Goal: Task Accomplishment & Management: Manage account settings

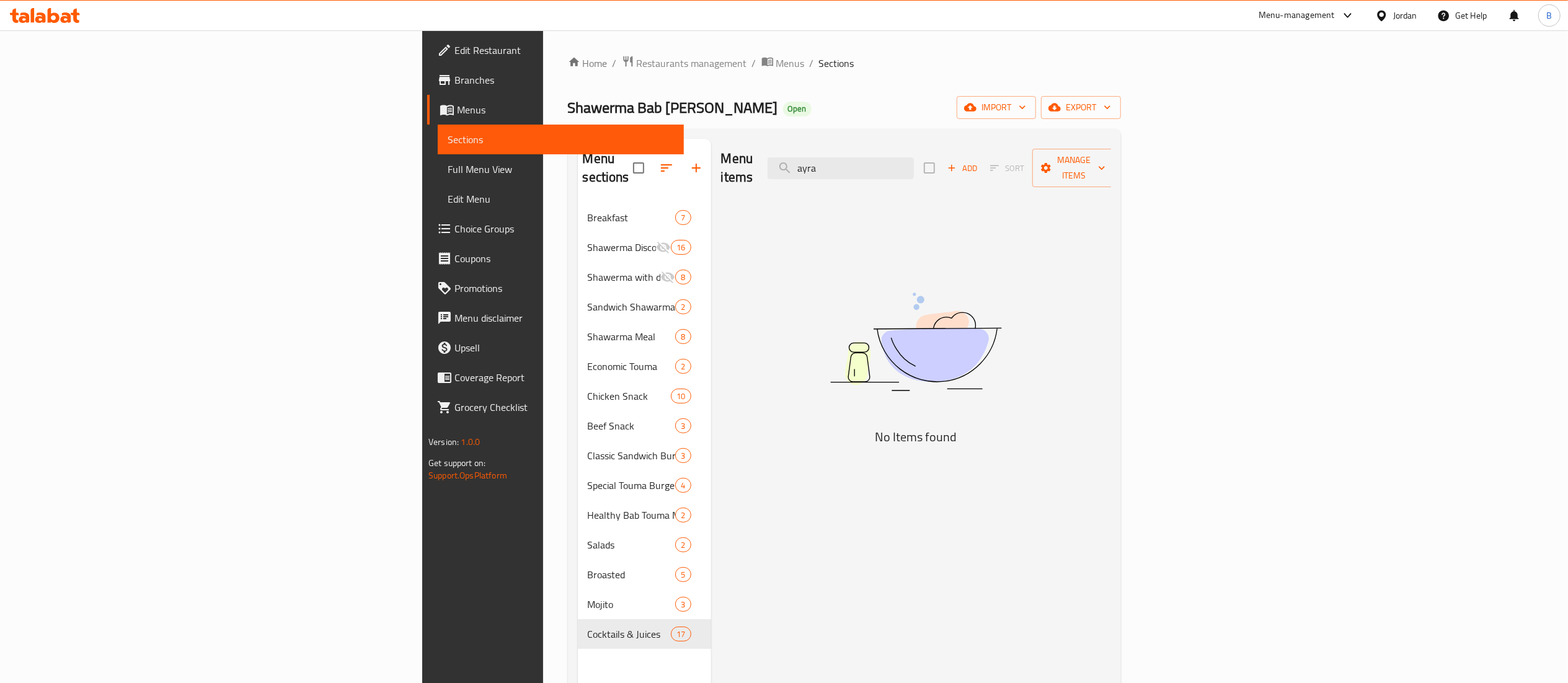
click at [37, 8] on icon at bounding box center [44, 15] width 70 height 15
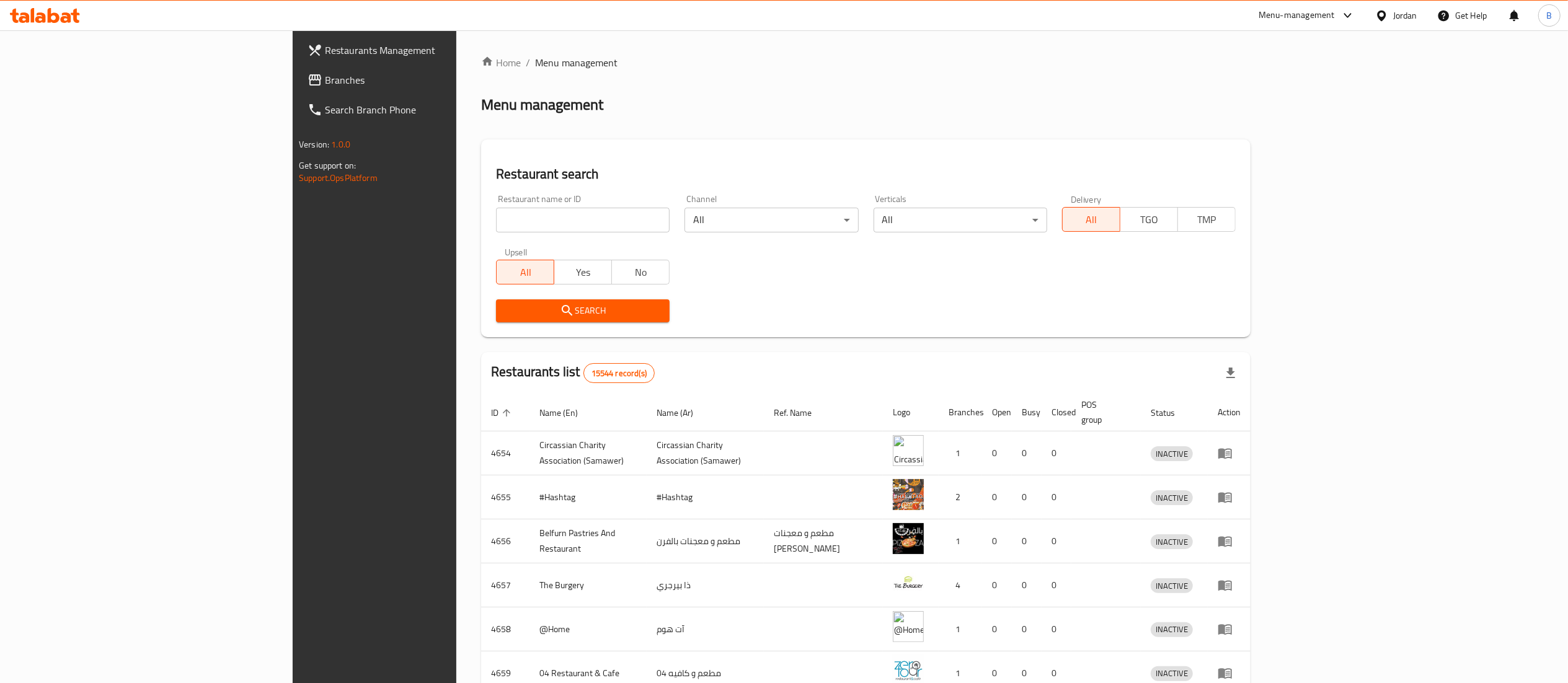
click at [496, 215] on input "search" at bounding box center [582, 220] width 174 height 25
paste input "778354"
type input "778354"
click button "Search" at bounding box center [582, 311] width 174 height 23
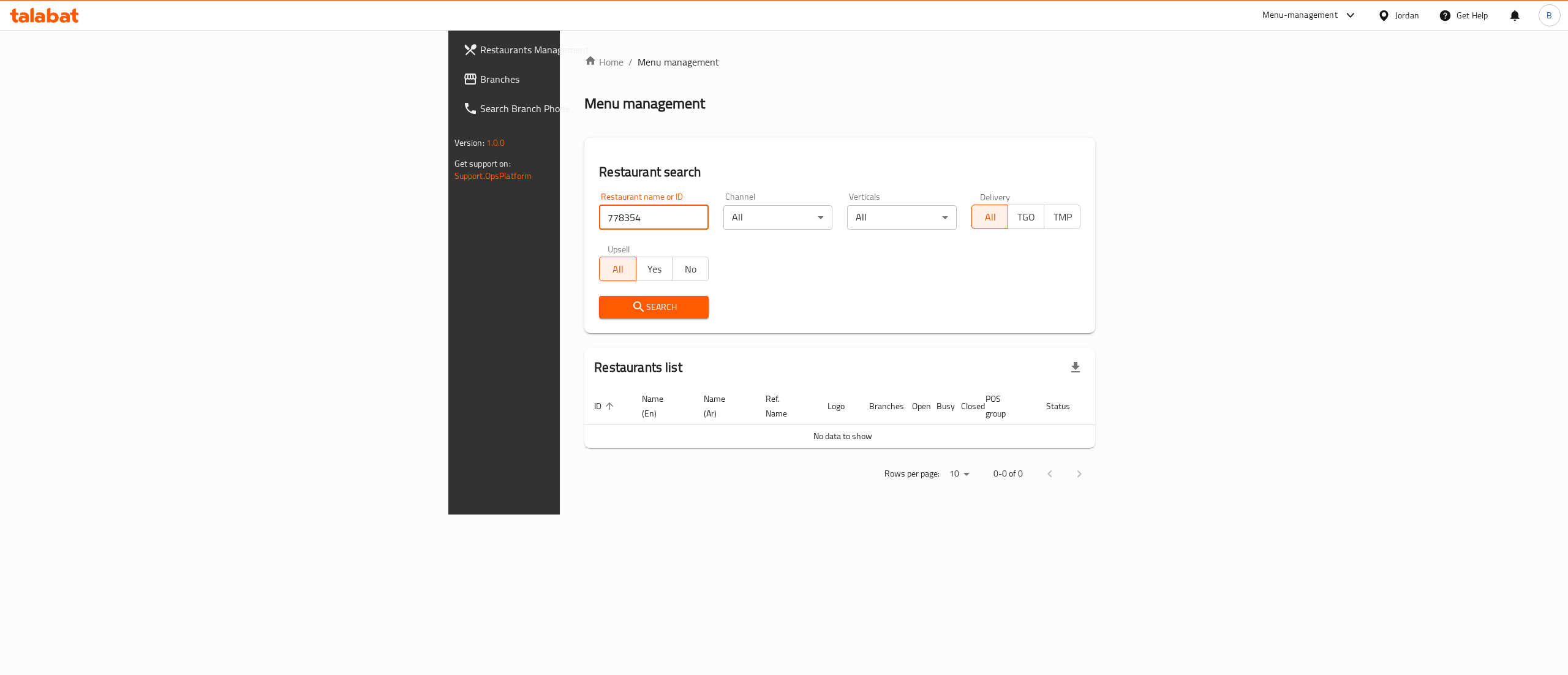
click at [464, 74] on icon at bounding box center [470, 79] width 12 height 11
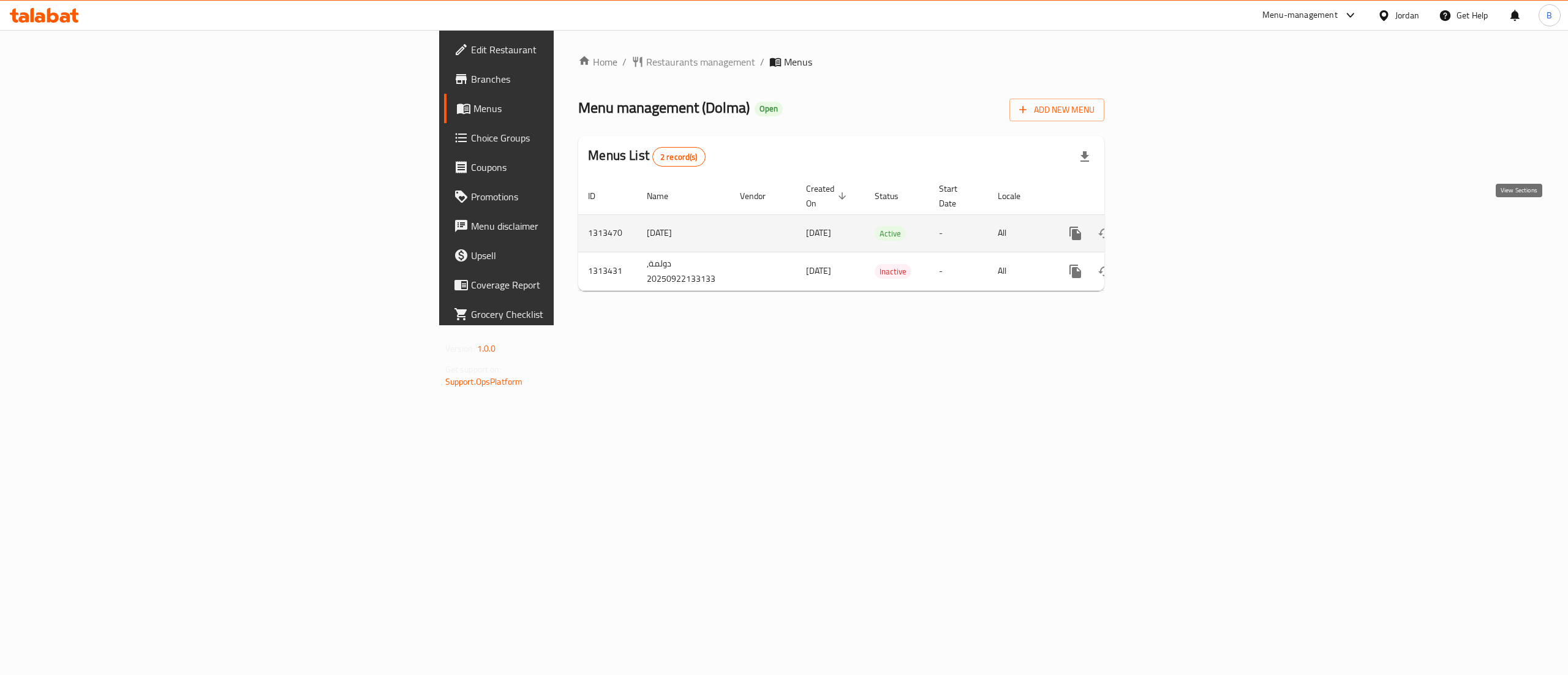
click at [1179, 222] on link "enhanced table" at bounding box center [1164, 233] width 29 height 29
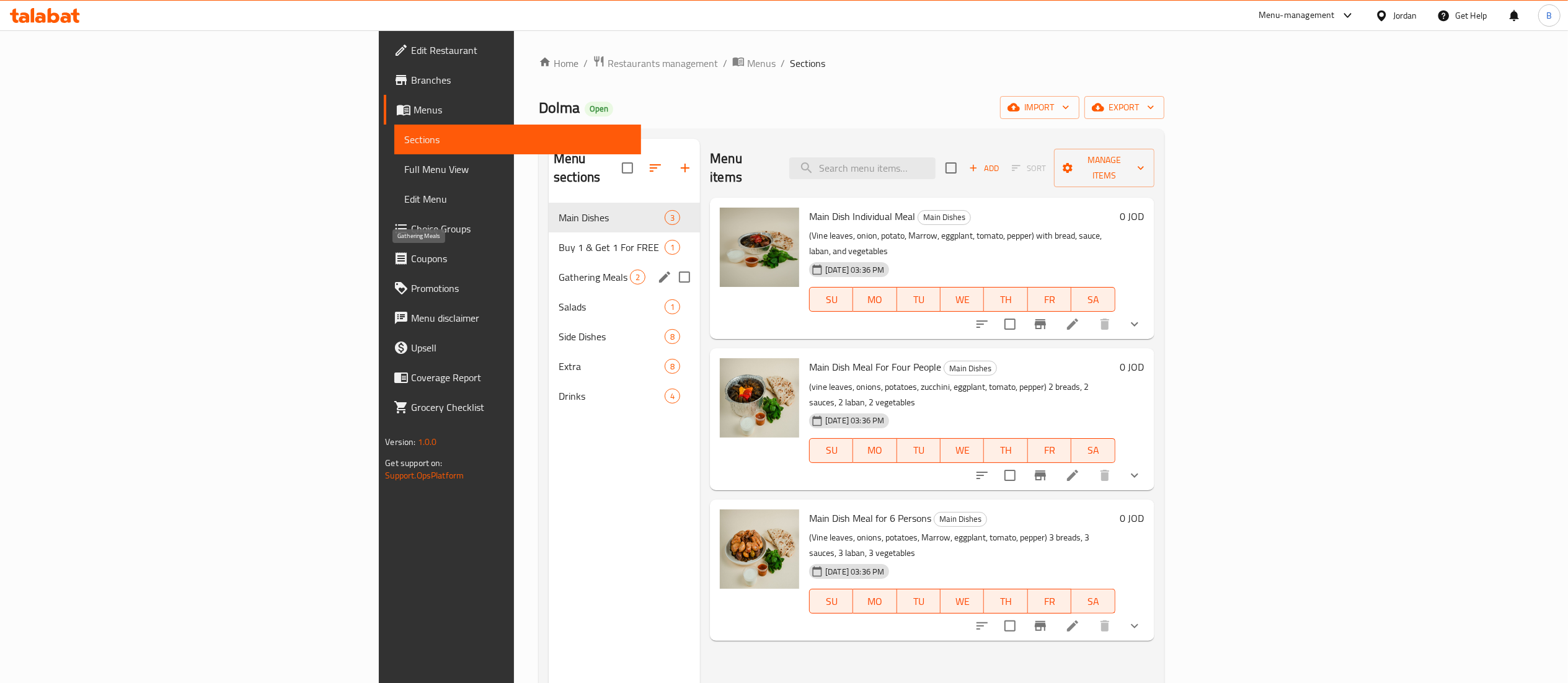
click at [559, 269] on span "Gathering Meals" at bounding box center [594, 276] width 71 height 15
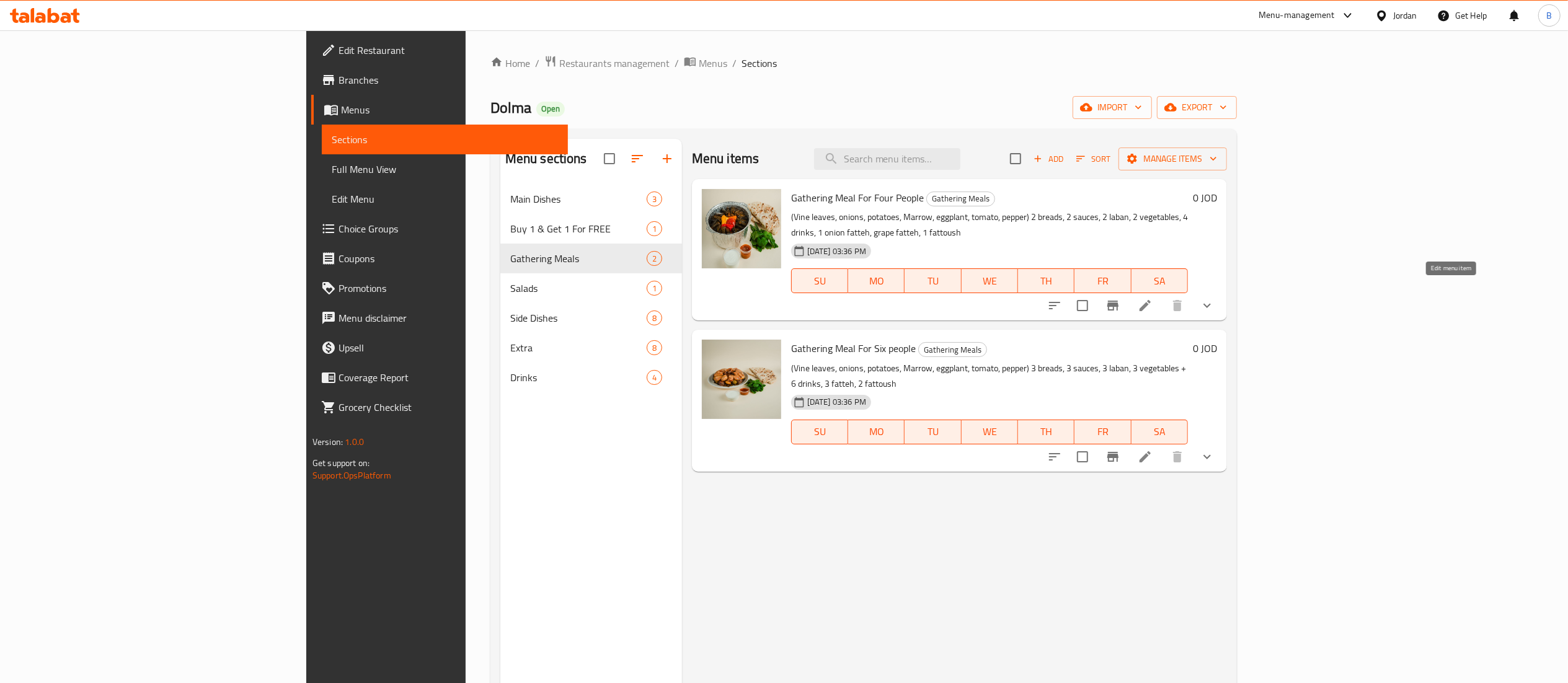
click at [1153, 298] on icon at bounding box center [1144, 305] width 15 height 15
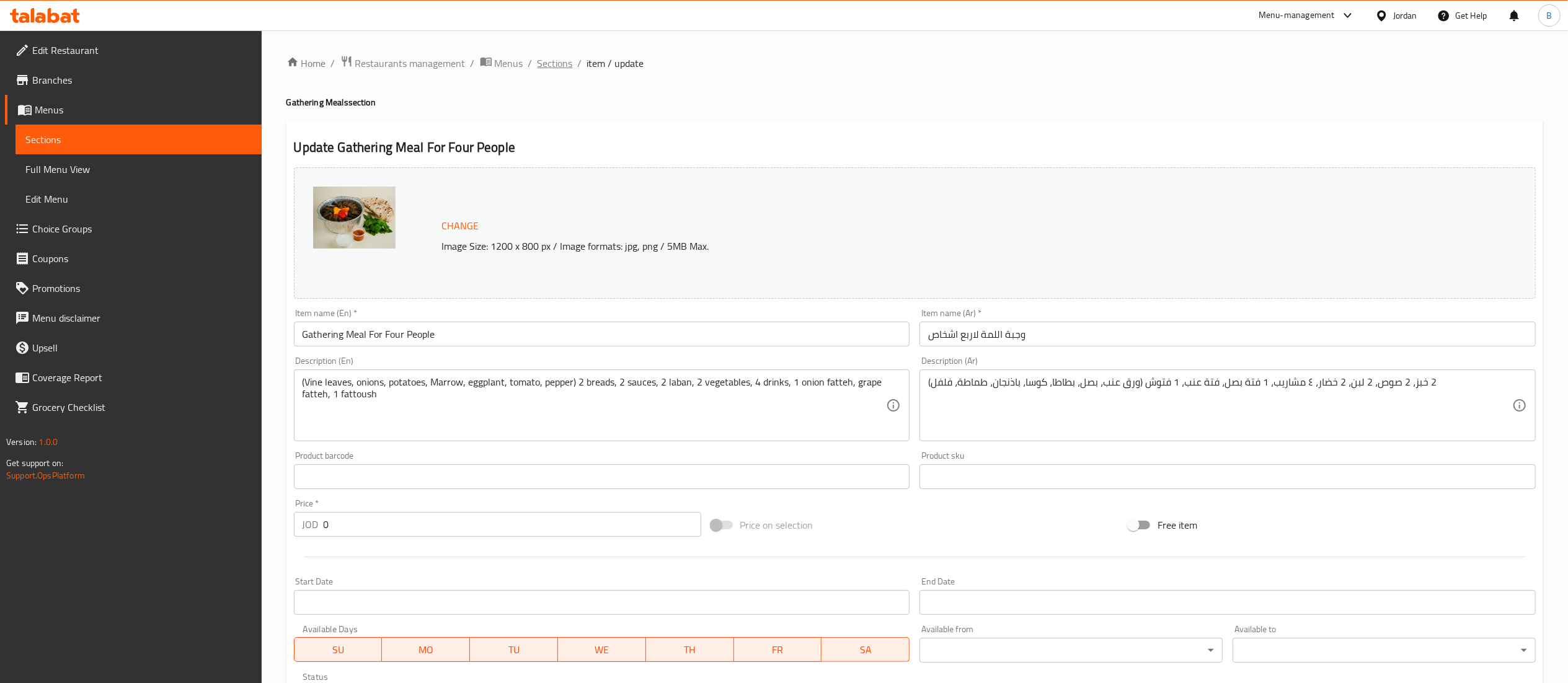
click at [548, 60] on span "Sections" at bounding box center [555, 63] width 35 height 15
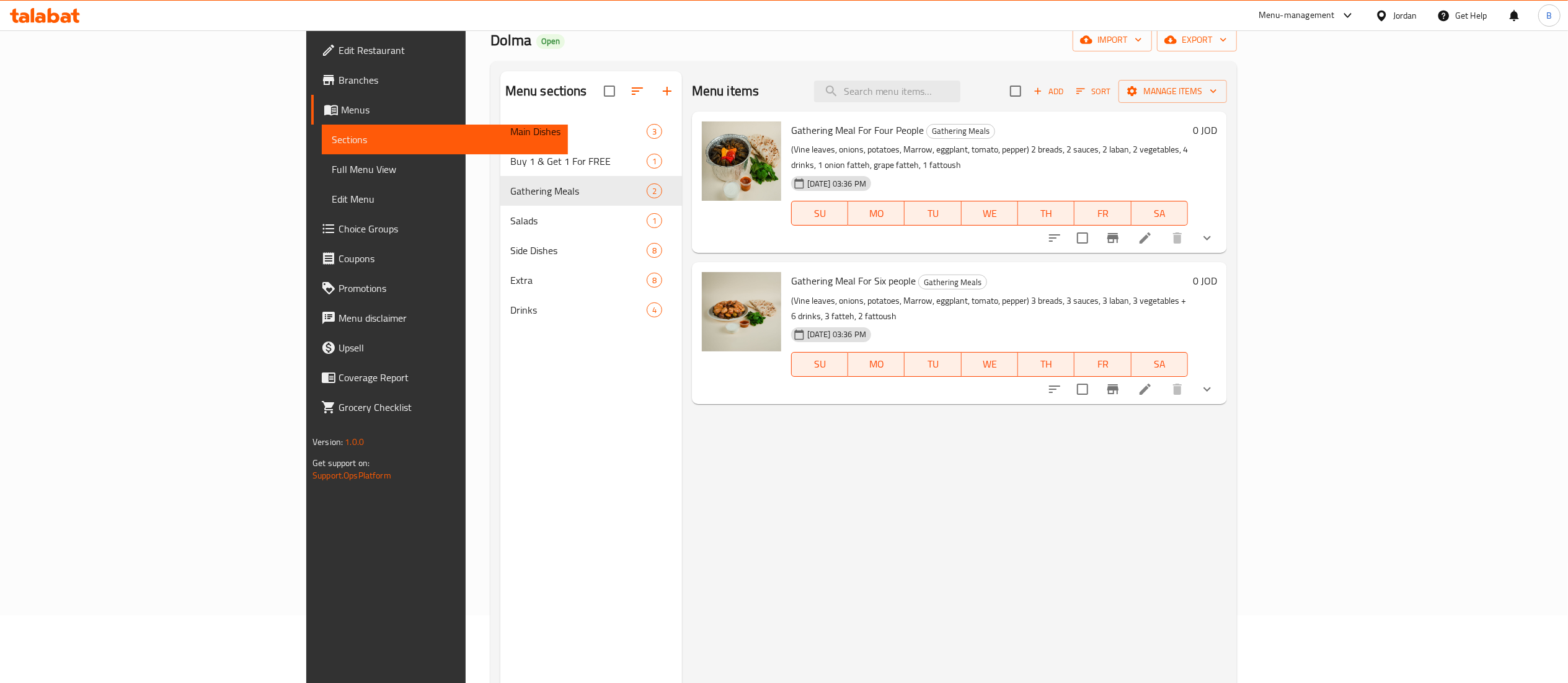
scroll to position [124, 0]
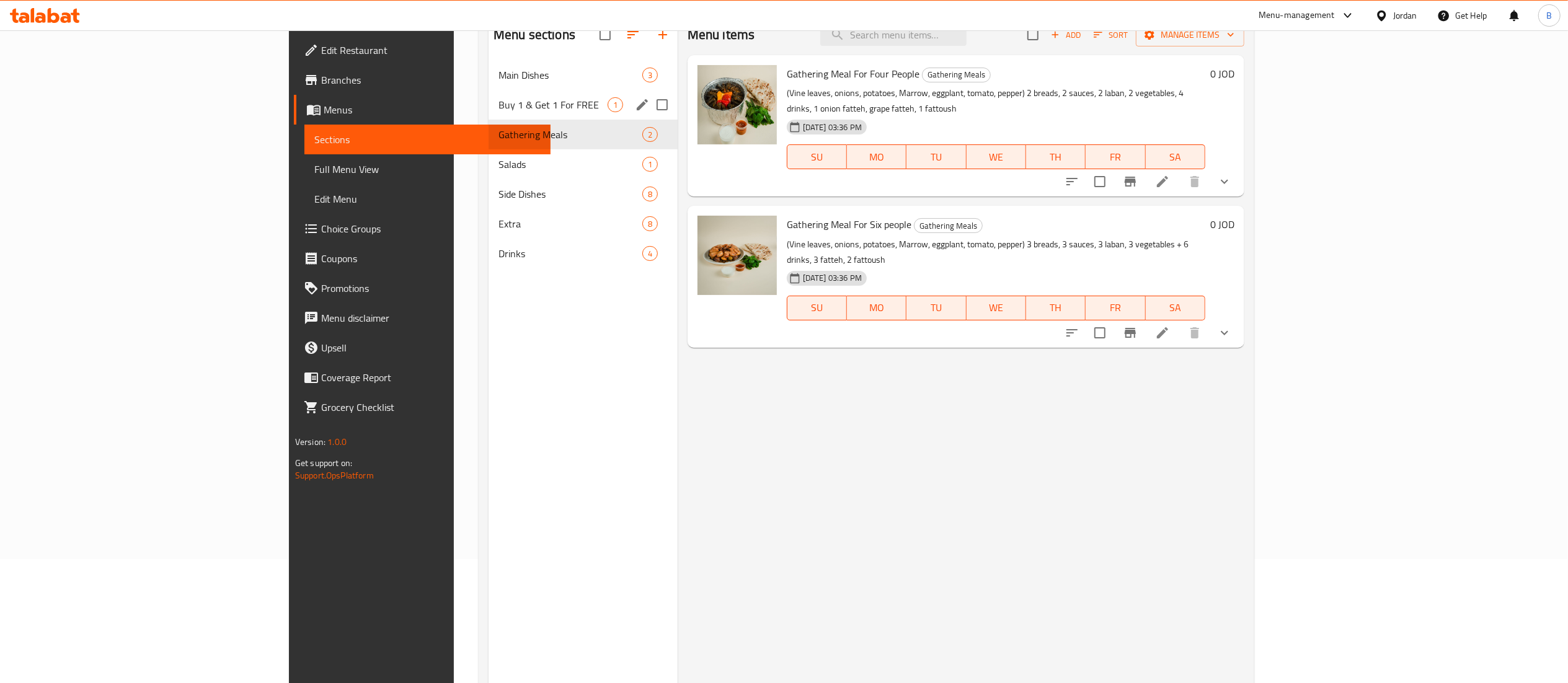
click at [498, 98] on span "Buy 1 & Get 1 For FREE" at bounding box center [553, 104] width 109 height 15
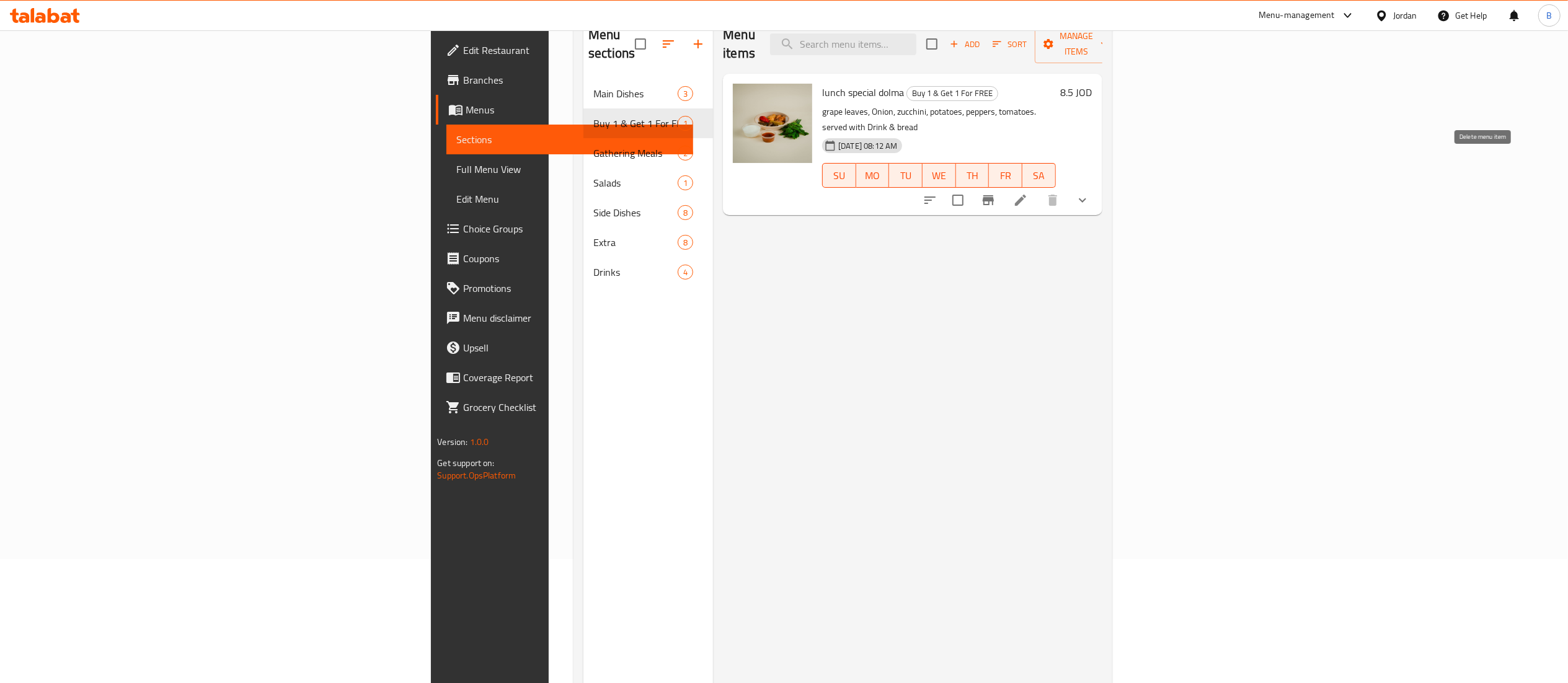
click at [1028, 193] on icon at bounding box center [1020, 200] width 15 height 15
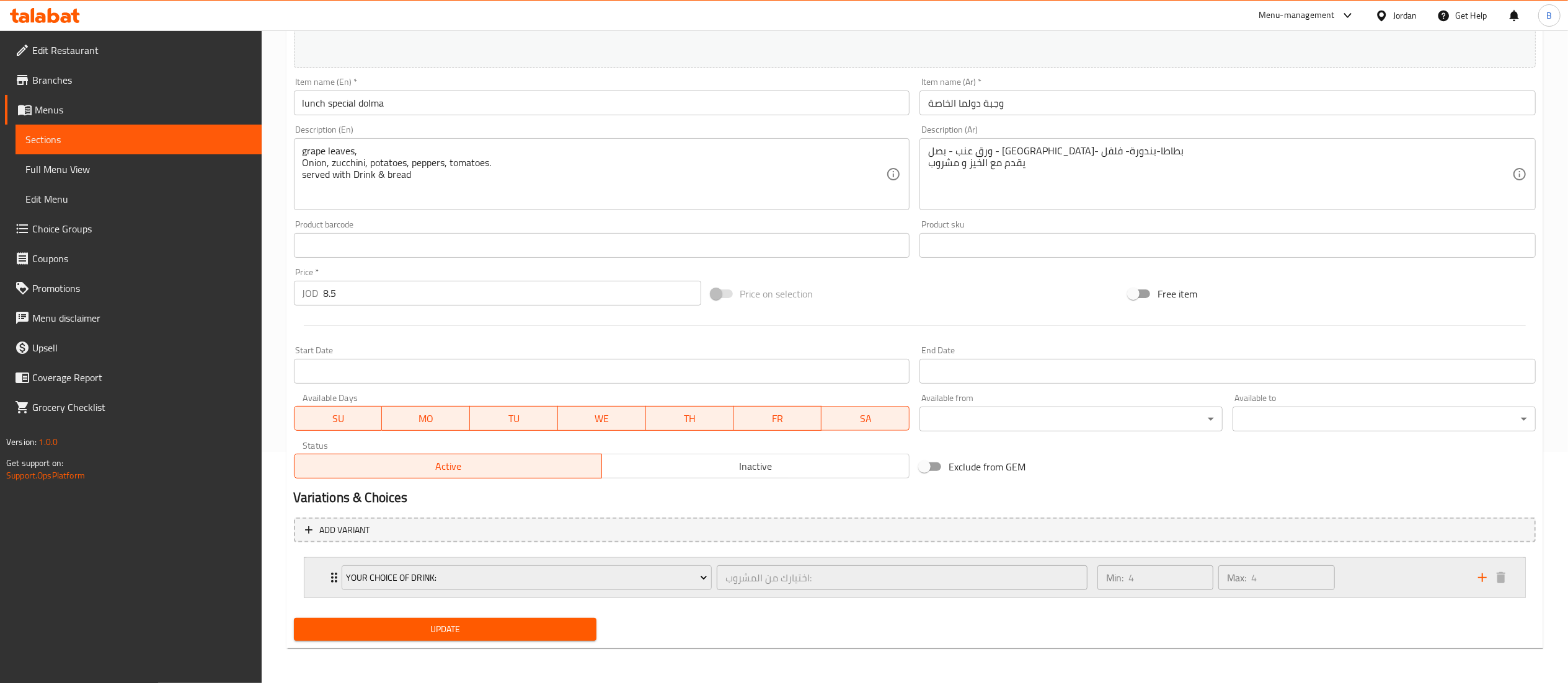
click at [1398, 587] on div "Min: 4 ​ Max: 4 ​" at bounding box center [1280, 578] width 381 height 40
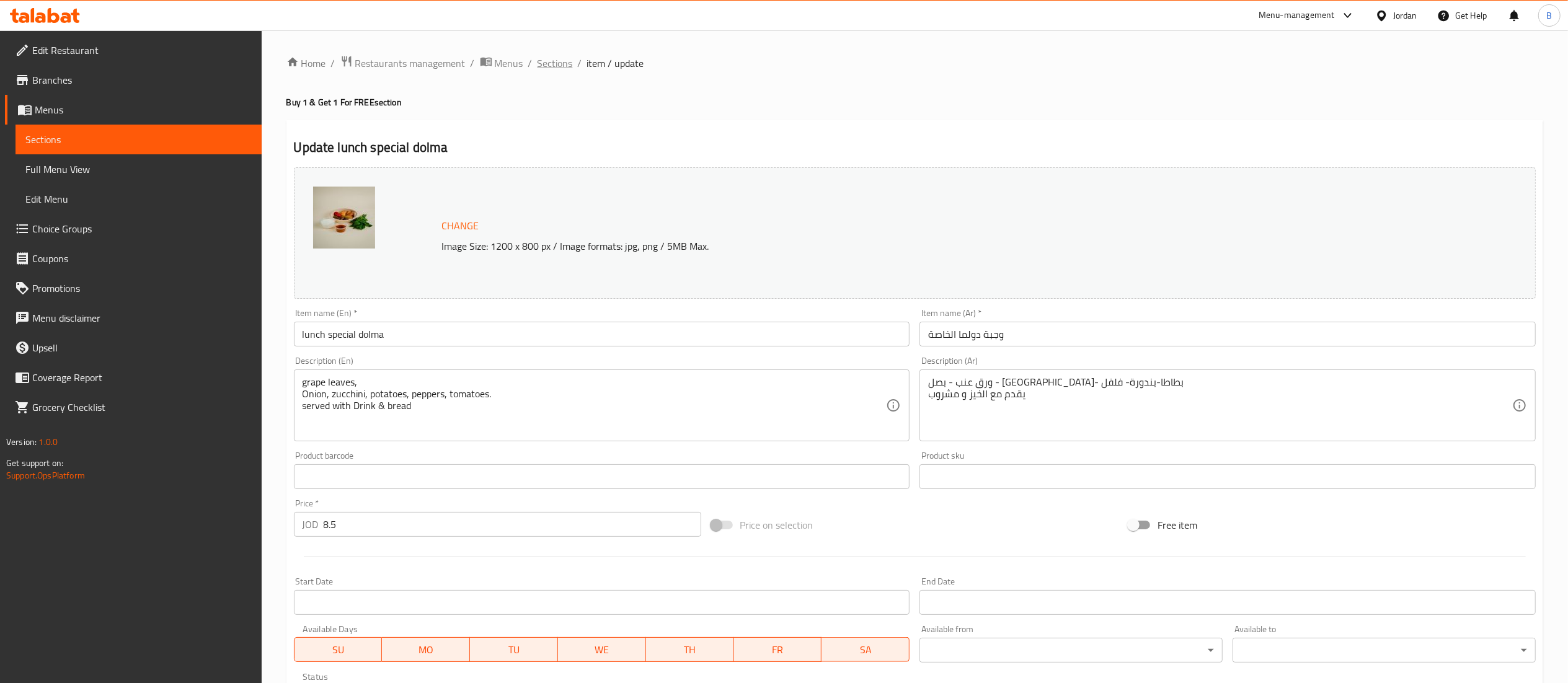
click at [562, 58] on span "Sections" at bounding box center [555, 63] width 35 height 15
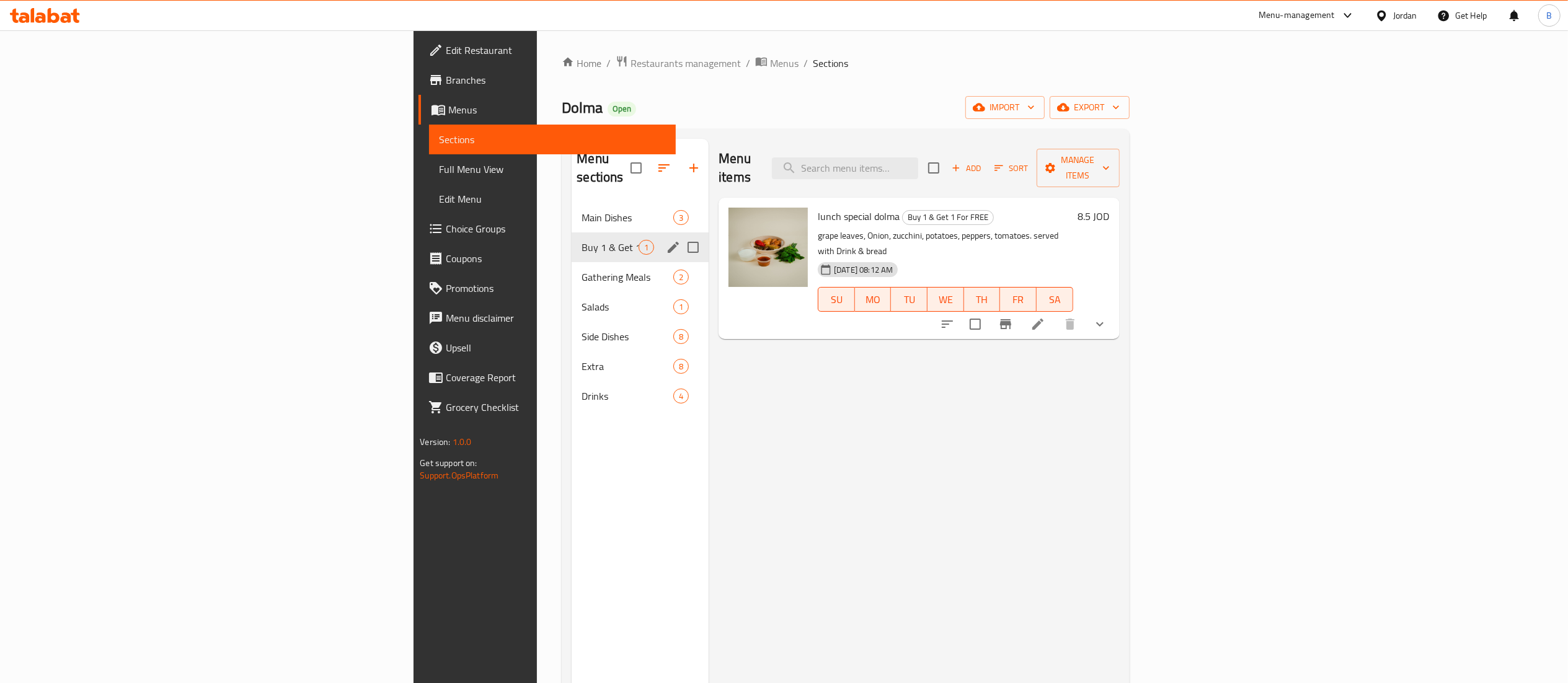
click at [581, 269] on span "Gathering Meals" at bounding box center [627, 276] width 92 height 15
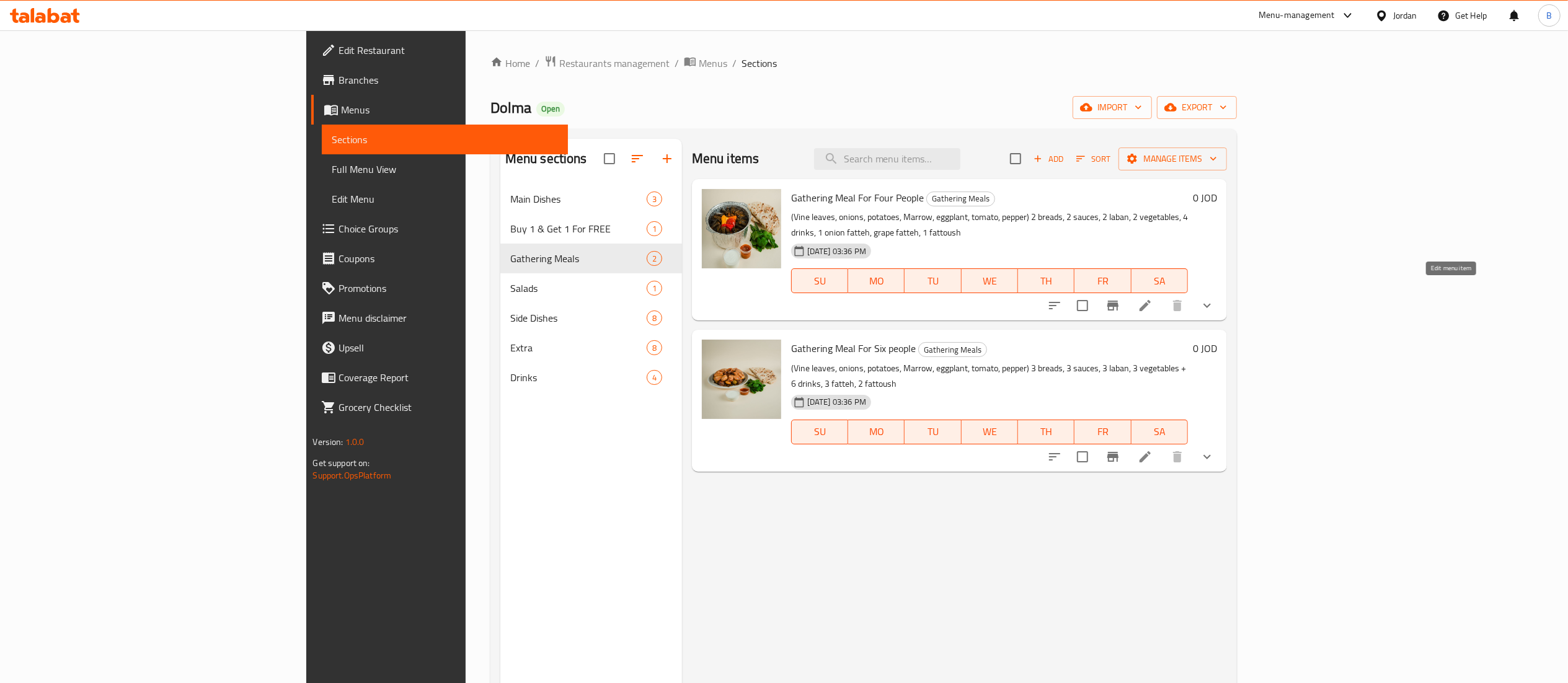
click at [1153, 298] on icon at bounding box center [1144, 305] width 15 height 15
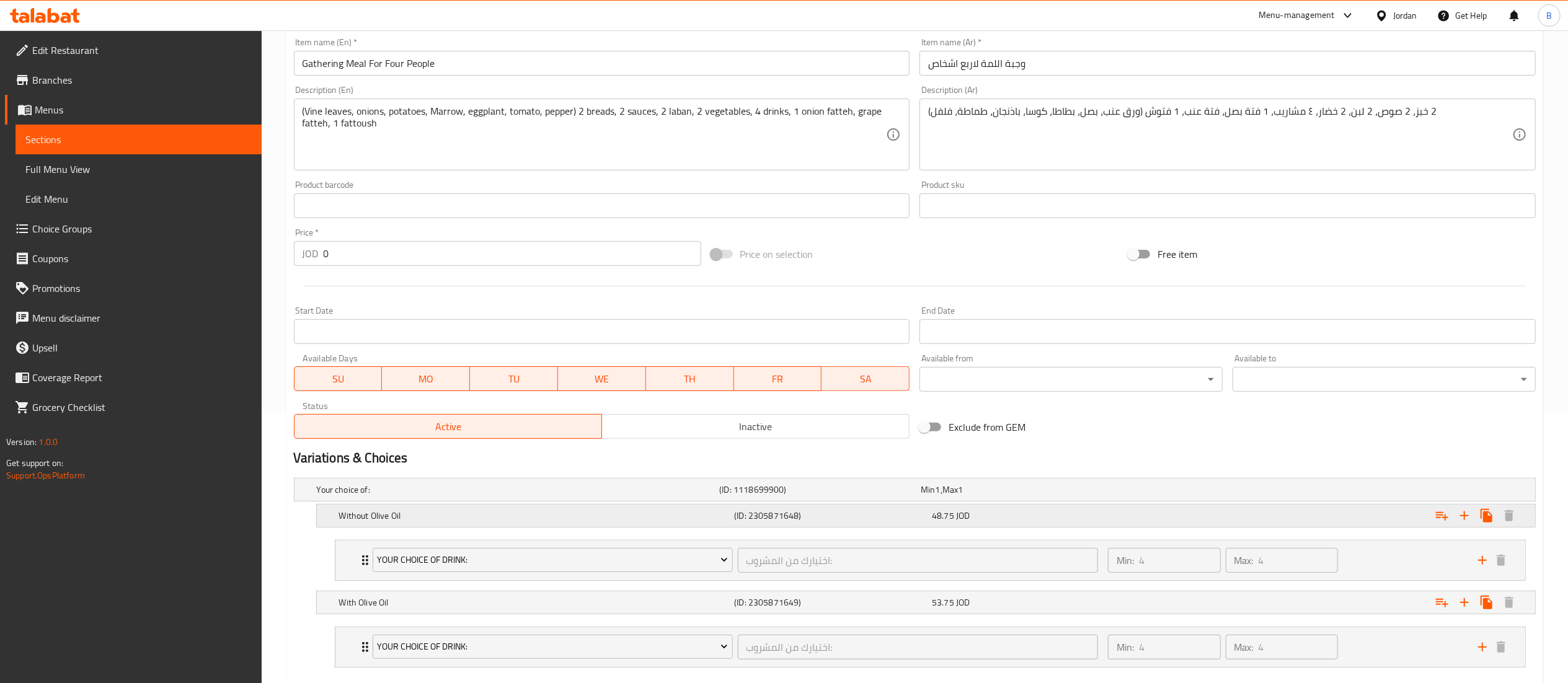
scroll to position [342, 0]
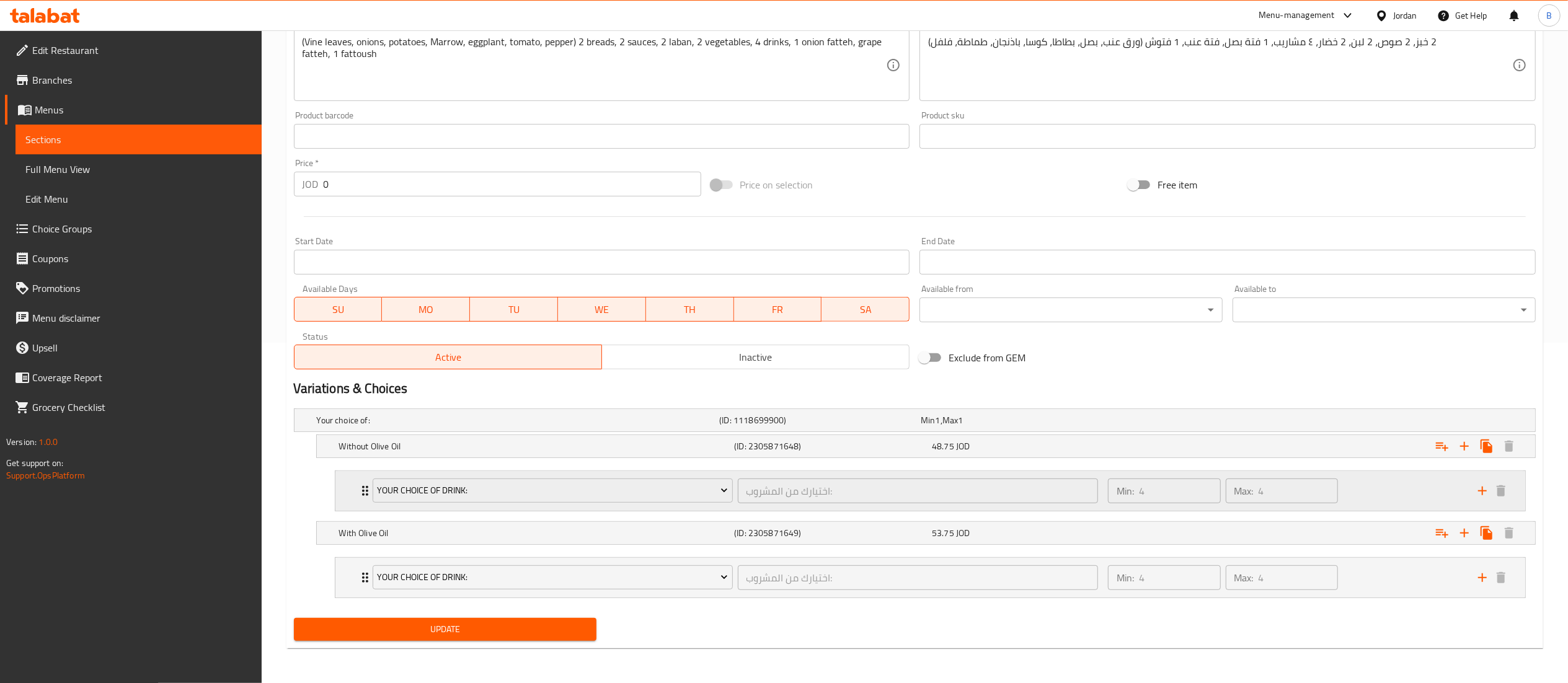
click at [1373, 488] on div "Min: 4 ​ Max: 4 ​" at bounding box center [1286, 491] width 370 height 40
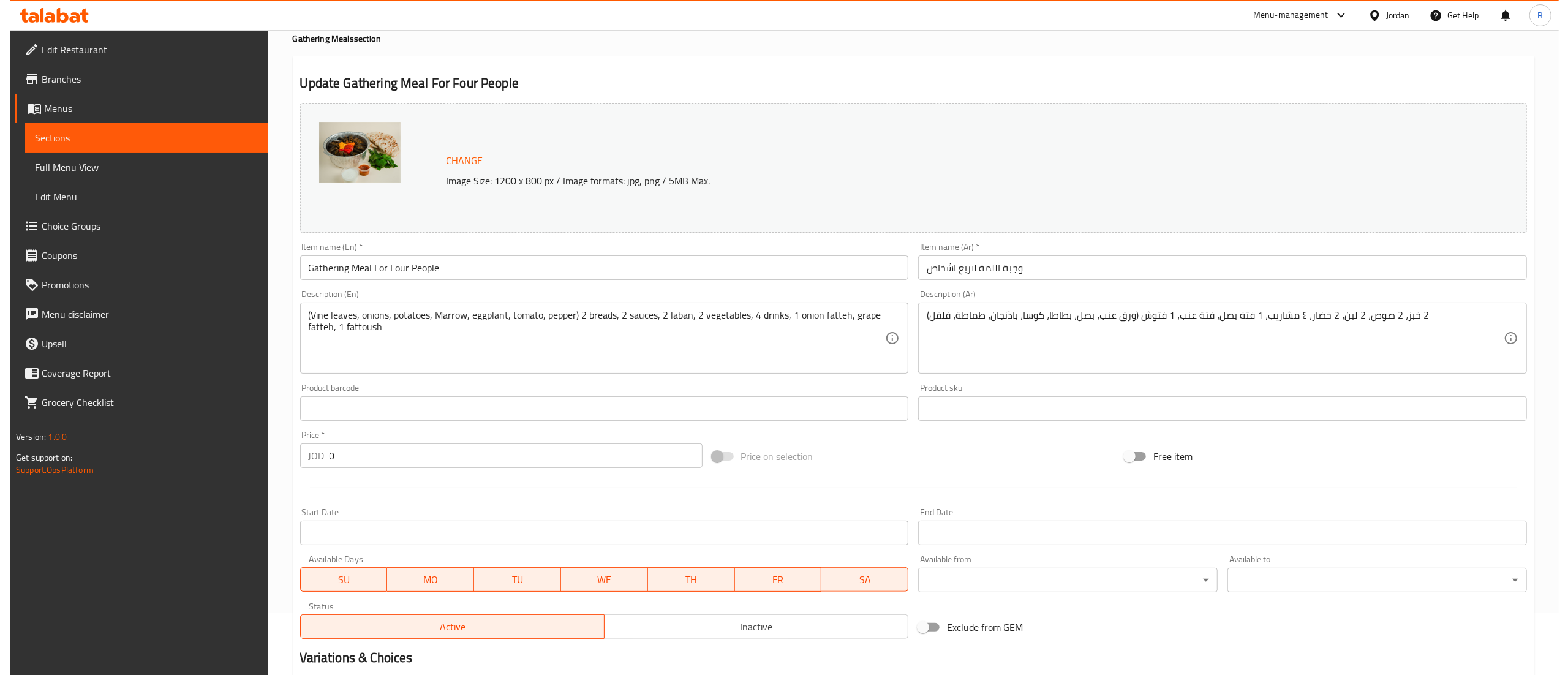
scroll to position [0, 0]
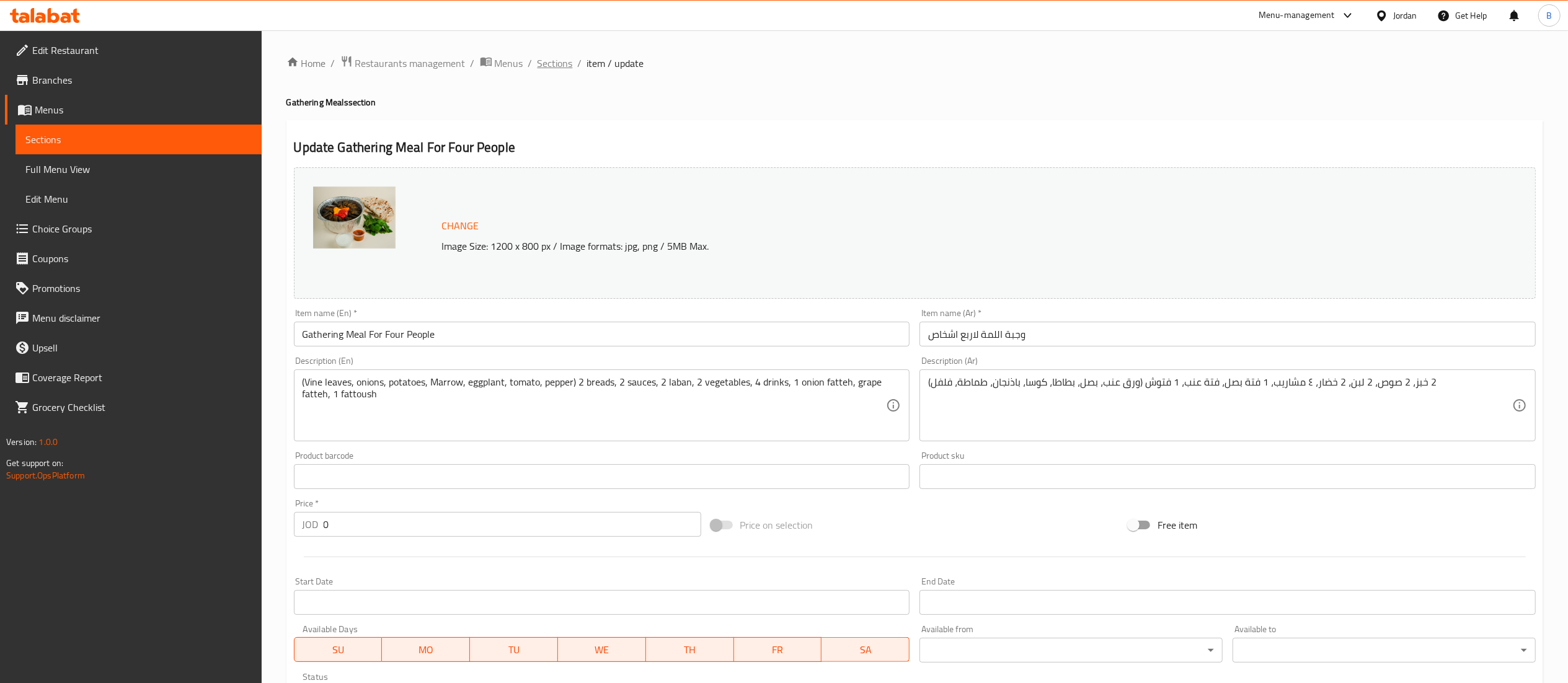
click at [550, 67] on span "Sections" at bounding box center [555, 63] width 35 height 15
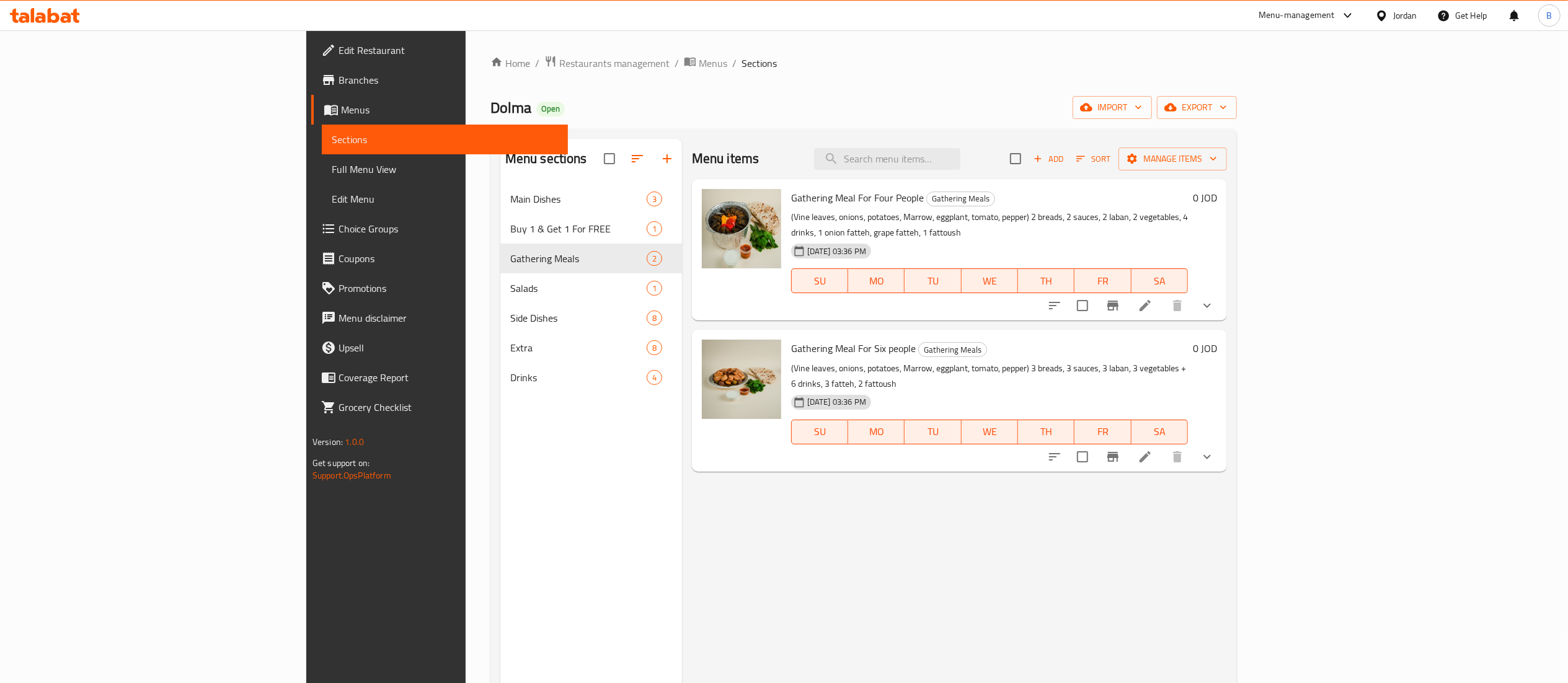
click at [1162, 445] on li at bounding box center [1145, 456] width 35 height 22
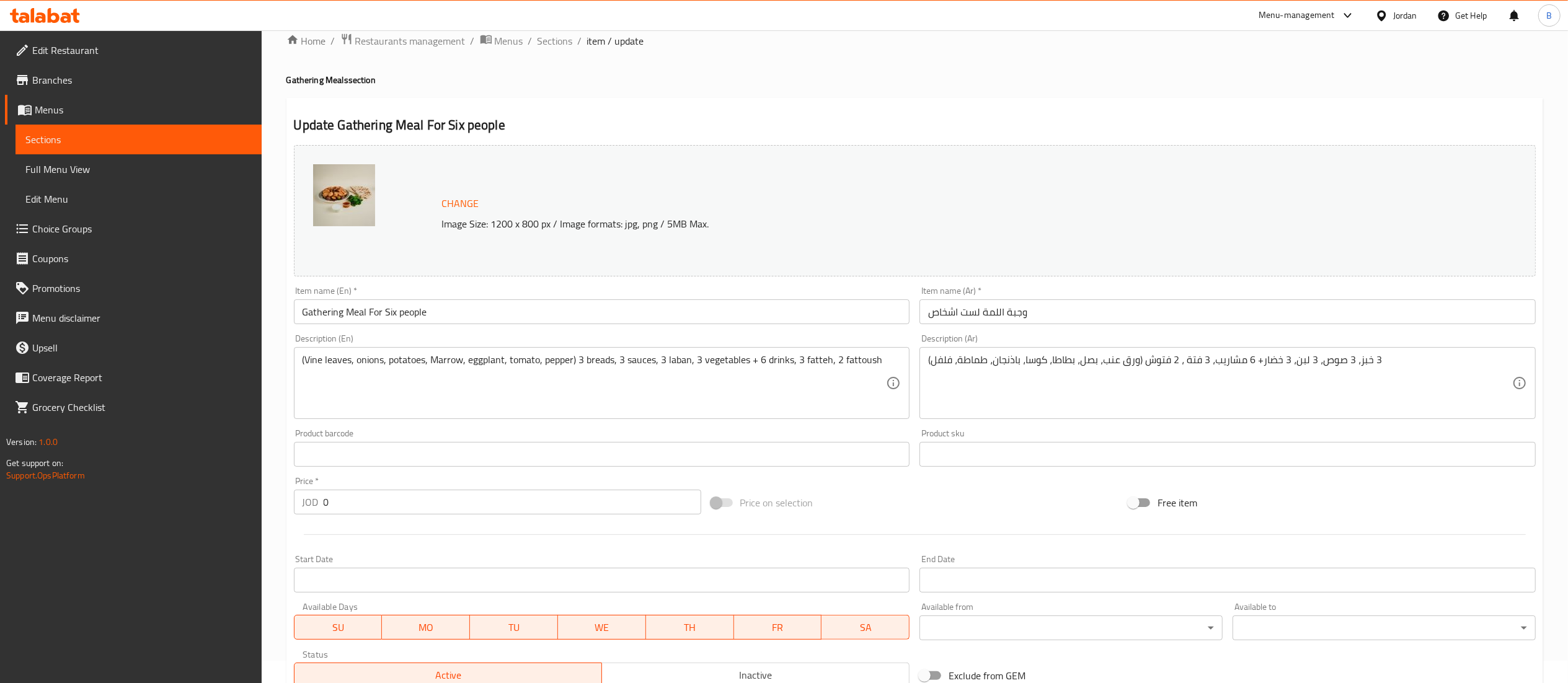
scroll to position [342, 0]
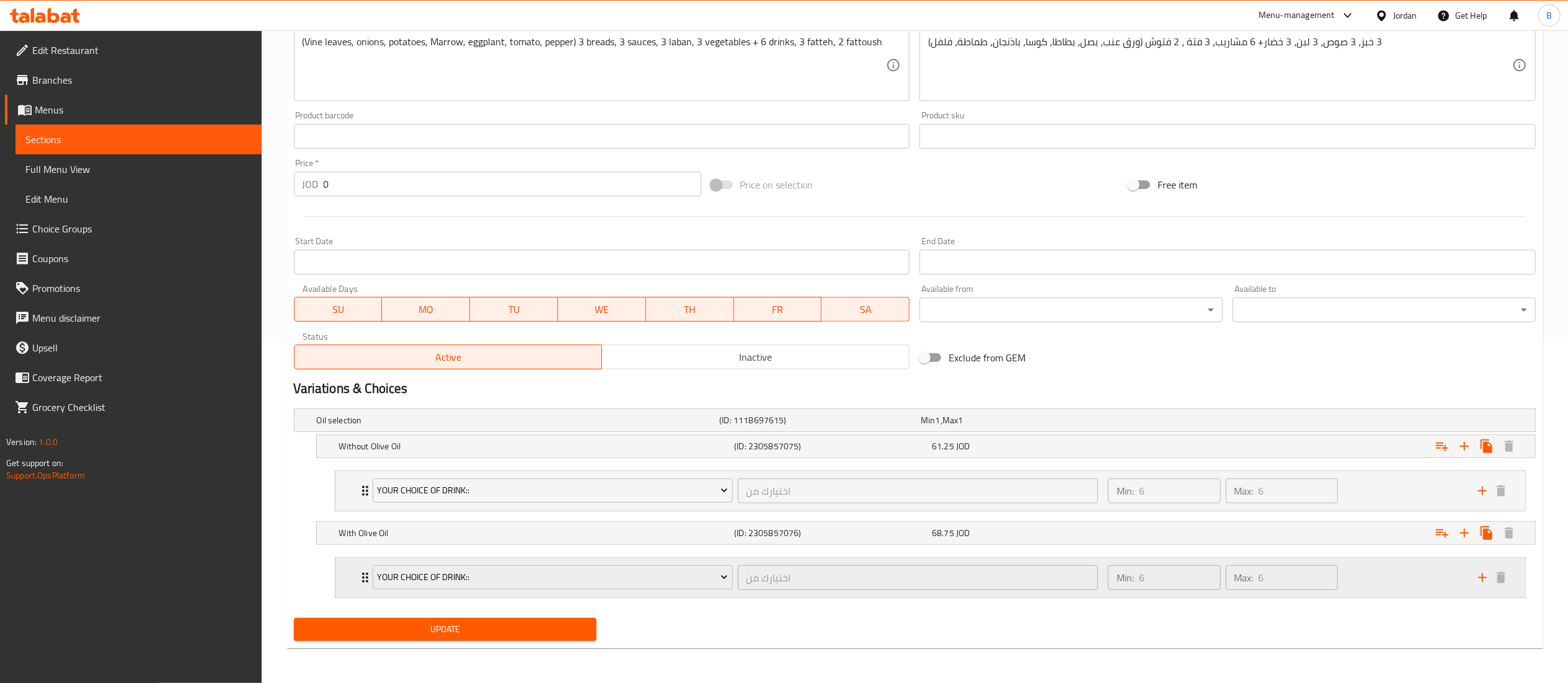
click at [1407, 594] on div "Min: 6 ​ Max: 6 ​" at bounding box center [1286, 578] width 370 height 40
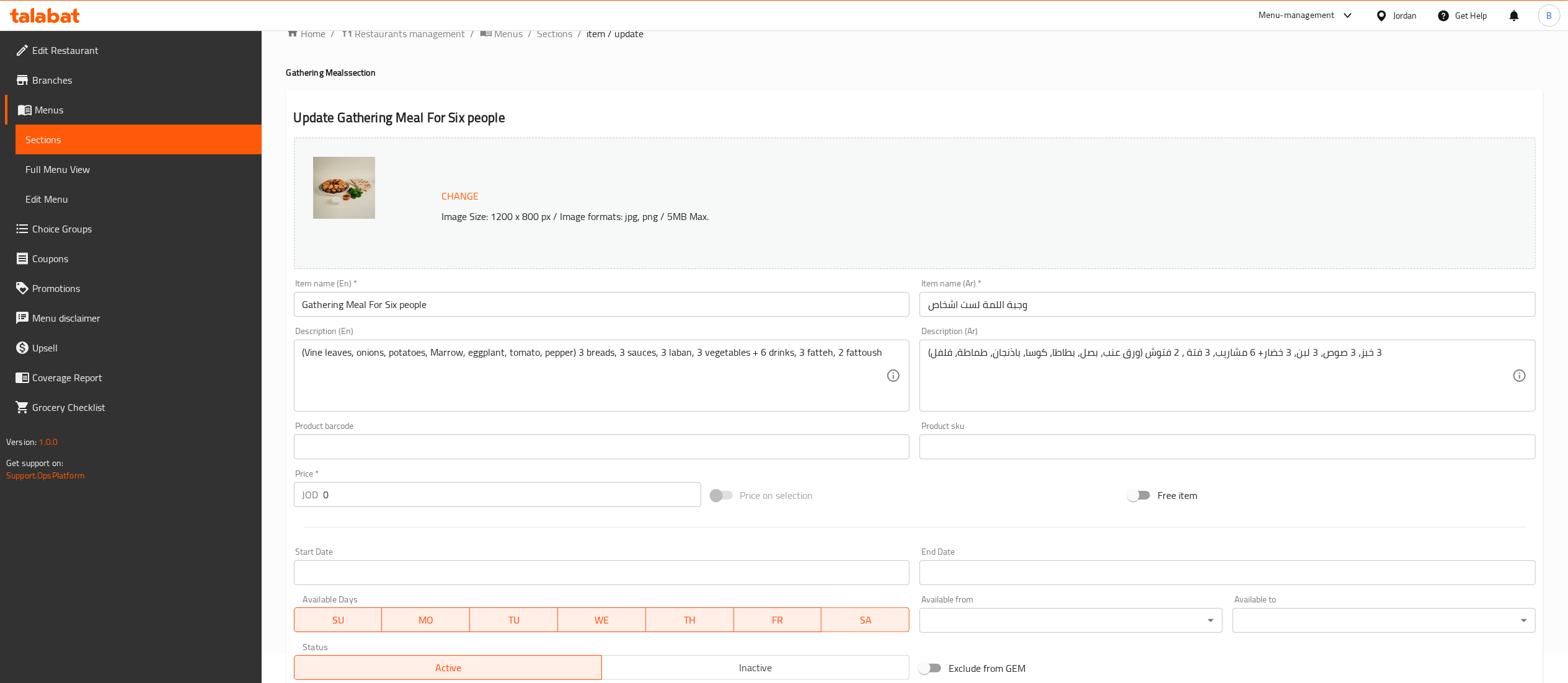
scroll to position [0, 0]
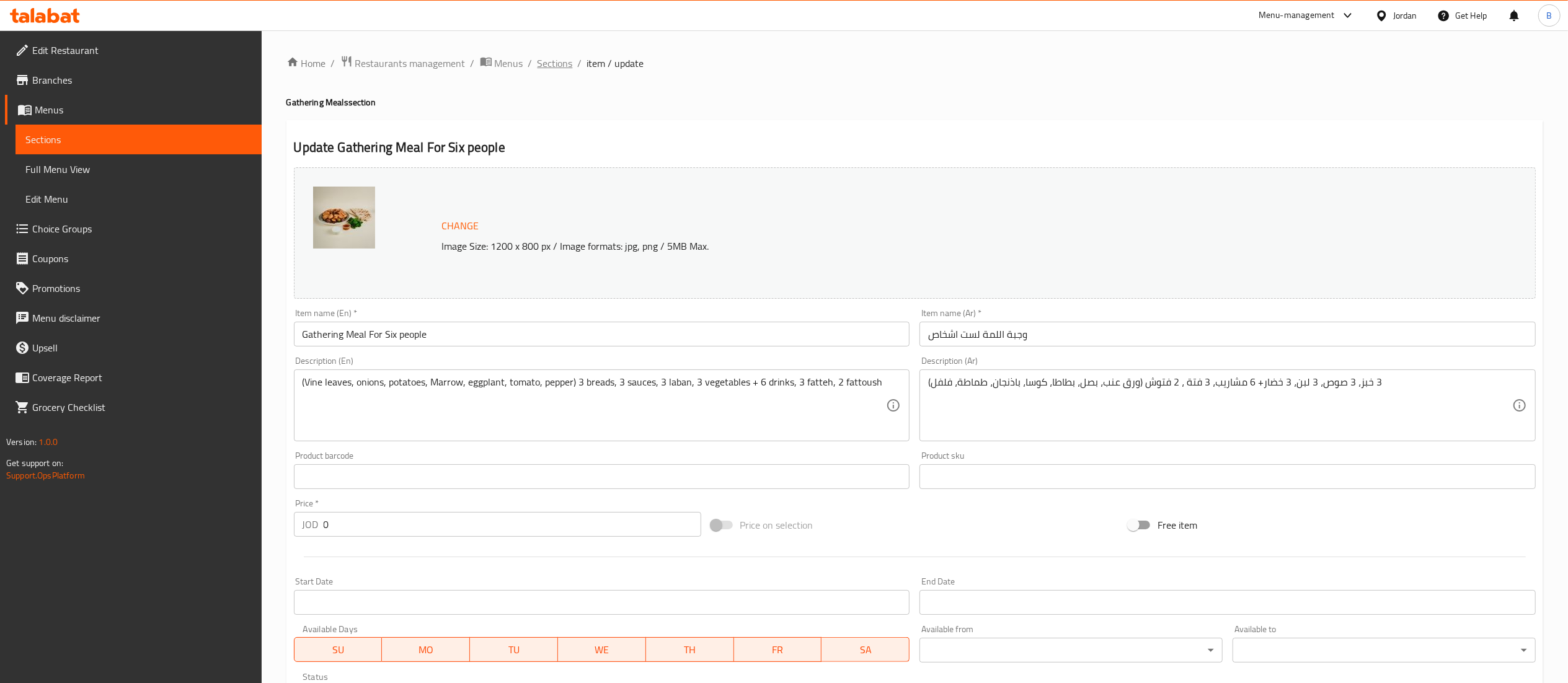
click at [561, 60] on span "Sections" at bounding box center [555, 63] width 35 height 15
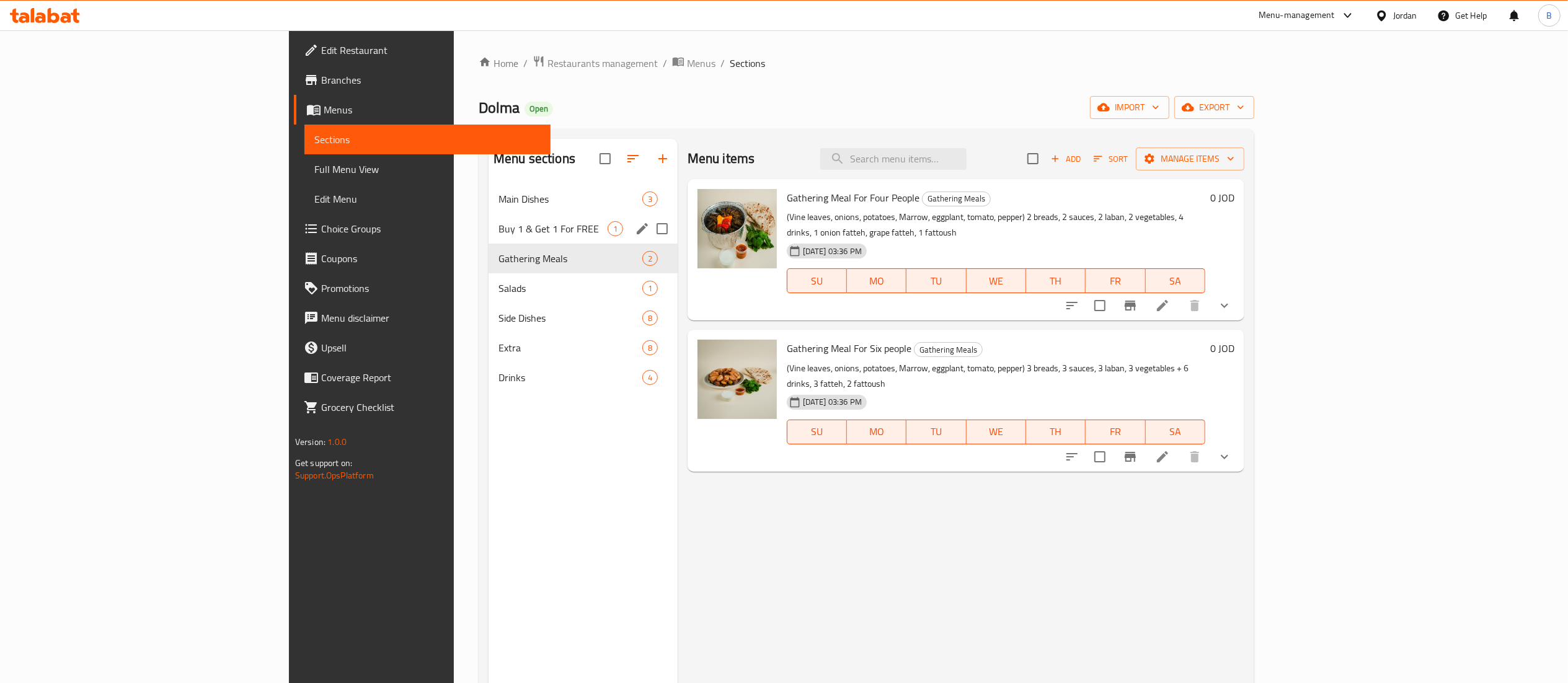
click at [498, 227] on span "Buy 1 & Get 1 For FREE" at bounding box center [553, 228] width 109 height 15
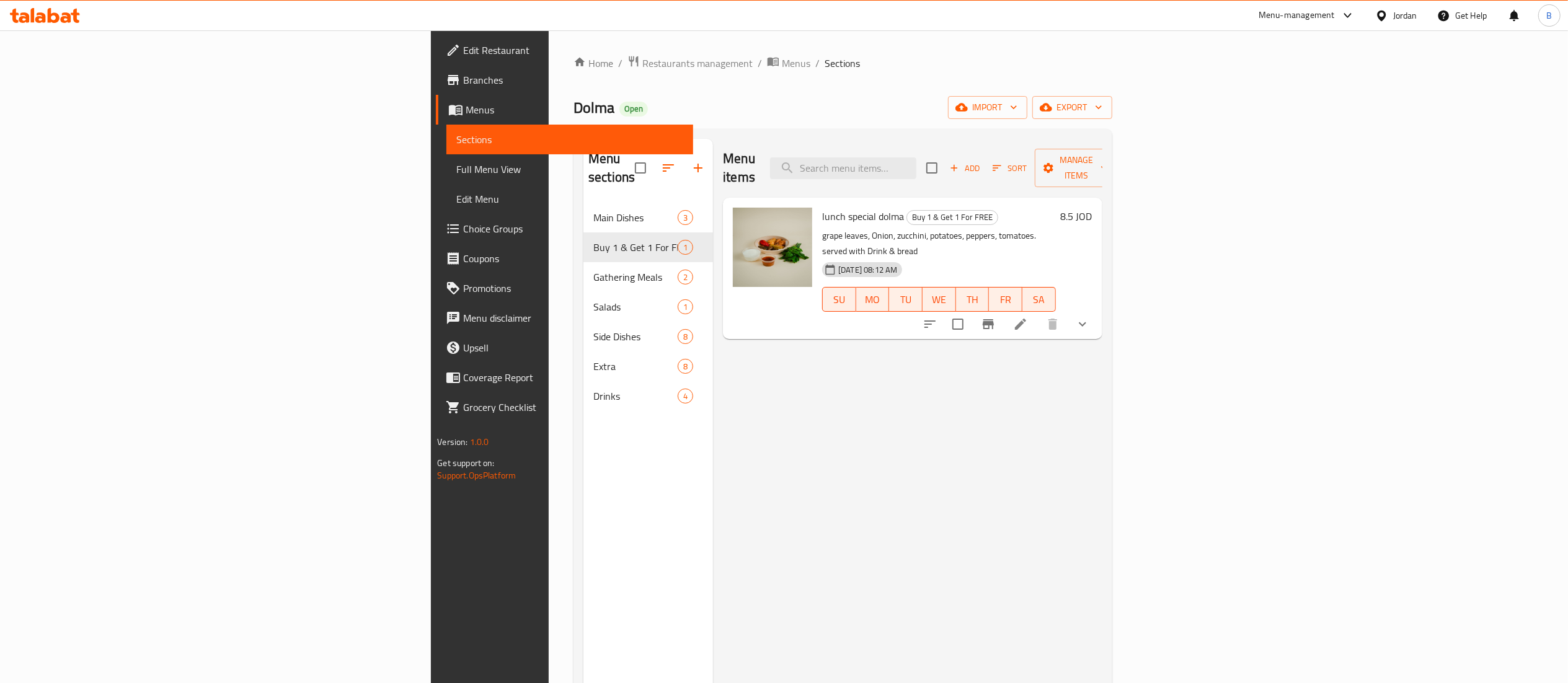
click at [1038, 313] on li at bounding box center [1020, 324] width 35 height 22
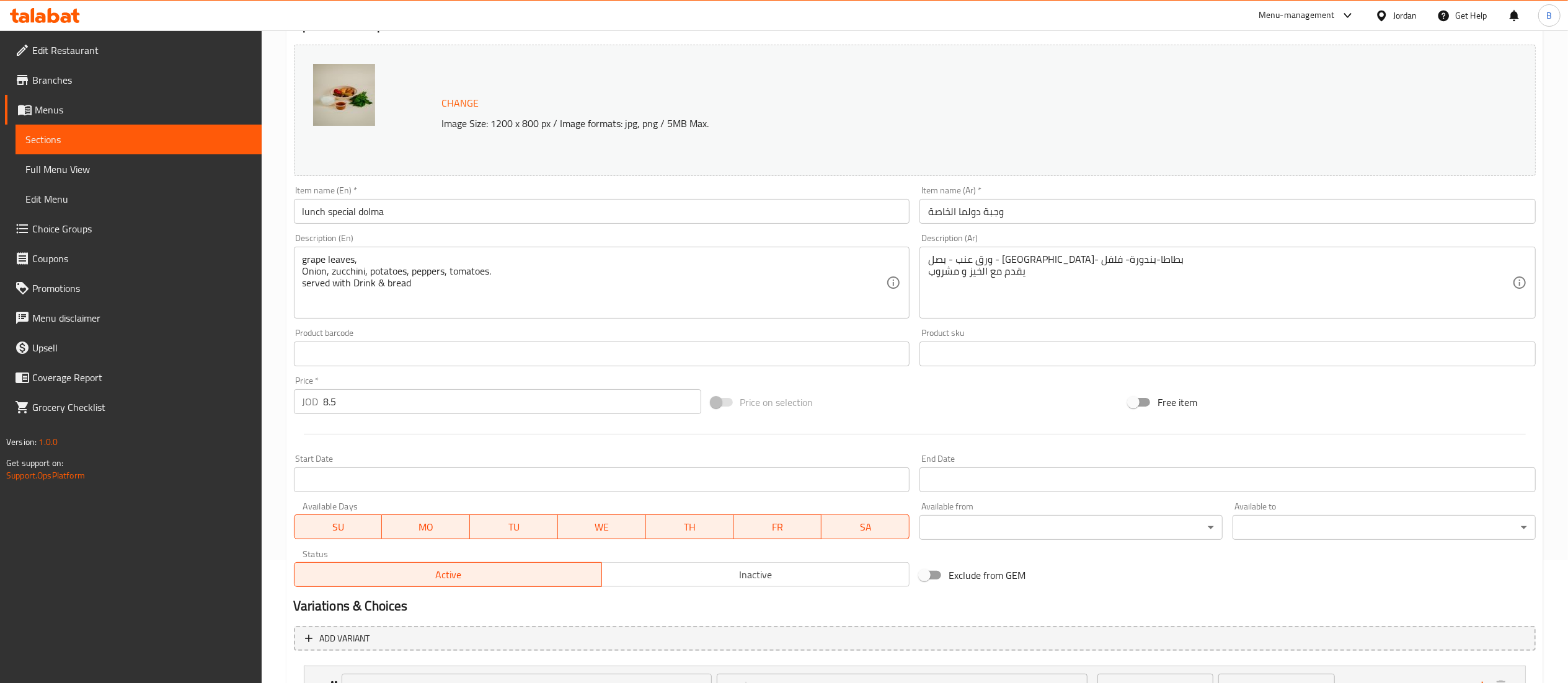
scroll to position [231, 0]
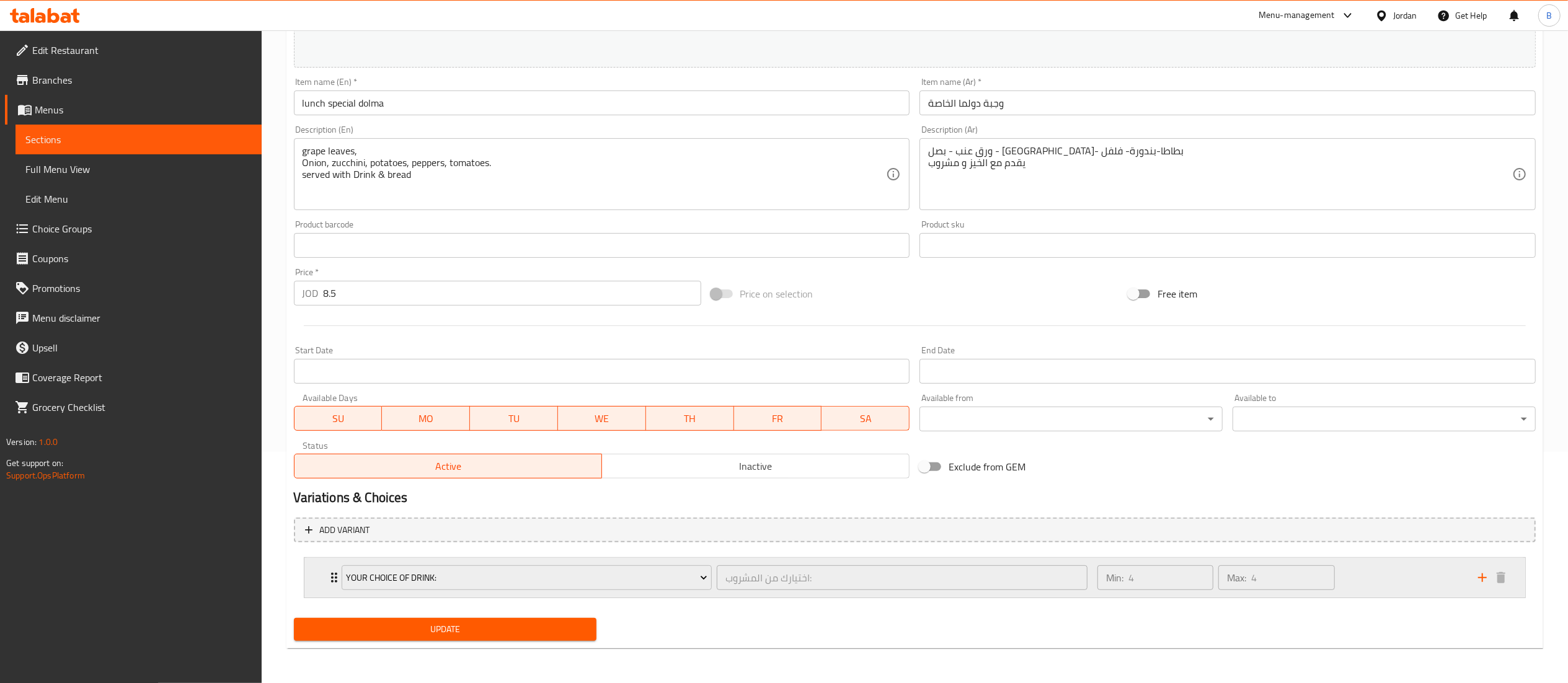
click at [1392, 583] on div "Min: 4 ​ Max: 4 ​" at bounding box center [1280, 578] width 381 height 40
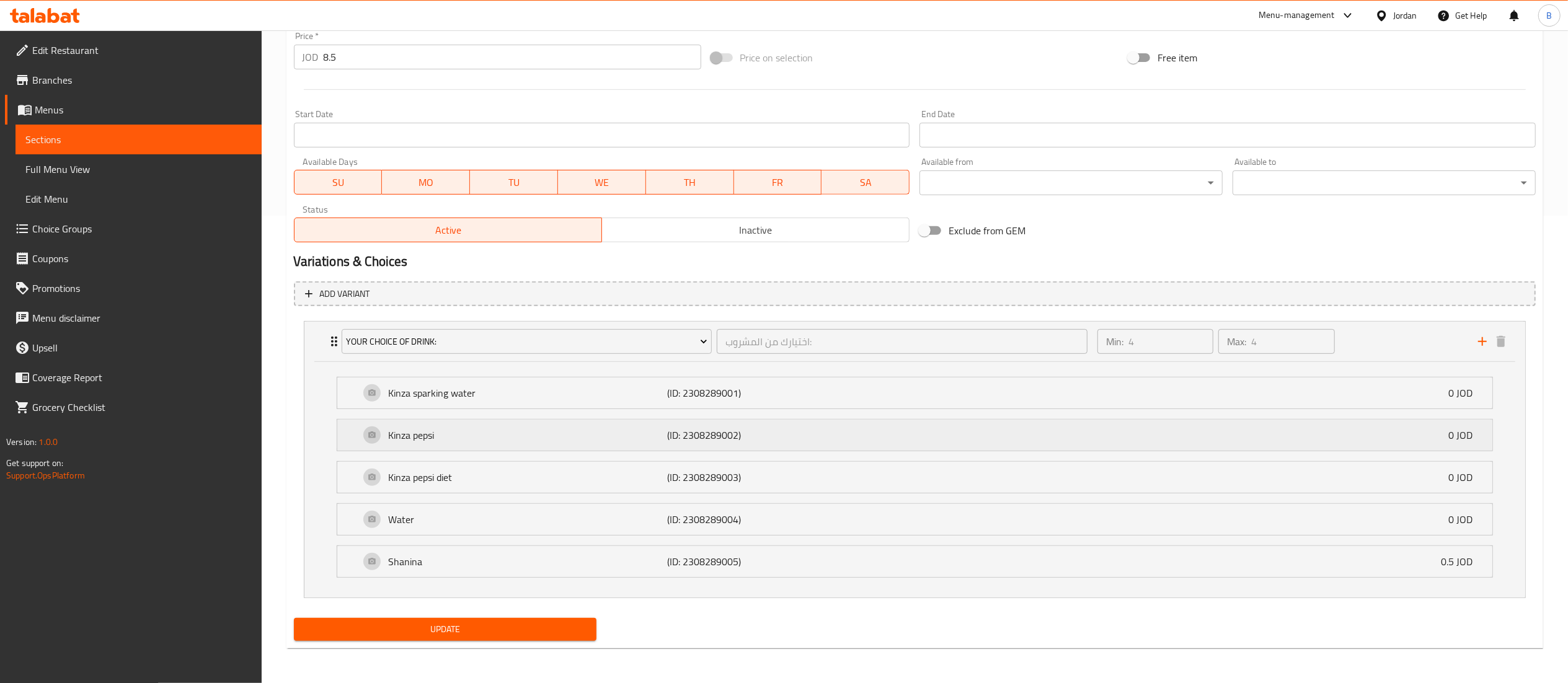
scroll to position [470, 0]
click at [88, 234] on span "Choice Groups" at bounding box center [141, 228] width 219 height 15
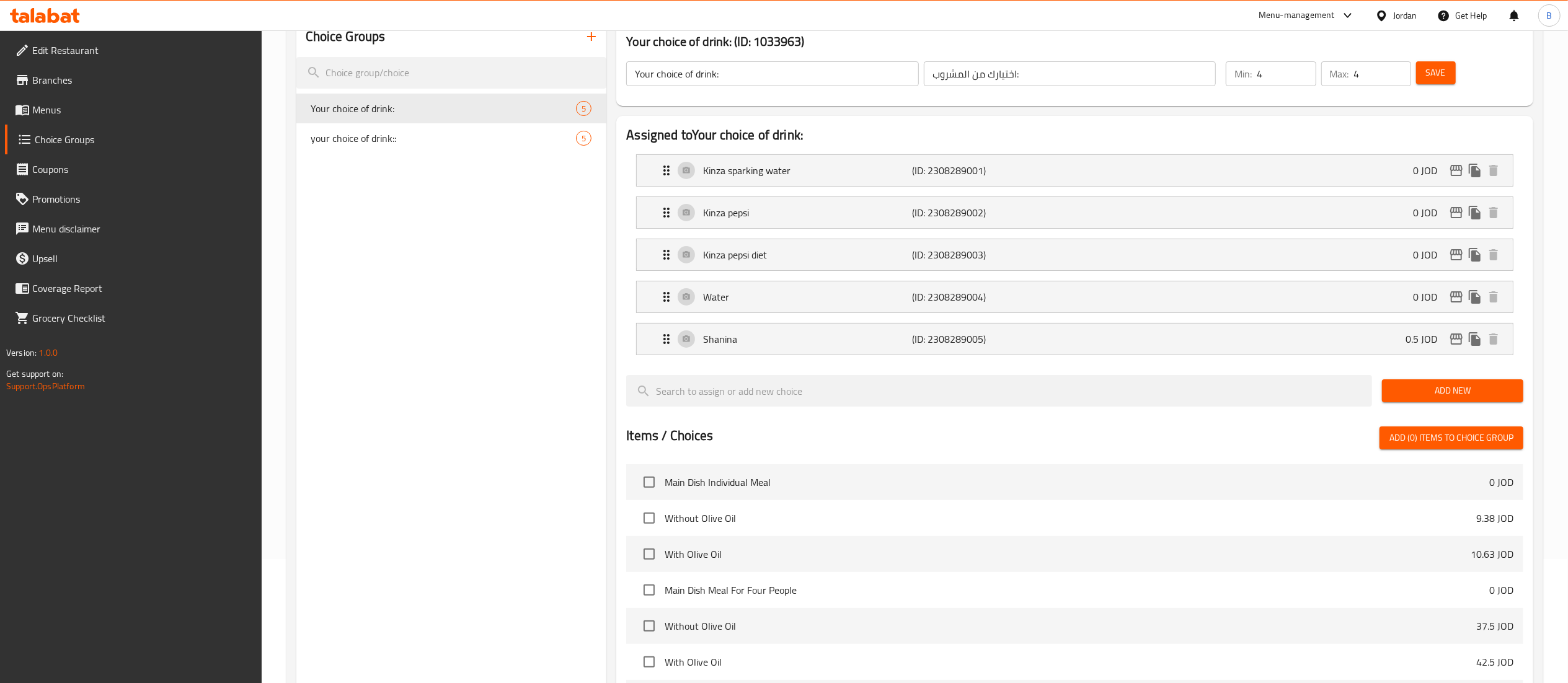
scroll to position [52, 0]
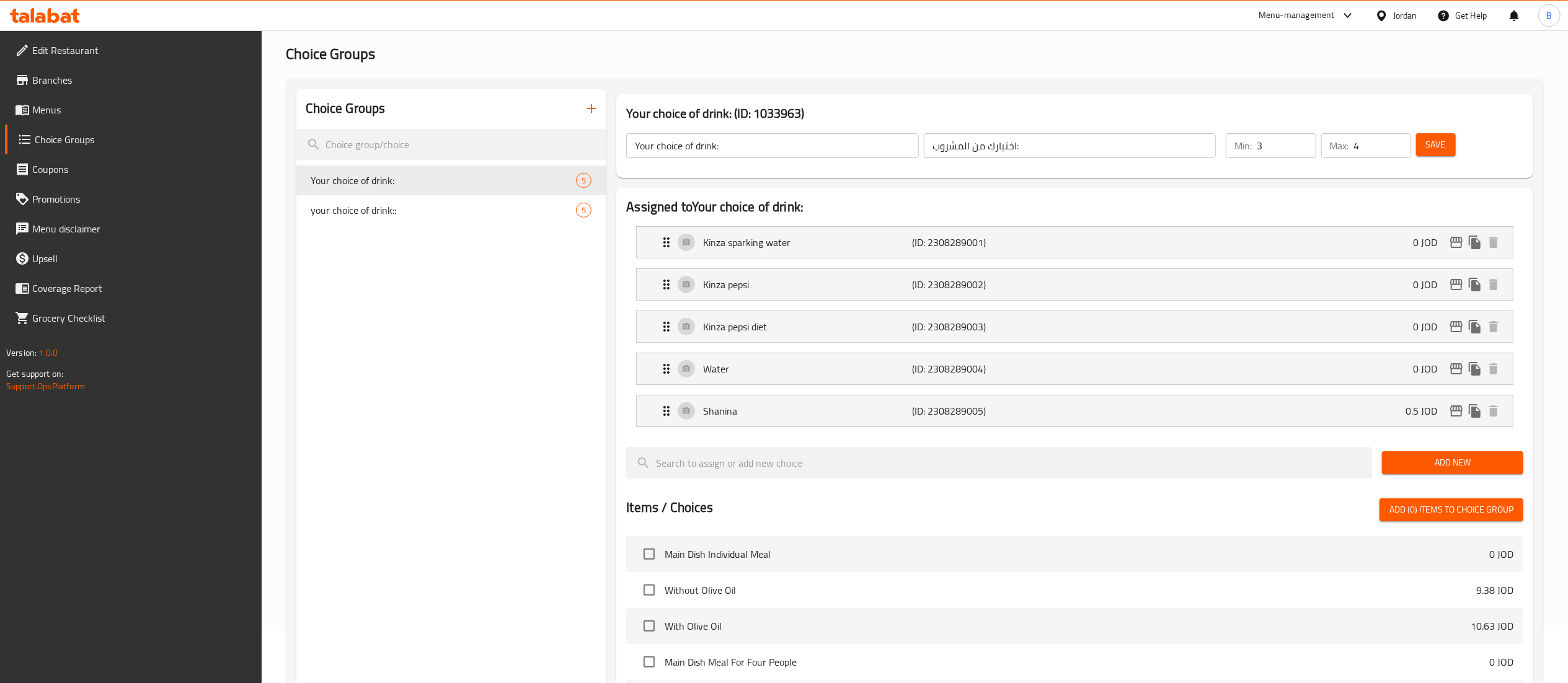
click at [1302, 148] on input "3" at bounding box center [1286, 145] width 59 height 25
type input "2"
click at [1302, 148] on input "2" at bounding box center [1286, 145] width 59 height 25
click at [1397, 147] on input "3" at bounding box center [1382, 145] width 57 height 25
type input "2"
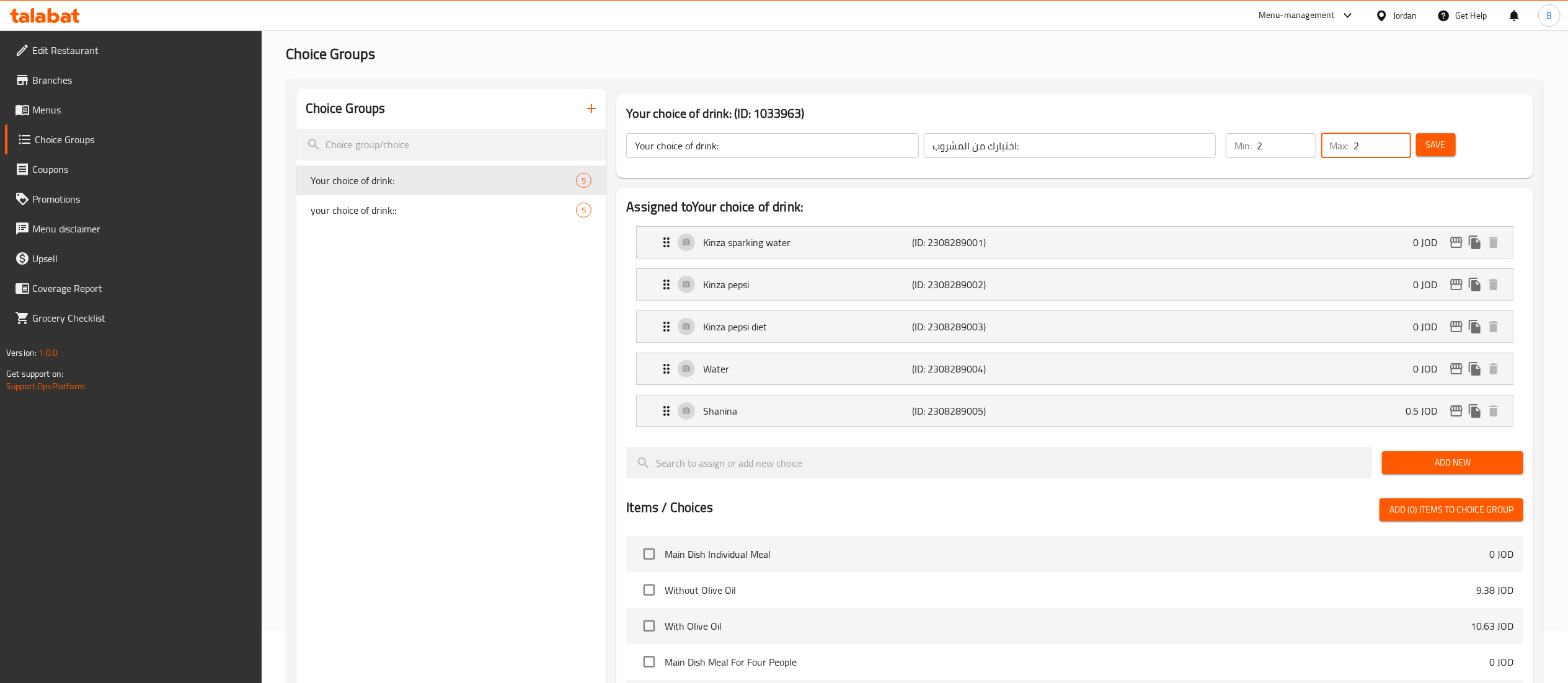
click at [1396, 146] on input "2" at bounding box center [1382, 145] width 57 height 25
click at [1419, 146] on button "Save" at bounding box center [1436, 145] width 40 height 23
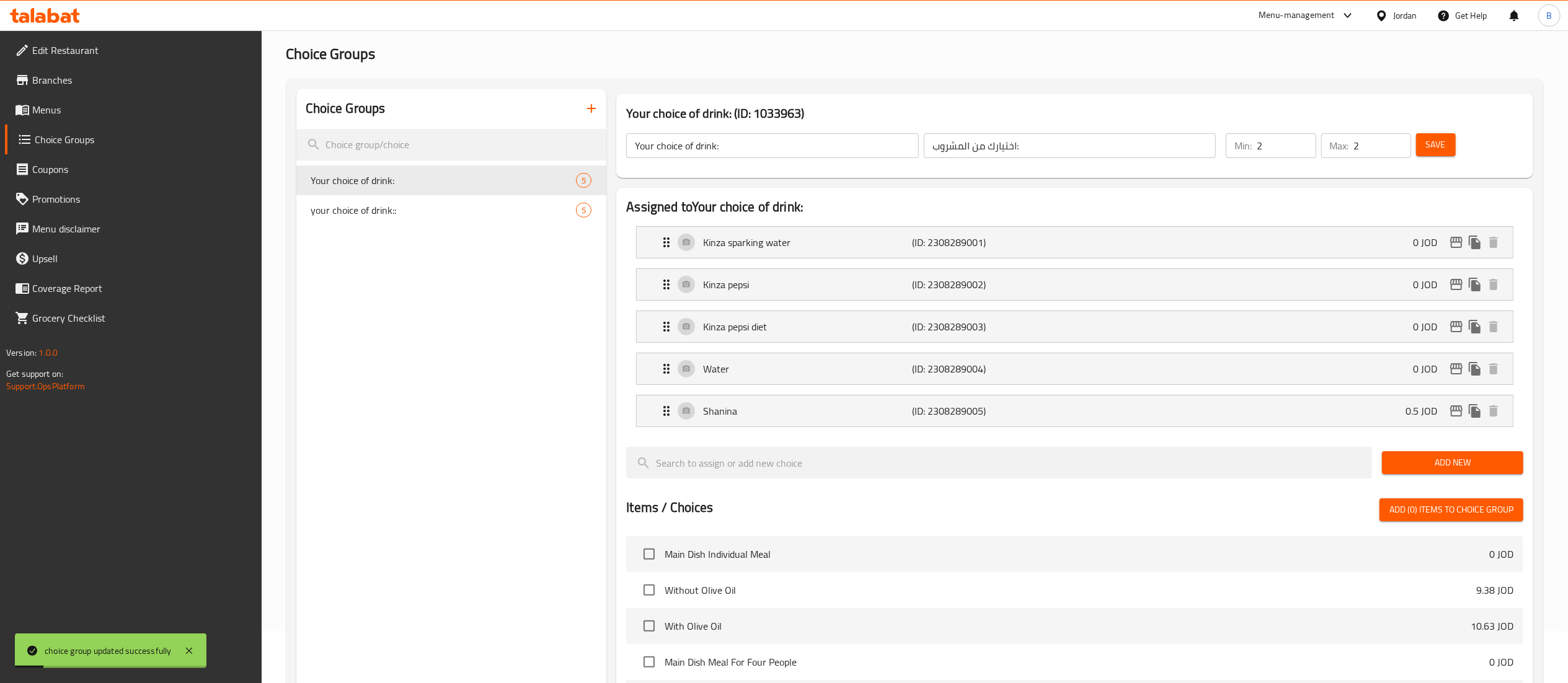
click at [105, 118] on link "Menus" at bounding box center [133, 110] width 257 height 30
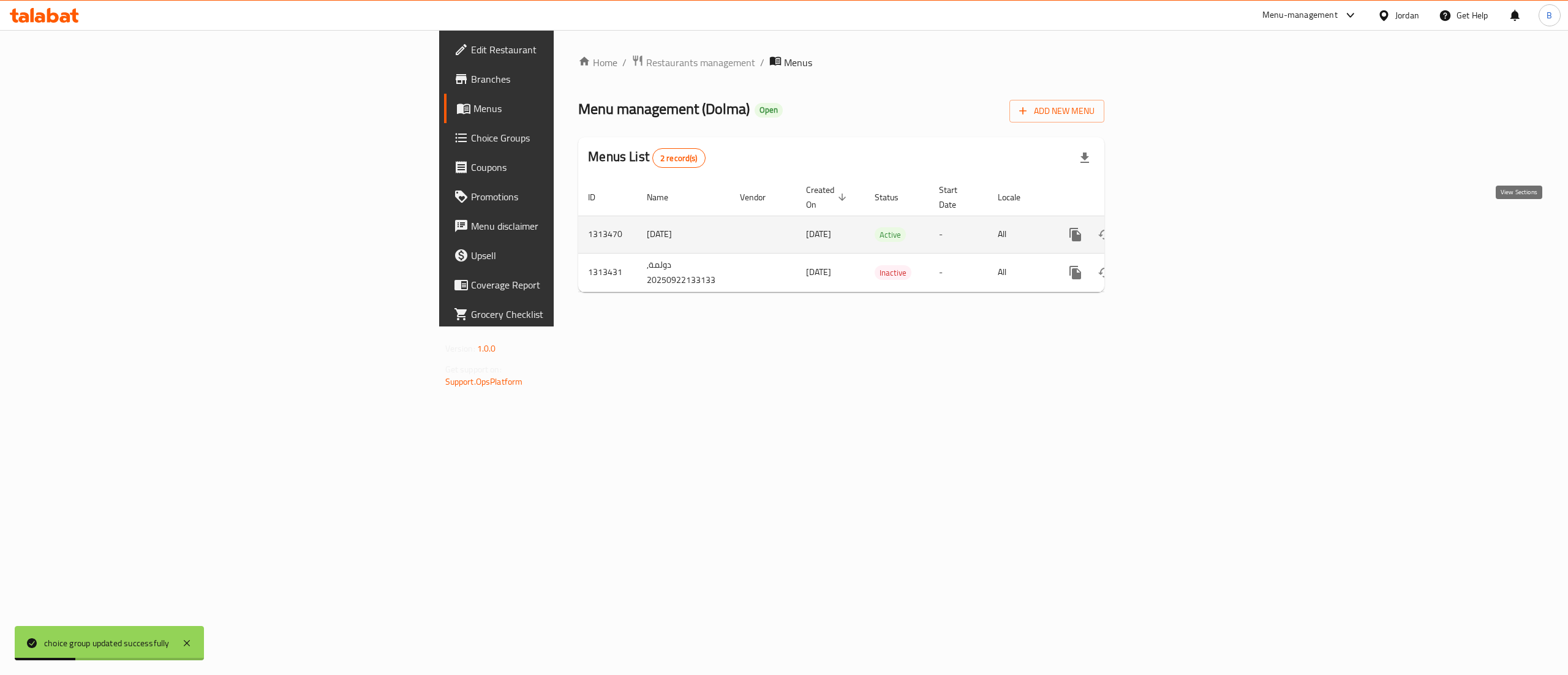
click at [1179, 232] on link "enhanced table" at bounding box center [1164, 234] width 29 height 29
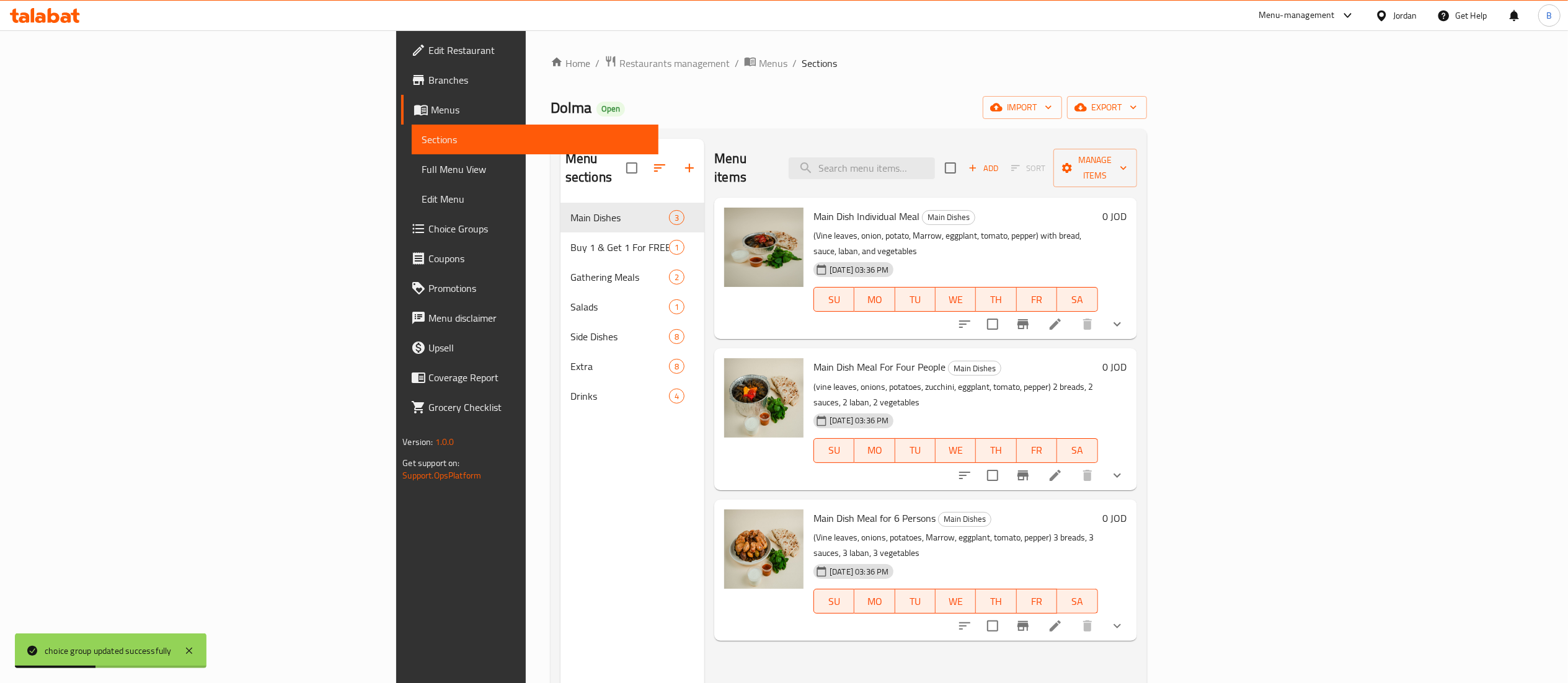
click at [428, 224] on span "Choice Groups" at bounding box center [537, 228] width 219 height 15
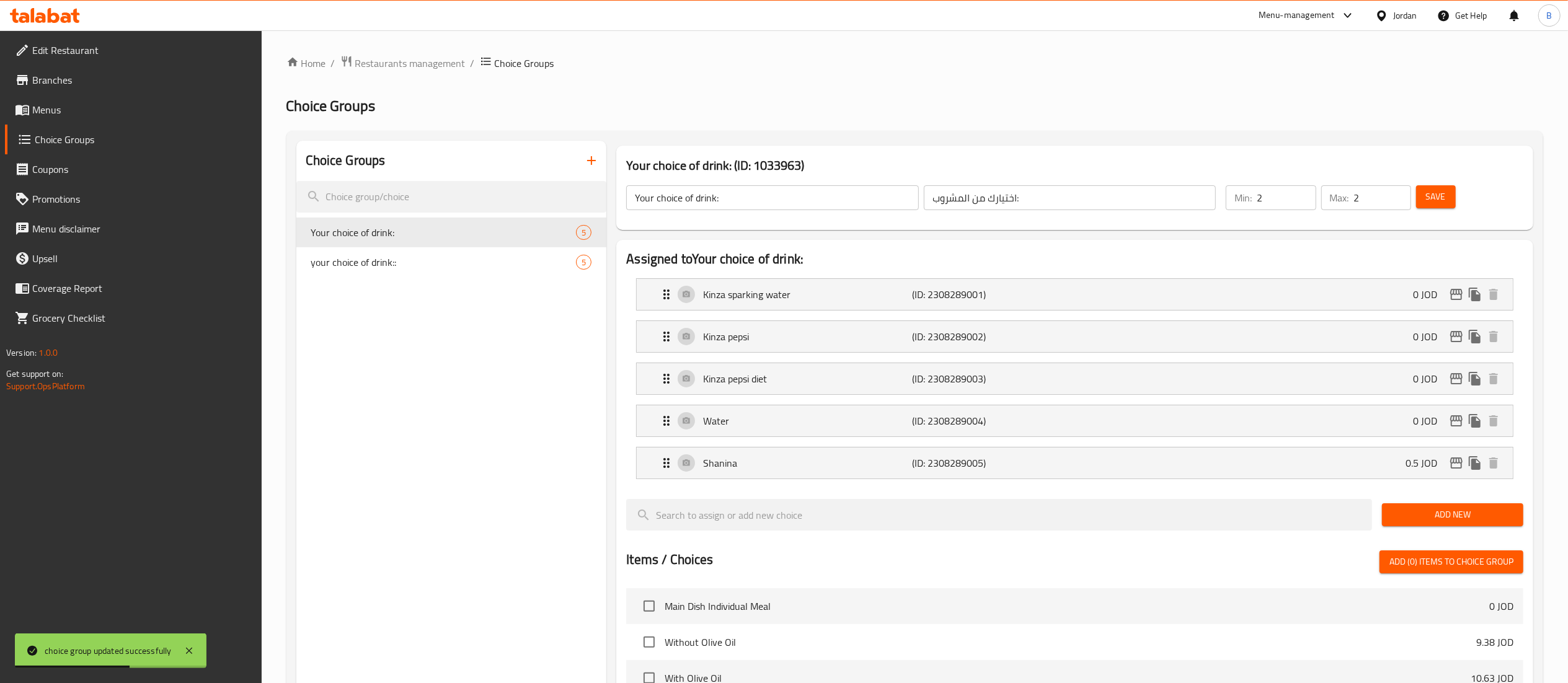
click at [1434, 202] on span "Save" at bounding box center [1436, 197] width 20 height 15
drag, startPoint x: 588, startPoint y: 170, endPoint x: 597, endPoint y: 280, distance: 110.4
click at [584, 187] on div "Choice Groups Your choice of drink: 5 your choice of drink:: 5" at bounding box center [451, 617] width 311 height 954
click at [591, 161] on icon "button" at bounding box center [591, 160] width 8 height 8
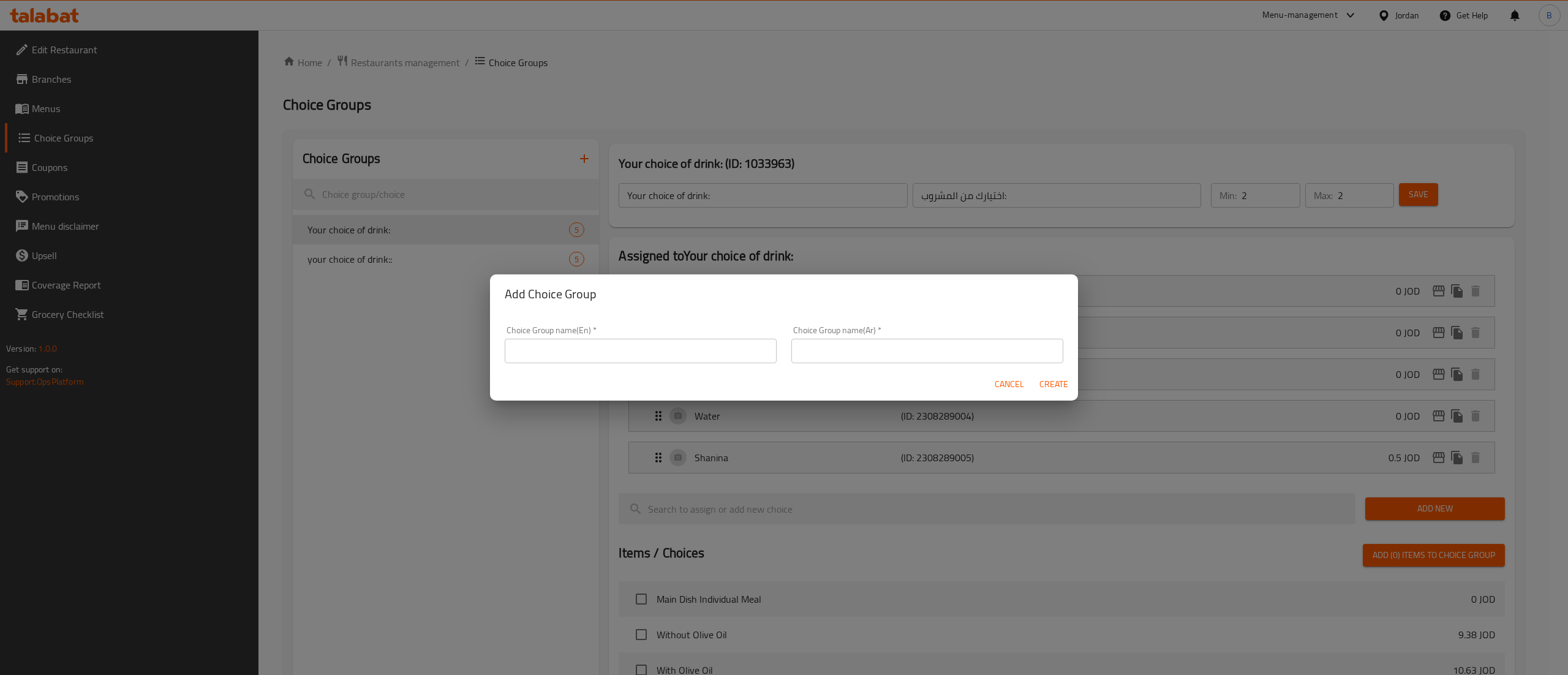
click at [608, 372] on div "Cancel Create" at bounding box center [784, 384] width 588 height 32
click at [609, 361] on input "text" at bounding box center [641, 351] width 272 height 25
type input "your choice of 1st drink"
click at [839, 352] on input "text" at bounding box center [928, 351] width 272 height 25
type input "اختيارك للمشروب الاول"
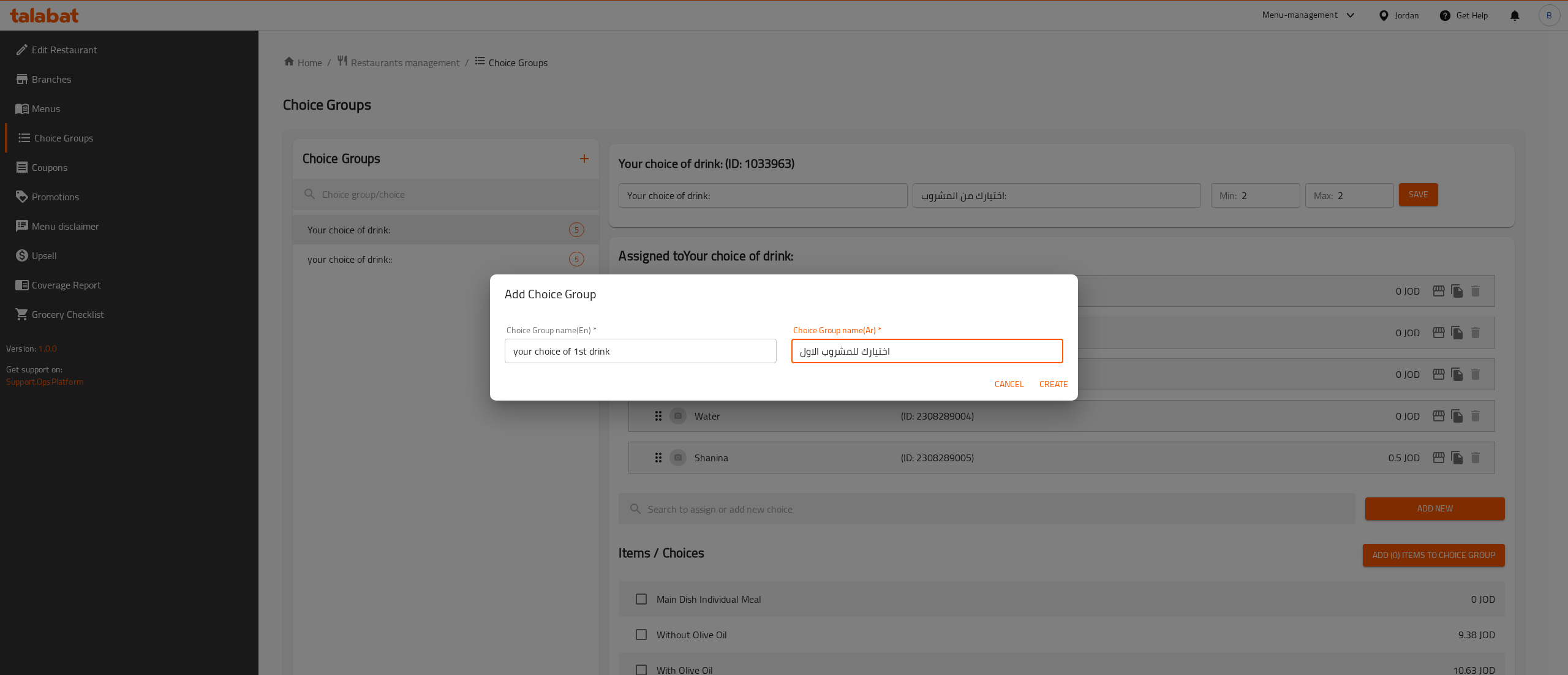
click at [1053, 391] on span "Create" at bounding box center [1053, 384] width 29 height 15
type input "your choice of 1st drink"
type input "اختيارك للمشروب الاول"
type input "0"
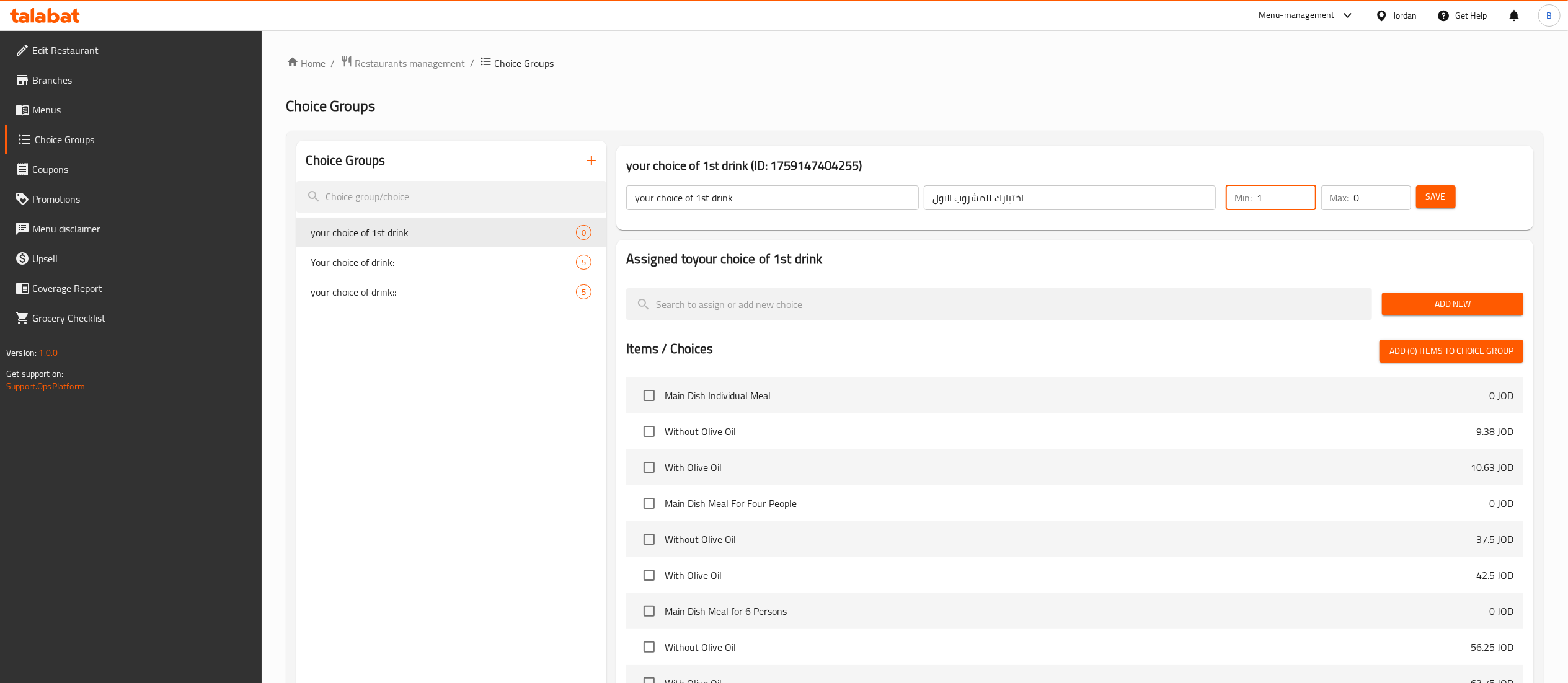
type input "1"
click at [1301, 193] on input "1" at bounding box center [1286, 197] width 59 height 25
type input "1"
click at [1396, 188] on input "1" at bounding box center [1382, 197] width 57 height 25
click at [1441, 199] on span "Save" at bounding box center [1436, 197] width 20 height 15
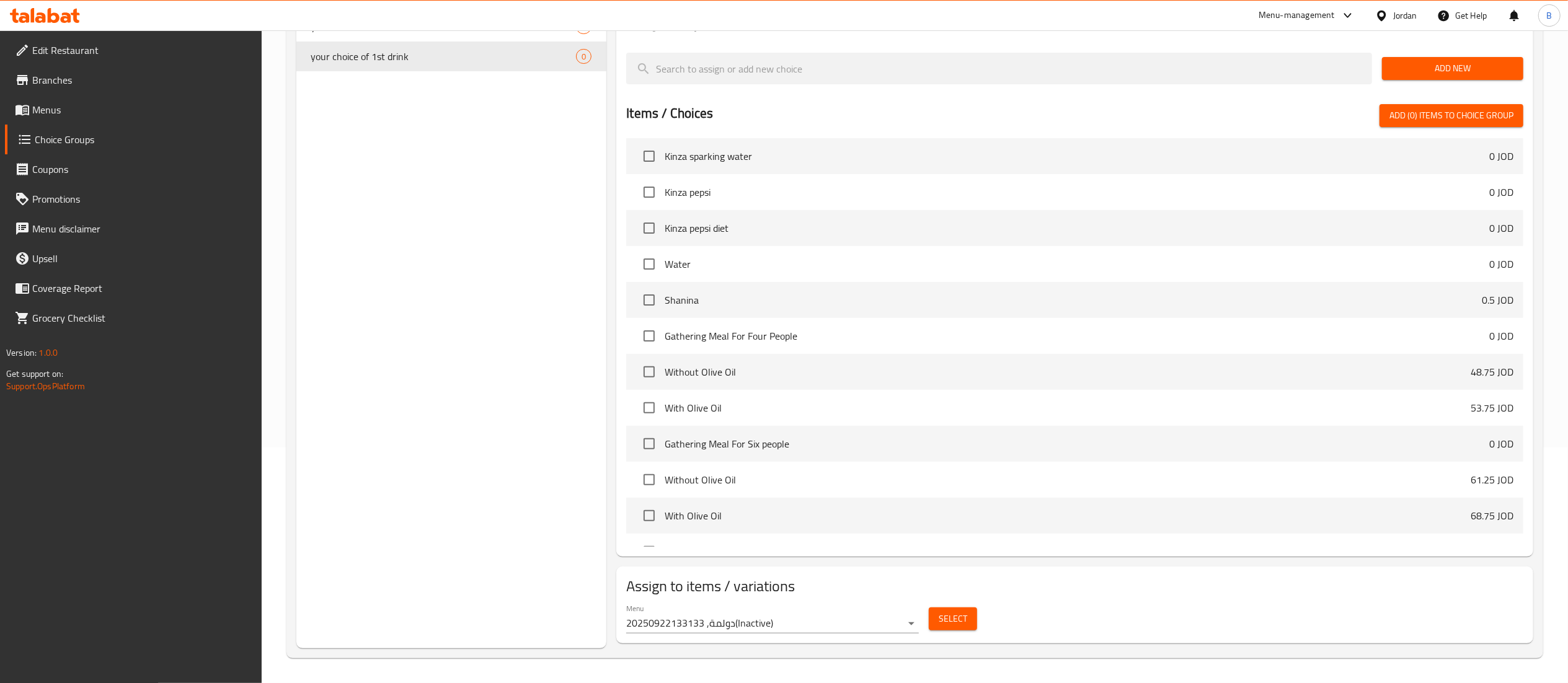
scroll to position [242, 0]
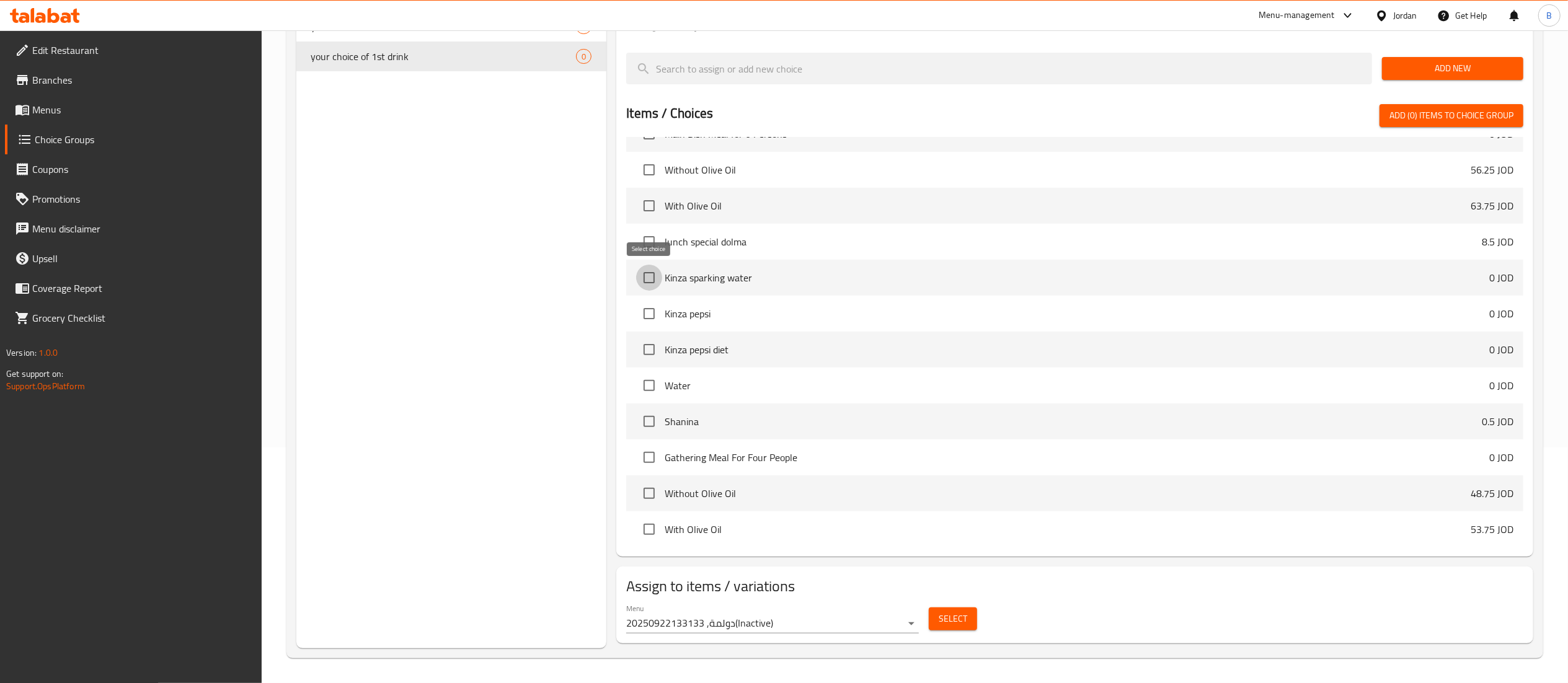
click at [643, 279] on input "checkbox" at bounding box center [649, 278] width 26 height 26
checkbox input "true"
click at [656, 306] on input "checkbox" at bounding box center [649, 314] width 26 height 26
checkbox input "true"
click at [653, 344] on input "checkbox" at bounding box center [649, 350] width 26 height 26
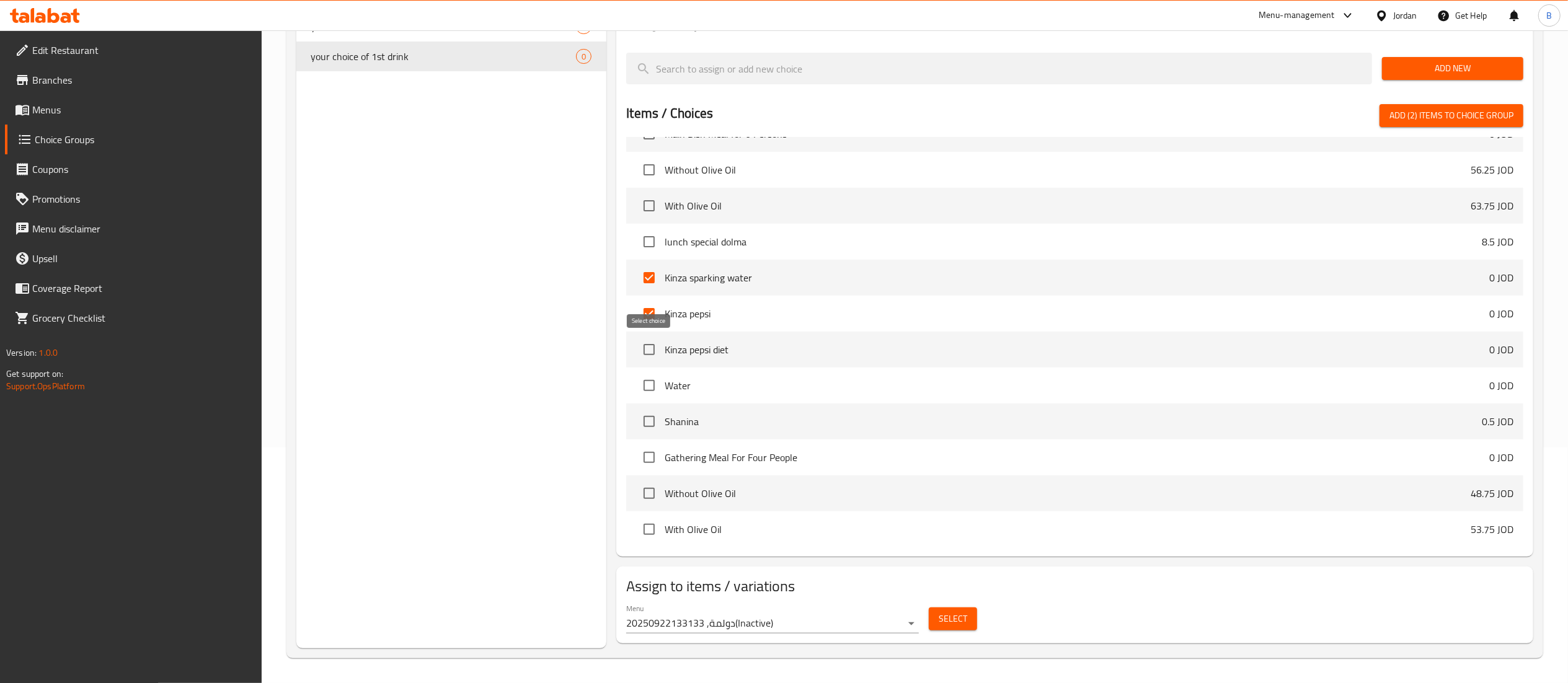
checkbox input "true"
click at [650, 384] on input "checkbox" at bounding box center [649, 386] width 26 height 26
checkbox input "true"
click at [646, 420] on input "checkbox" at bounding box center [649, 421] width 26 height 26
checkbox input "true"
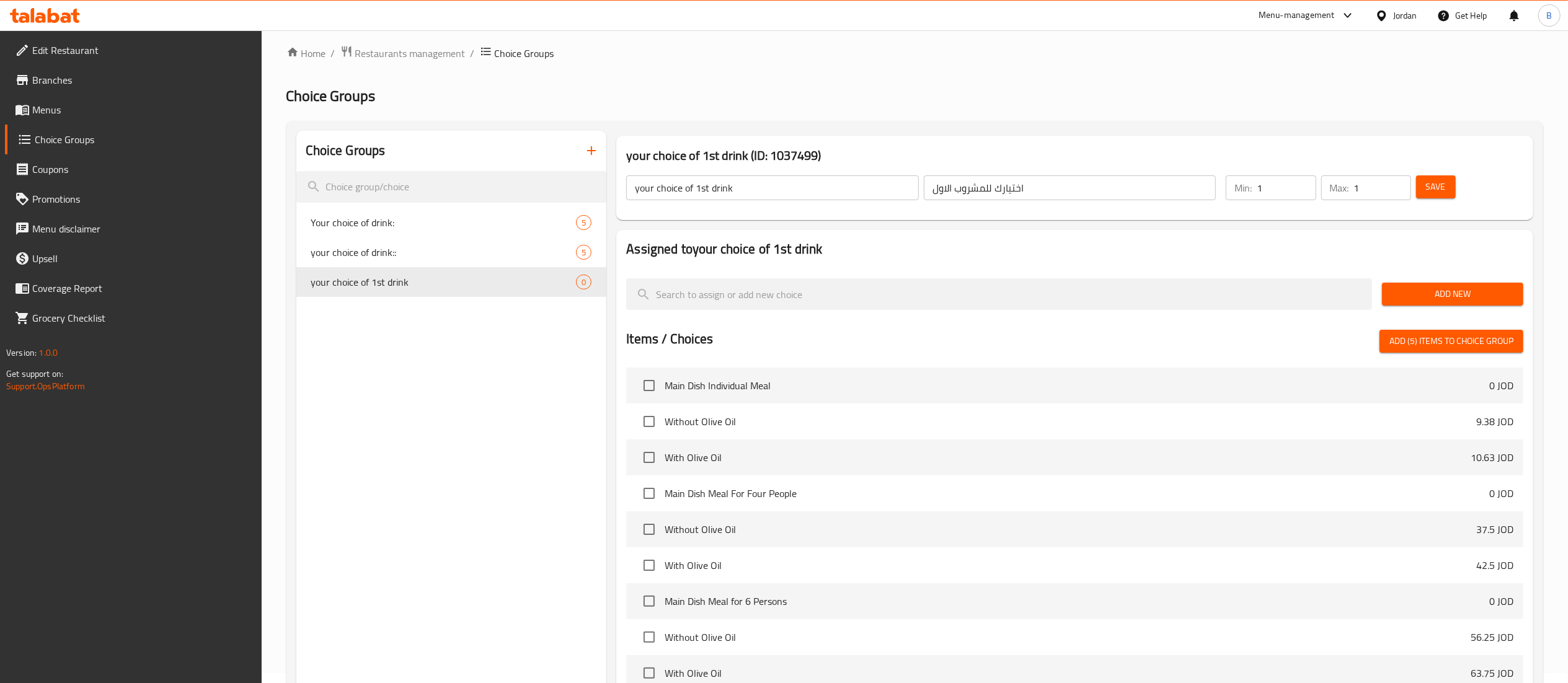
scroll to position [0, 0]
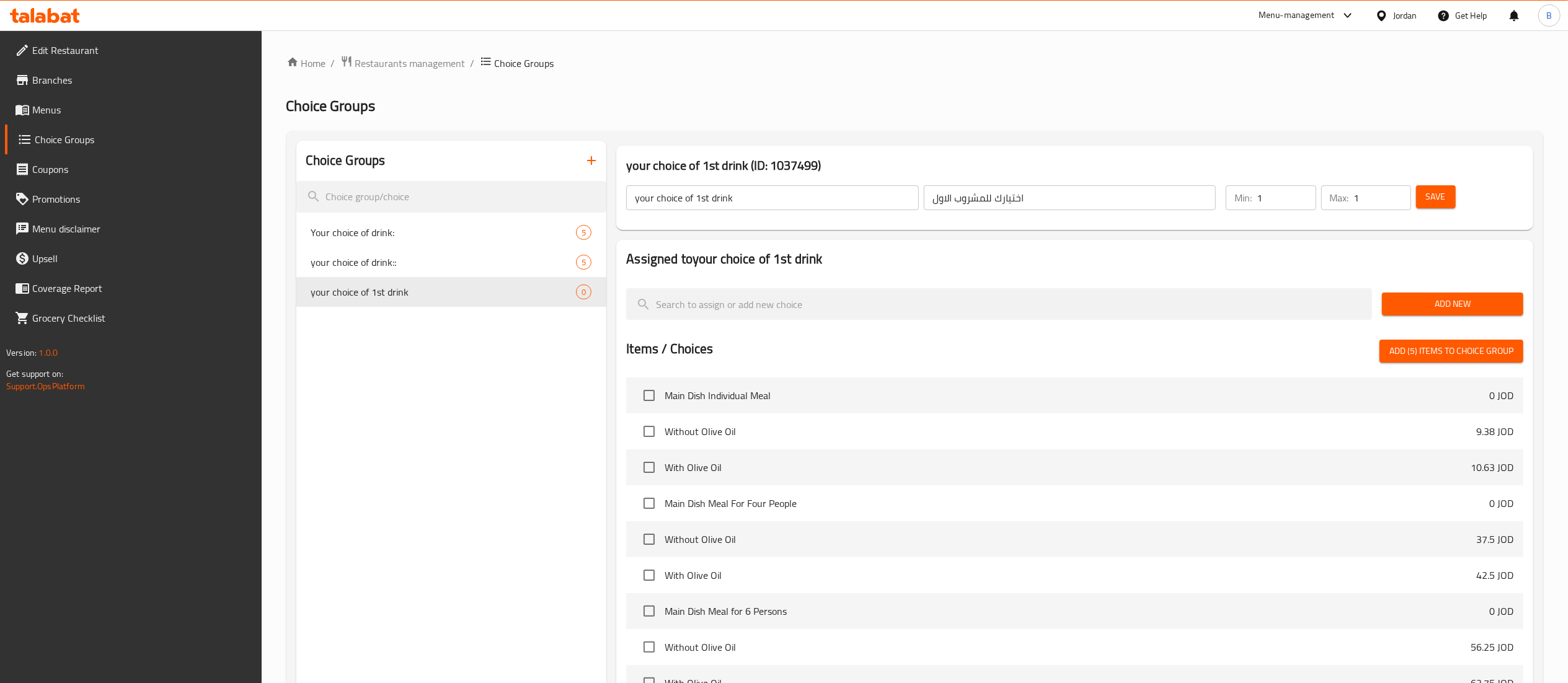
click at [1437, 356] on span "Add (5) items to choice group" at bounding box center [1451, 351] width 124 height 15
checkbox input "false"
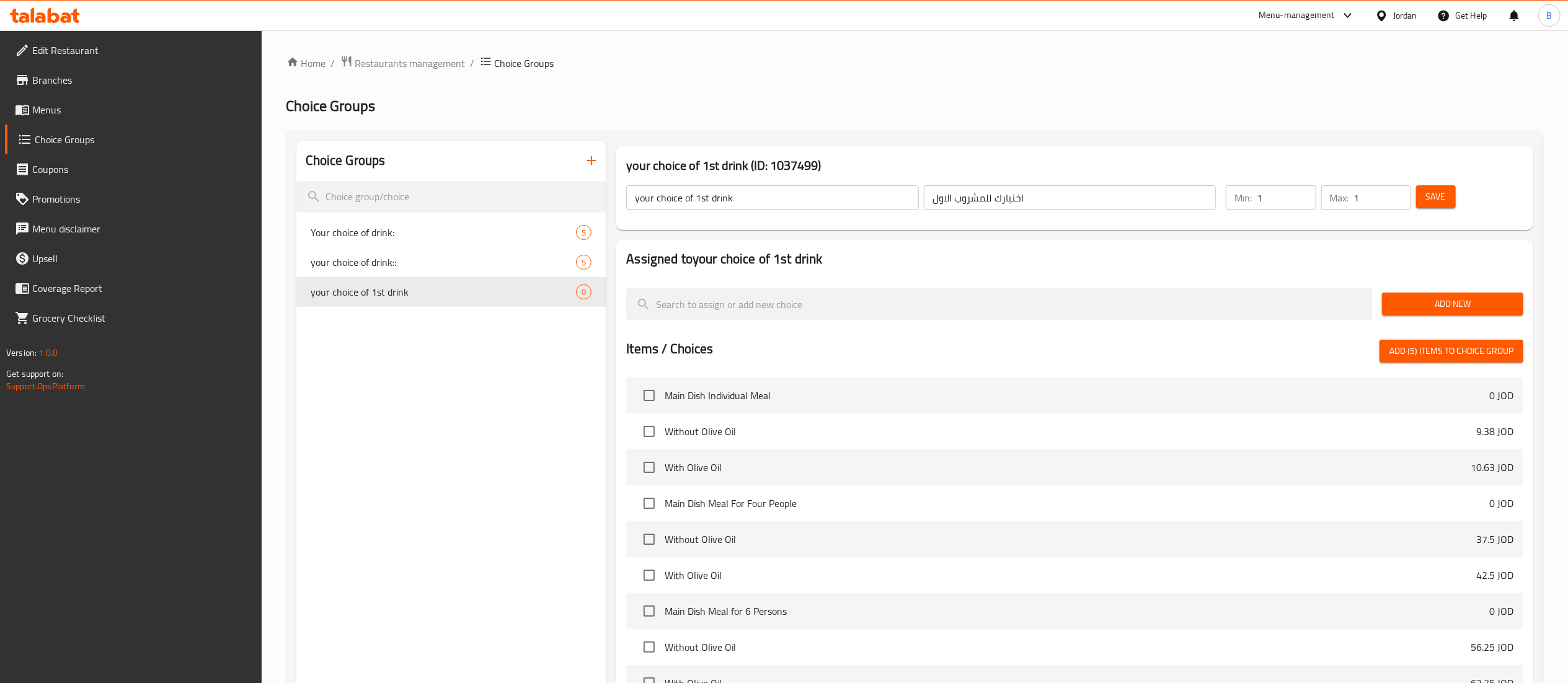
checkbox input "false"
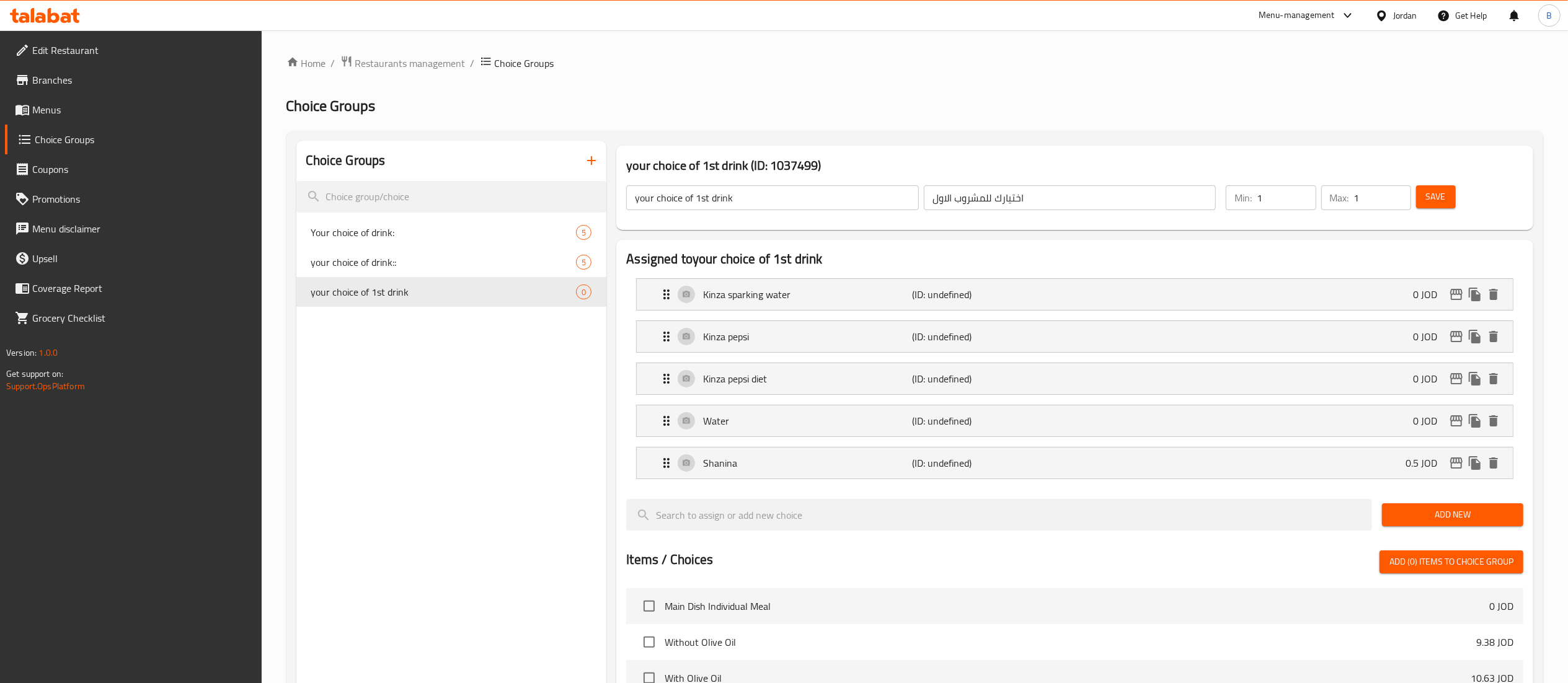
click at [1419, 202] on button "Save" at bounding box center [1436, 197] width 40 height 23
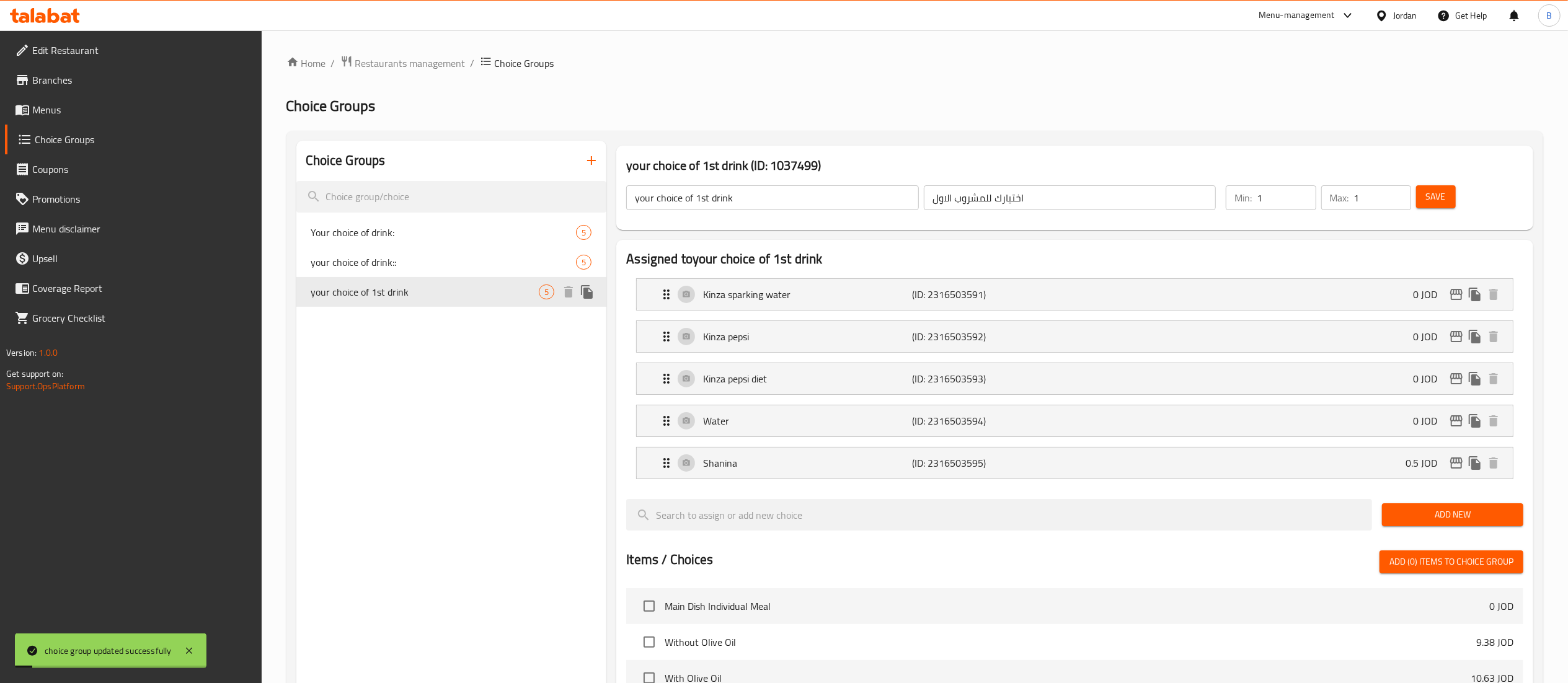
click at [582, 294] on icon "duplicate" at bounding box center [587, 292] width 15 height 15
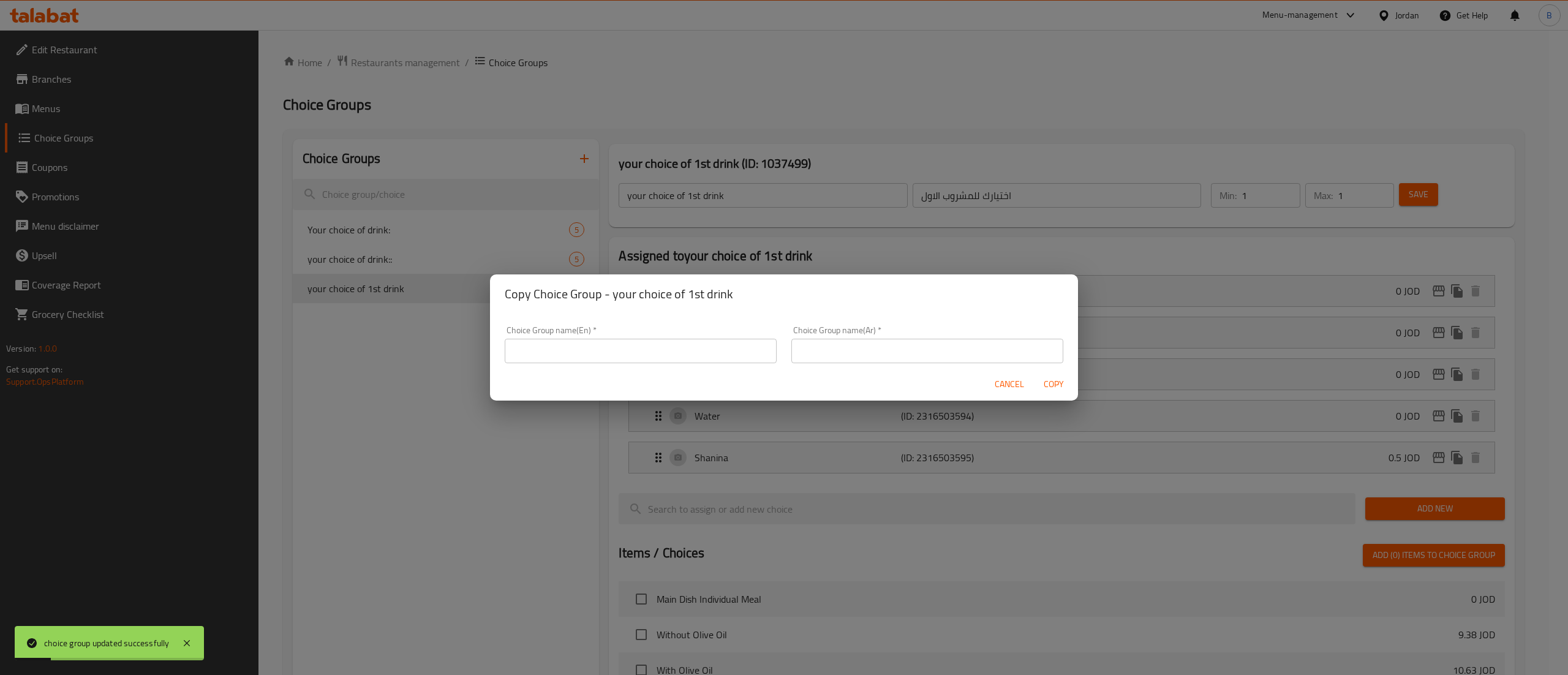
click at [624, 351] on input "text" at bounding box center [641, 351] width 272 height 25
type input "2"
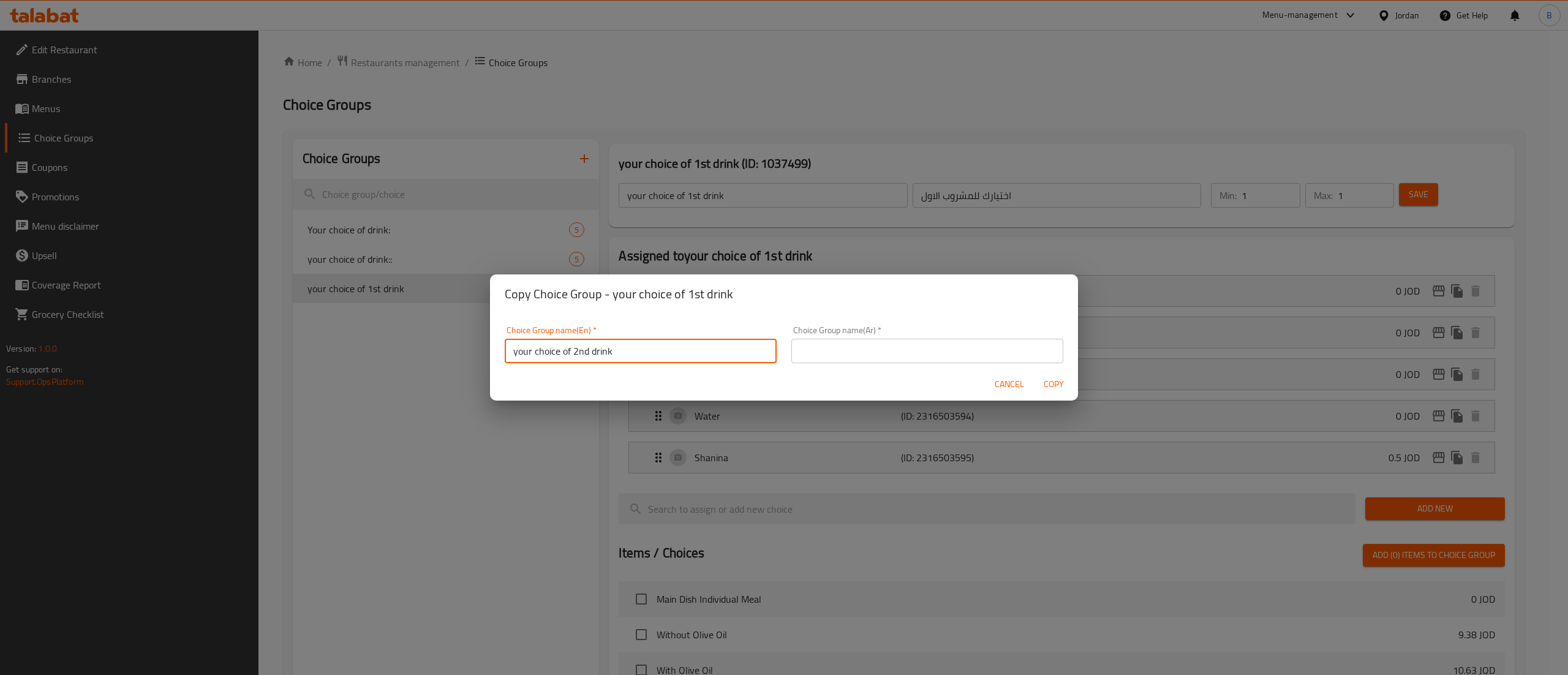
type input "your choice of 2nd drink"
click at [975, 354] on input "text" at bounding box center [928, 351] width 272 height 25
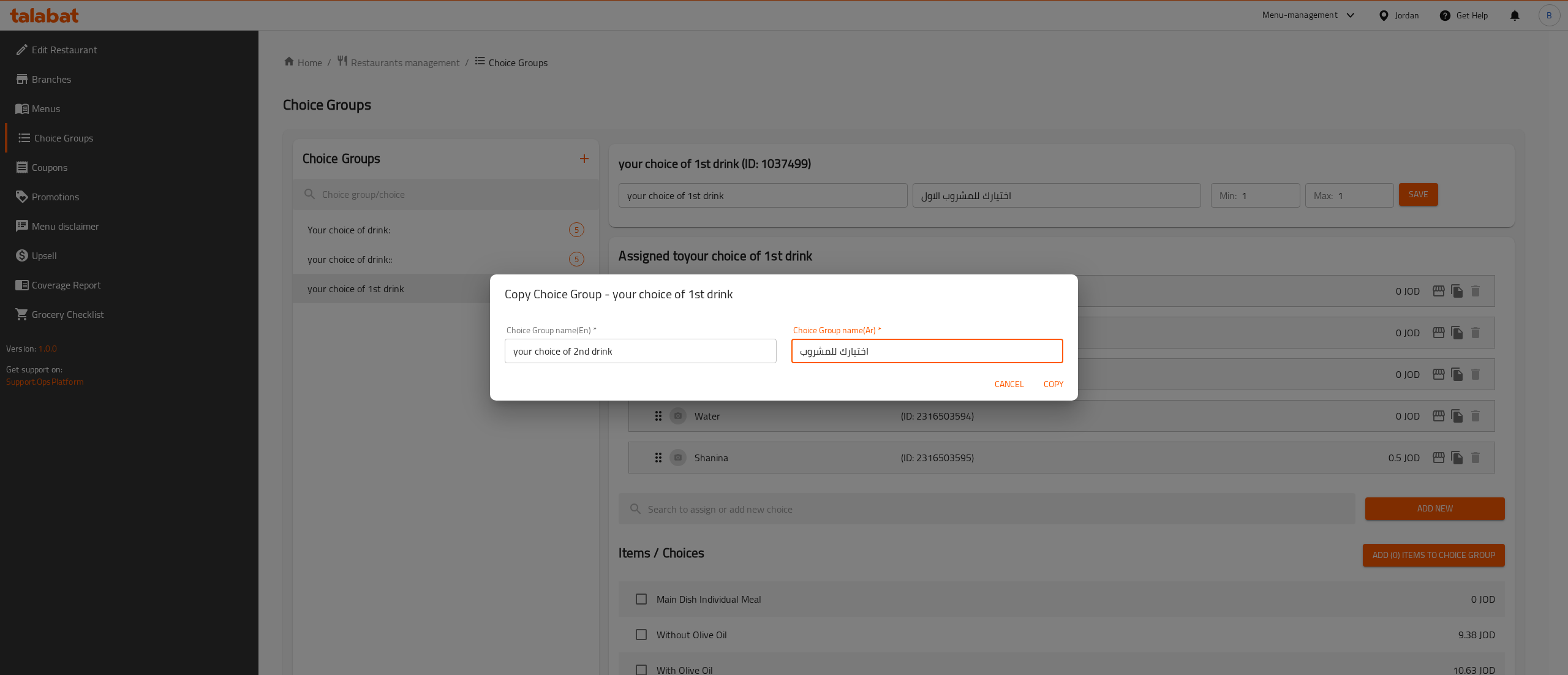
type input "اختيارك للمشروب الثاني"
click at [1053, 380] on span "Copy" at bounding box center [1053, 384] width 29 height 15
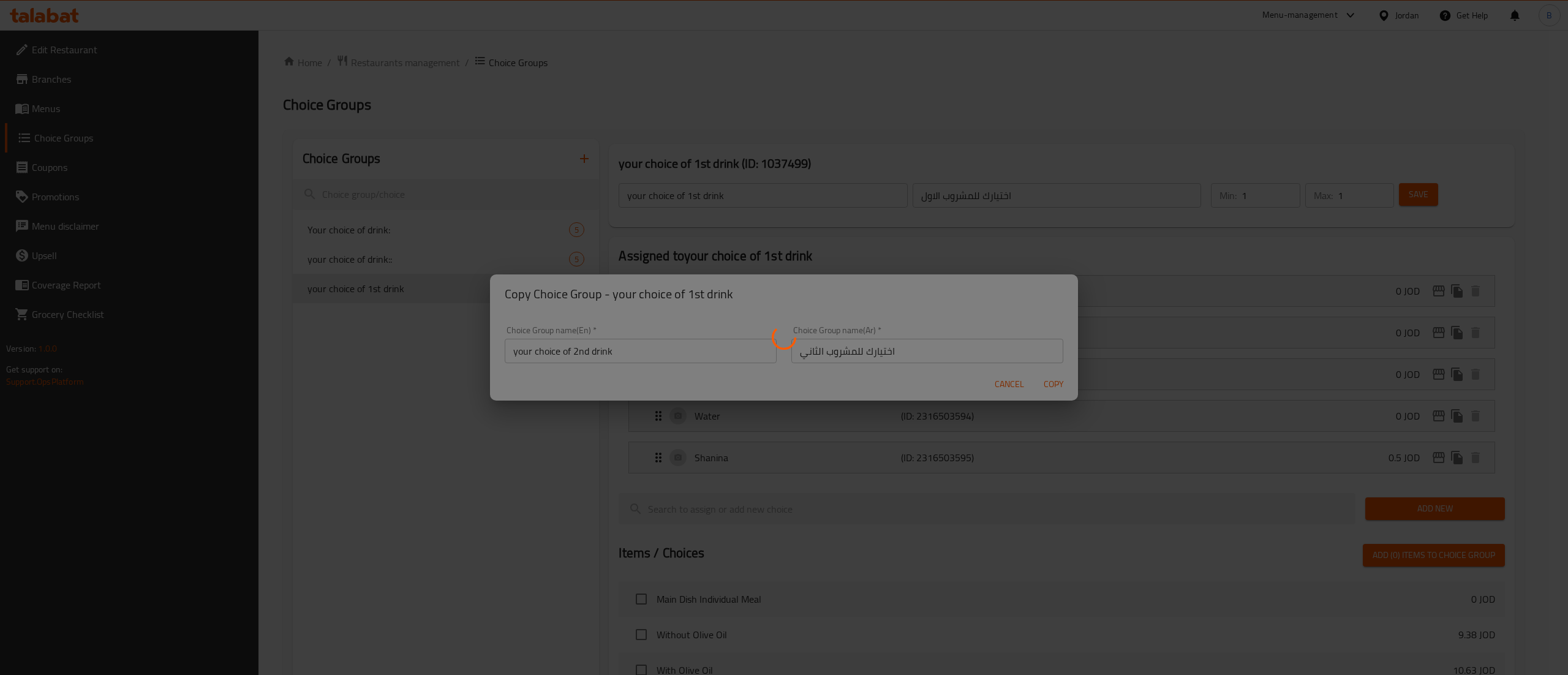
type input "your choice of 2nd drink"
type input "اختيارك للمشروب الثاني"
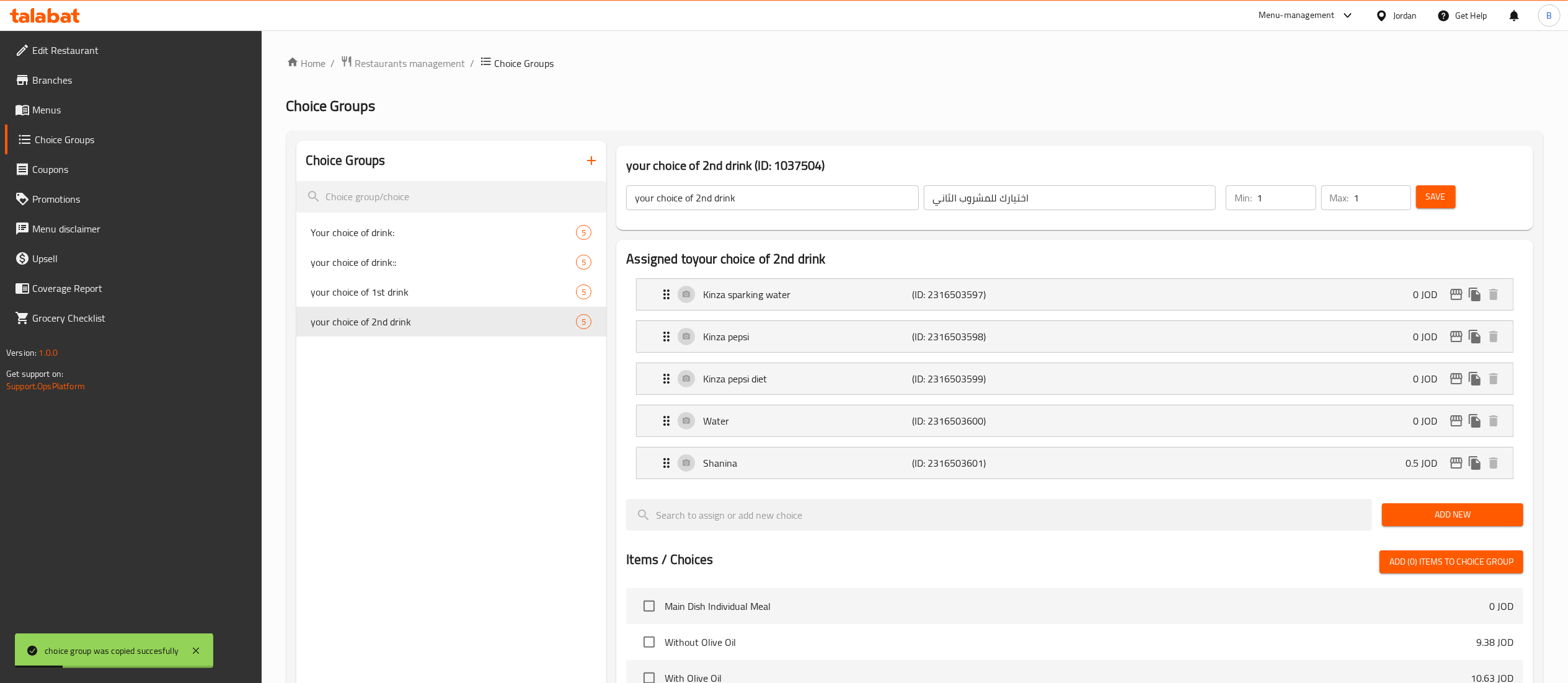
click at [1434, 200] on span "Save" at bounding box center [1436, 197] width 20 height 15
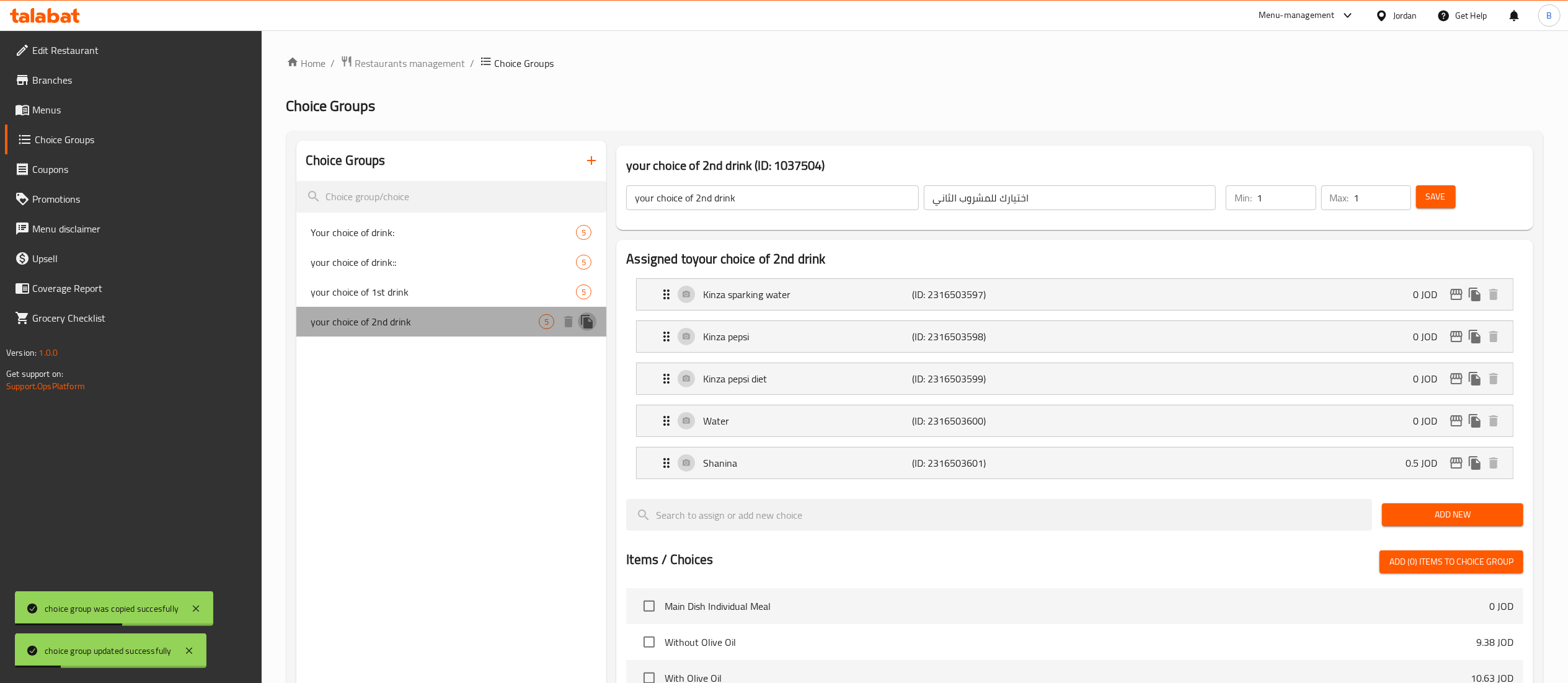
click at [586, 324] on icon "duplicate" at bounding box center [586, 321] width 12 height 13
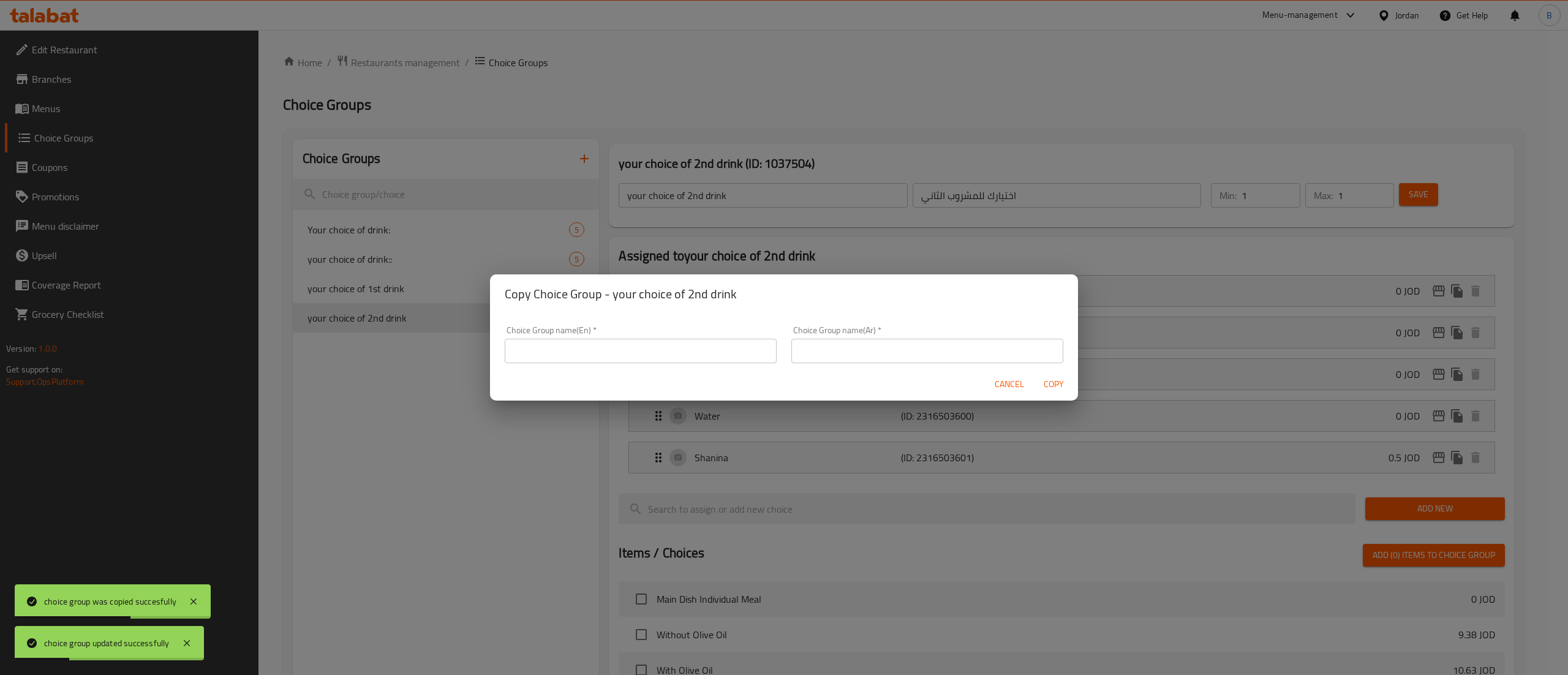
click at [644, 349] on input "text" at bounding box center [641, 351] width 272 height 25
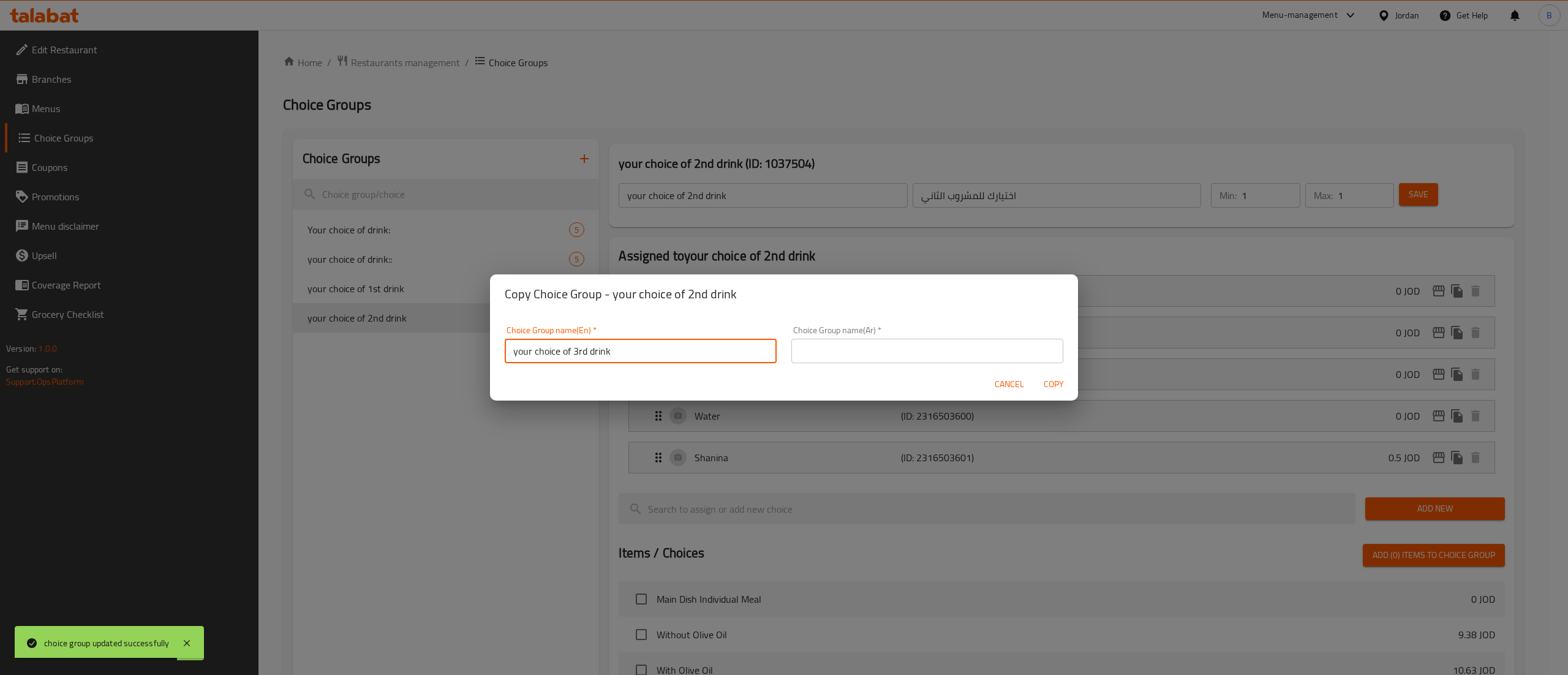
type input "your choice of 3rd drink"
click at [881, 347] on input "text" at bounding box center [928, 351] width 272 height 25
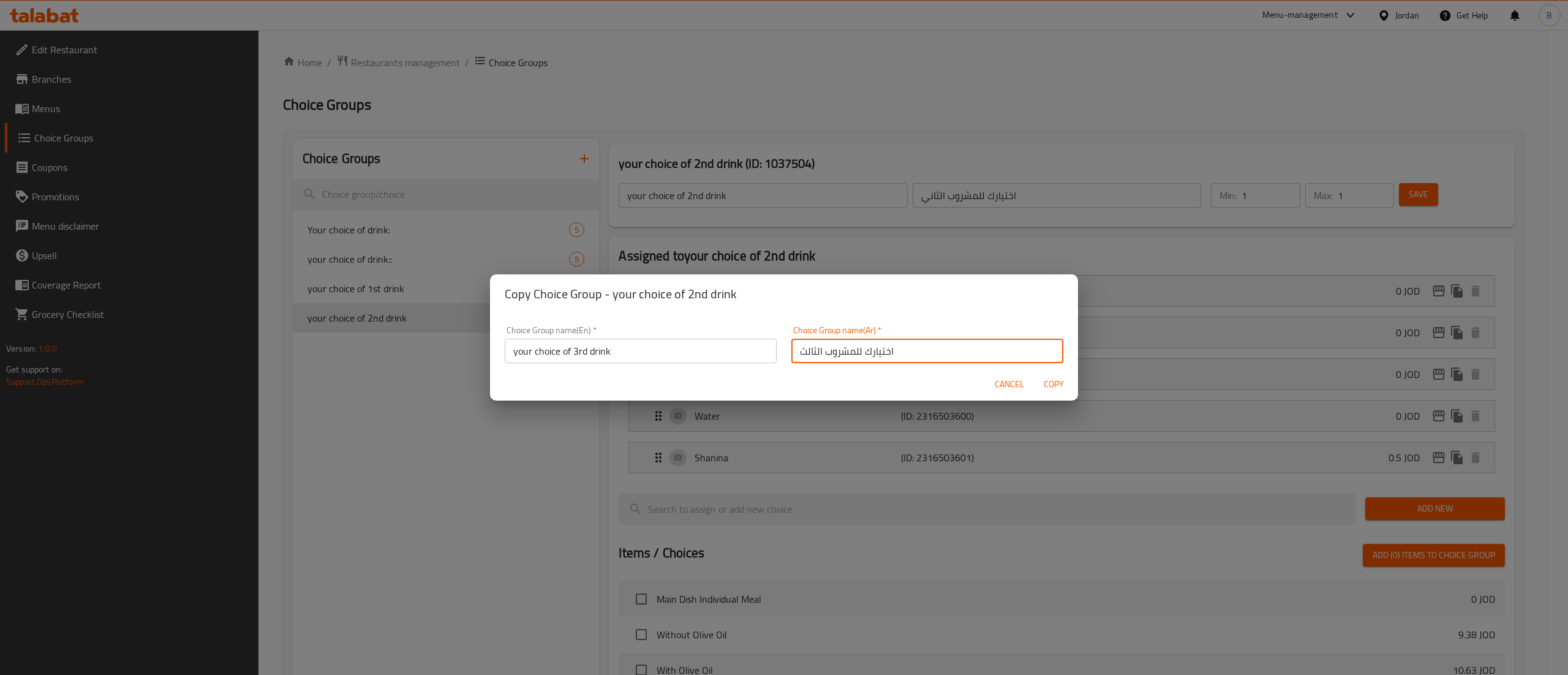
type input "اختيارك للمشروب الثالث"
click at [1066, 389] on span "Copy" at bounding box center [1053, 384] width 29 height 15
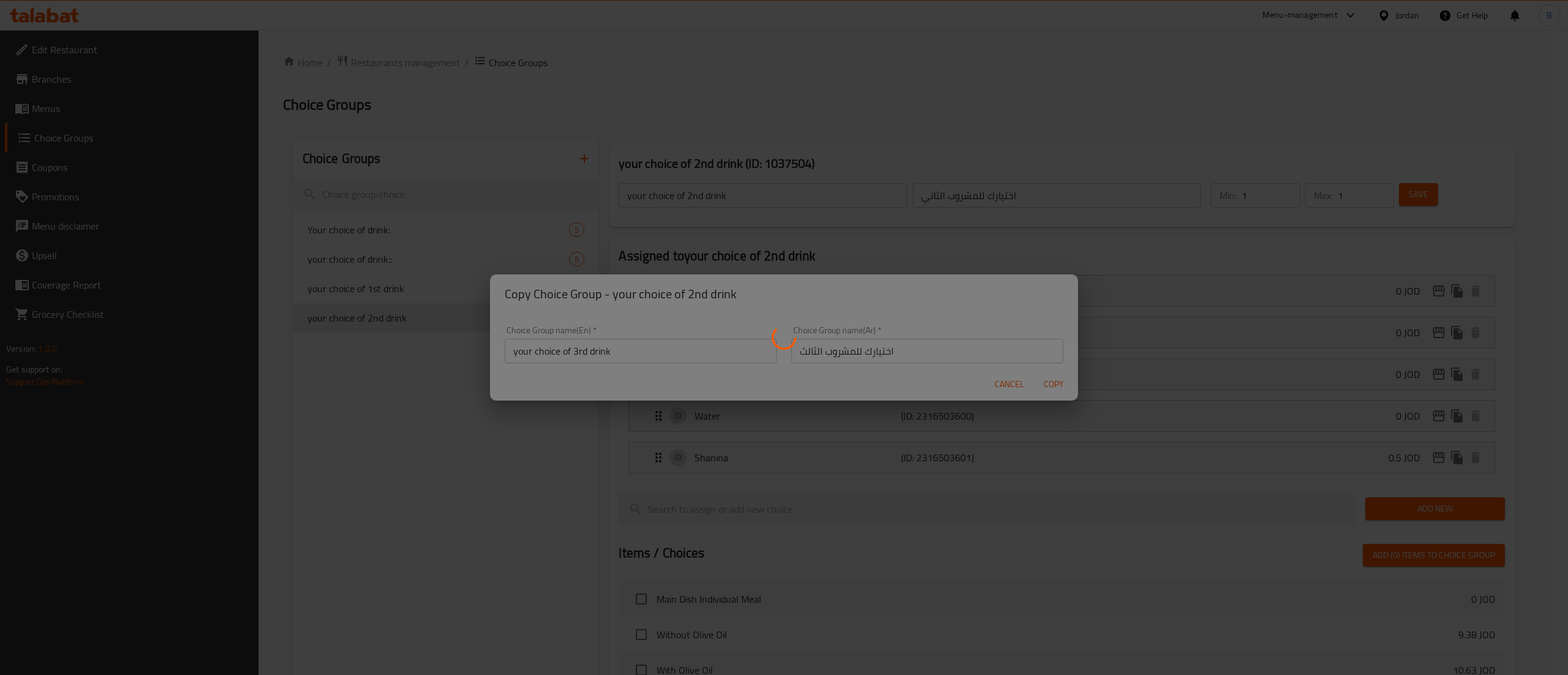
type input "your choice of 3rd drink"
type input "اختيارك للمشروب الثالث"
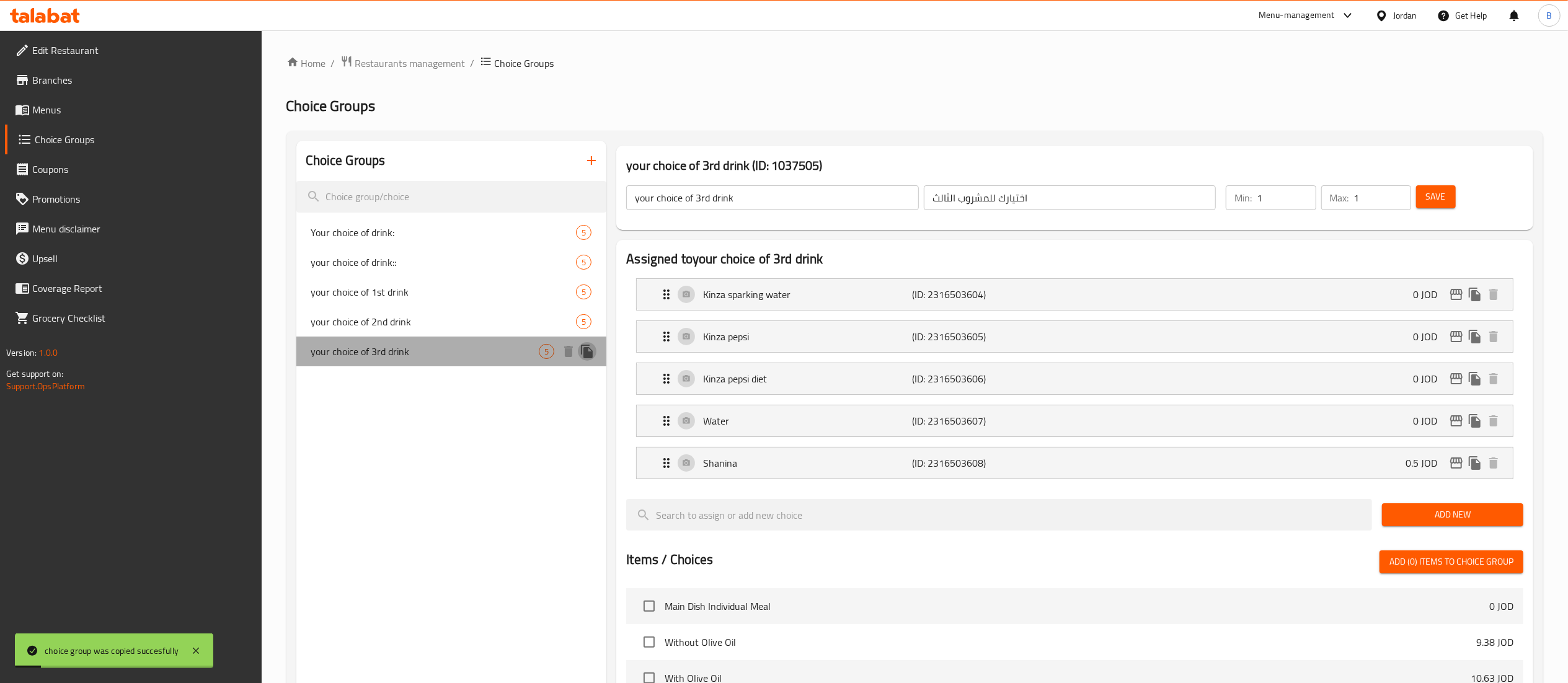
click at [586, 359] on icon "duplicate" at bounding box center [587, 351] width 15 height 15
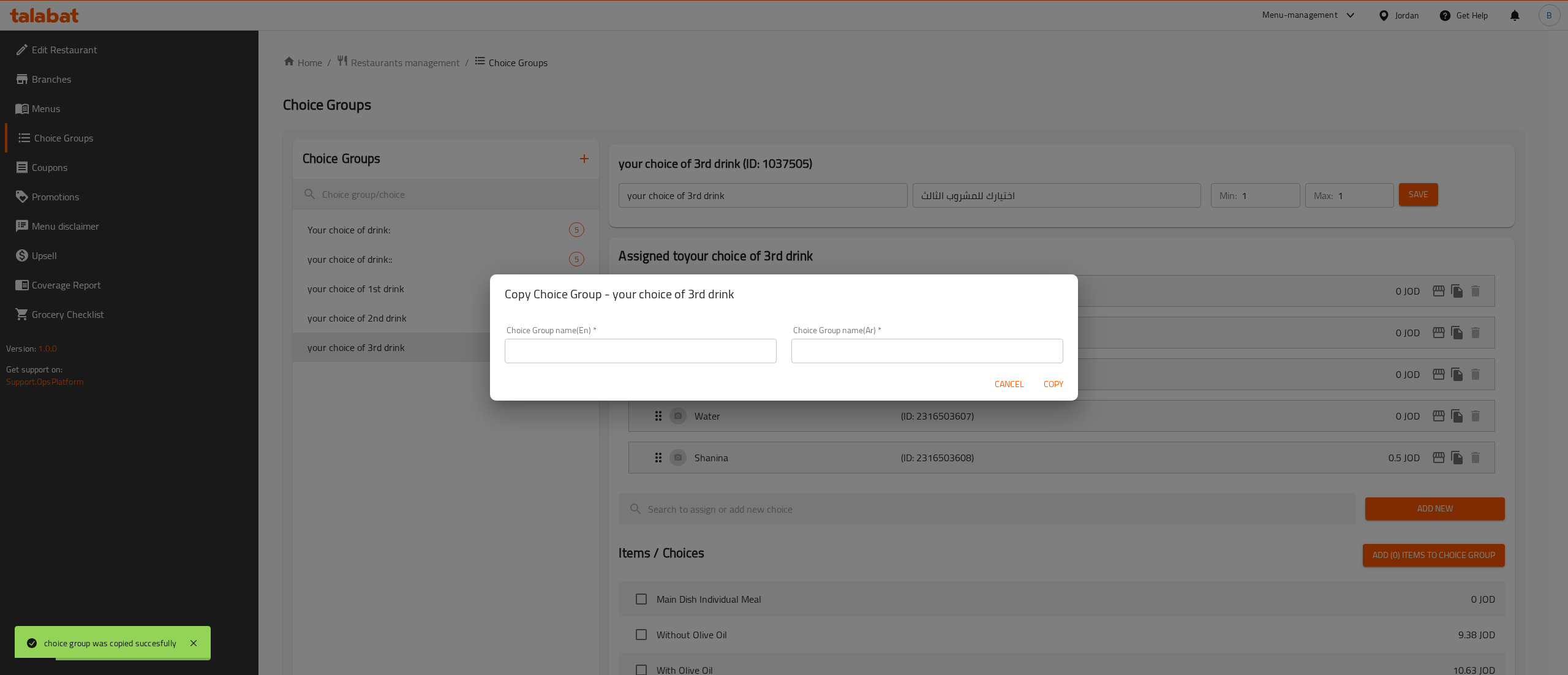
click at [724, 357] on input "text" at bounding box center [641, 351] width 272 height 25
type input "your choice of 4th drink"
click at [866, 345] on input "text" at bounding box center [928, 351] width 272 height 25
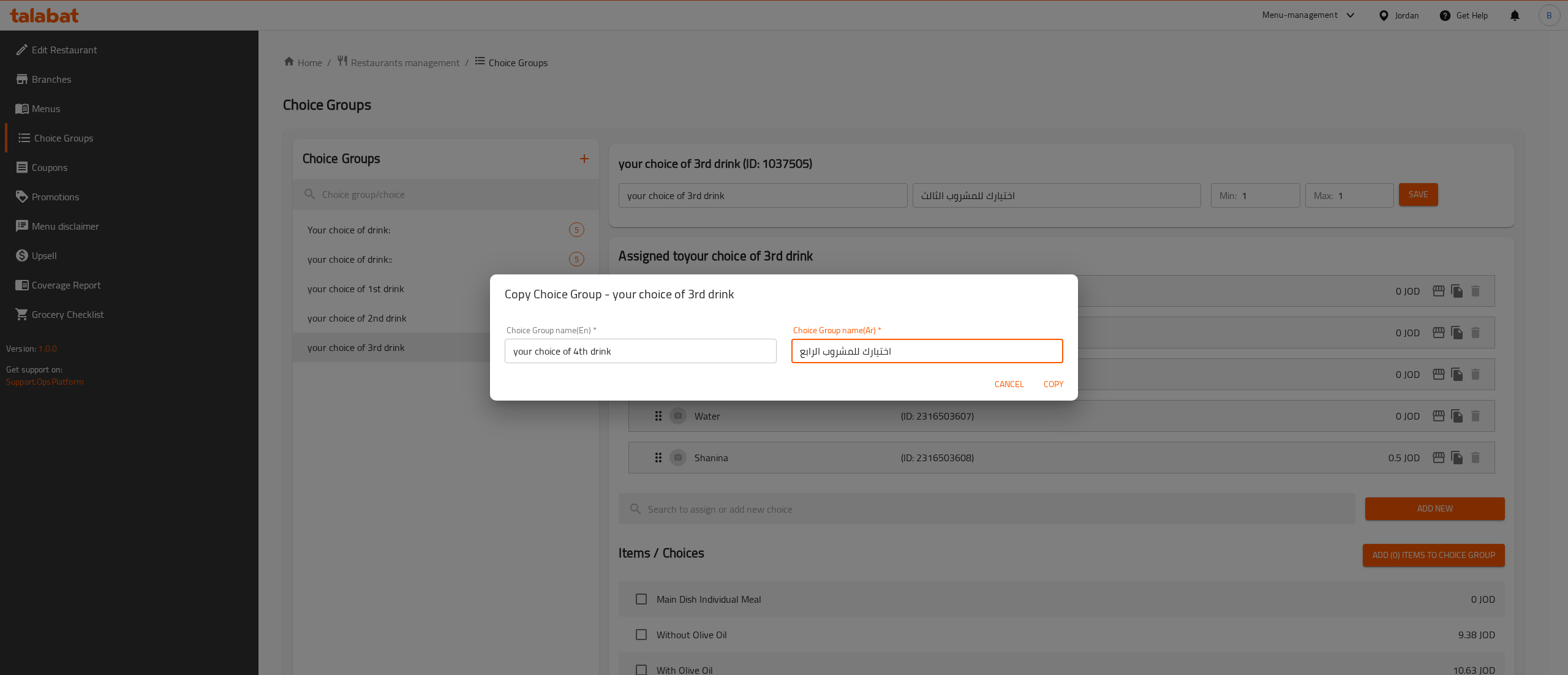
type input "اختيارك للمشروب الرابع"
click at [1060, 389] on span "Copy" at bounding box center [1053, 384] width 29 height 15
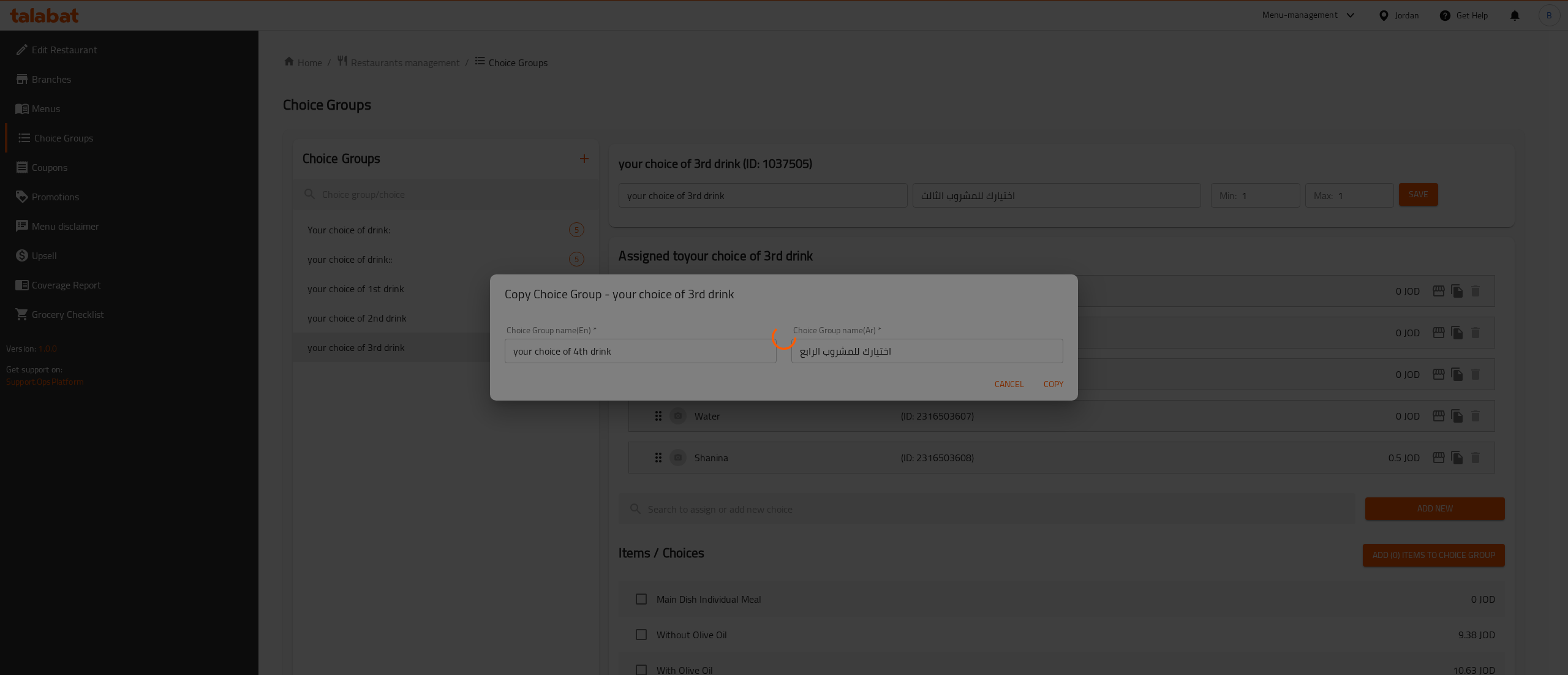
type input "your choice of 4th drink"
type input "اختيارك للمشروب الرابع"
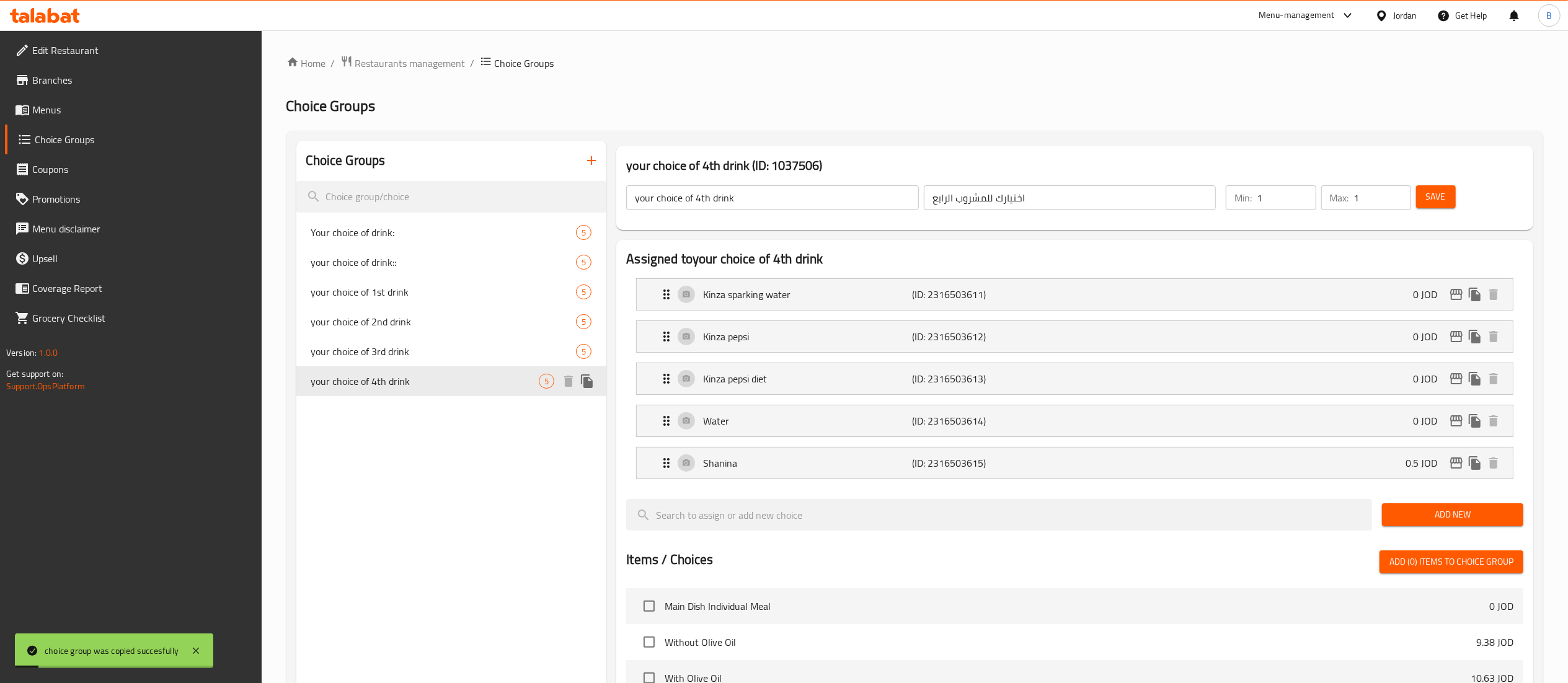
click at [588, 380] on icon "duplicate" at bounding box center [586, 380] width 12 height 13
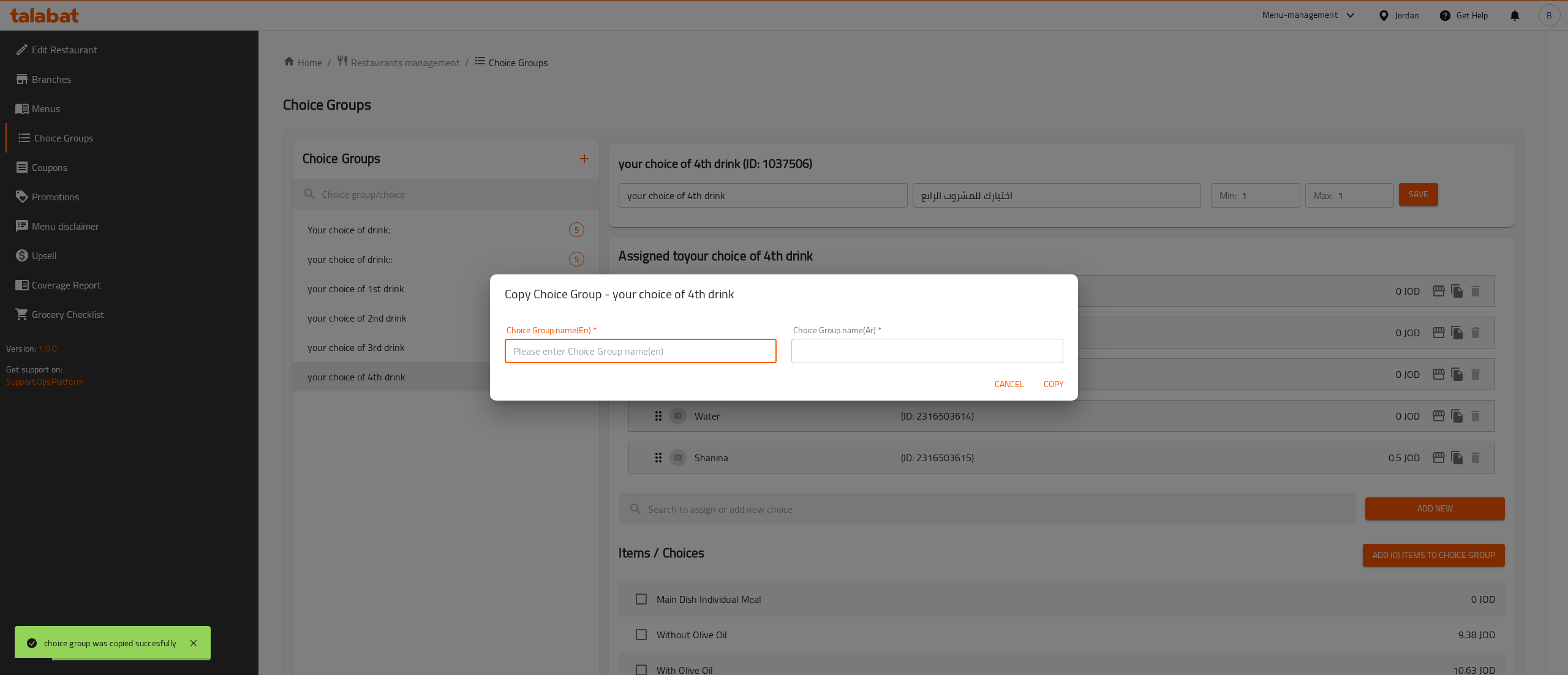
click at [653, 361] on input "text" at bounding box center [641, 351] width 272 height 25
type input "your choice of 5th drink"
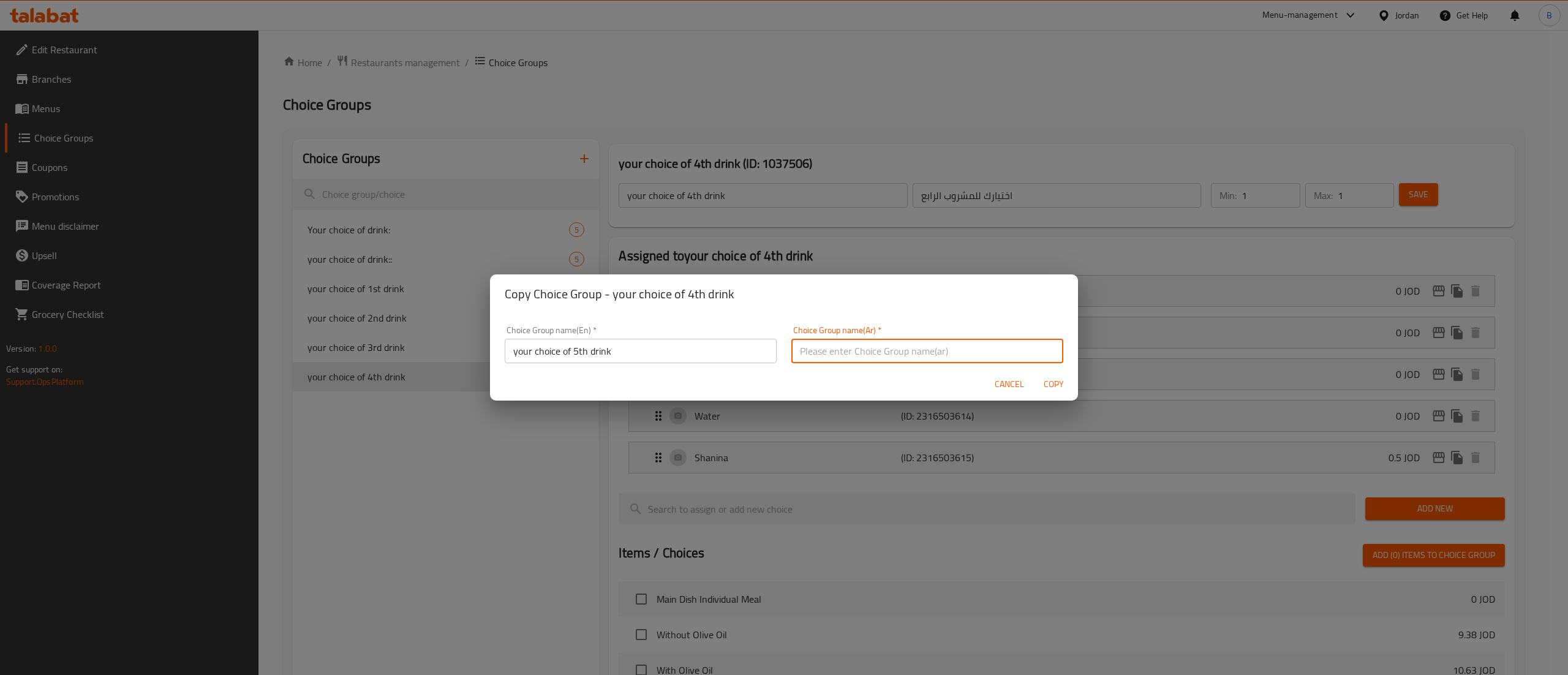
click at [846, 359] on input "text" at bounding box center [928, 351] width 272 height 25
type input "اختيارك للمشروب الخامس"
click at [1066, 378] on span "Copy" at bounding box center [1053, 384] width 29 height 15
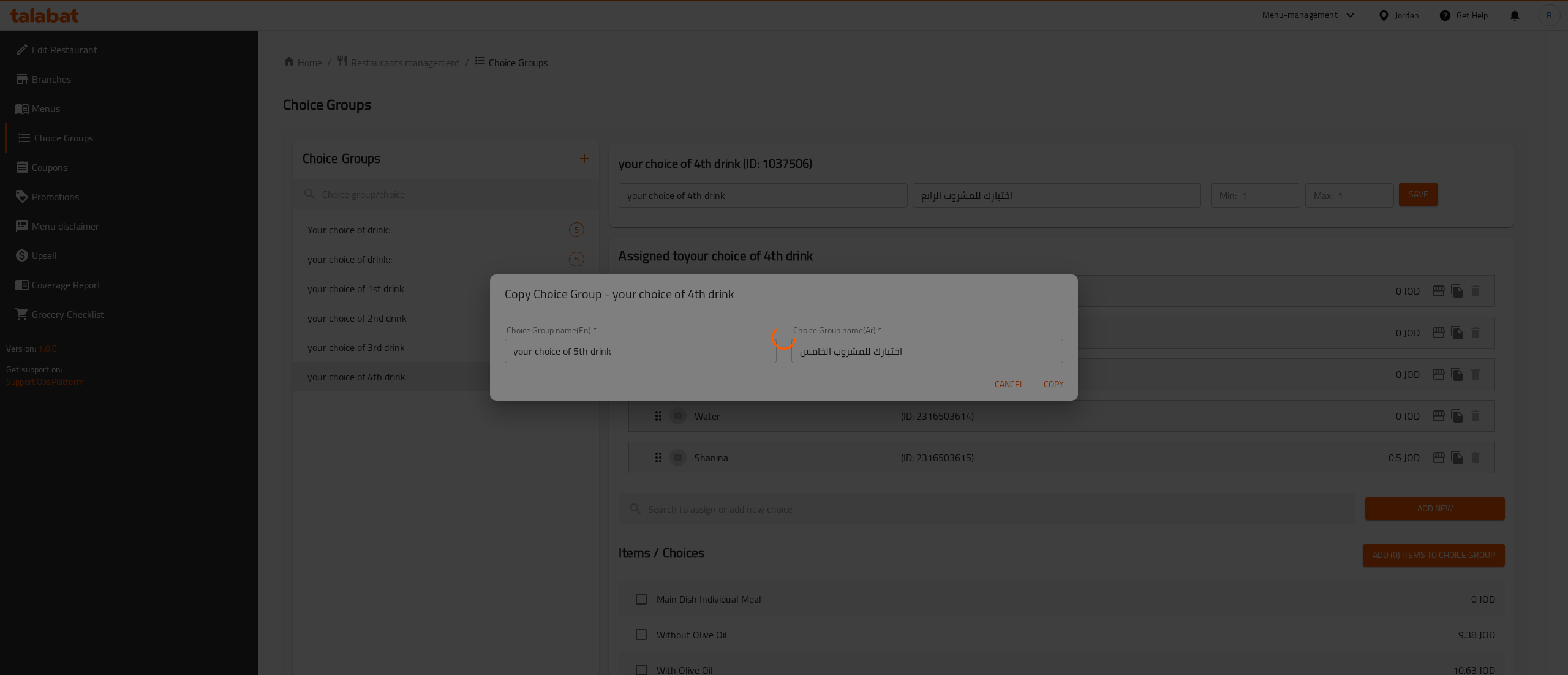
type input "your choice of 5th drink"
type input "اختيارك للمشروب الخامس"
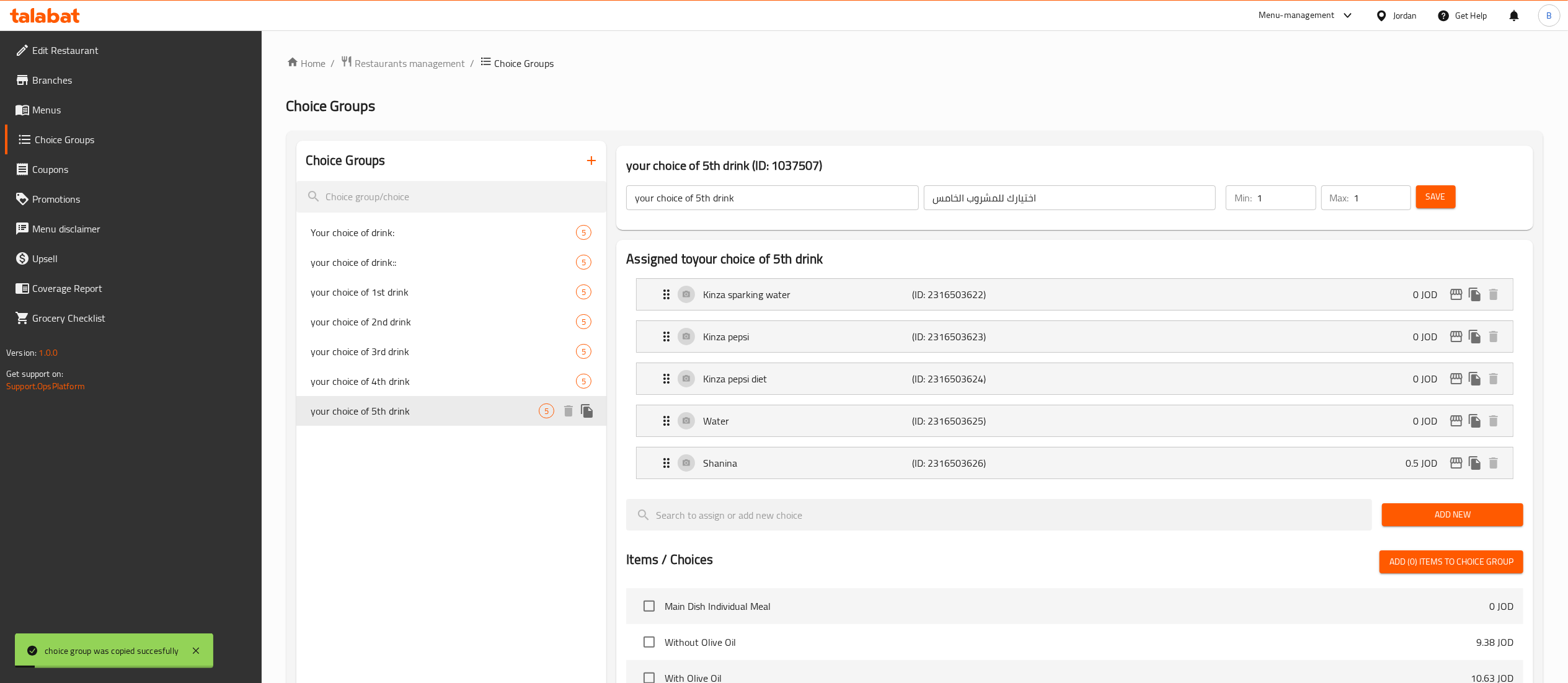
click at [584, 412] on icon "duplicate" at bounding box center [586, 411] width 12 height 13
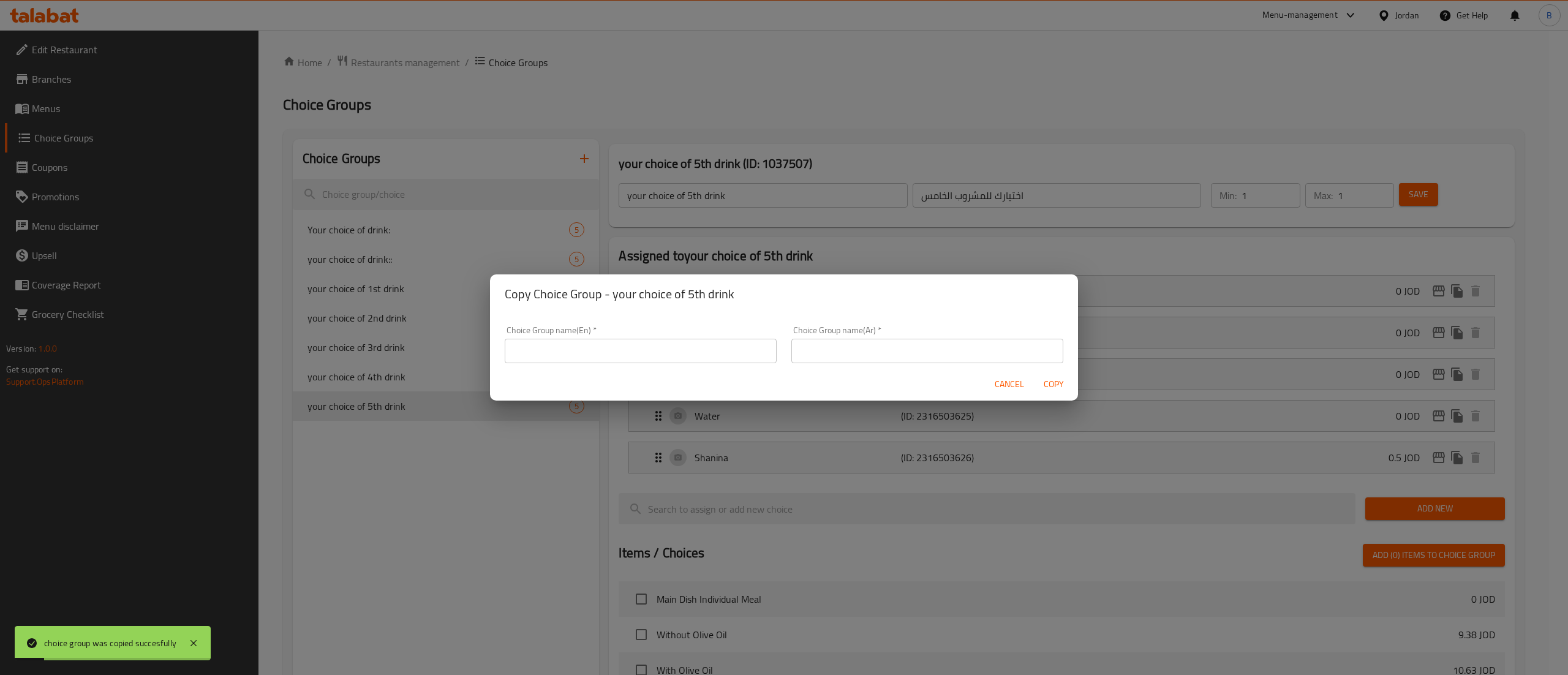
click at [694, 345] on input "text" at bounding box center [641, 351] width 272 height 25
type input "your choice of 6th drink"
click at [818, 349] on input "text" at bounding box center [928, 351] width 272 height 25
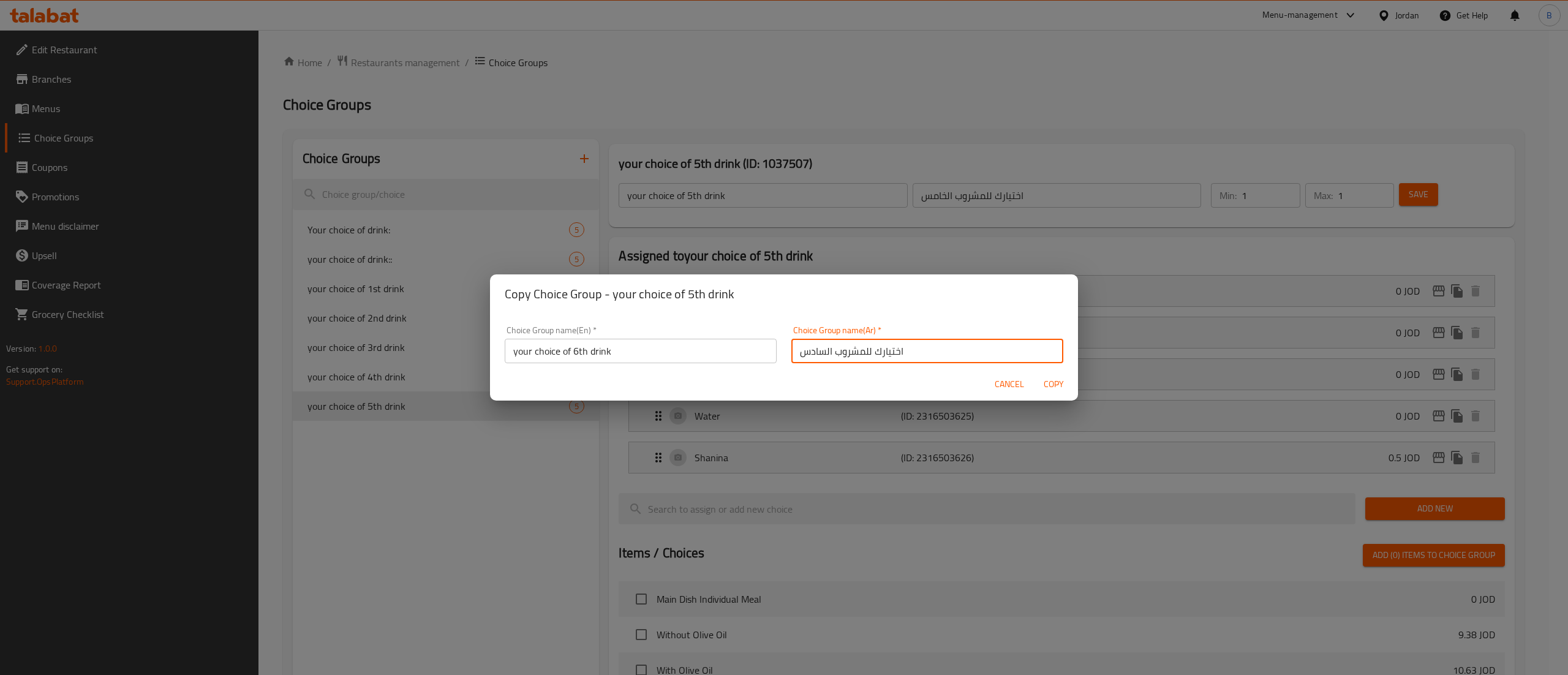
type input "اختيارك للمشروب السادس"
click at [1057, 387] on span "Copy" at bounding box center [1053, 384] width 29 height 15
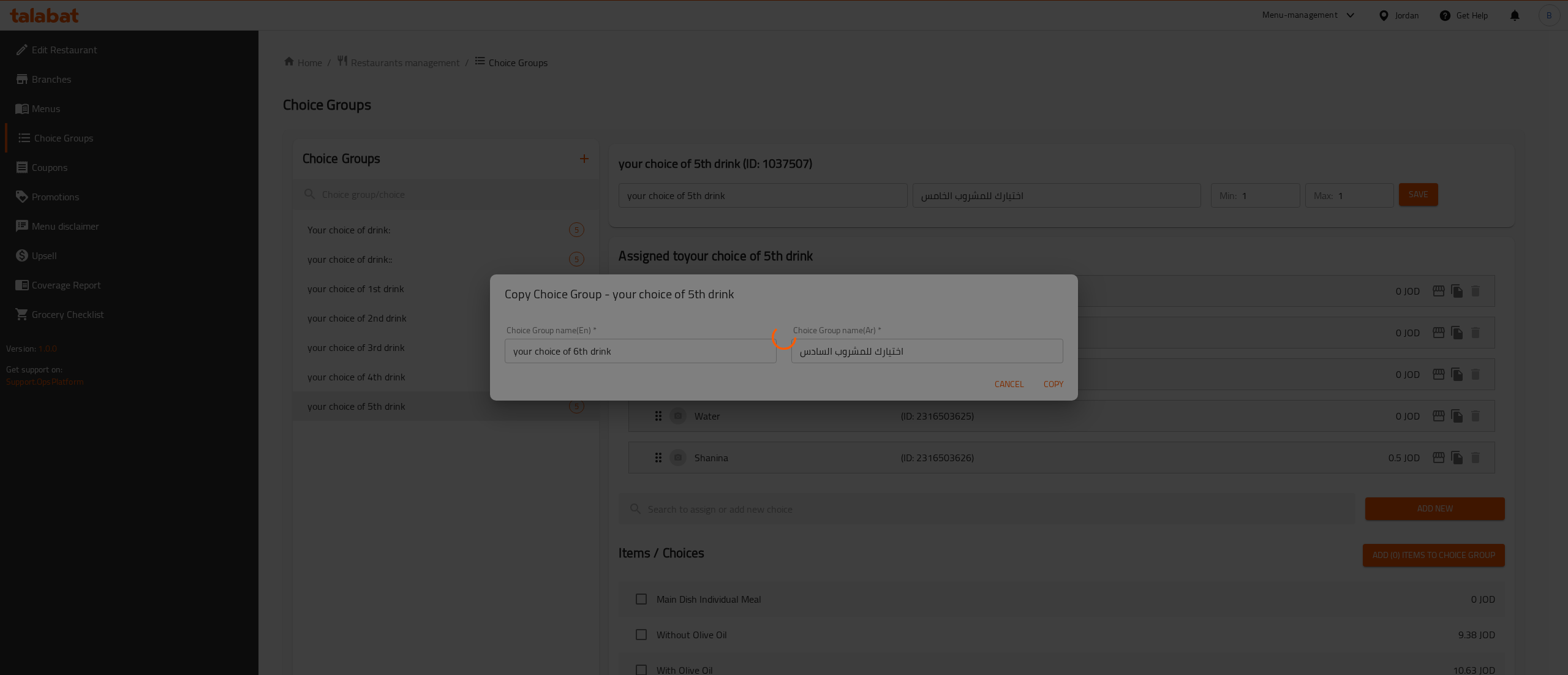
type input "your choice of 6th drink"
type input "اختيارك للمشروب السادس"
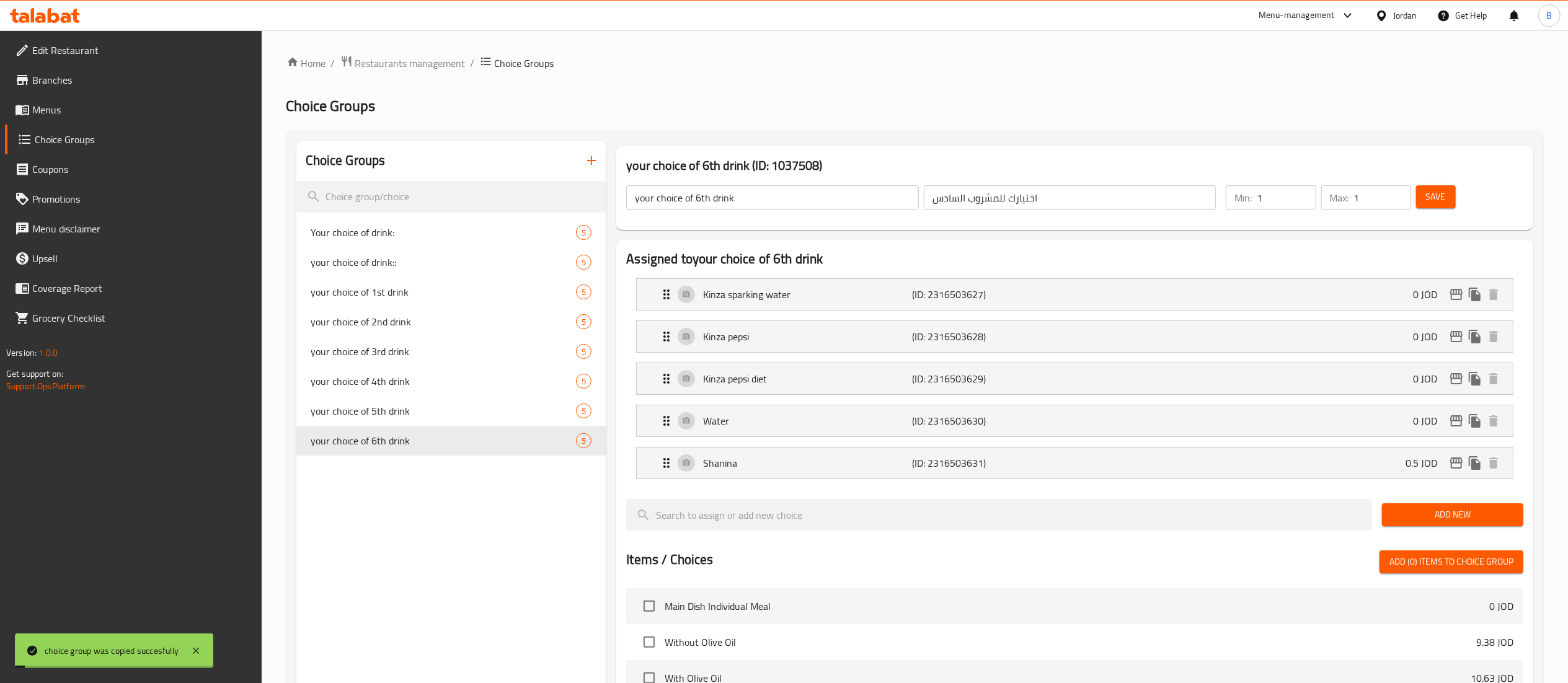
click at [1434, 196] on span "Save" at bounding box center [1436, 197] width 20 height 15
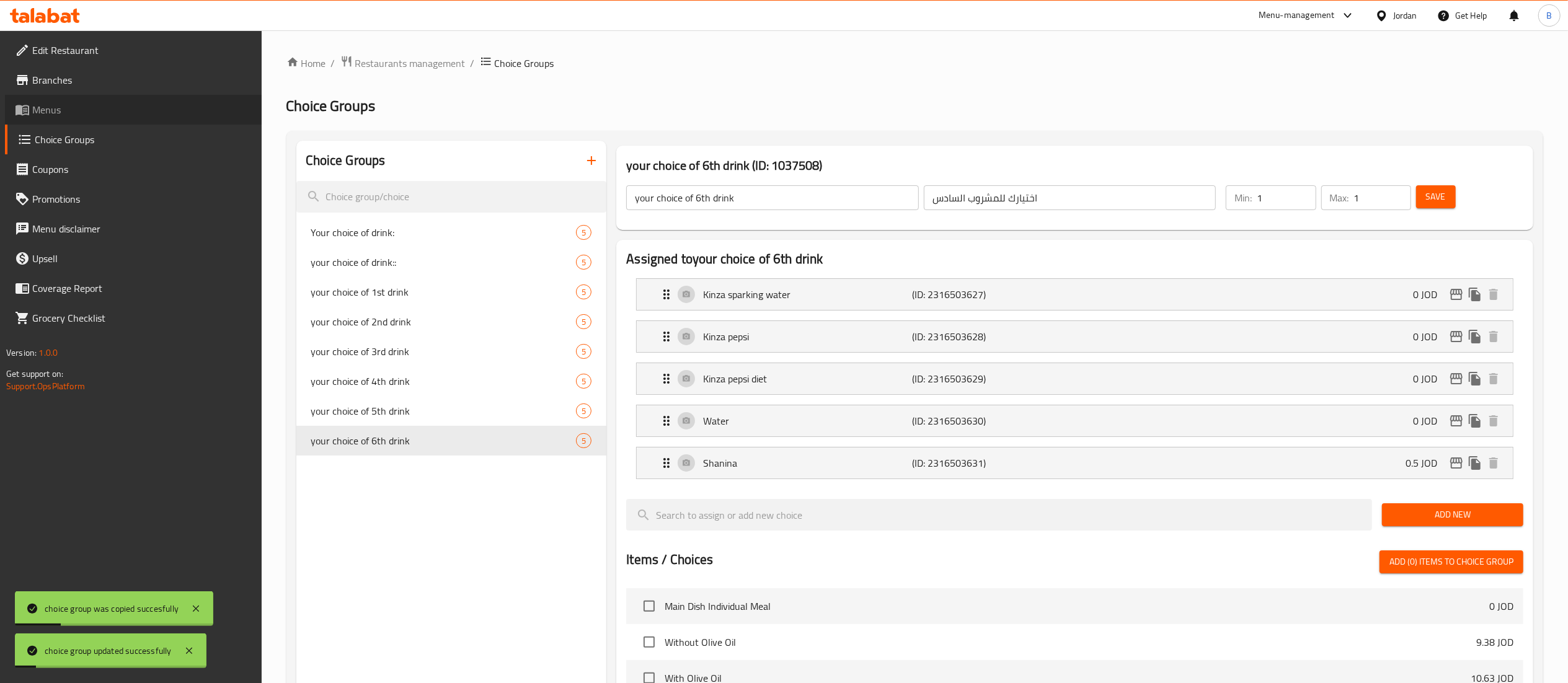
click at [95, 116] on span "Menus" at bounding box center [141, 109] width 219 height 15
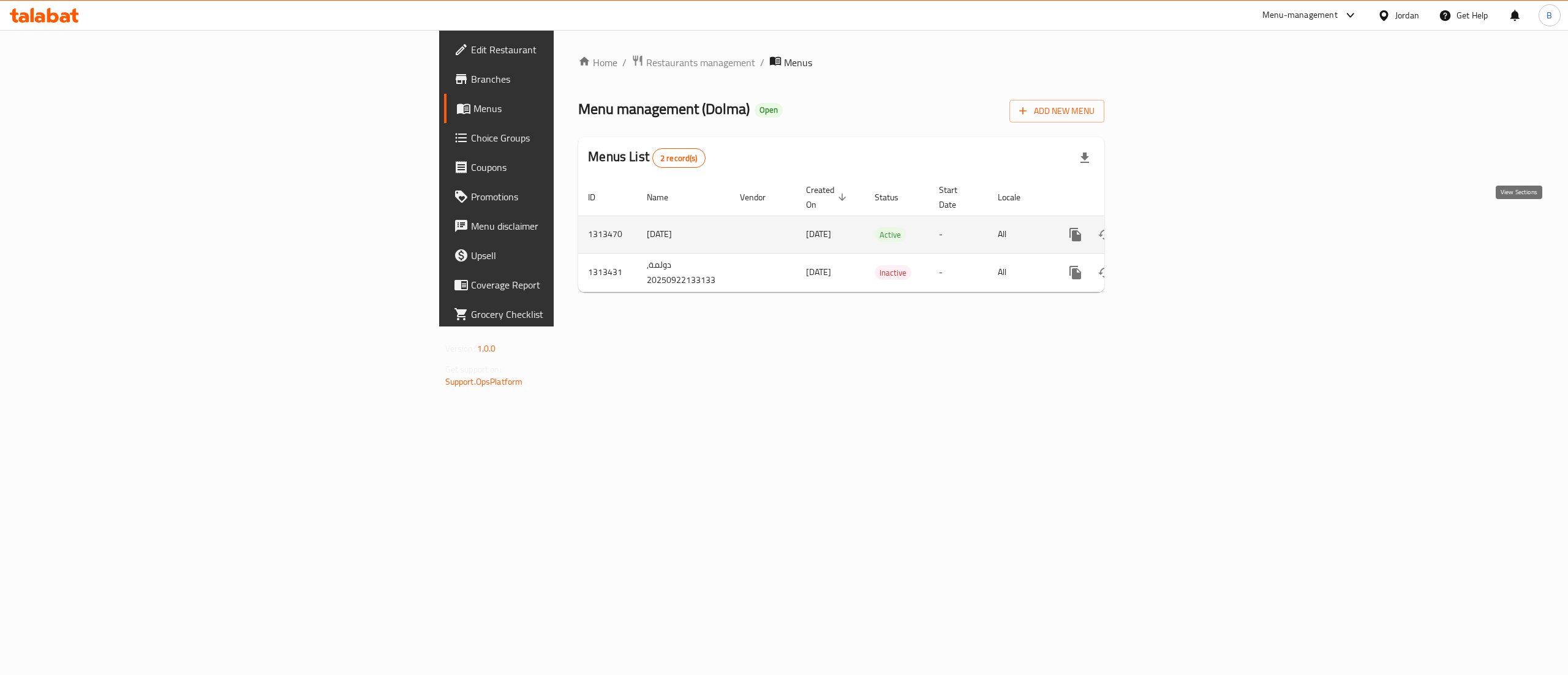
click at [1172, 227] on icon "enhanced table" at bounding box center [1163, 234] width 15 height 15
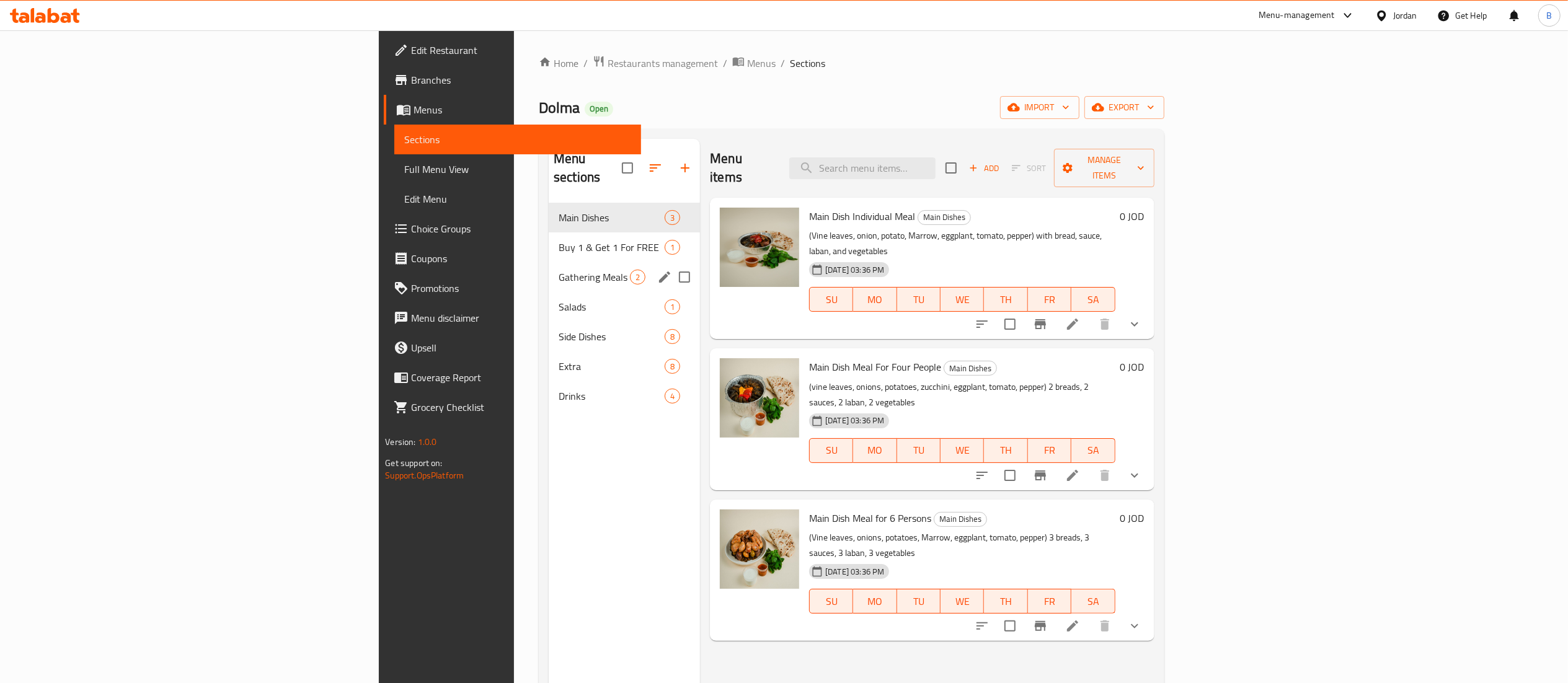
click at [548, 262] on div "Gathering Meals 2" at bounding box center [624, 277] width 151 height 30
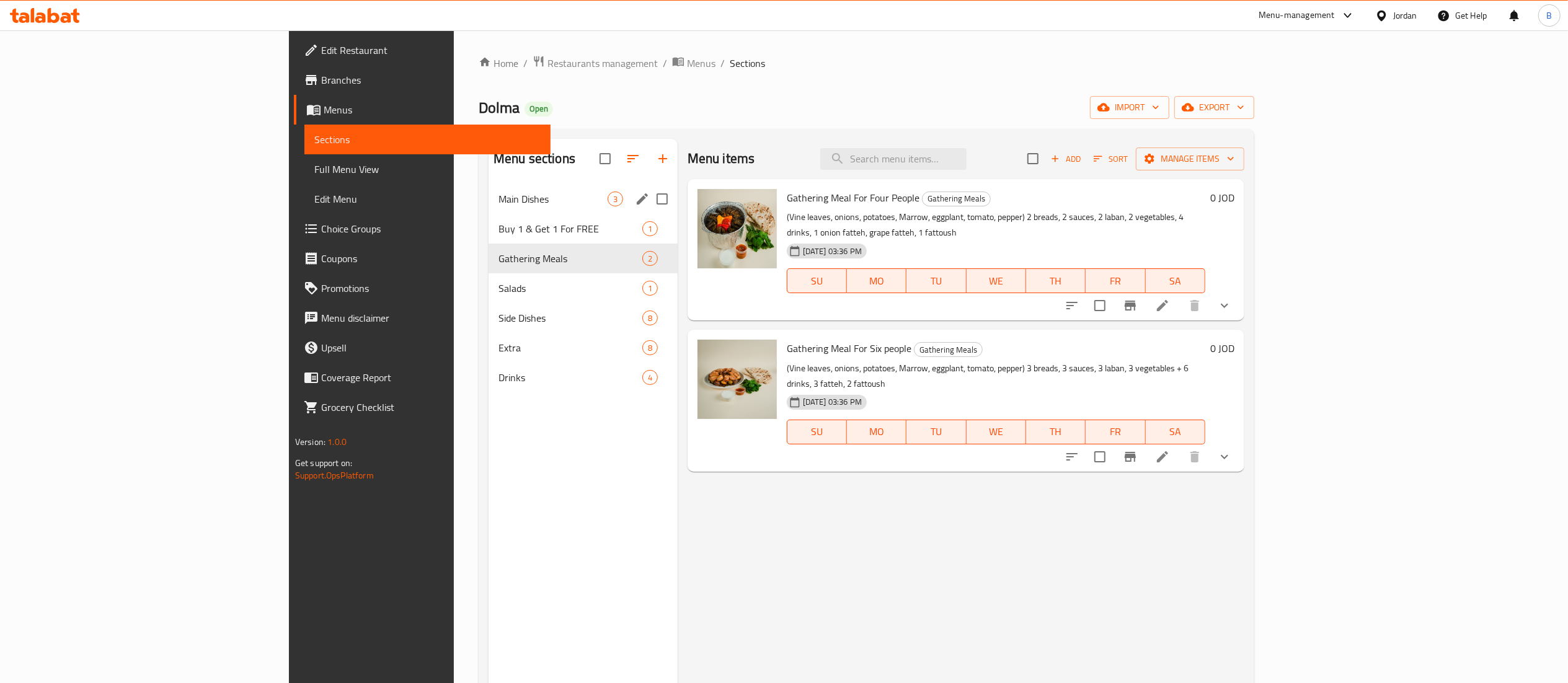
click at [498, 198] on span "Main Dishes" at bounding box center [553, 199] width 109 height 15
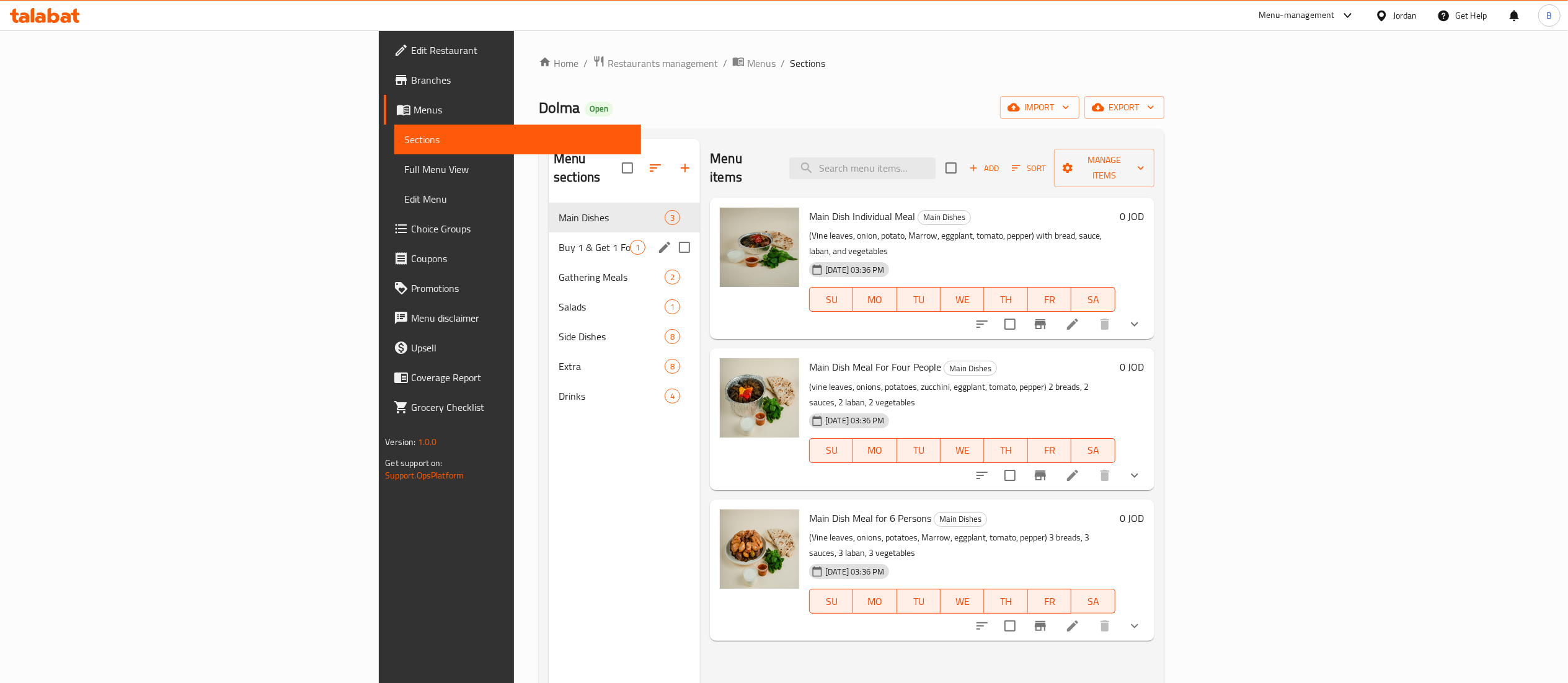
click at [548, 233] on div "Buy 1 & Get 1 For FREE 1" at bounding box center [624, 247] width 151 height 30
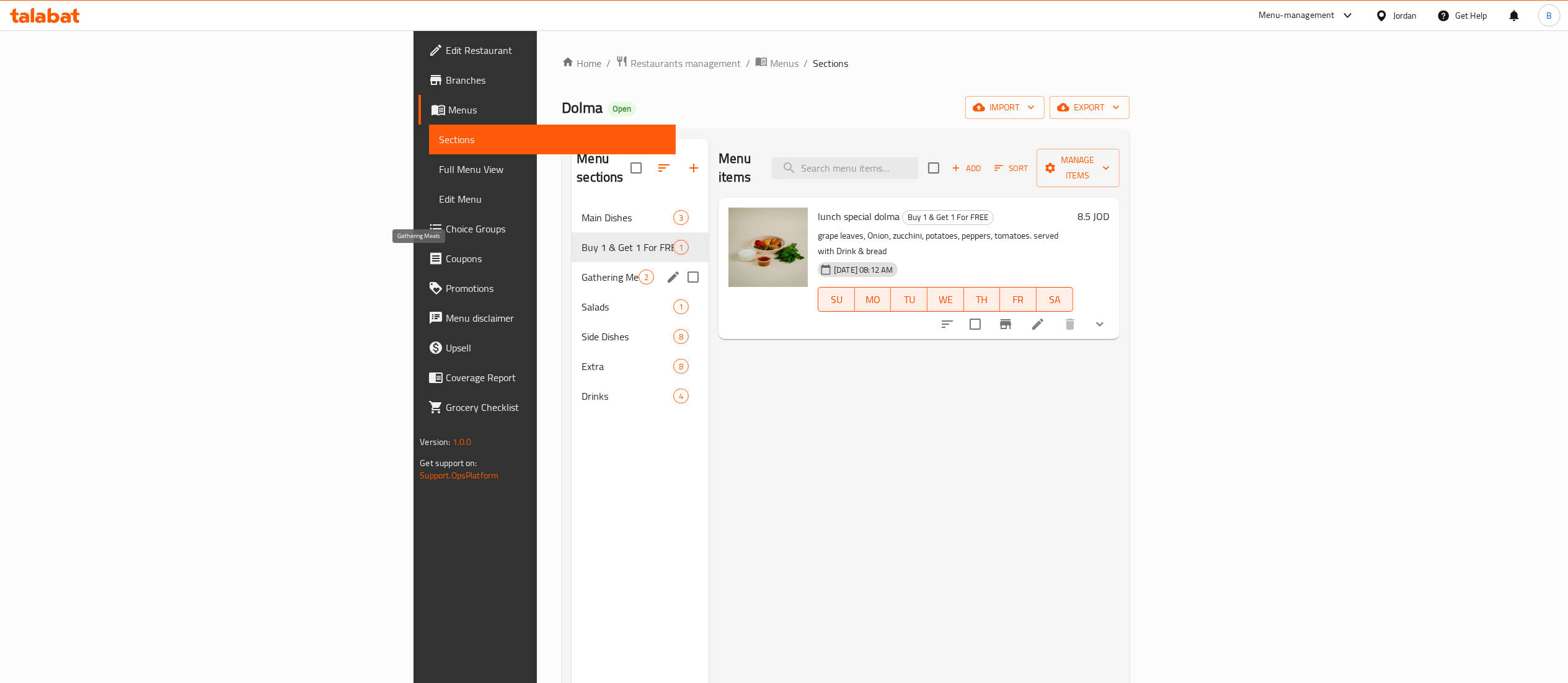
click at [581, 269] on span "Gathering Meals" at bounding box center [609, 276] width 57 height 15
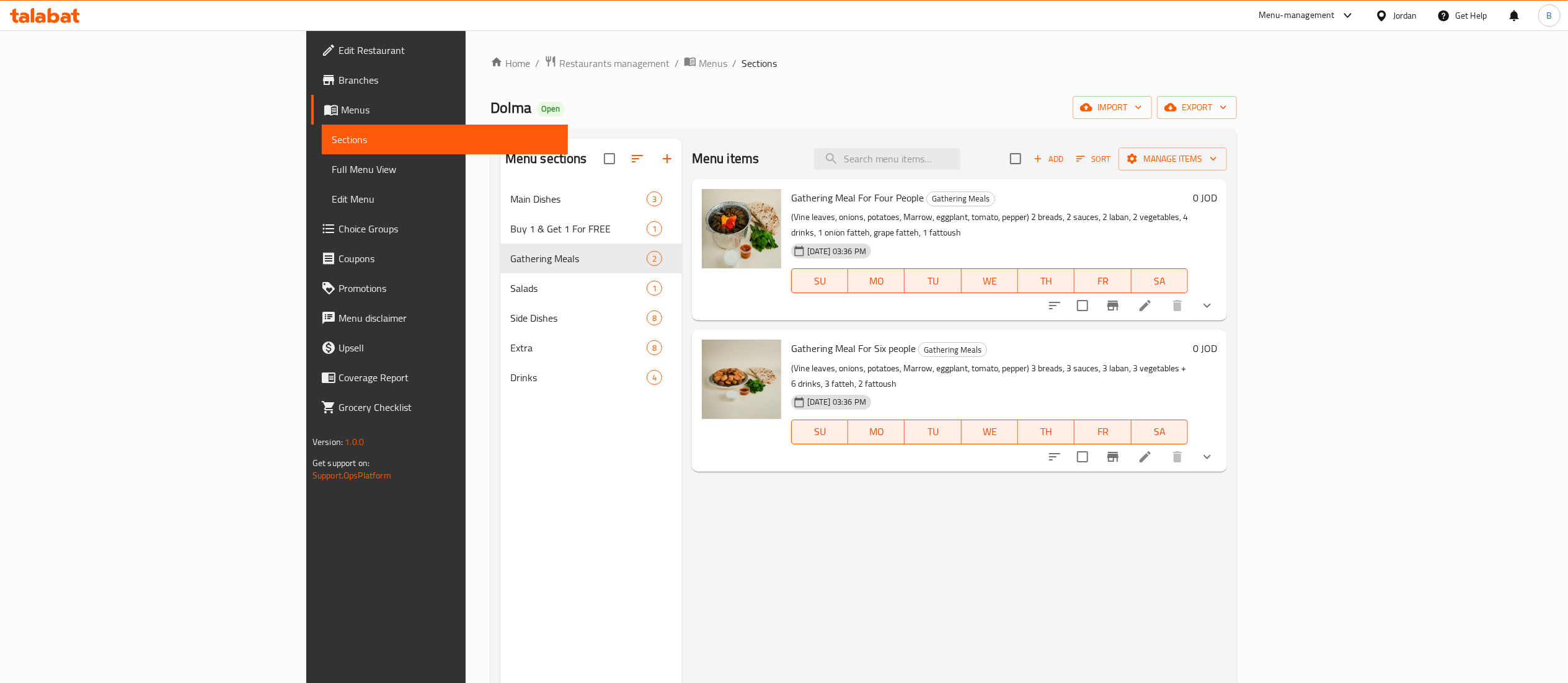
click at [1162, 294] on li at bounding box center [1145, 305] width 35 height 22
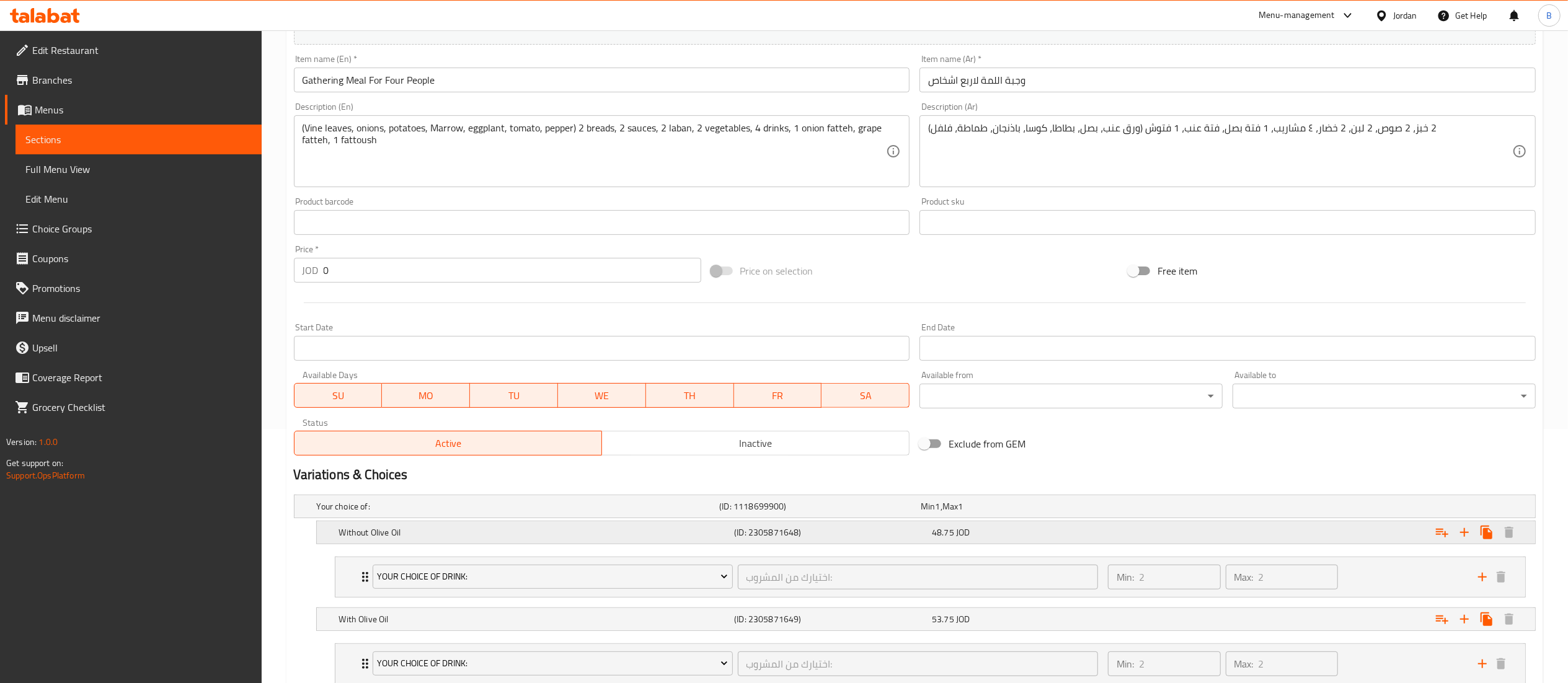
scroll to position [342, 0]
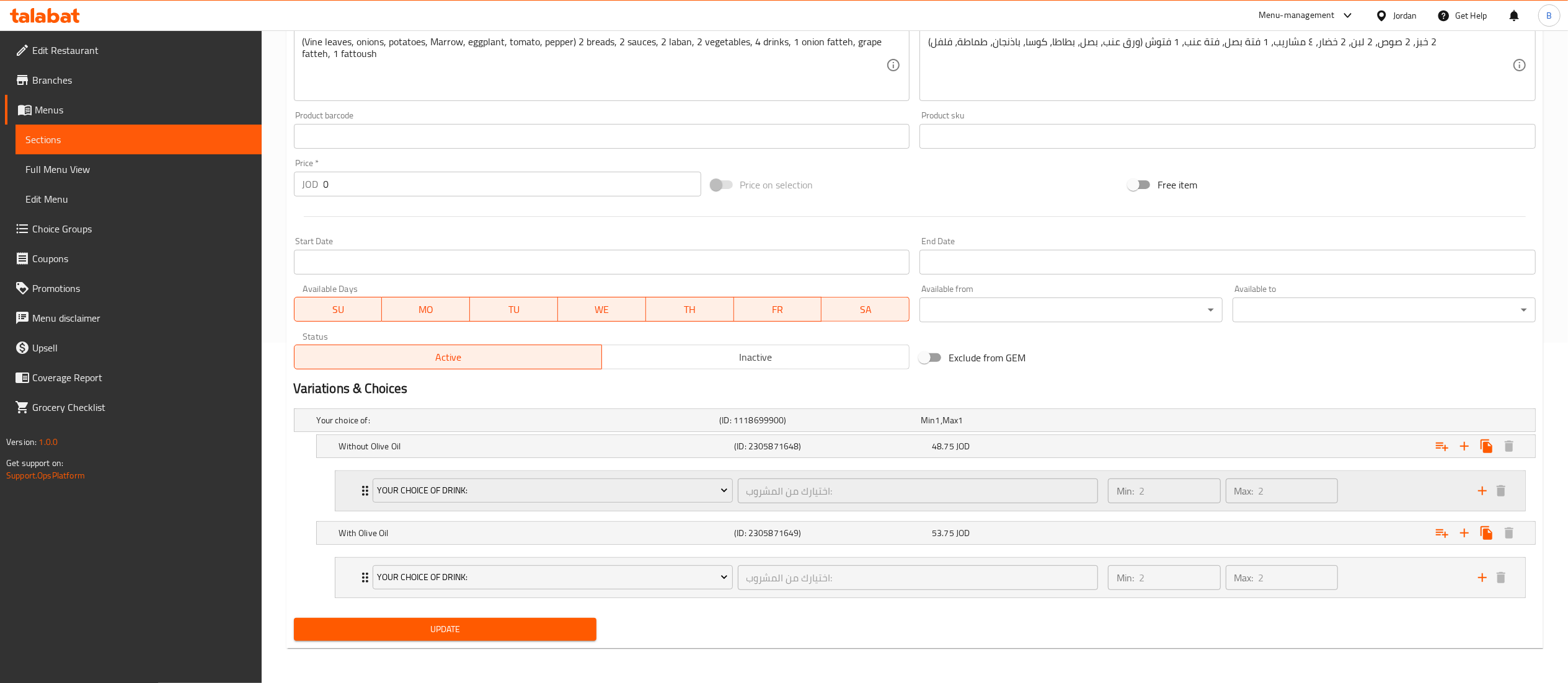
click at [1401, 488] on div "Min: 2 ​ Max: 2 ​" at bounding box center [1286, 491] width 370 height 40
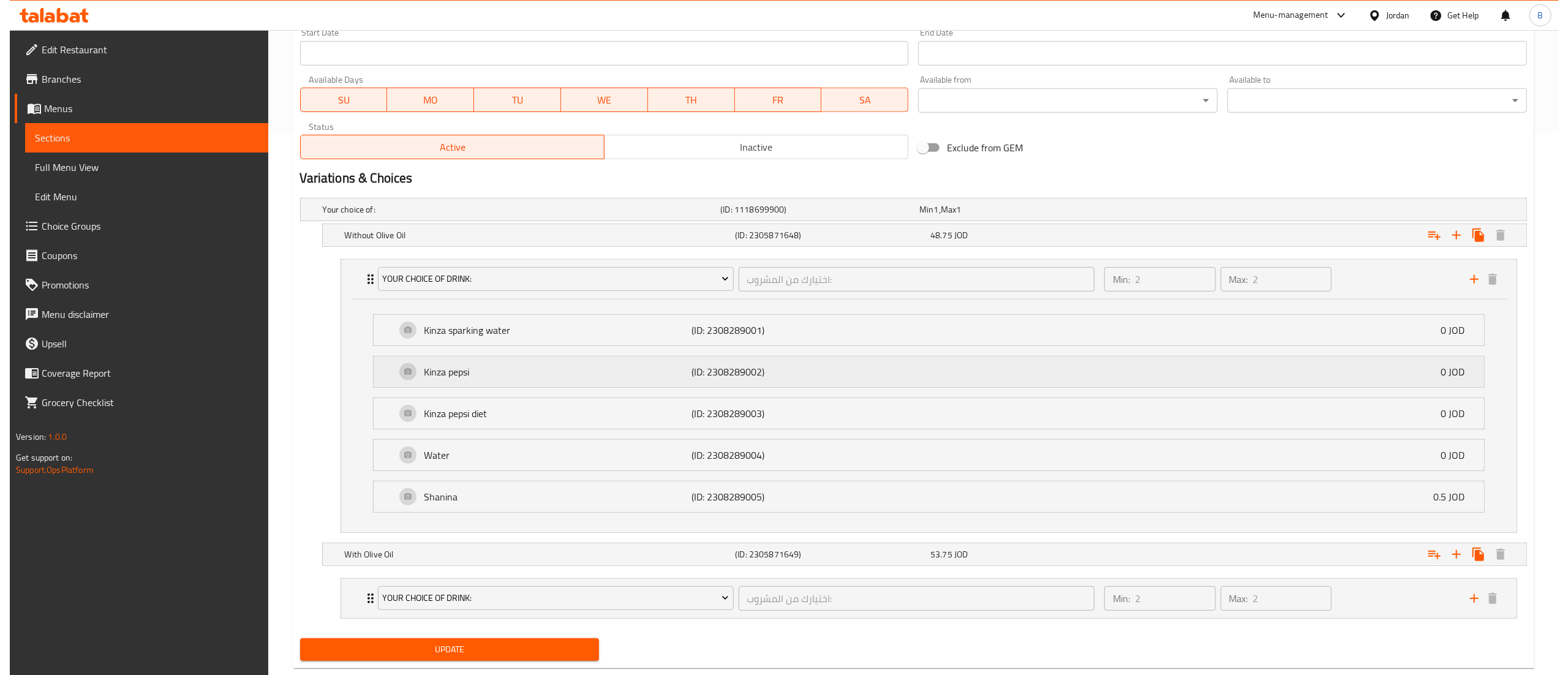
scroll to position [573, 0]
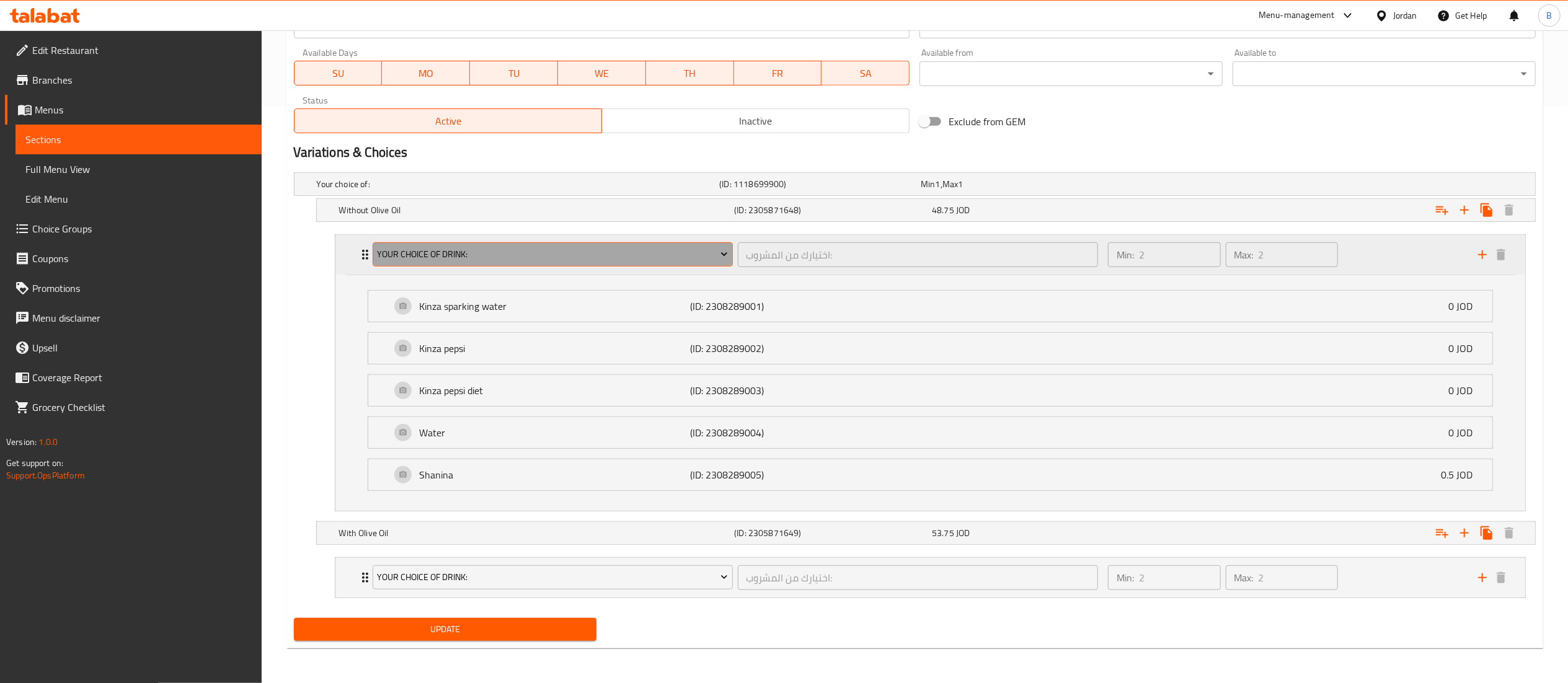
click at [668, 249] on span "Your choice of drink:" at bounding box center [552, 254] width 351 height 15
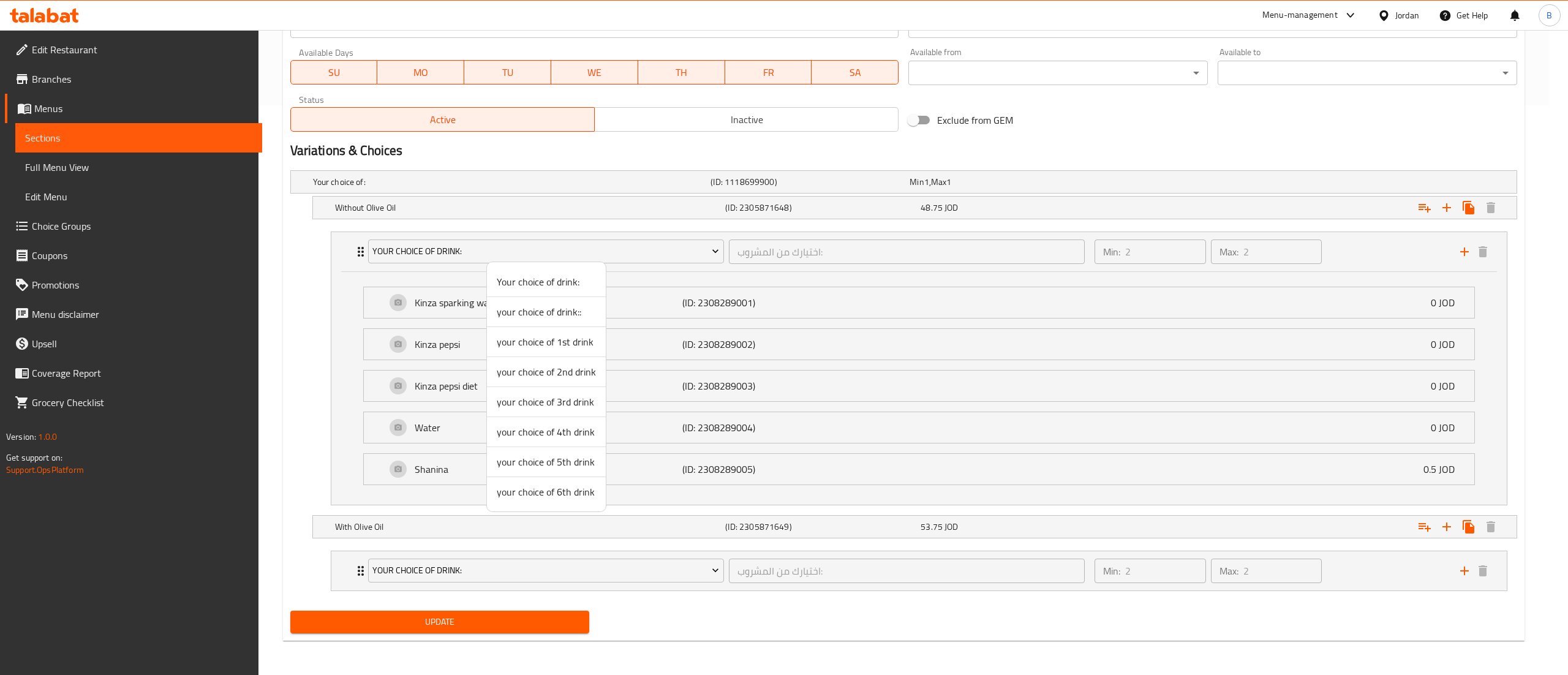
click at [553, 344] on span "your choice of 1st drink" at bounding box center [546, 341] width 99 height 15
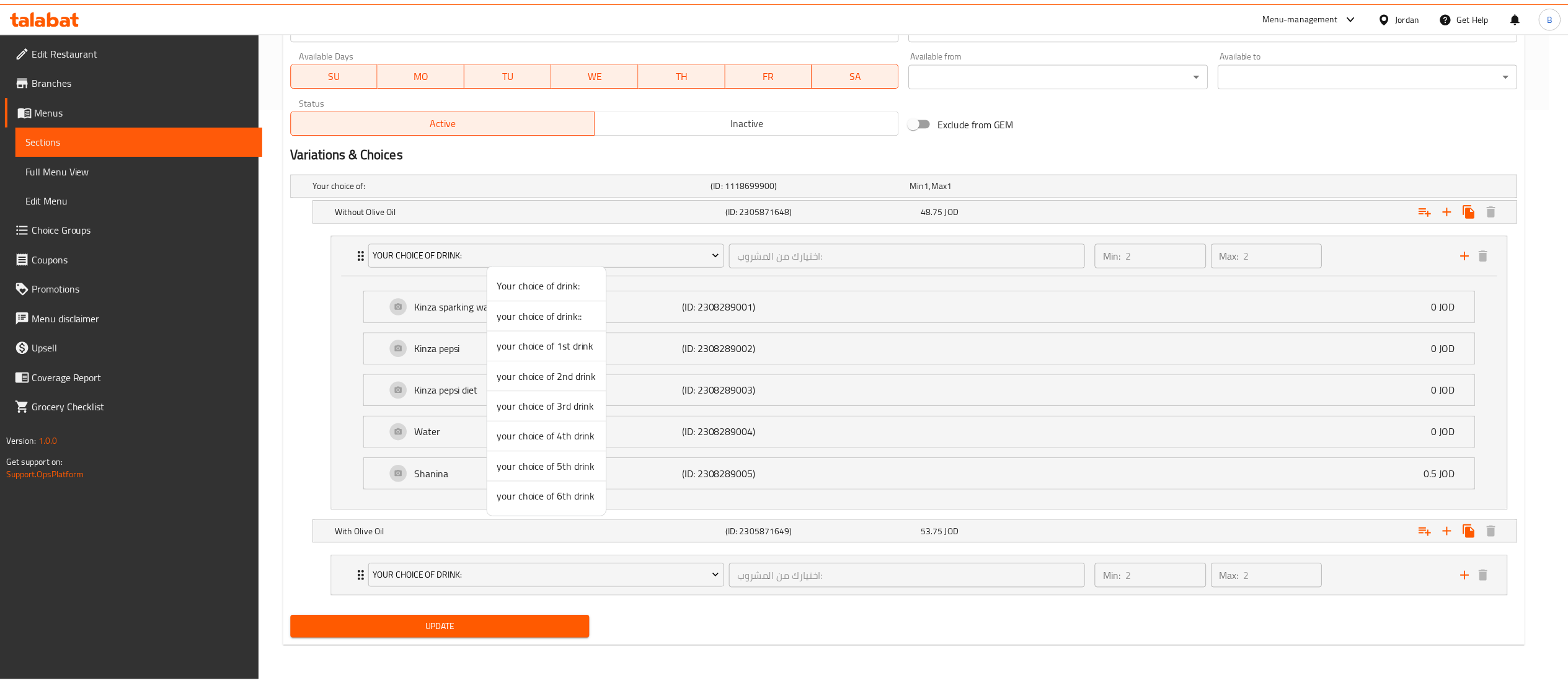
scroll to position [342, 0]
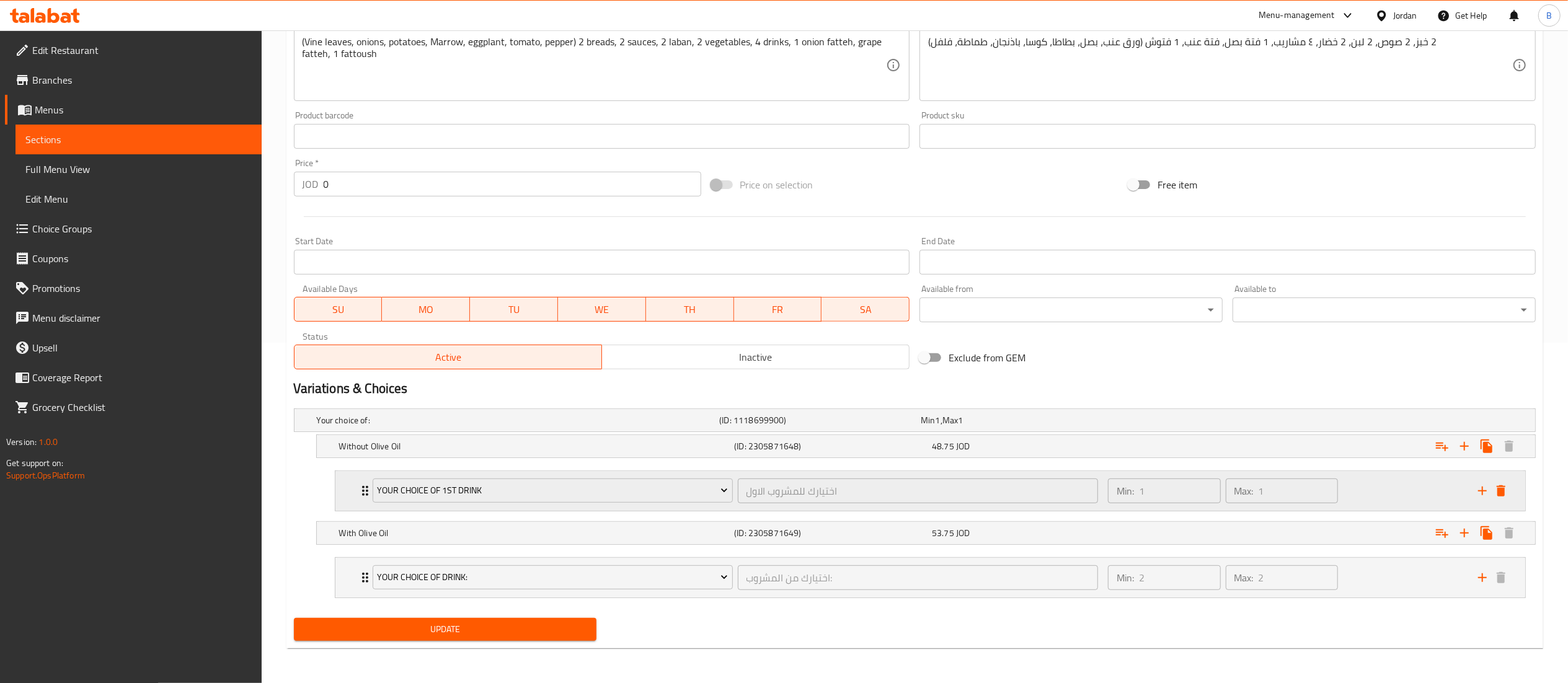
click at [1378, 485] on div "Min: 1 ​ Max: 1 ​" at bounding box center [1286, 491] width 370 height 40
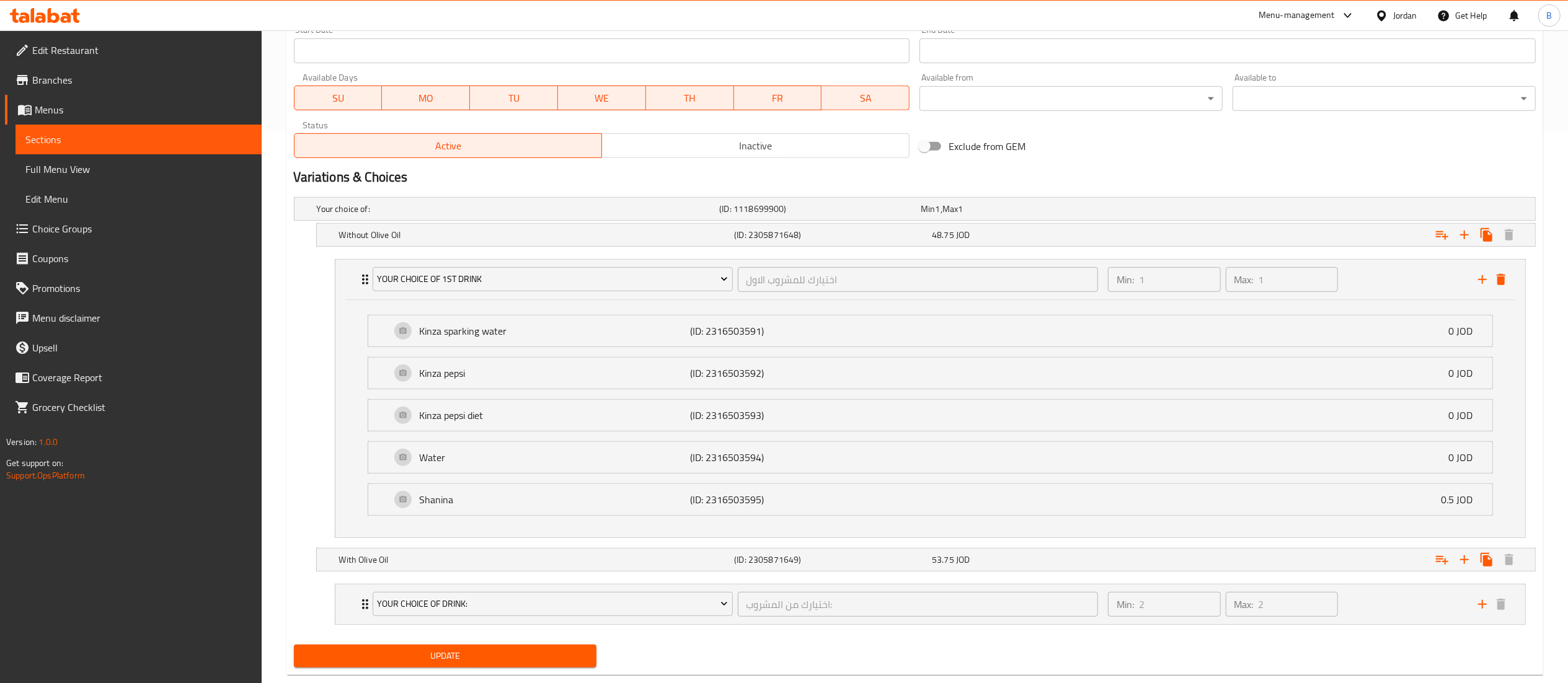
scroll to position [580, 0]
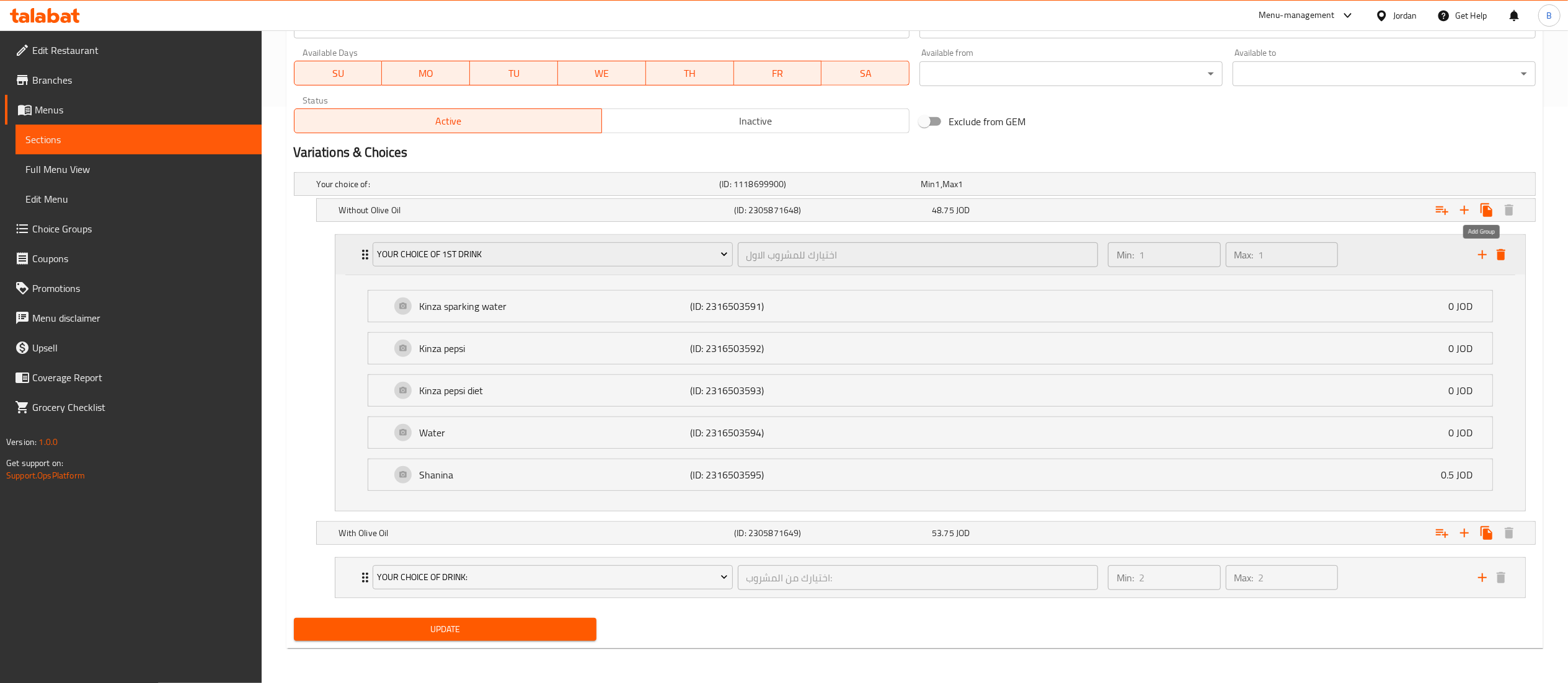
click at [1478, 251] on icon "add" at bounding box center [1482, 254] width 8 height 8
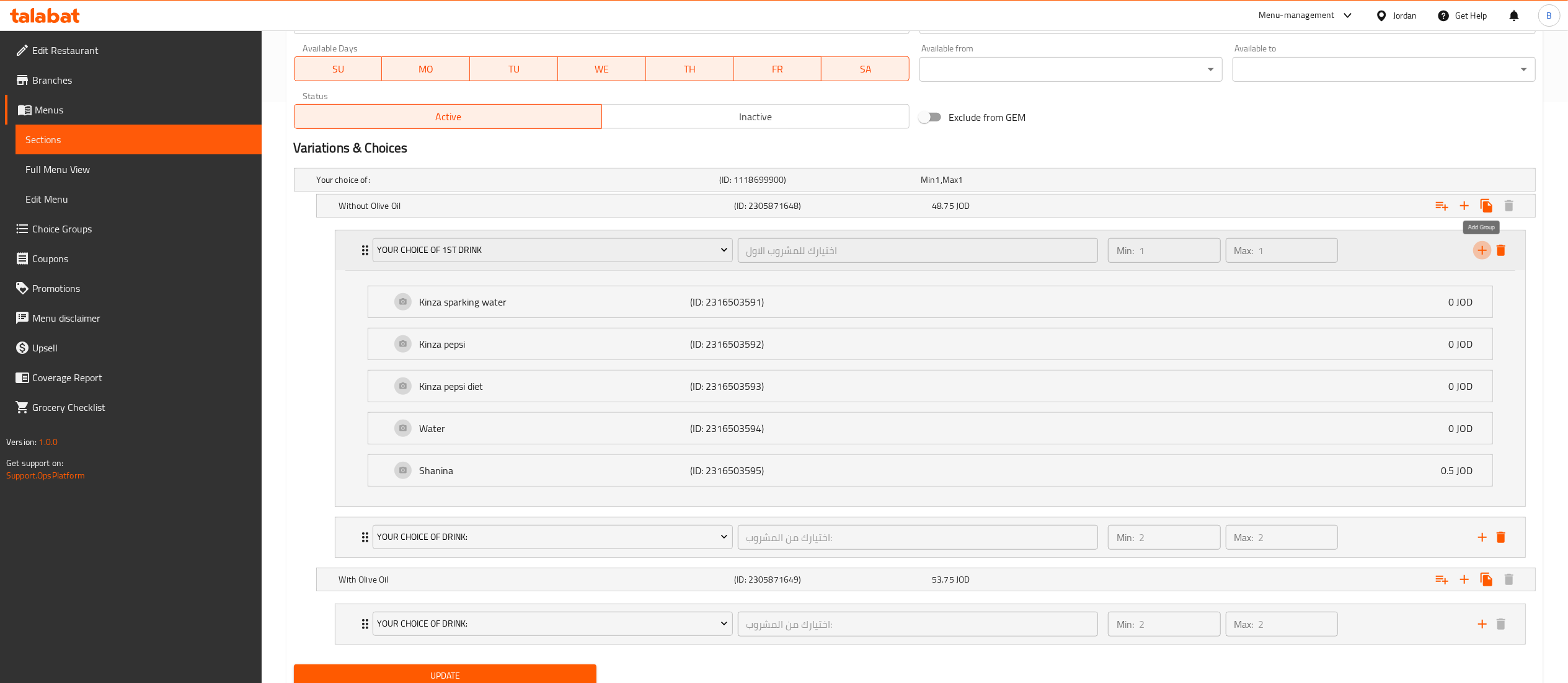
click at [1478, 251] on icon "add" at bounding box center [1482, 250] width 8 height 8
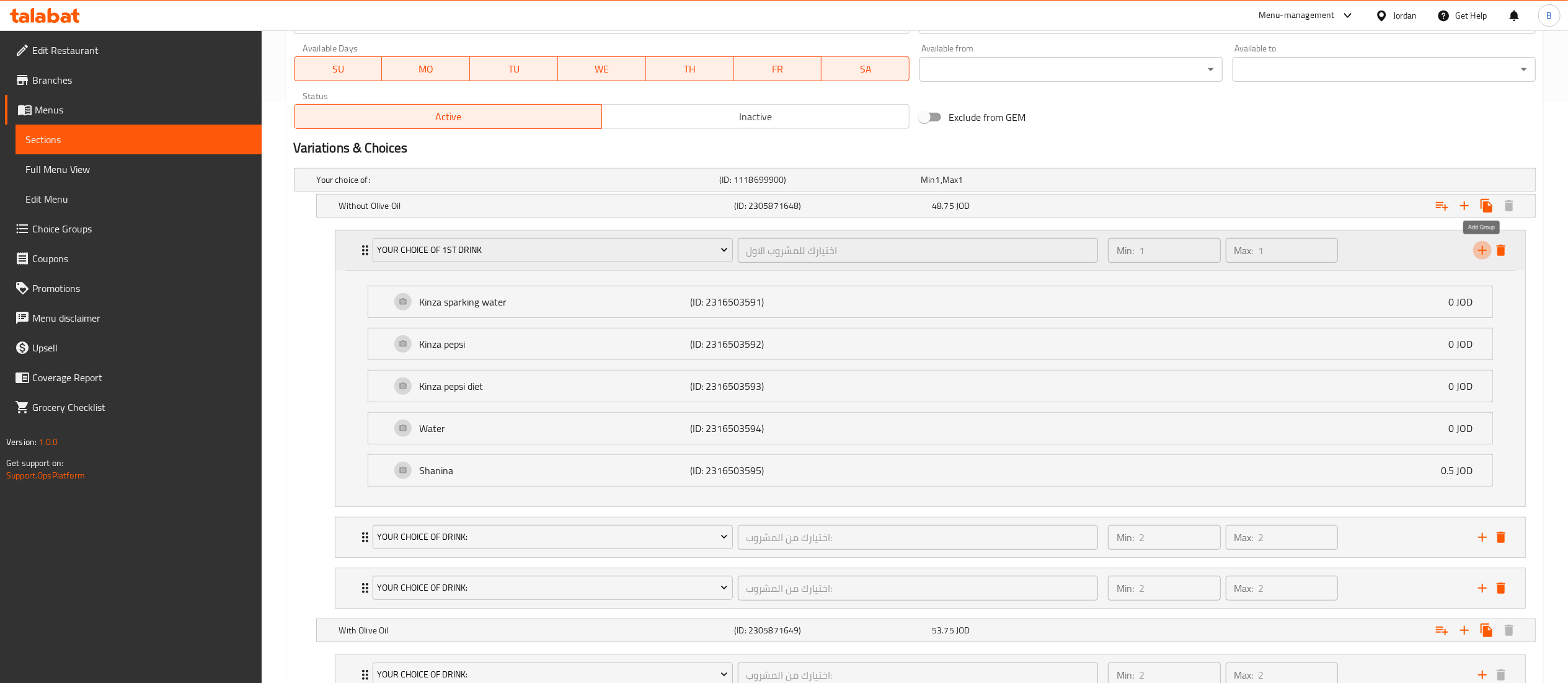
click at [1478, 251] on icon "add" at bounding box center [1482, 250] width 8 height 8
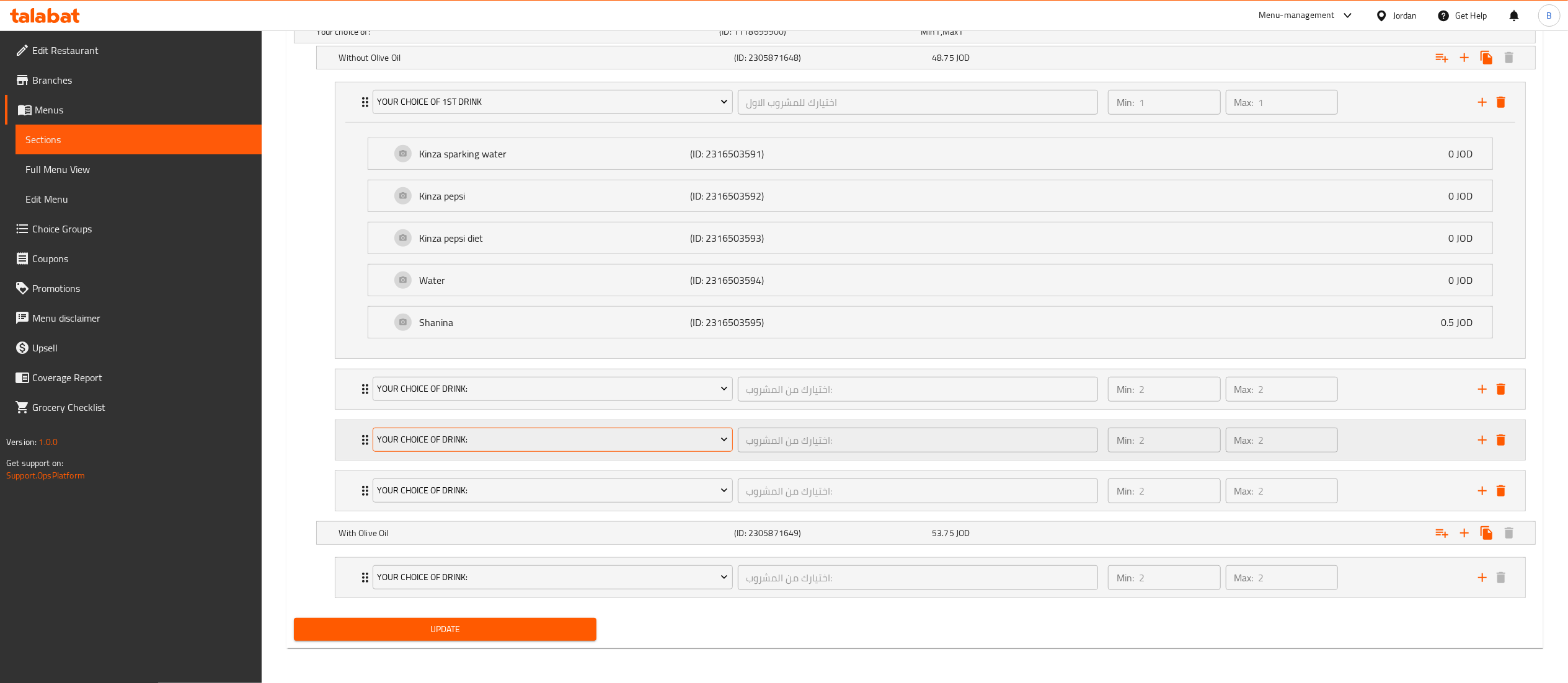
scroll to position [735, 0]
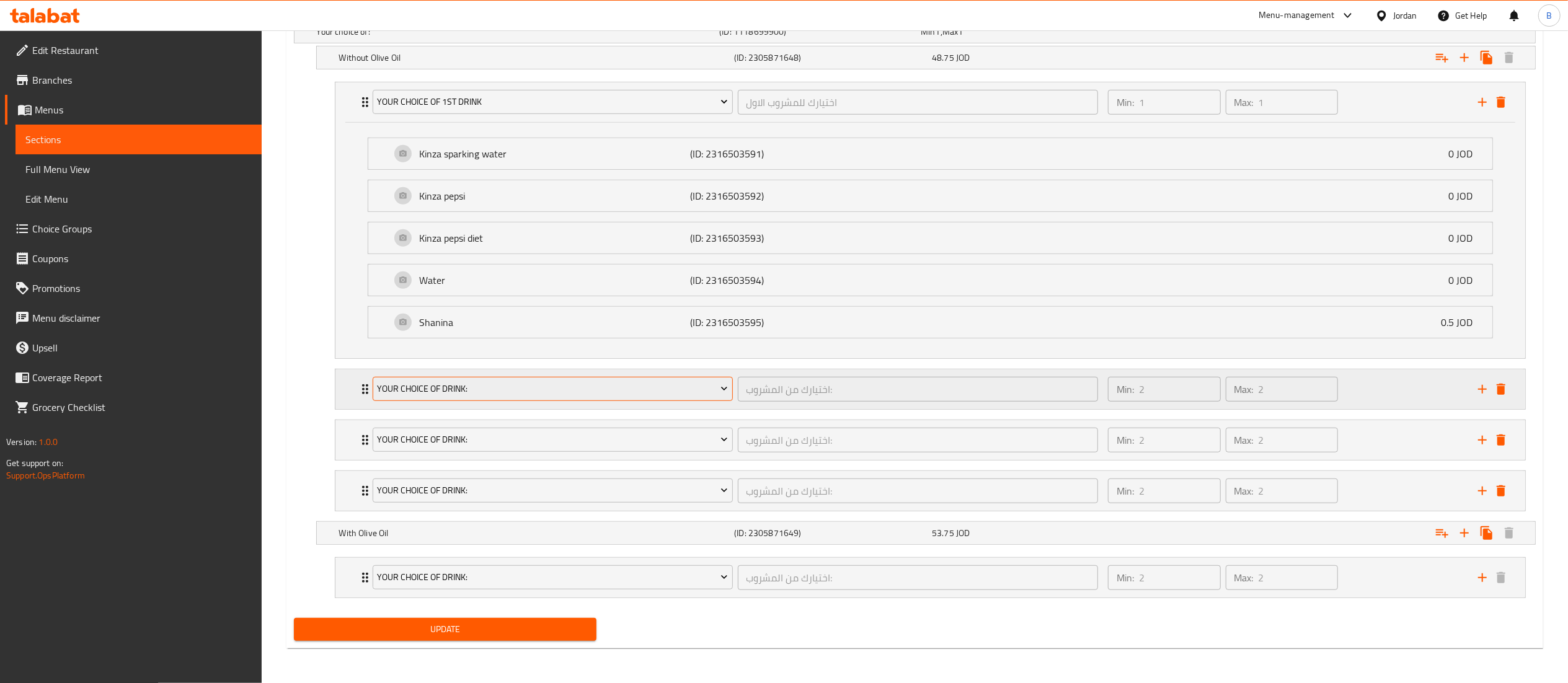
click at [558, 393] on span "Your choice of drink:" at bounding box center [552, 389] width 351 height 15
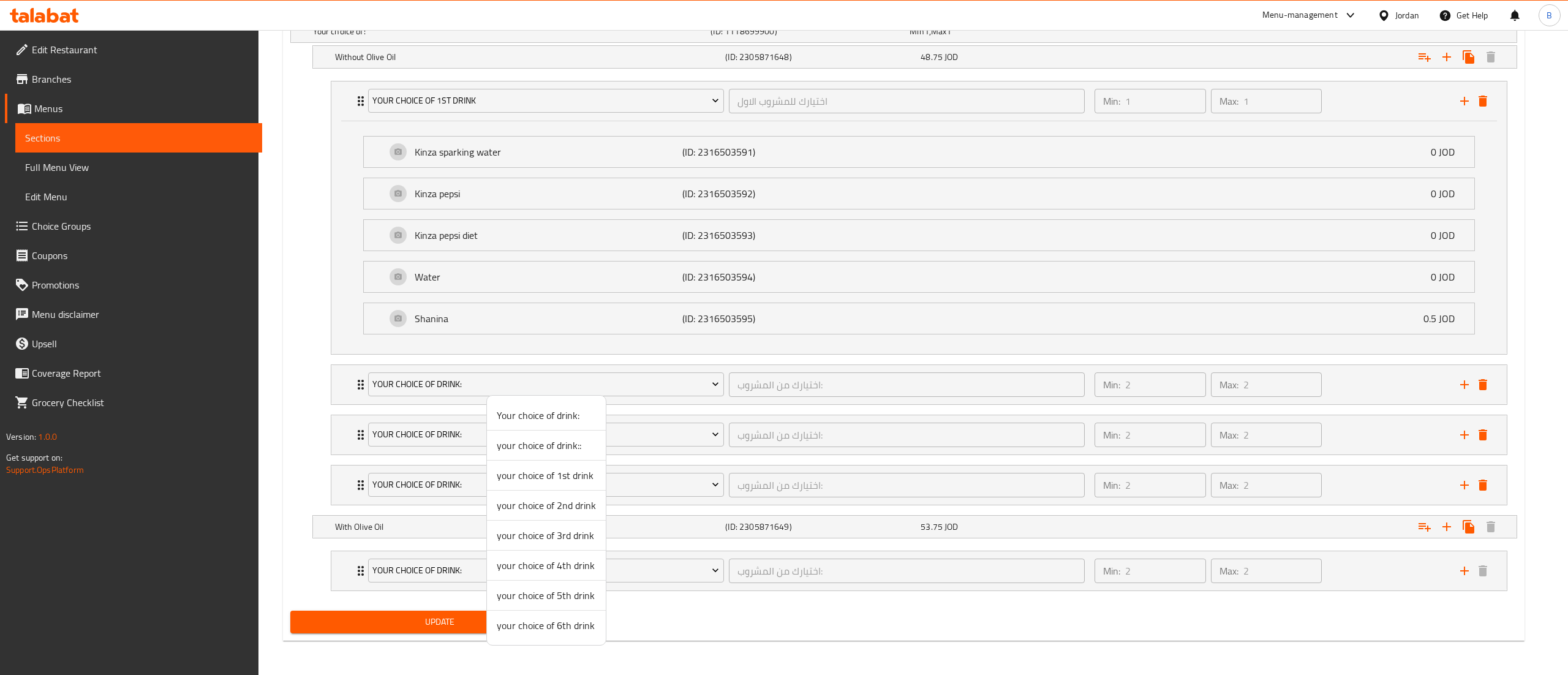
click at [553, 502] on span "your choice of 2nd drink" at bounding box center [546, 505] width 99 height 15
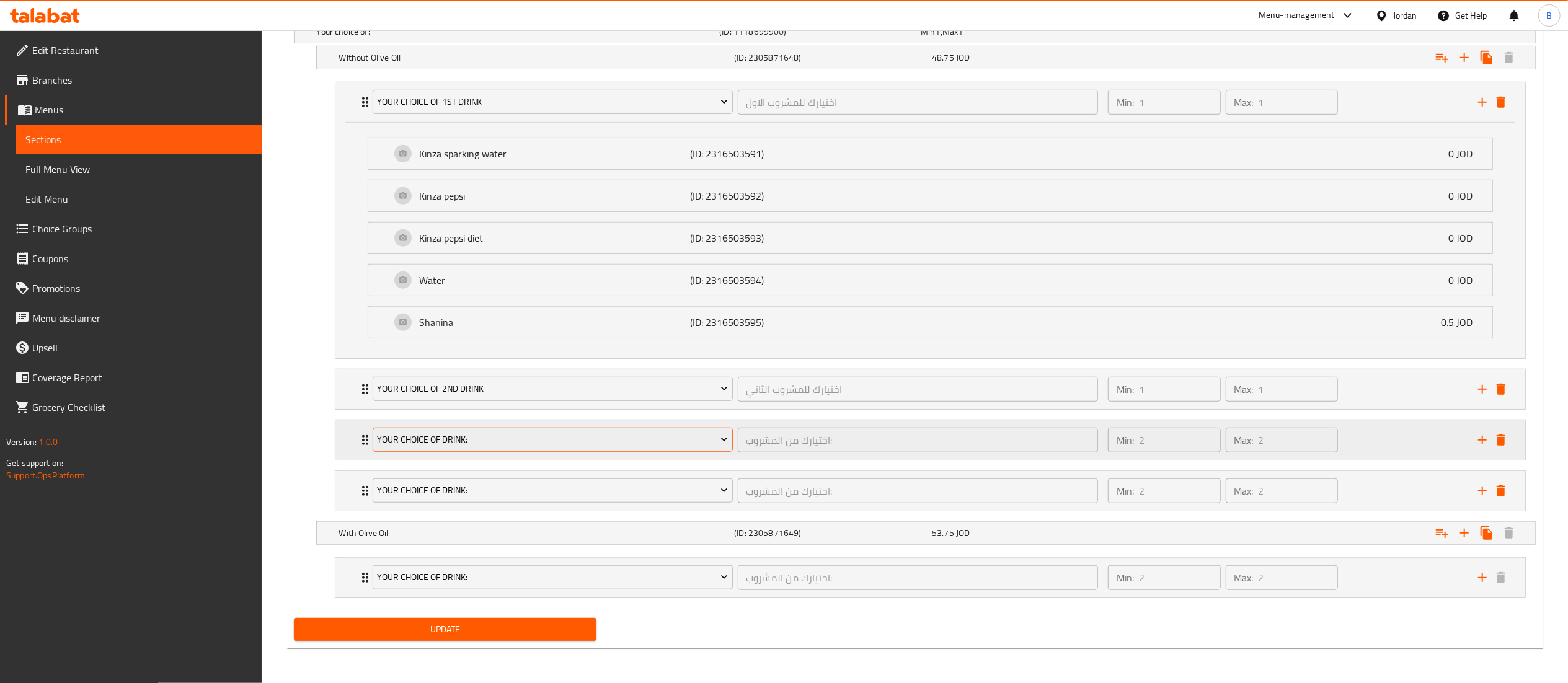
click at [546, 438] on span "Your choice of drink:" at bounding box center [552, 439] width 351 height 15
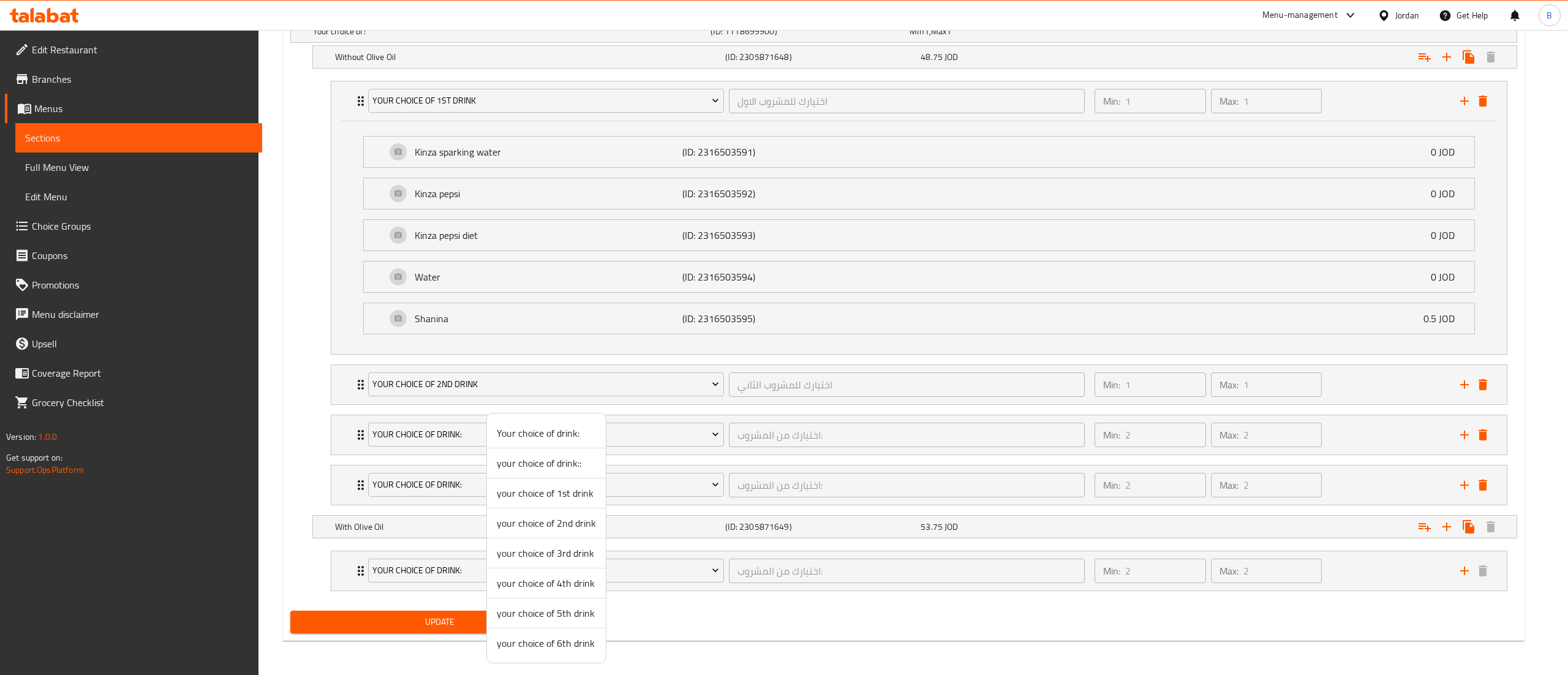
click at [546, 552] on span "your choice of 3rd drink" at bounding box center [546, 552] width 99 height 15
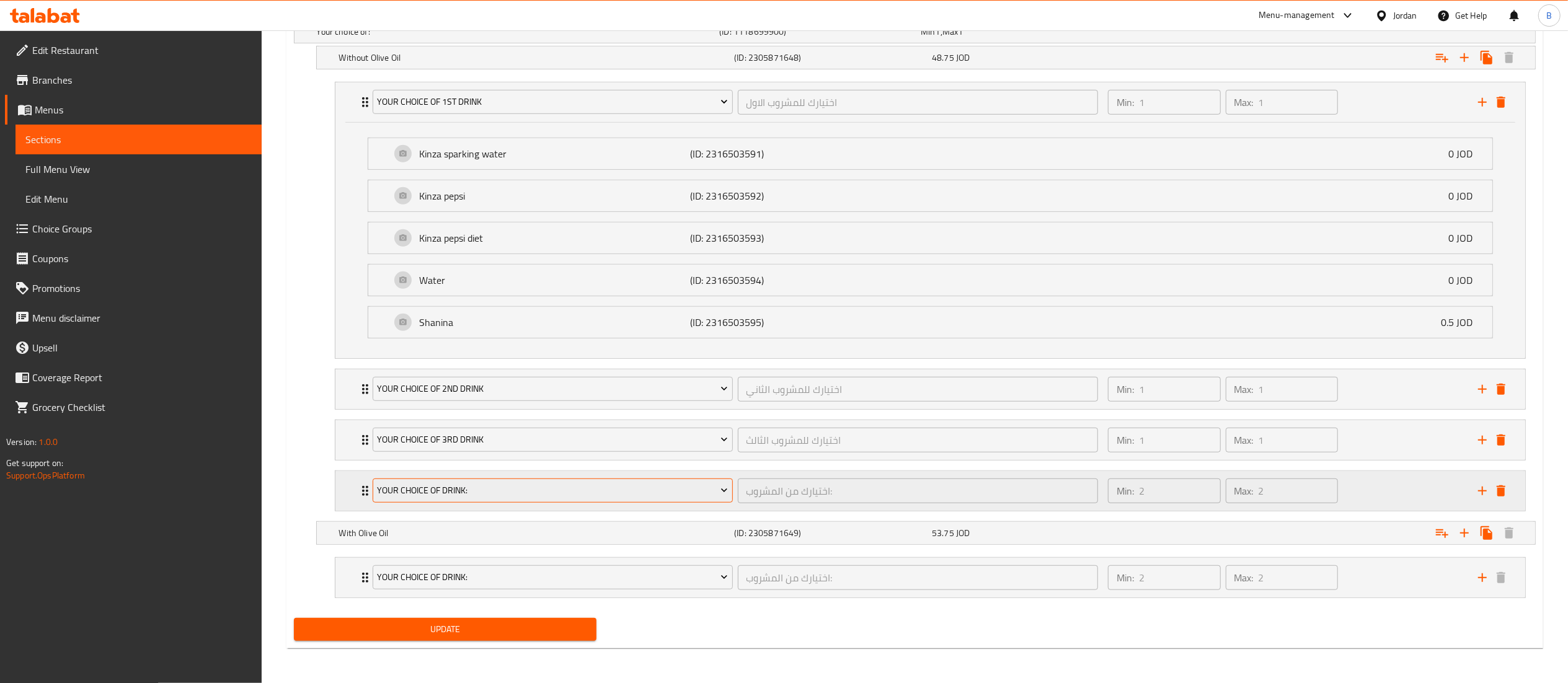
click at [517, 483] on span "Your choice of drink:" at bounding box center [552, 490] width 351 height 15
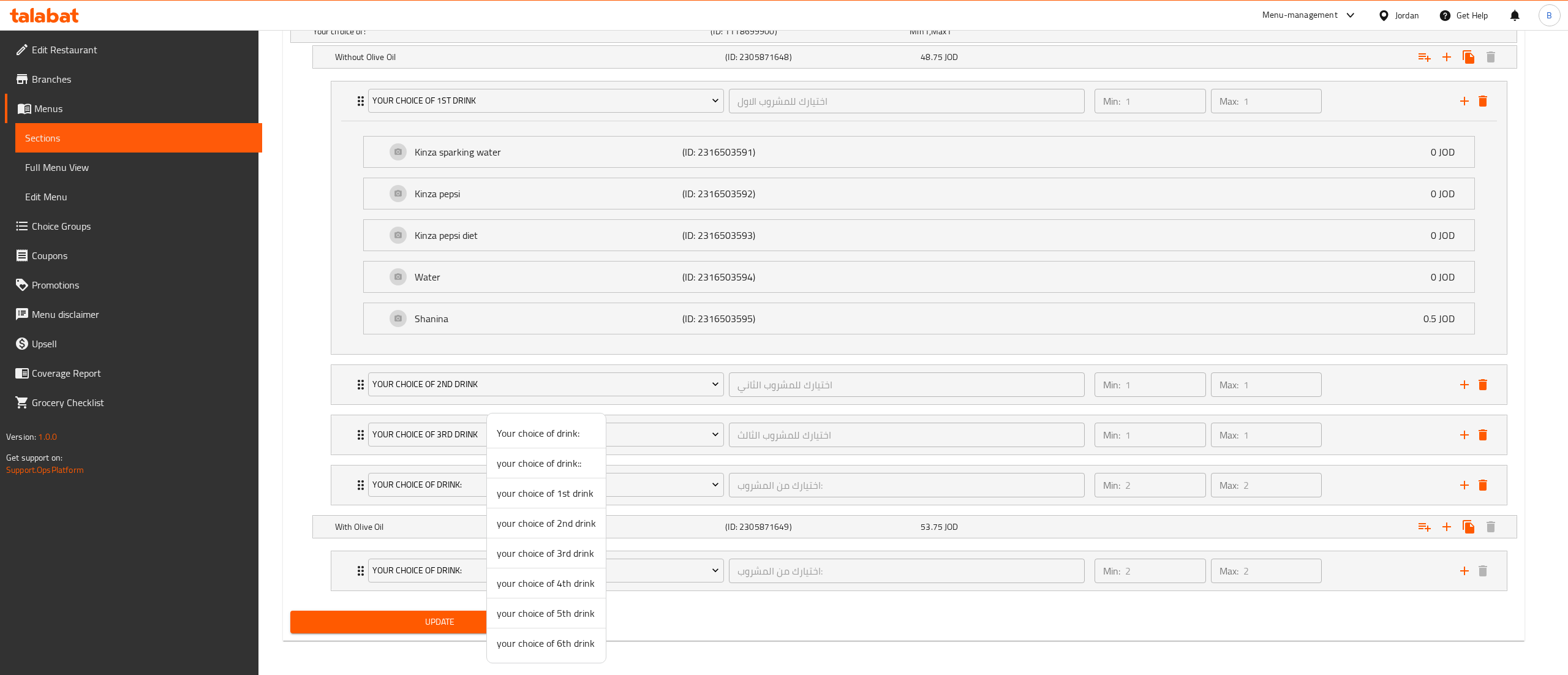
click at [537, 582] on span "your choice of 4th drink" at bounding box center [546, 582] width 99 height 15
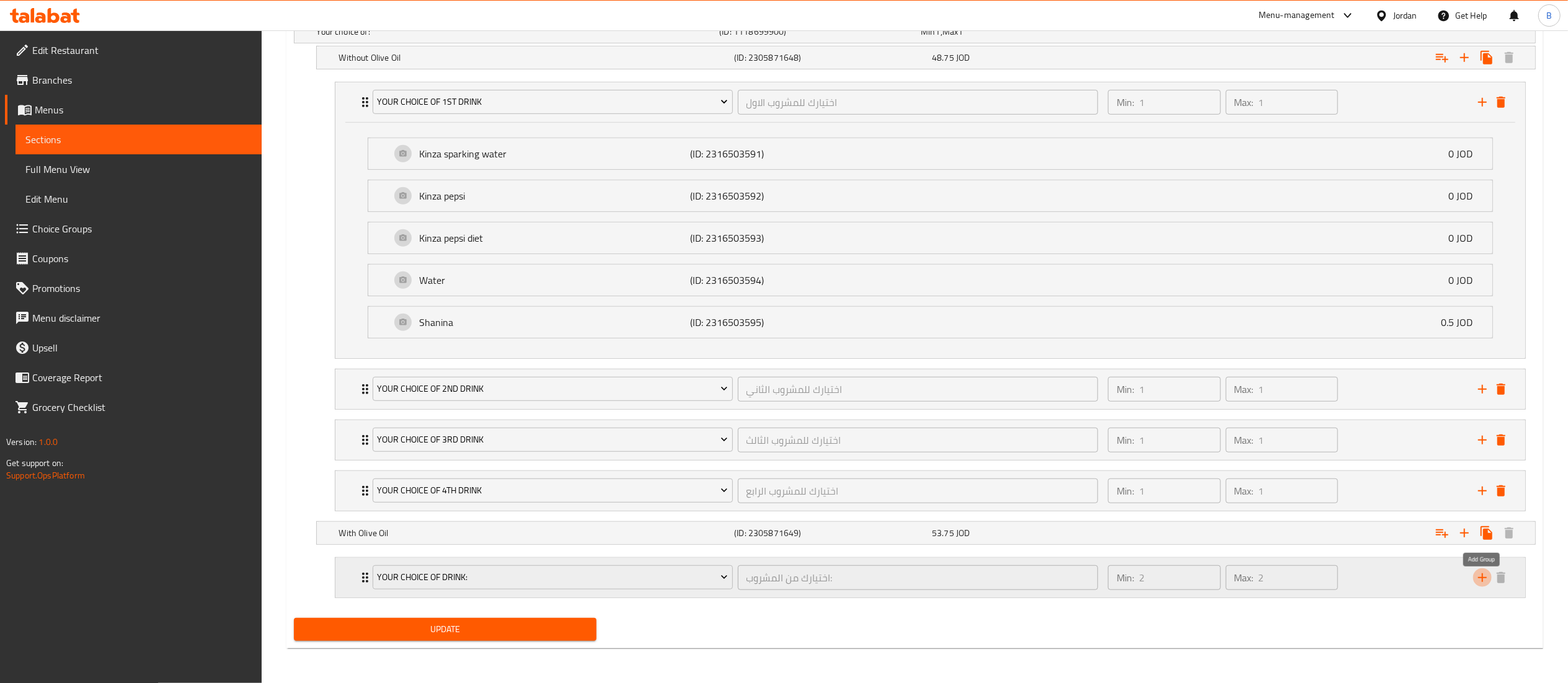
click at [1481, 582] on icon "add" at bounding box center [1482, 577] width 15 height 15
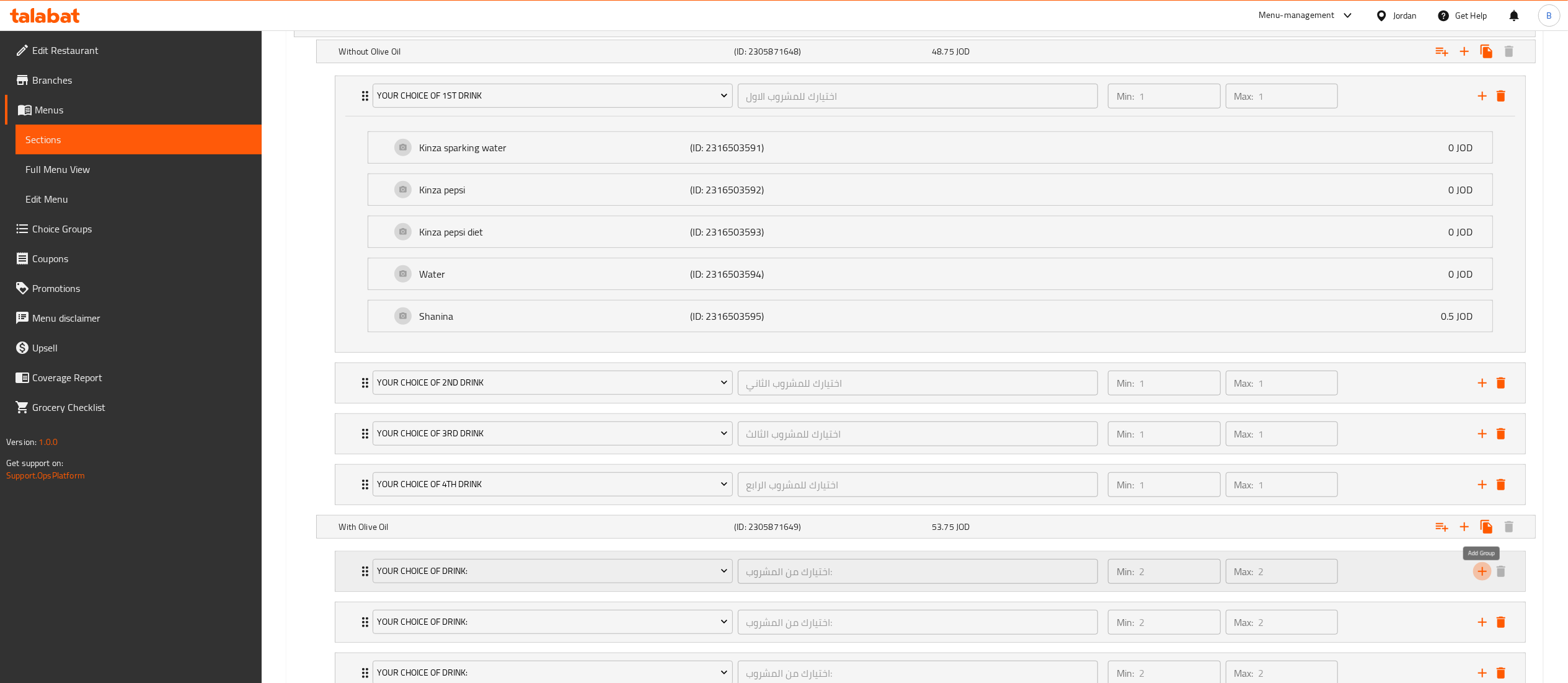
click at [1481, 579] on icon "add" at bounding box center [1482, 571] width 15 height 15
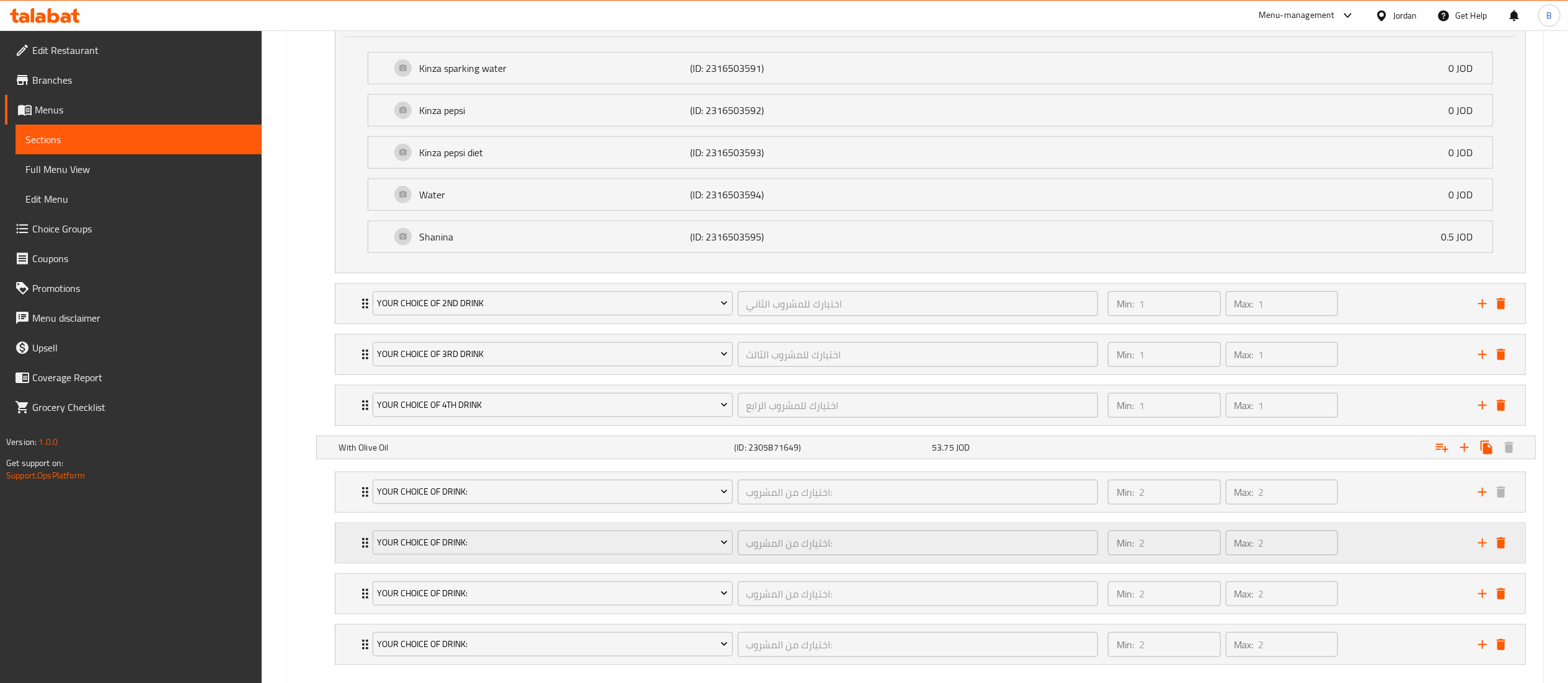
scroll to position [890, 0]
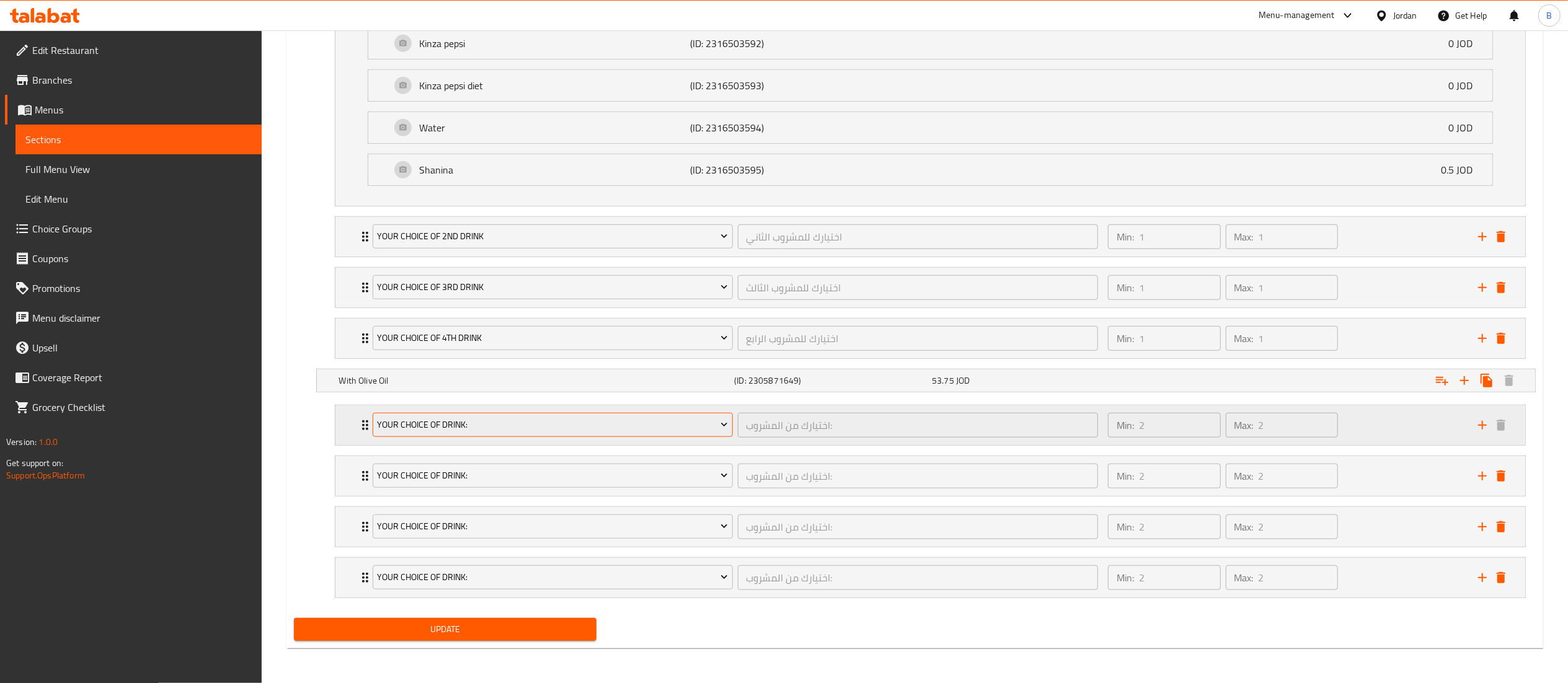
click at [519, 421] on span "Your choice of drink:" at bounding box center [552, 425] width 351 height 15
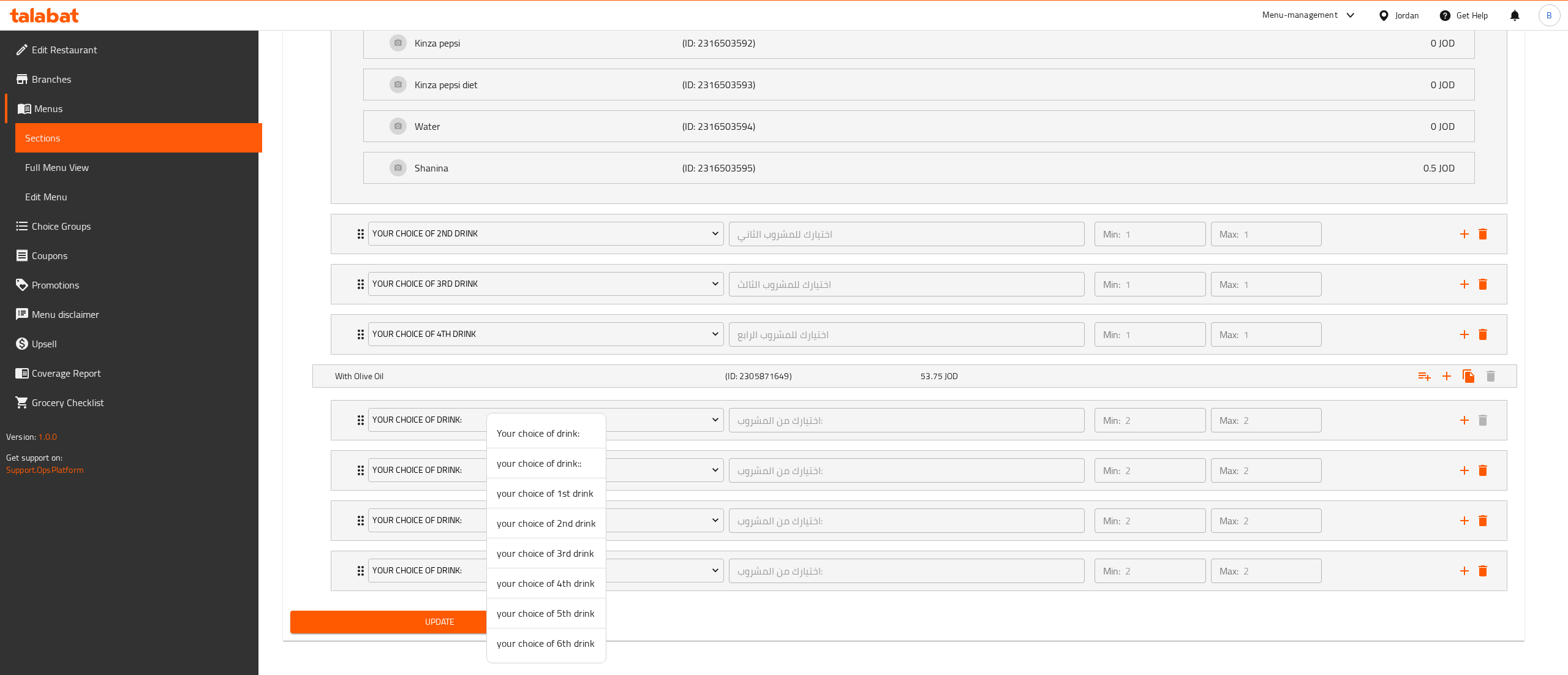
click at [544, 492] on span "your choice of 1st drink" at bounding box center [546, 493] width 99 height 15
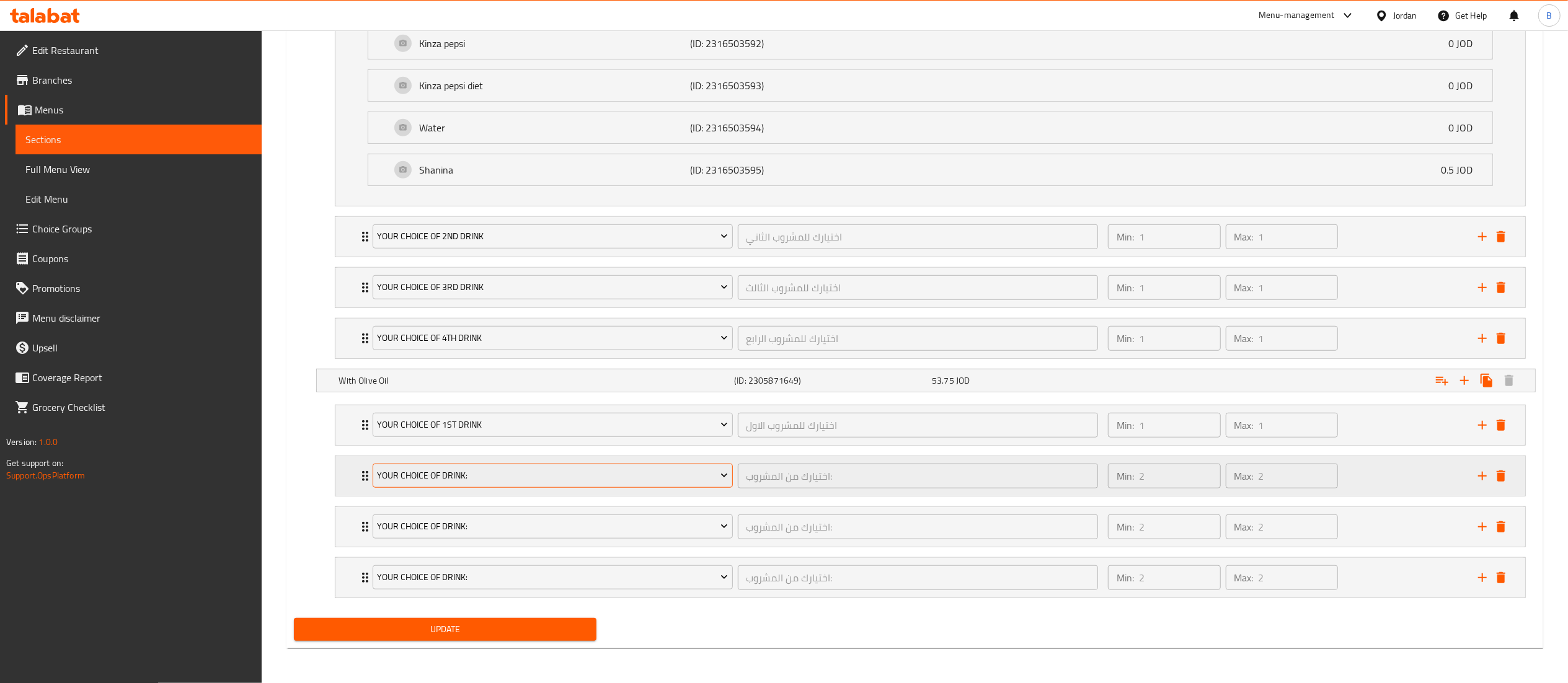
click at [536, 468] on span "Your choice of drink:" at bounding box center [552, 475] width 351 height 15
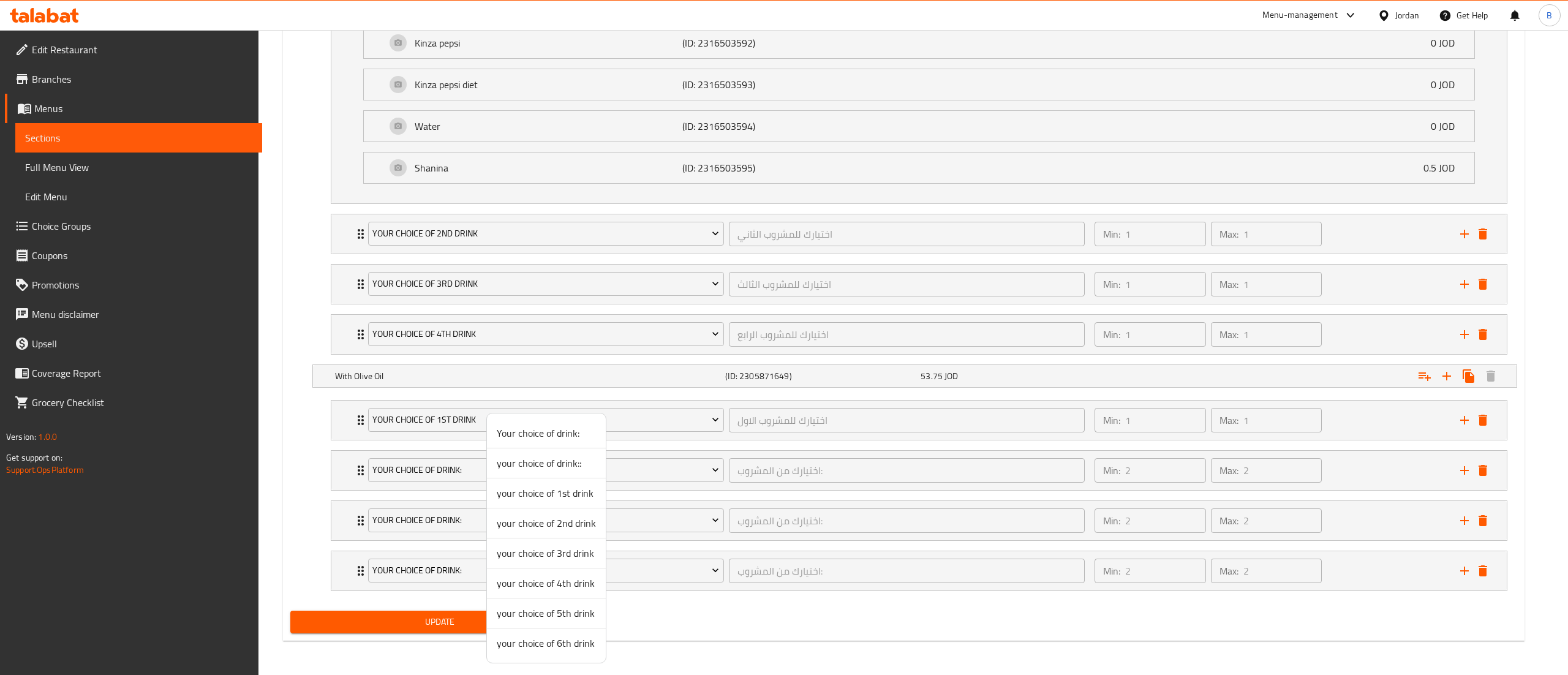
click at [553, 517] on span "your choice of 2nd drink" at bounding box center [546, 523] width 99 height 15
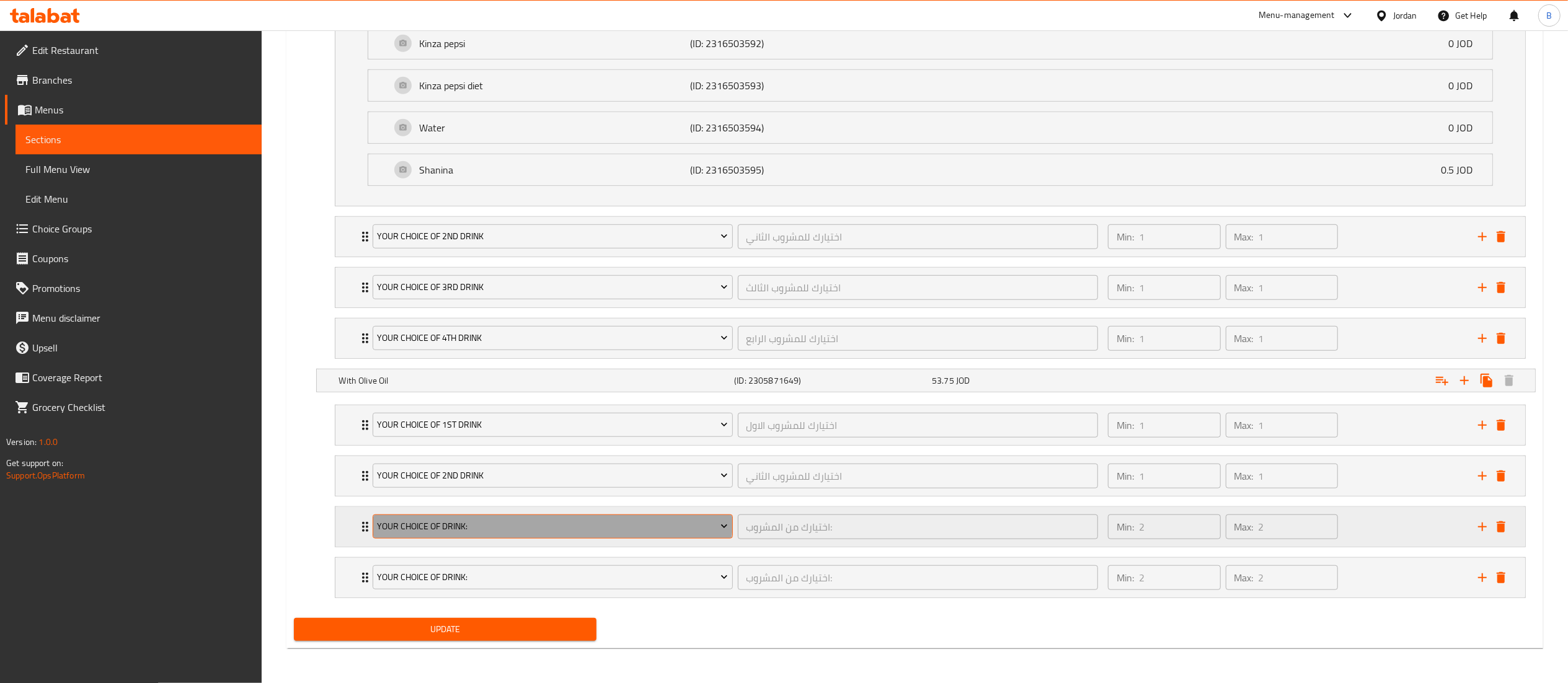
click at [525, 517] on button "Your choice of drink:" at bounding box center [553, 526] width 360 height 25
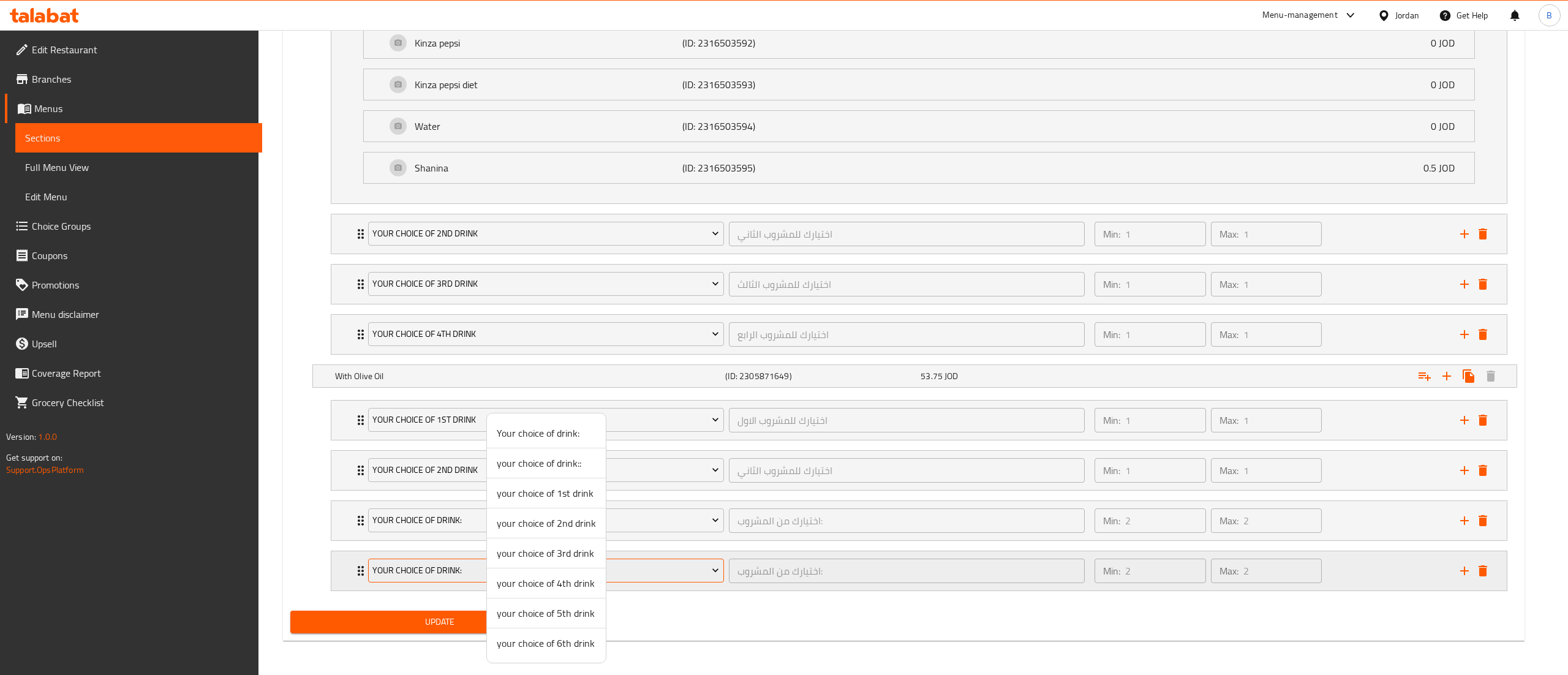
drag, startPoint x: 550, startPoint y: 560, endPoint x: 541, endPoint y: 570, distance: 13.5
click at [550, 559] on span "your choice of 3rd drink" at bounding box center [546, 552] width 99 height 15
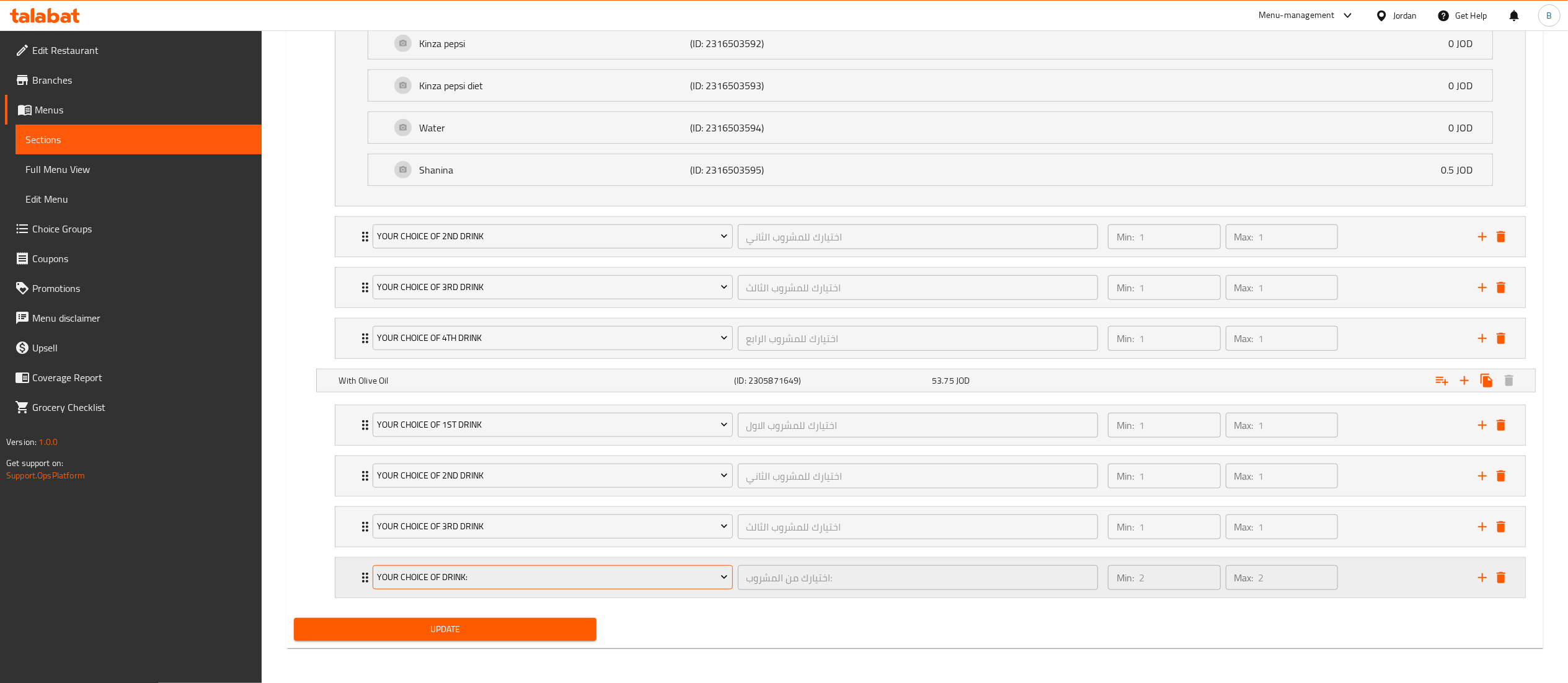
click at [537, 576] on span "Your choice of drink:" at bounding box center [552, 577] width 351 height 15
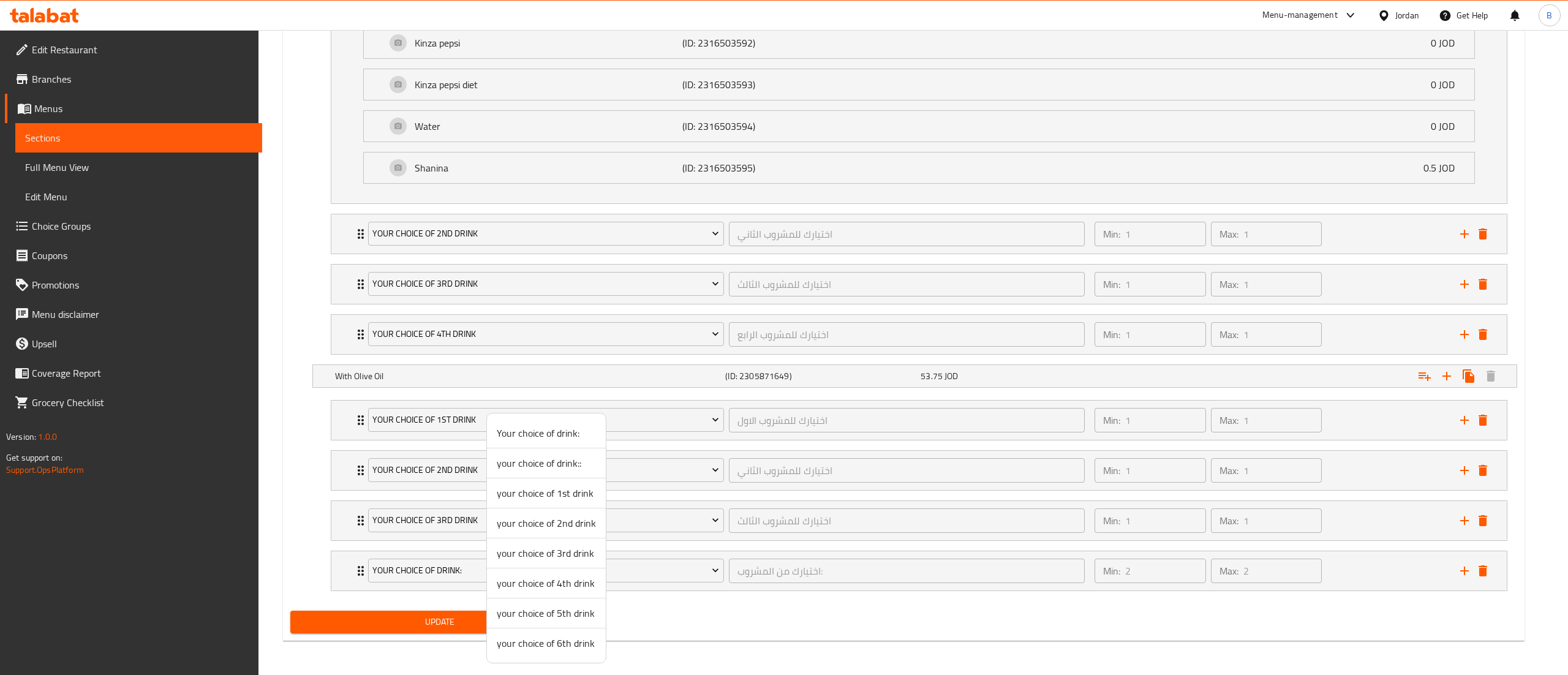
click at [543, 649] on span "your choice of 6th drink" at bounding box center [546, 643] width 99 height 15
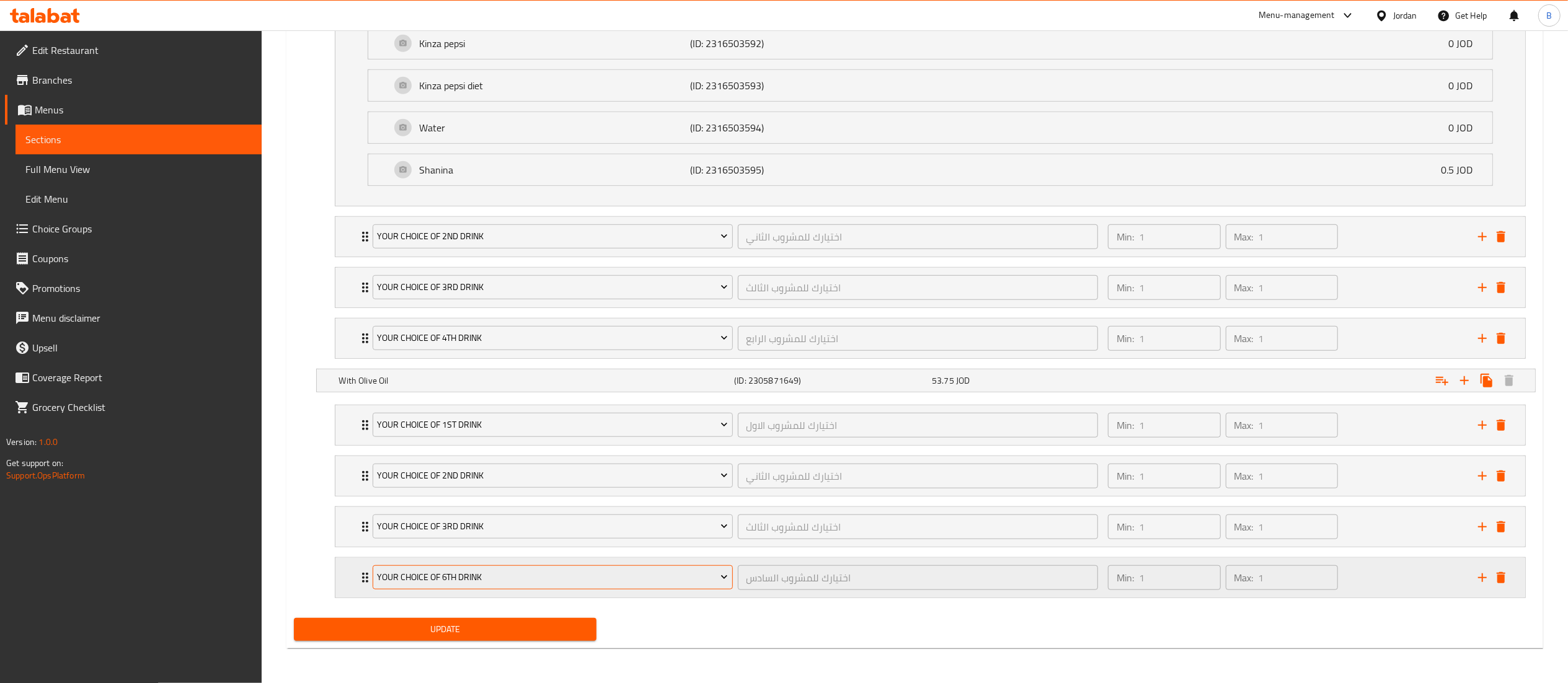
click at [513, 567] on button "your choice of 6th drink" at bounding box center [553, 577] width 360 height 25
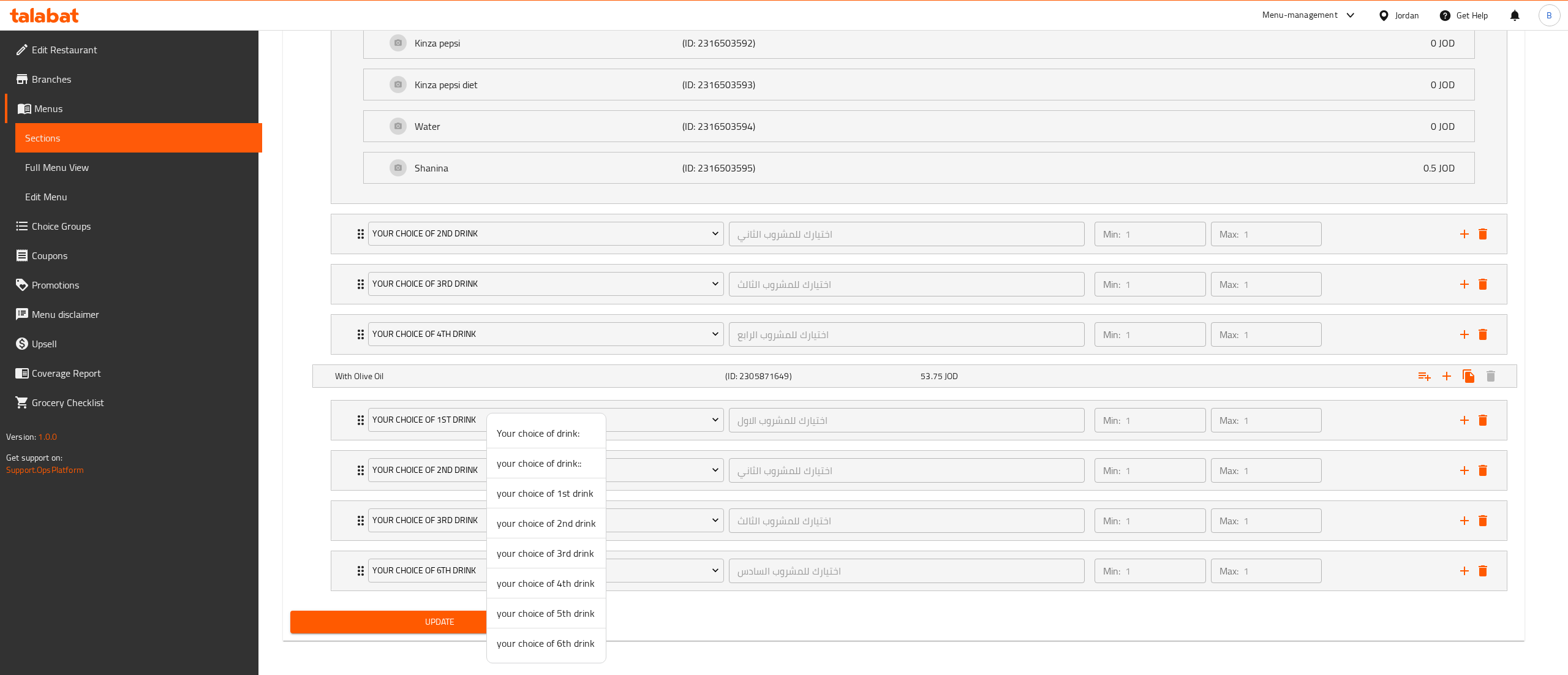
click at [545, 579] on span "your choice of 4th drink" at bounding box center [546, 582] width 99 height 15
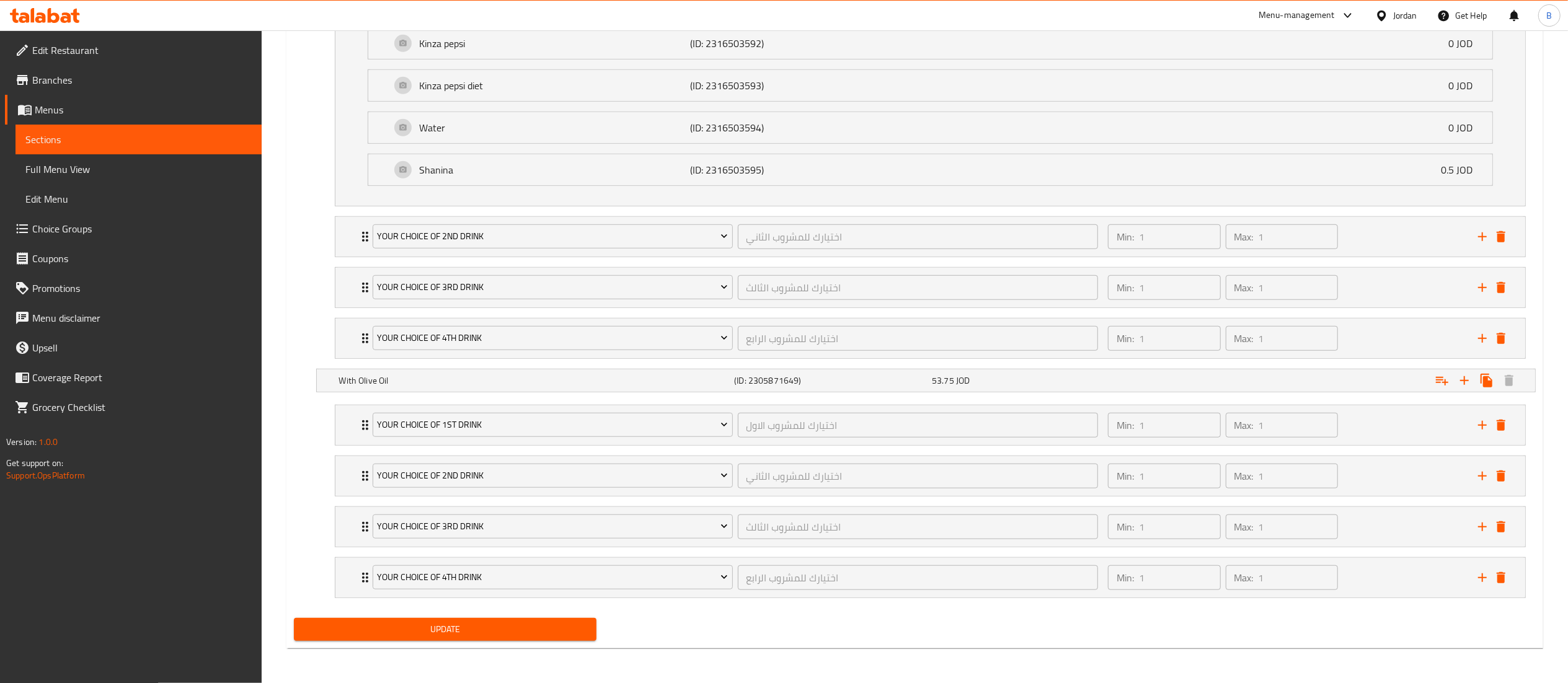
click at [527, 632] on span "Update" at bounding box center [445, 629] width 284 height 15
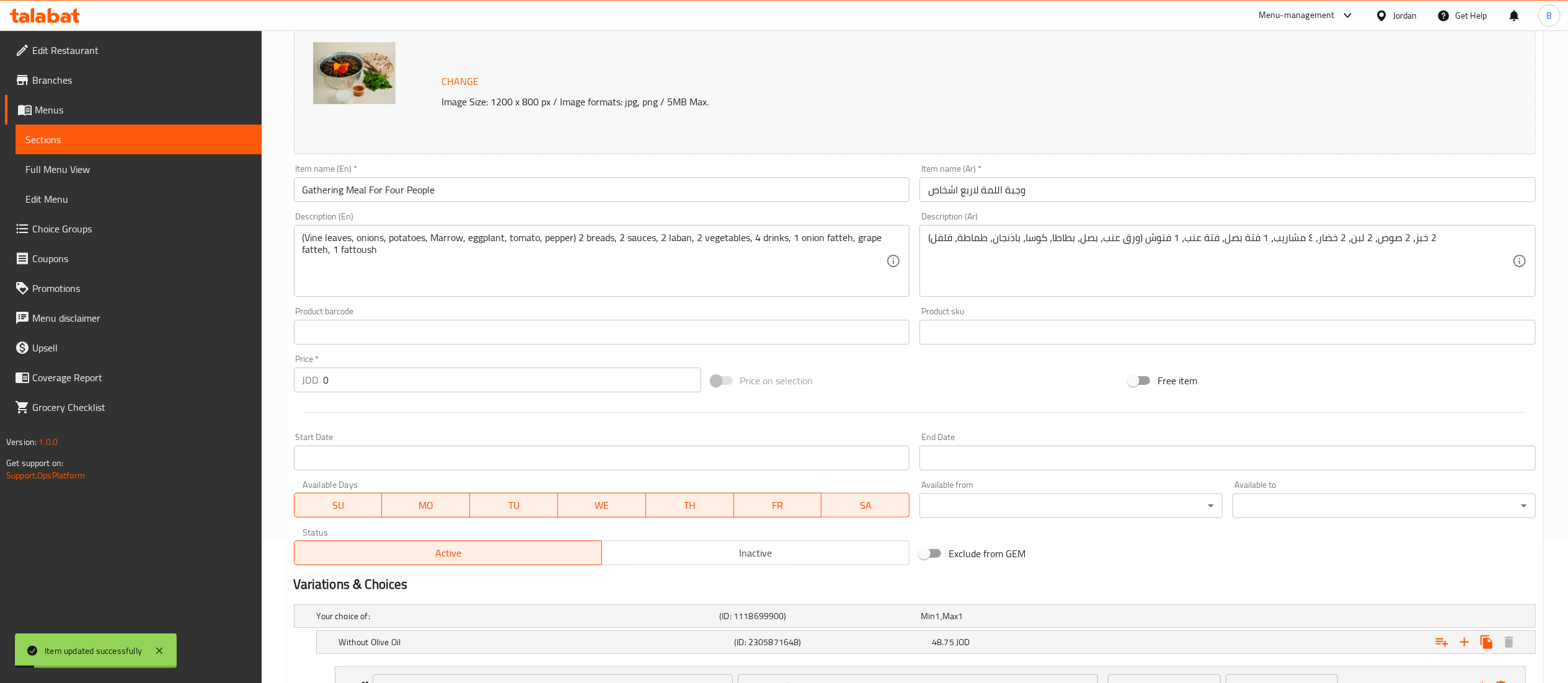
scroll to position [22, 0]
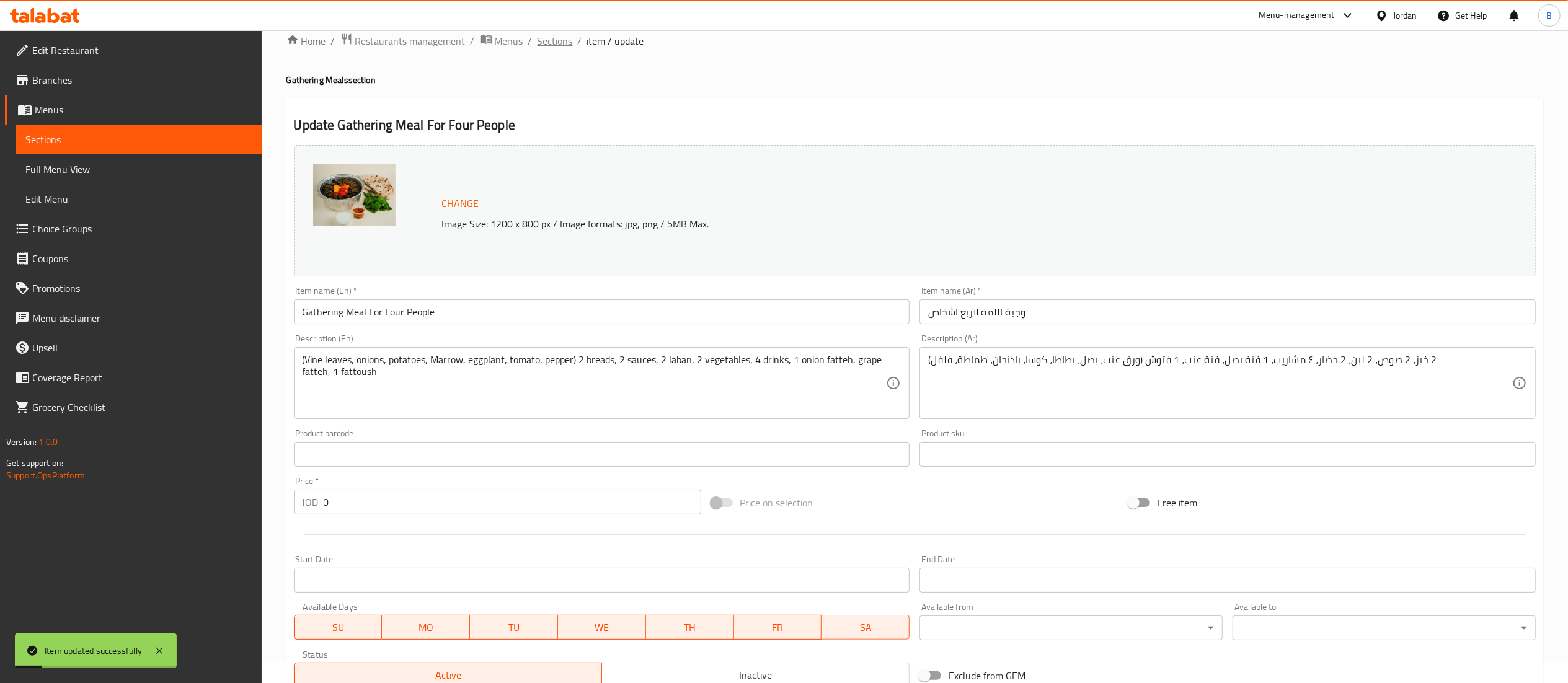
click at [558, 47] on span "Sections" at bounding box center [555, 40] width 35 height 15
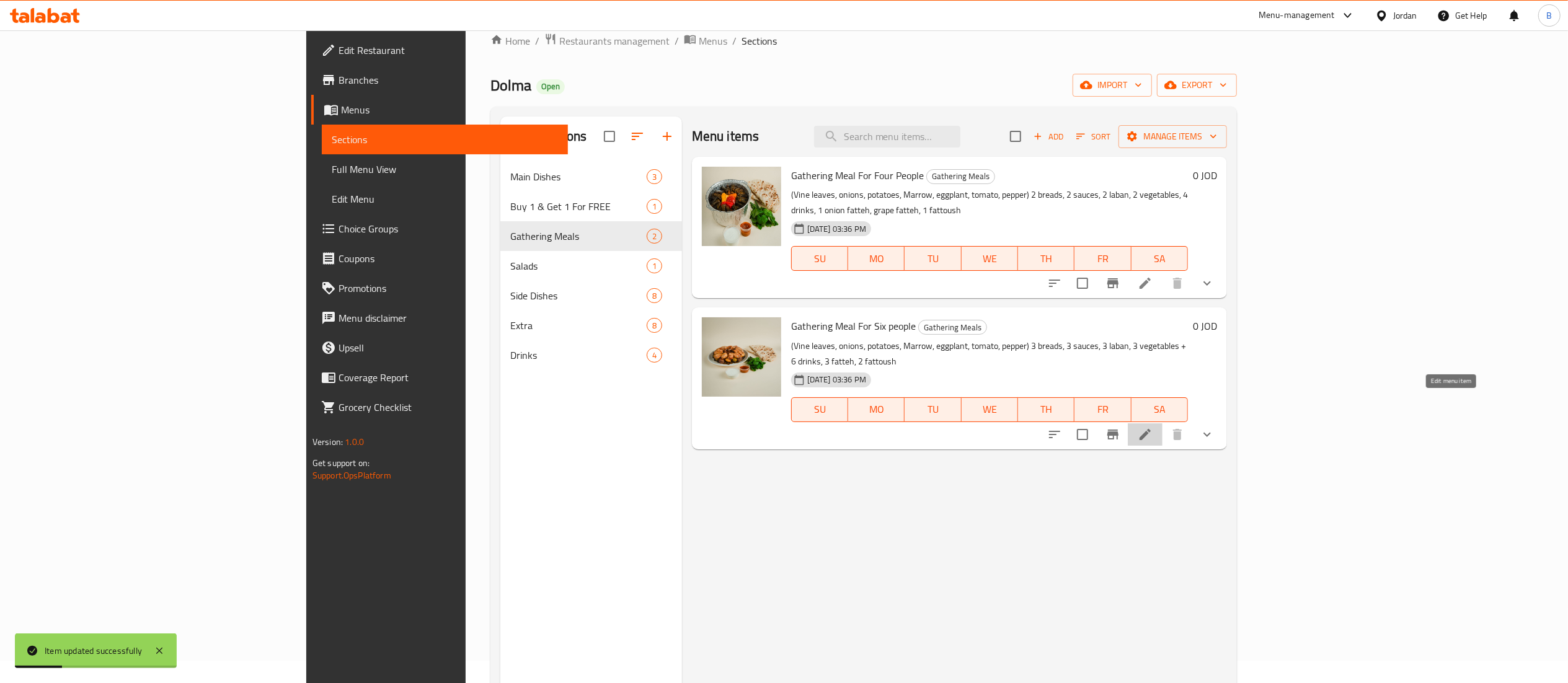
click at [1151, 429] on icon at bounding box center [1144, 434] width 11 height 11
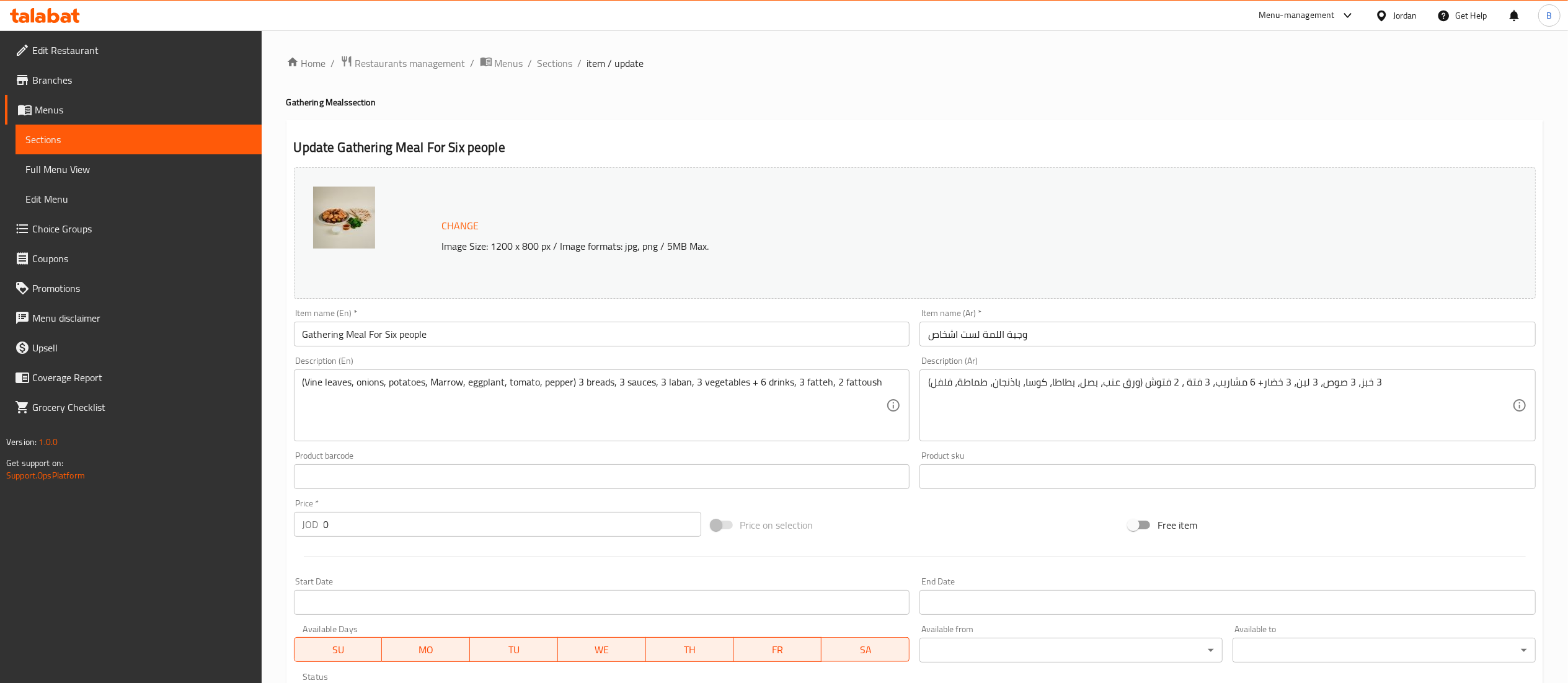
drag, startPoint x: 548, startPoint y: 62, endPoint x: 572, endPoint y: 86, distance: 33.9
click at [548, 62] on span "Sections" at bounding box center [555, 63] width 35 height 15
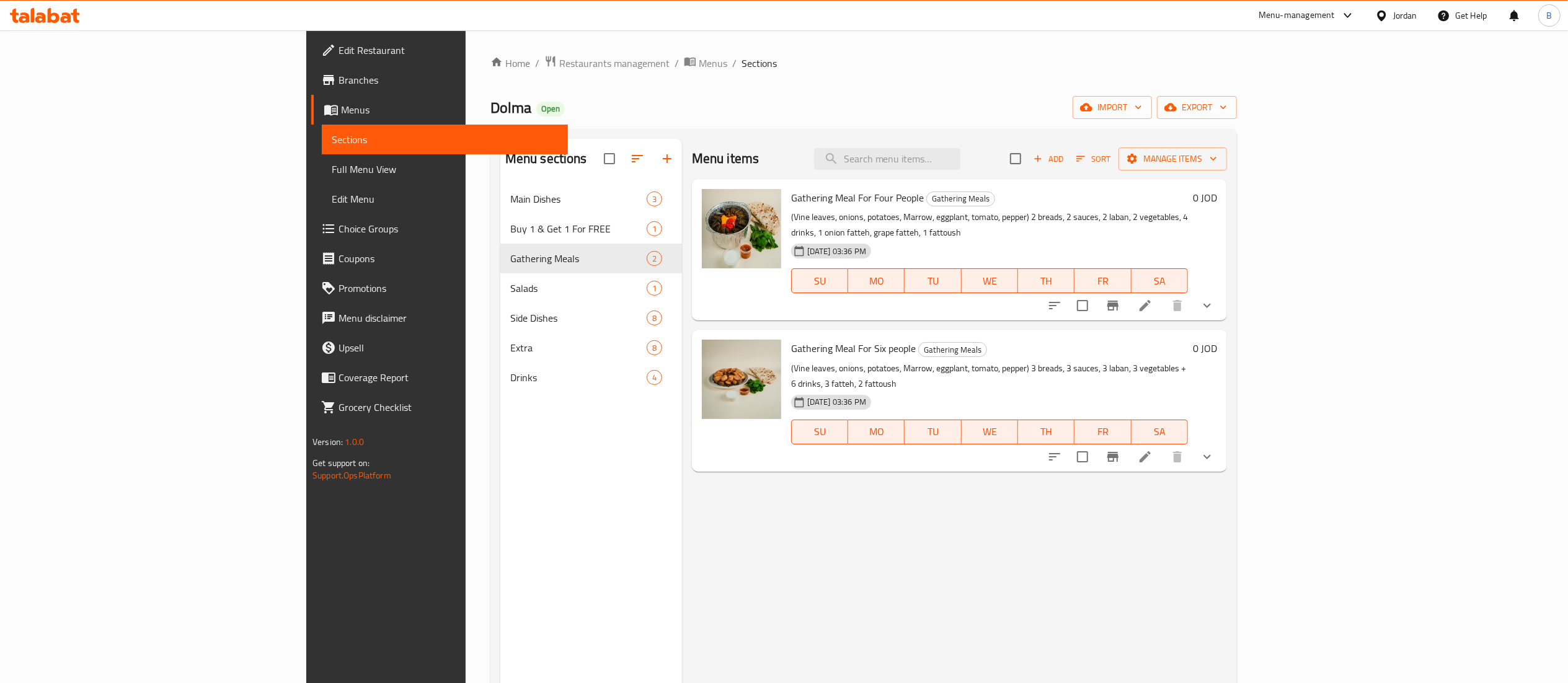
click at [1162, 445] on li at bounding box center [1145, 456] width 35 height 22
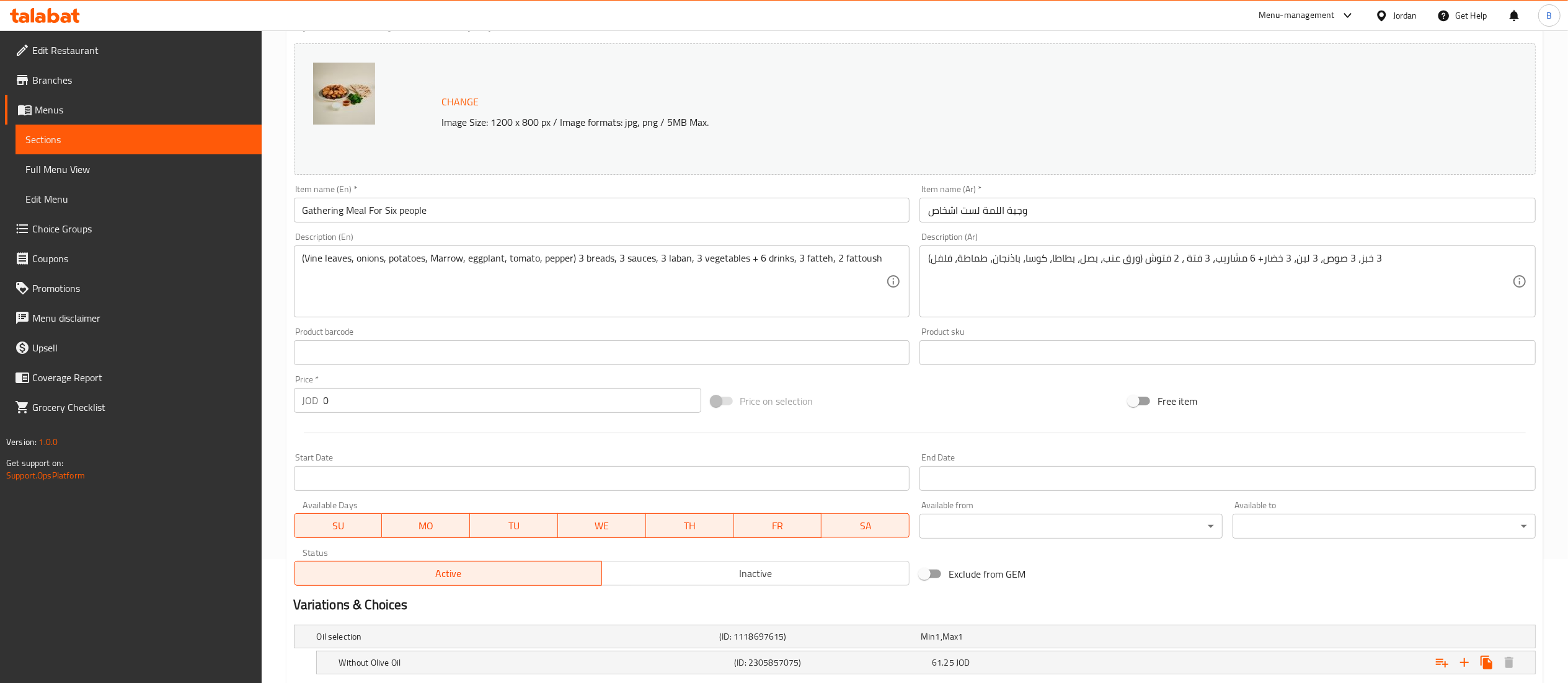
scroll to position [342, 0]
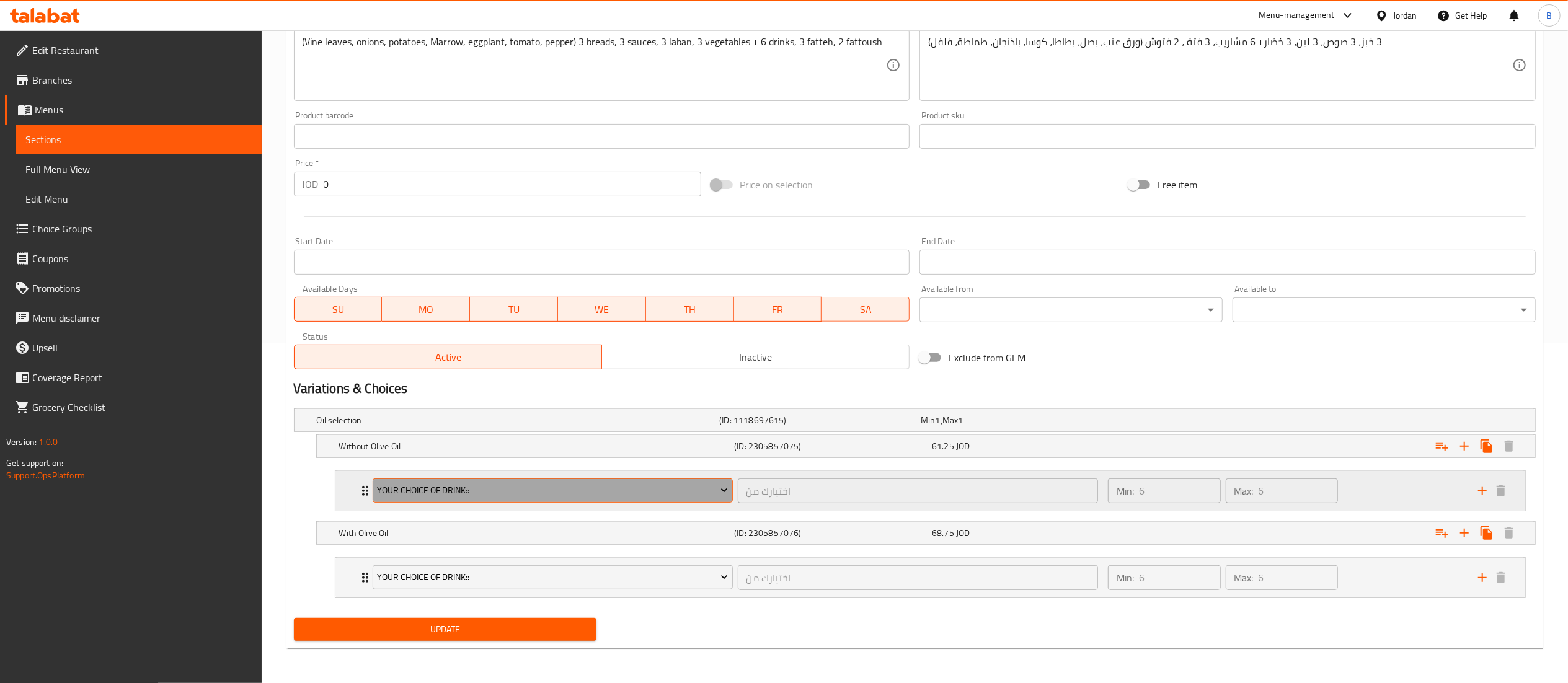
click at [645, 492] on span "your choice of drink::" at bounding box center [552, 490] width 351 height 15
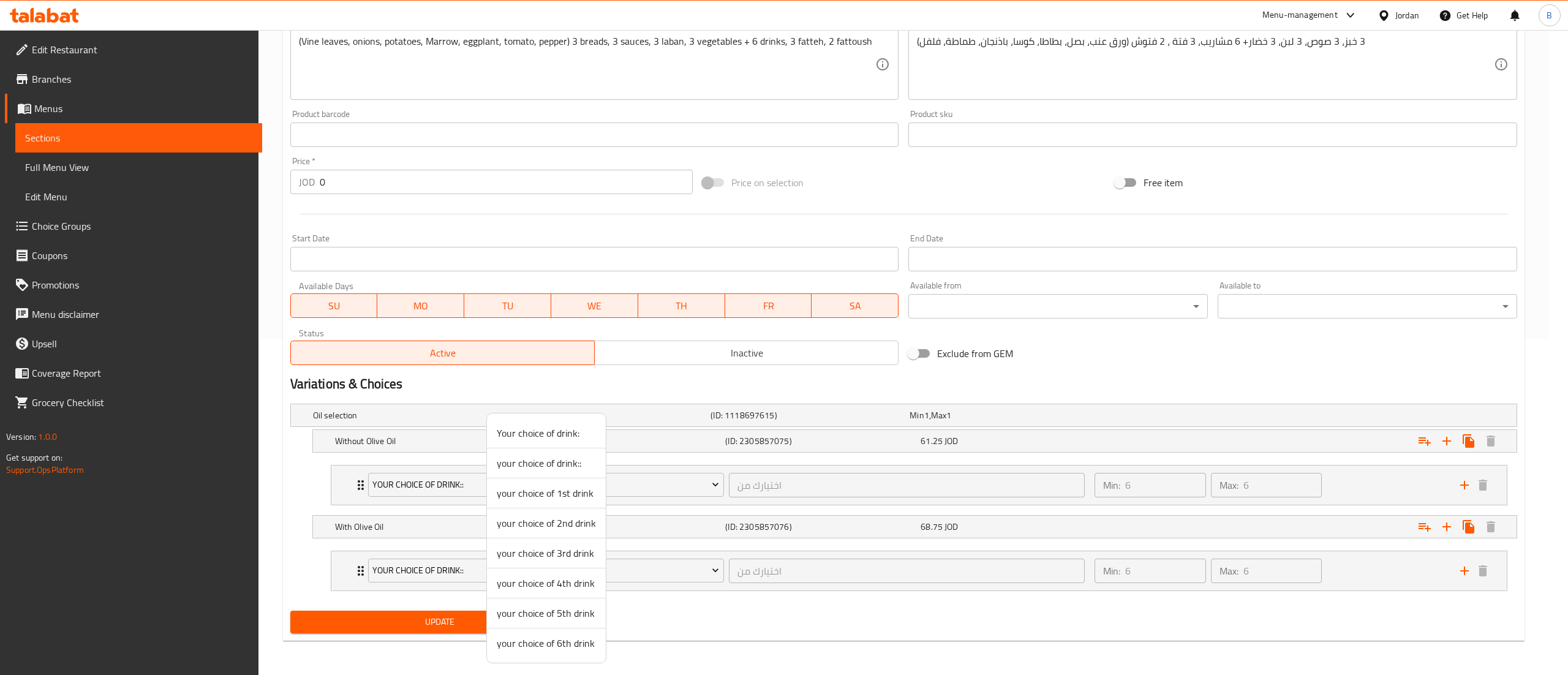
click at [554, 488] on span "your choice of 1st drink" at bounding box center [546, 493] width 99 height 15
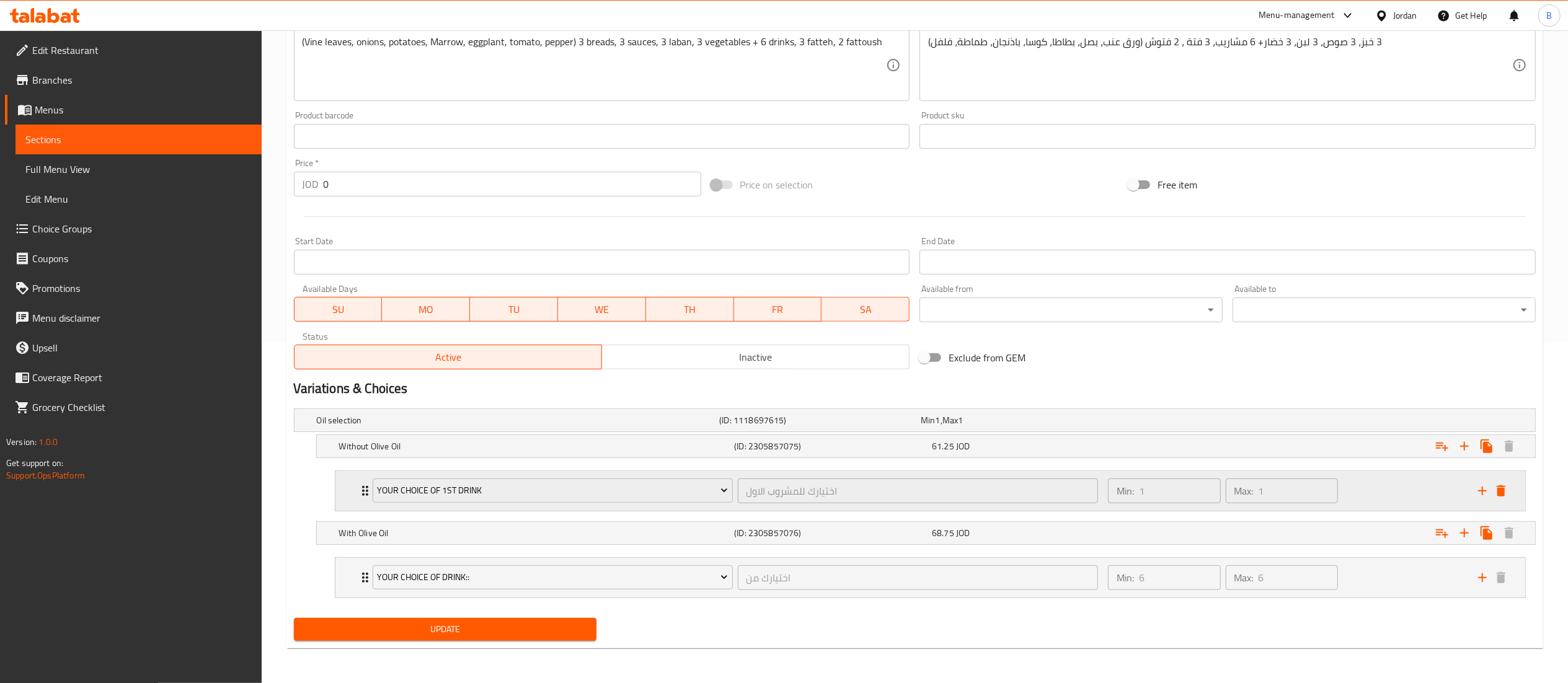
click at [1479, 485] on icon "add" at bounding box center [1482, 490] width 15 height 15
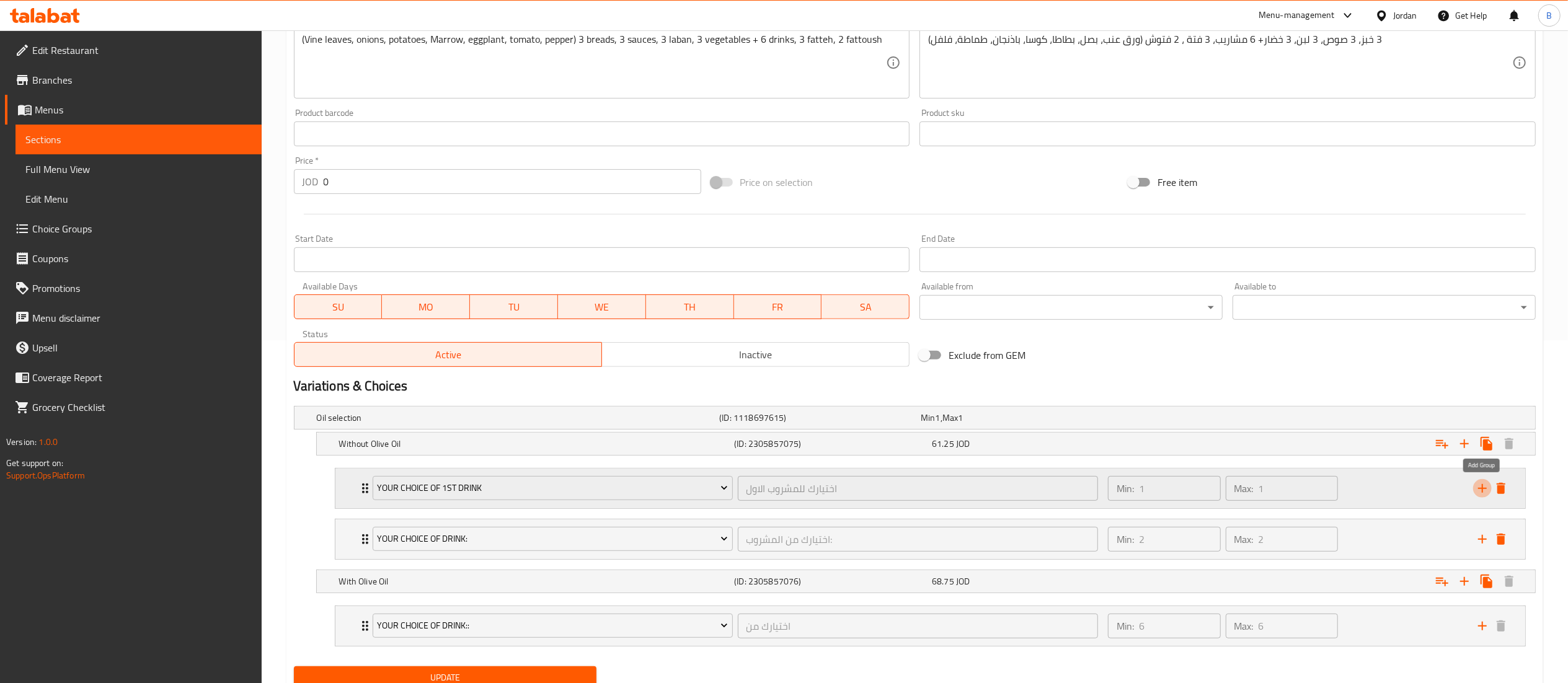
click at [1479, 485] on icon "add" at bounding box center [1482, 488] width 15 height 15
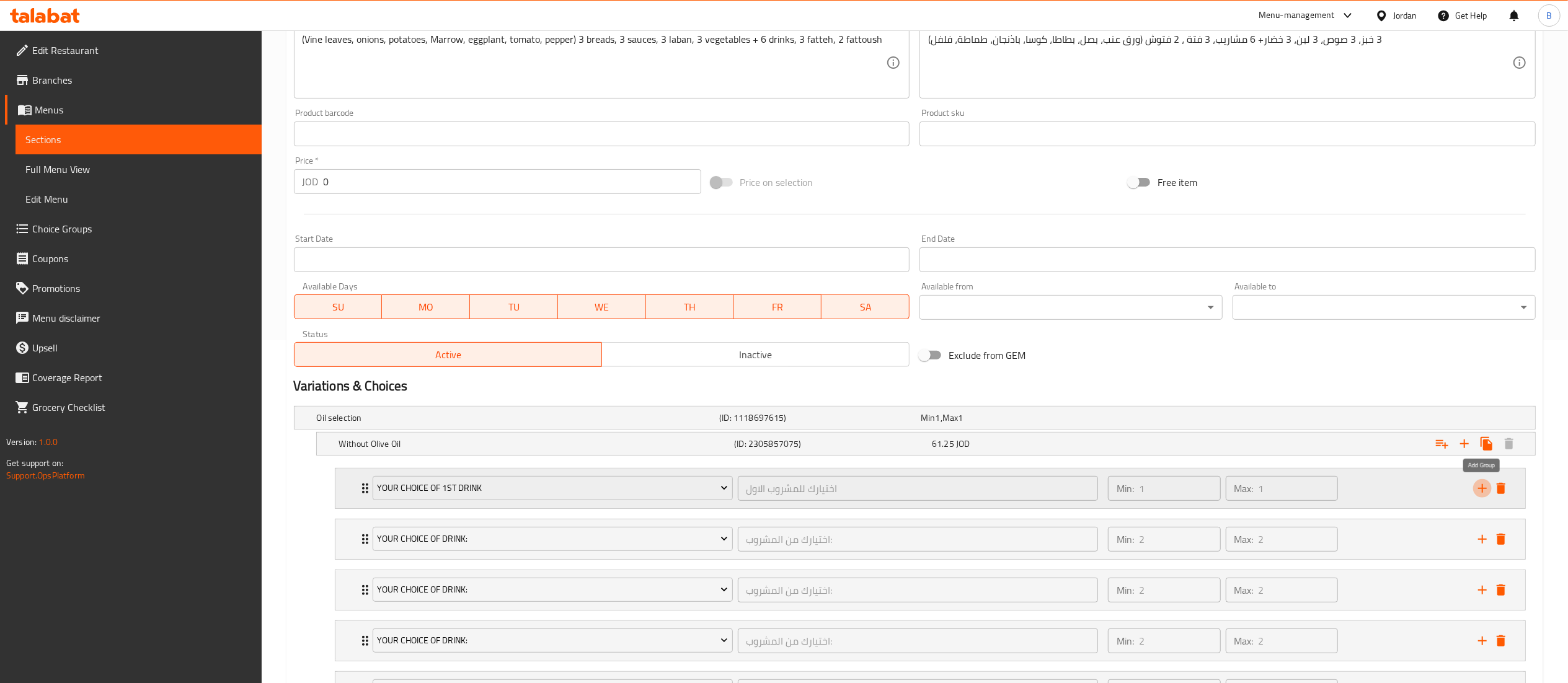
click at [1479, 485] on icon "add" at bounding box center [1482, 488] width 15 height 15
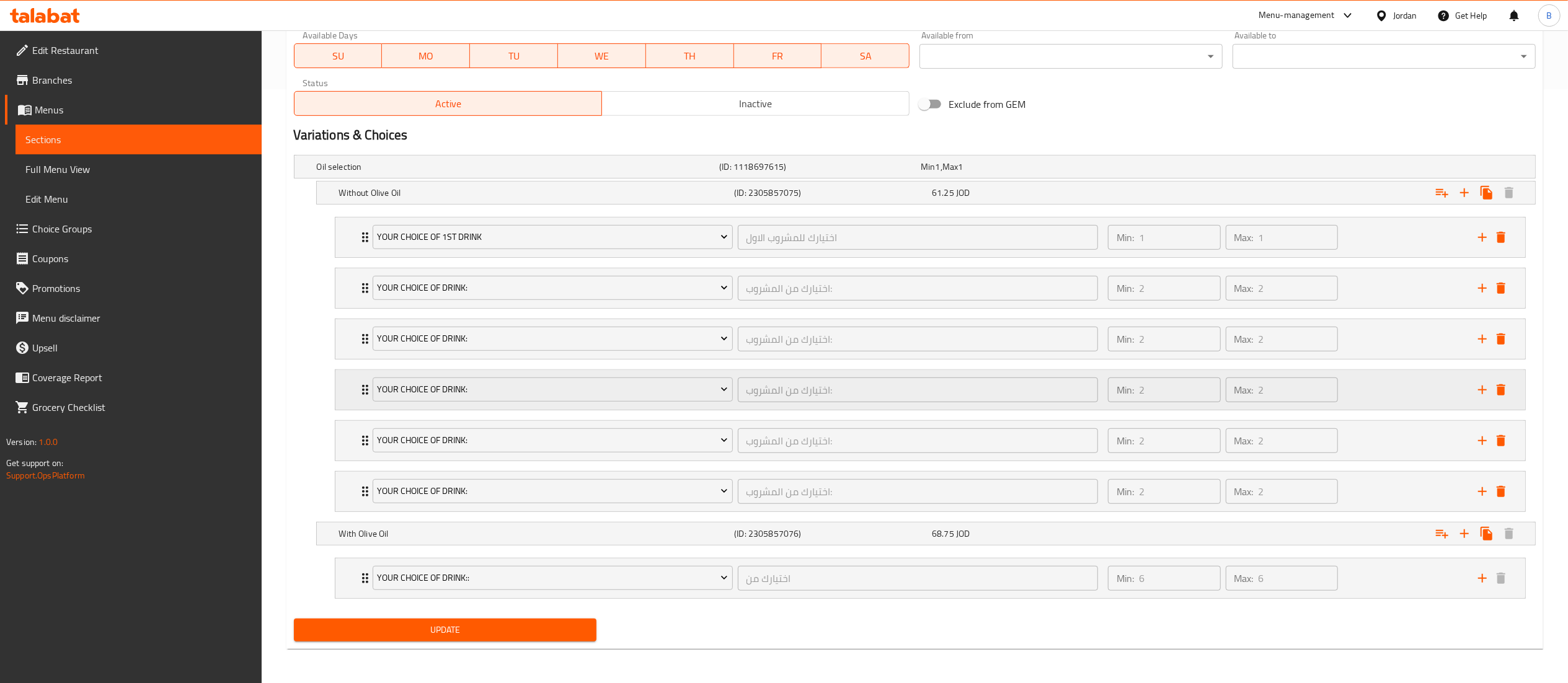
scroll to position [600, 0]
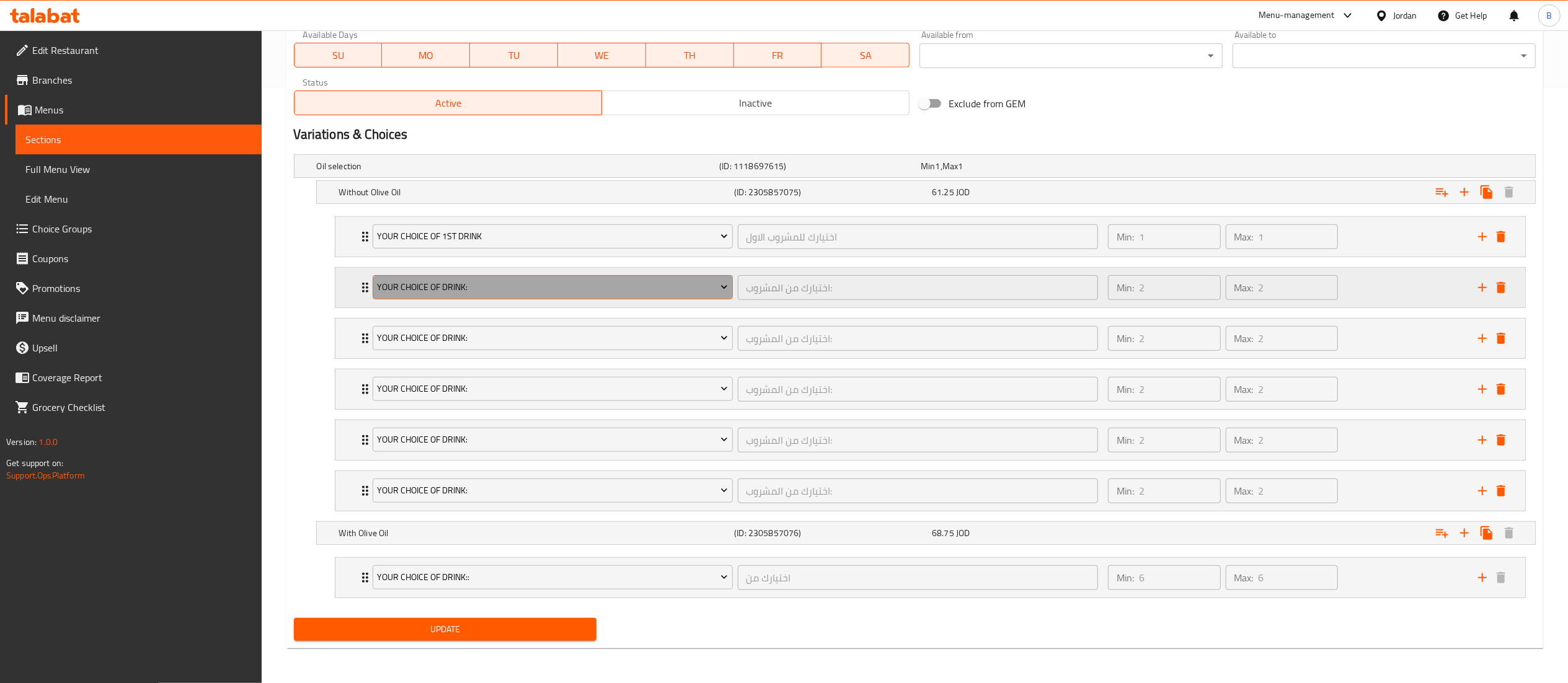
click at [505, 279] on span "Your choice of drink:" at bounding box center [552, 287] width 351 height 15
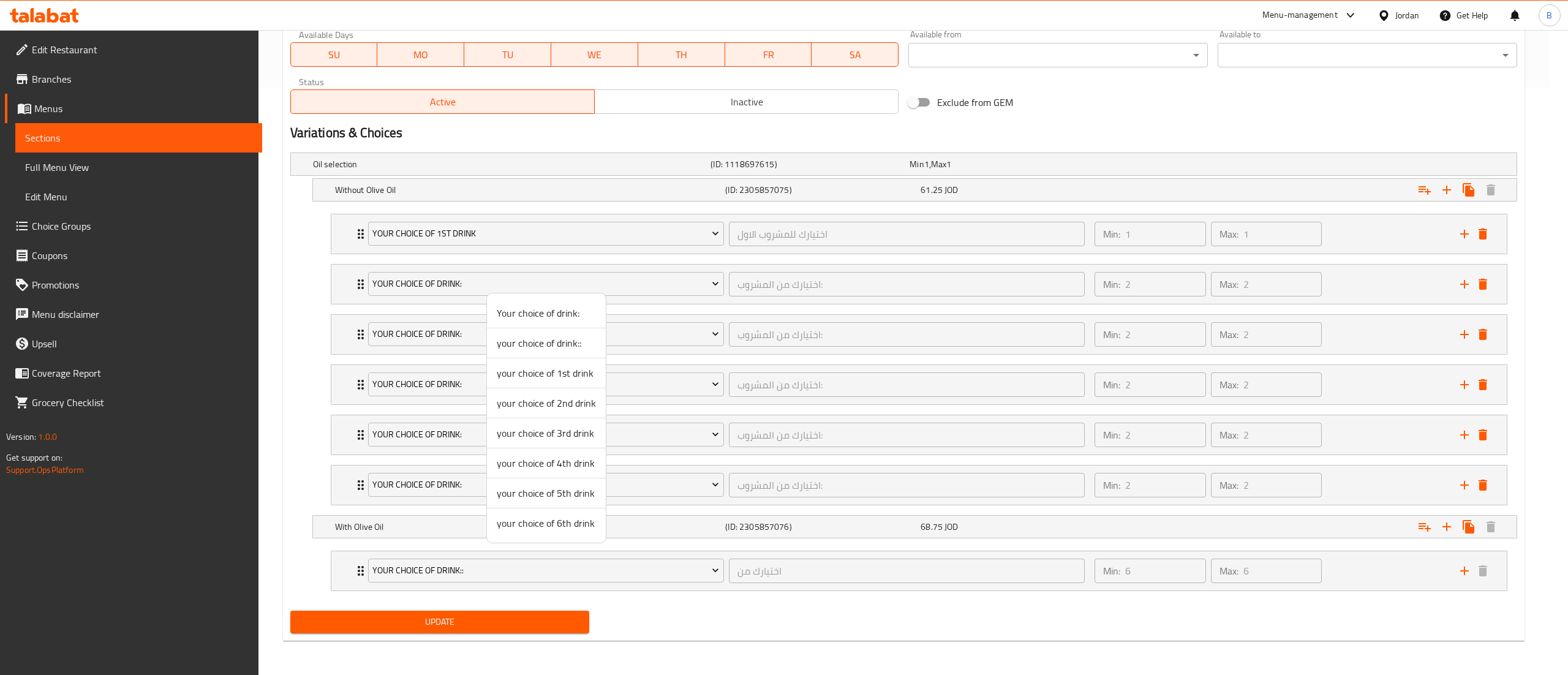
click at [557, 402] on span "your choice of 2nd drink" at bounding box center [546, 403] width 99 height 15
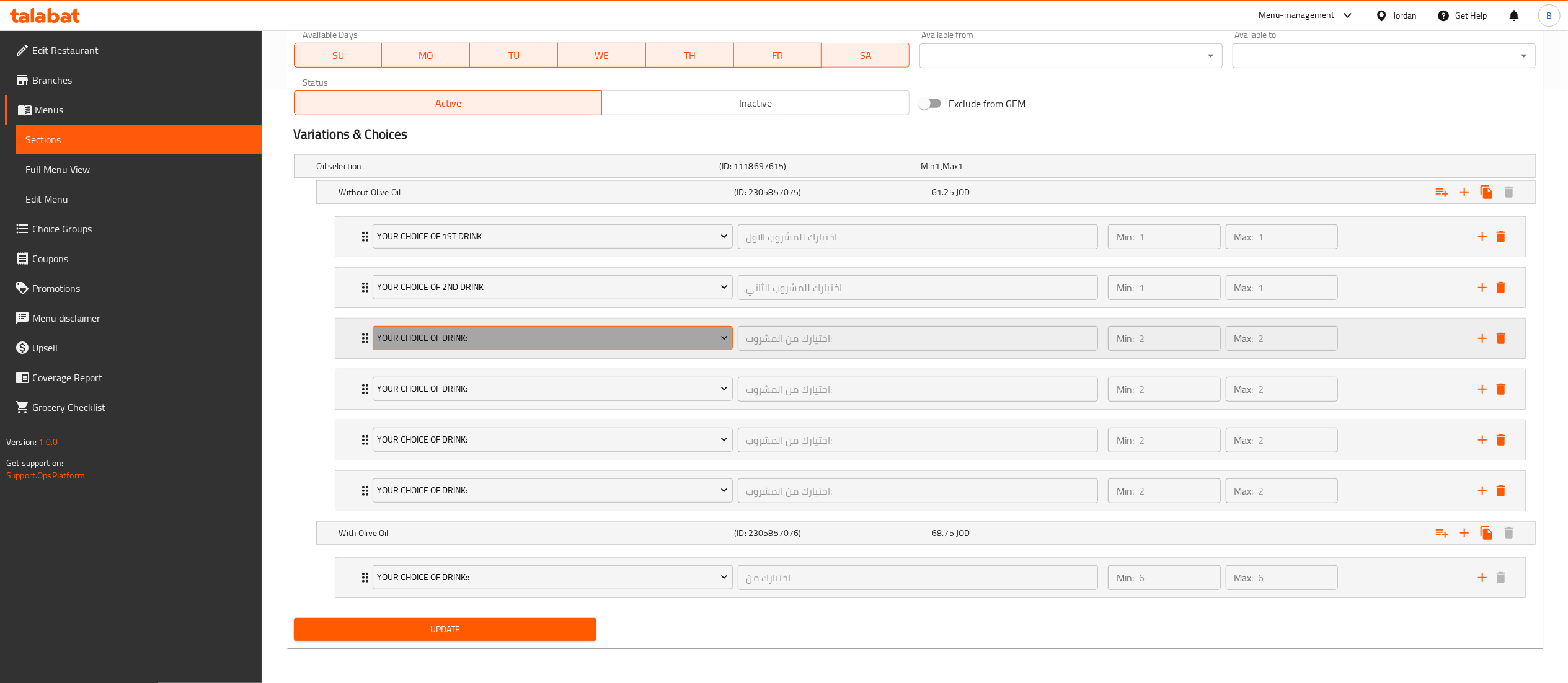
click at [498, 326] on button "Your choice of drink:" at bounding box center [553, 338] width 360 height 25
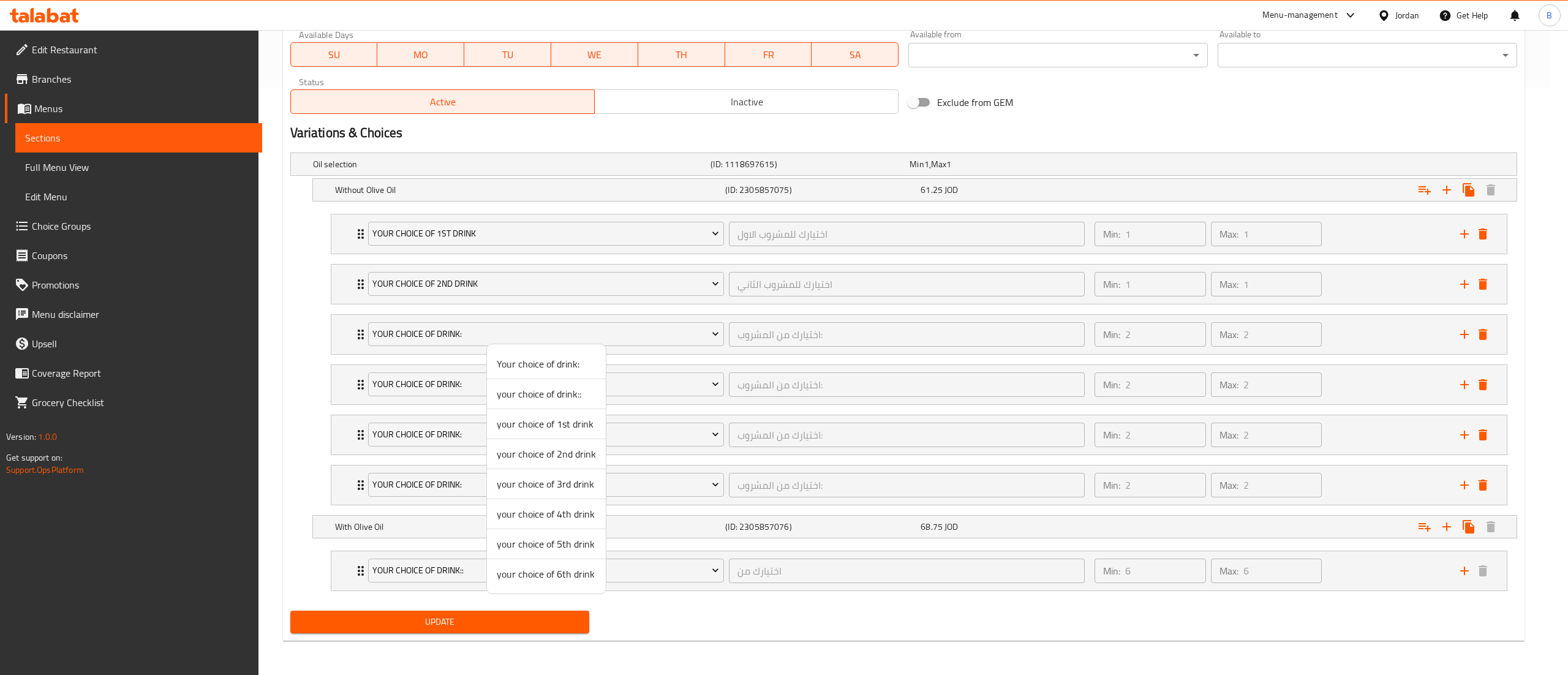
click at [533, 489] on span "your choice of 3rd drink" at bounding box center [546, 483] width 99 height 15
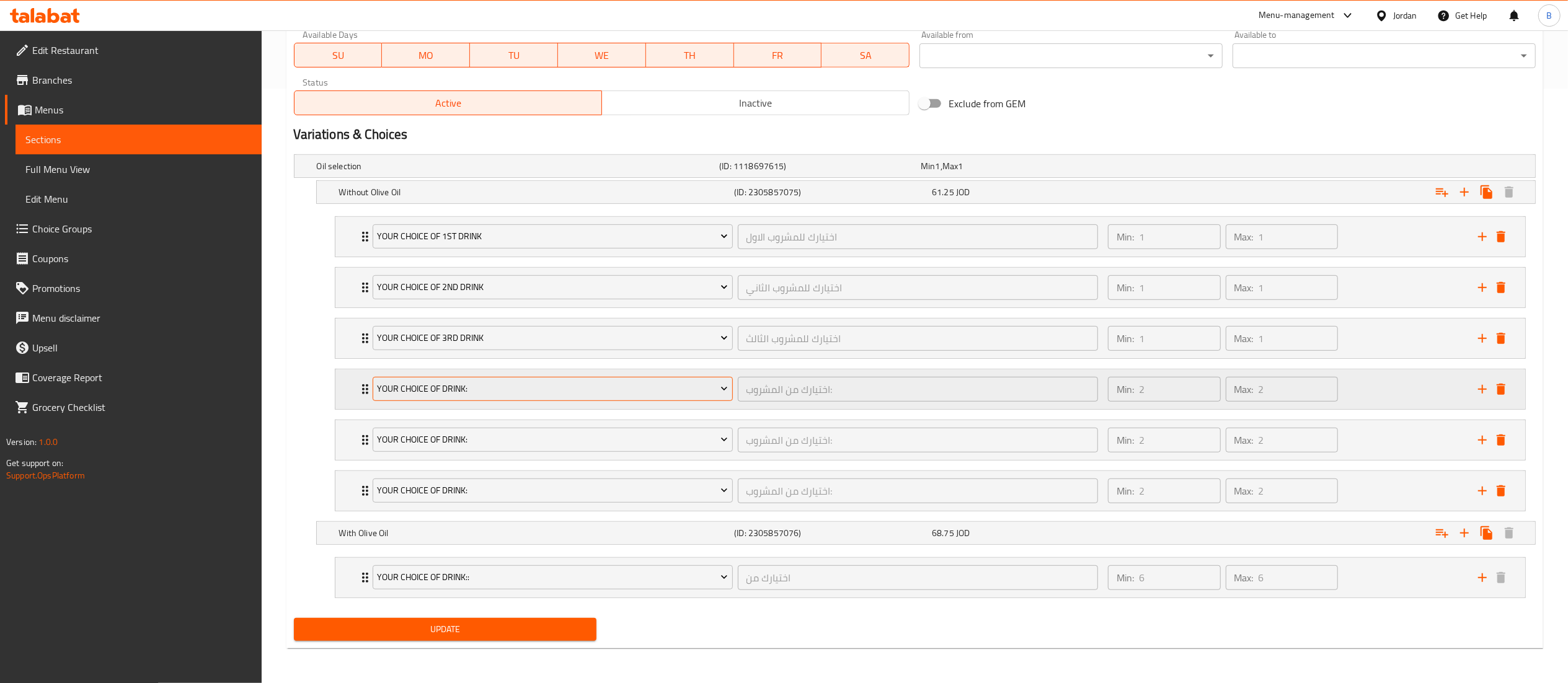
click at [533, 382] on span "Your choice of drink:" at bounding box center [552, 389] width 351 height 15
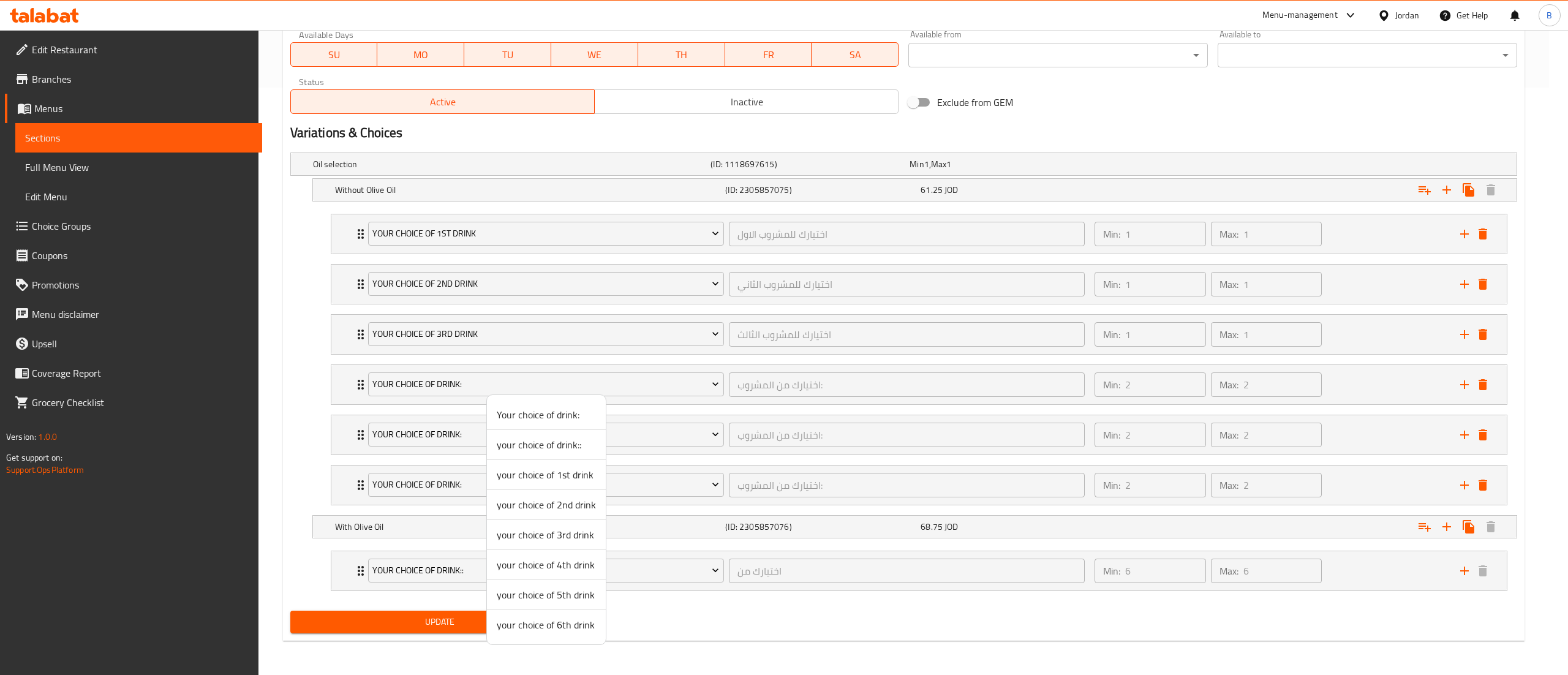
click at [558, 563] on span "your choice of 4th drink" at bounding box center [546, 564] width 99 height 15
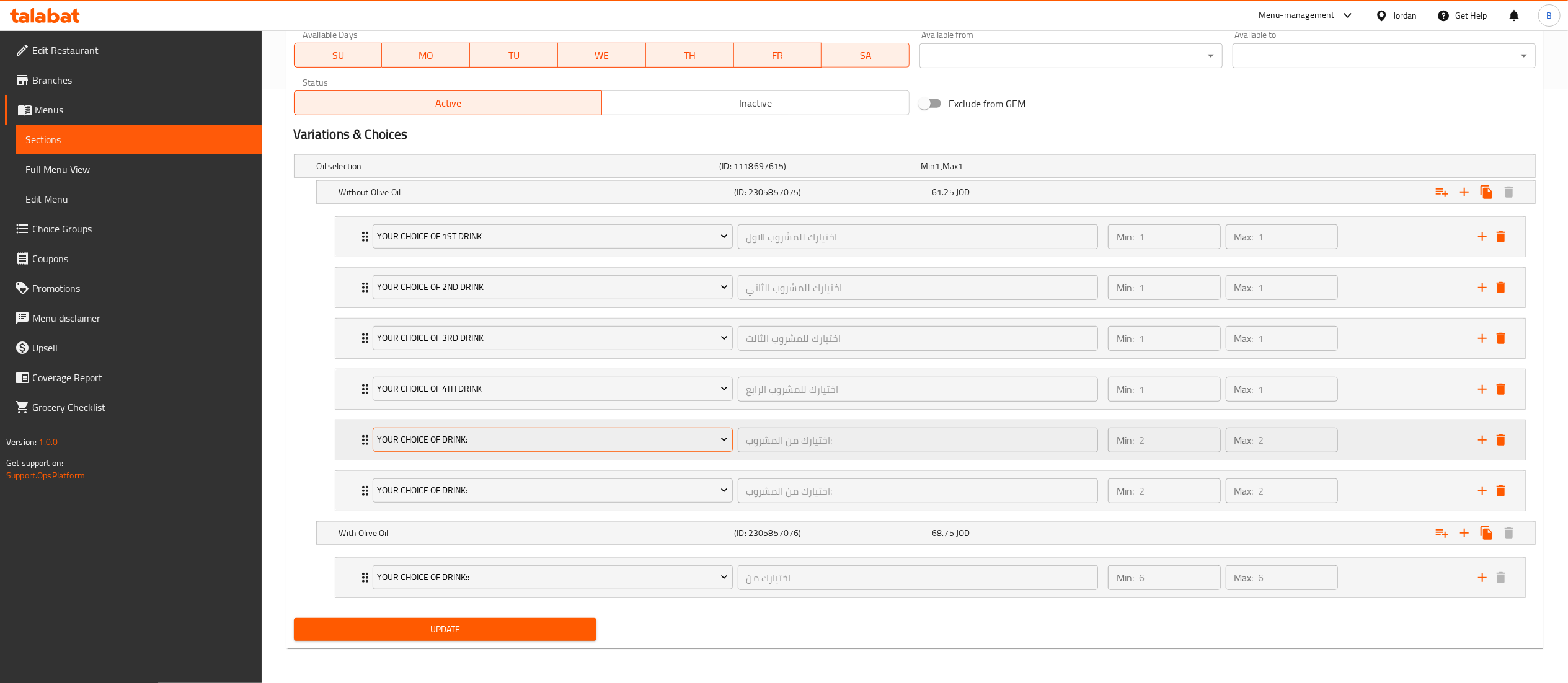
click at [505, 432] on span "Your choice of drink:" at bounding box center [552, 439] width 351 height 15
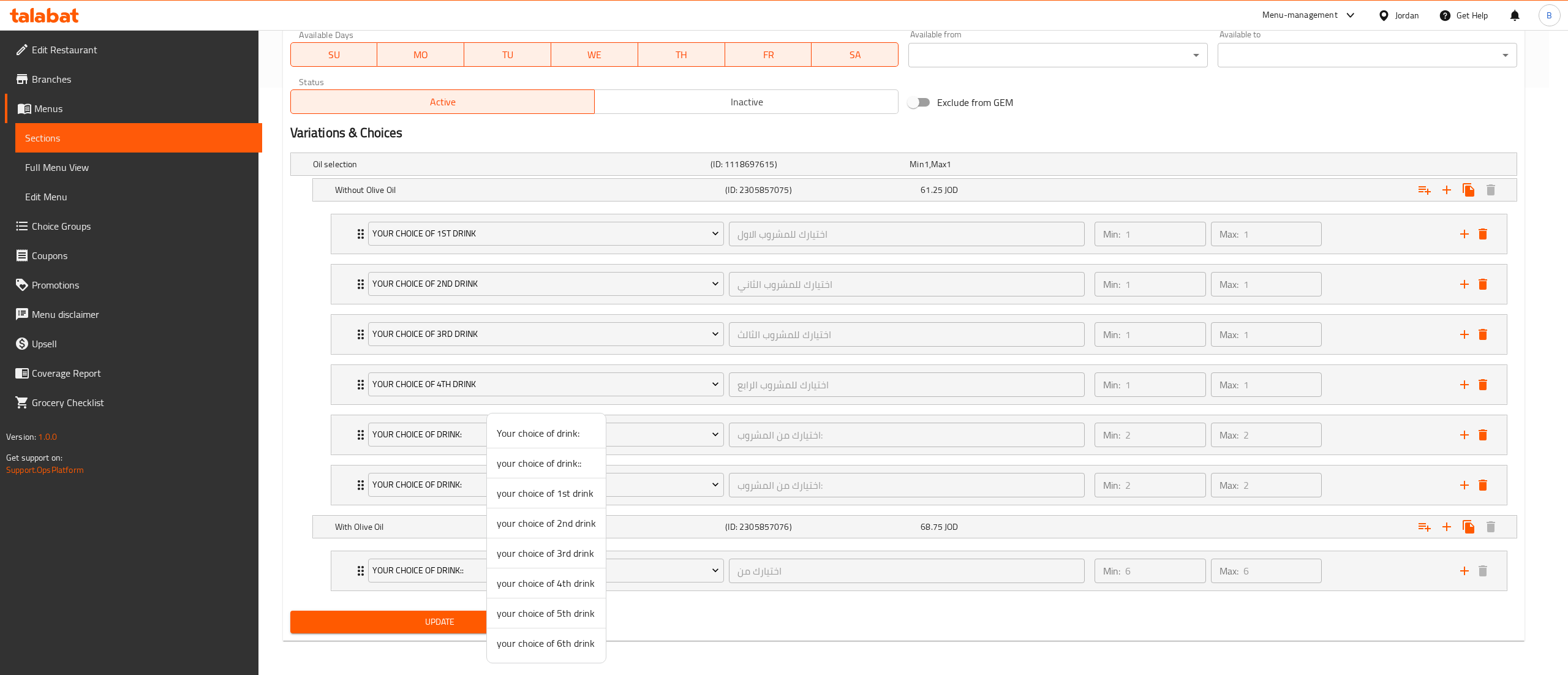
click at [543, 612] on span "your choice of 5th drink" at bounding box center [546, 613] width 99 height 15
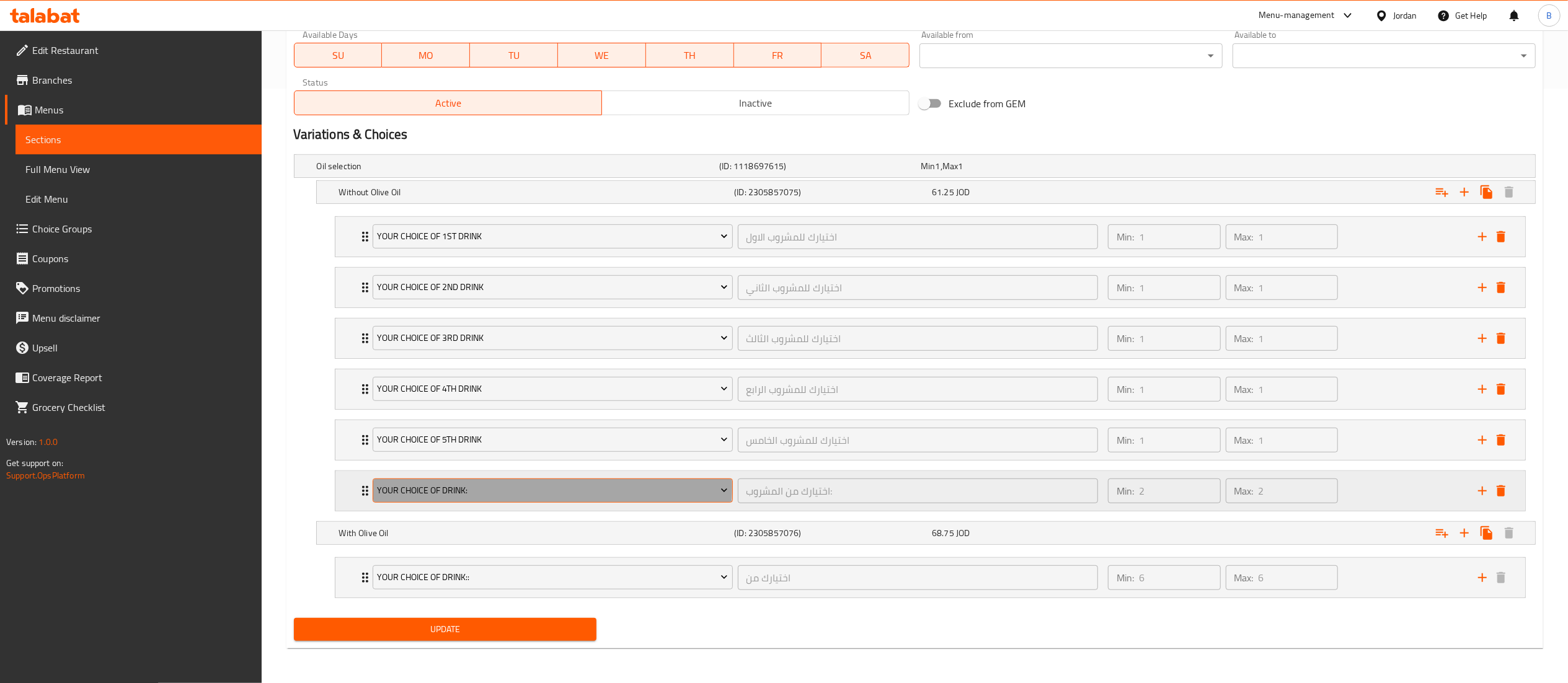
click at [502, 485] on span "Your choice of drink:" at bounding box center [552, 490] width 351 height 15
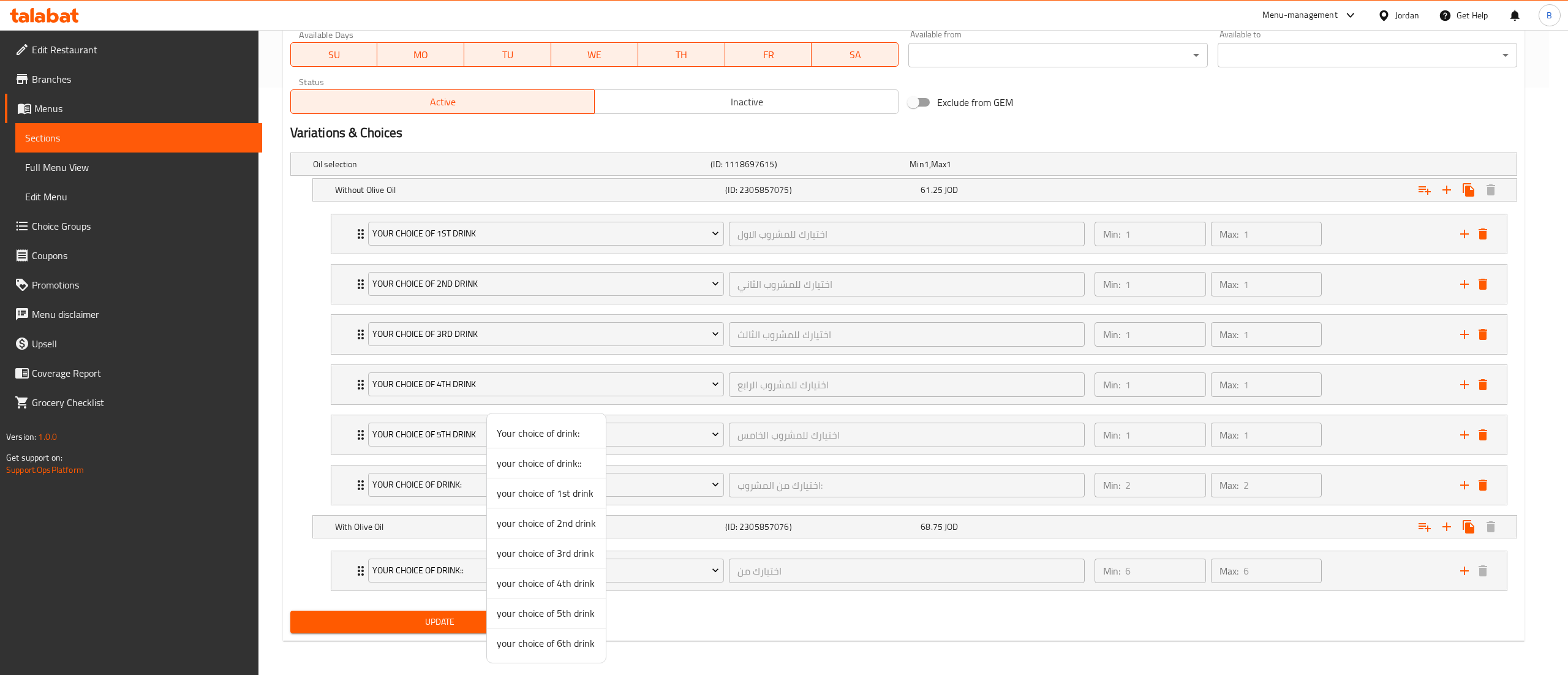
click at [534, 641] on span "your choice of 6th drink" at bounding box center [546, 643] width 99 height 15
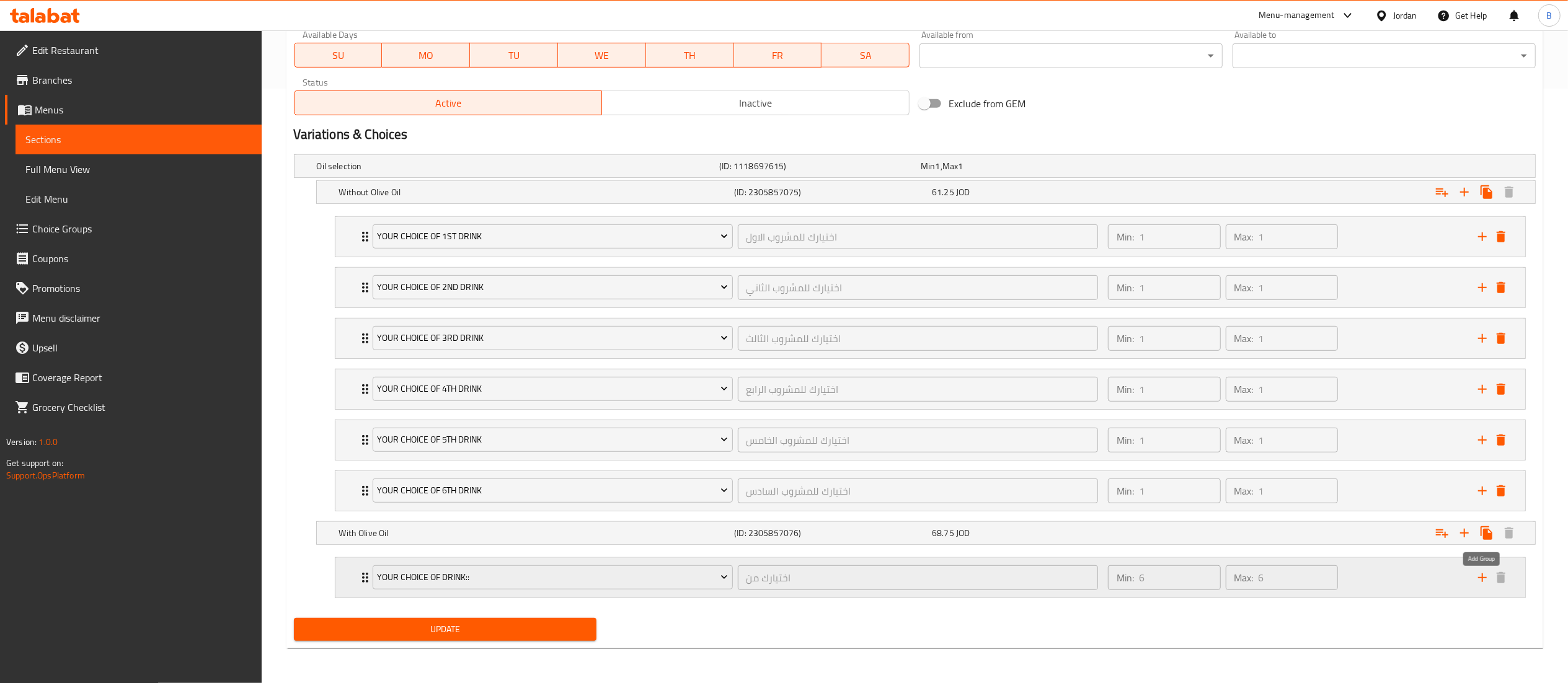
click at [1482, 581] on icon "add" at bounding box center [1482, 577] width 15 height 15
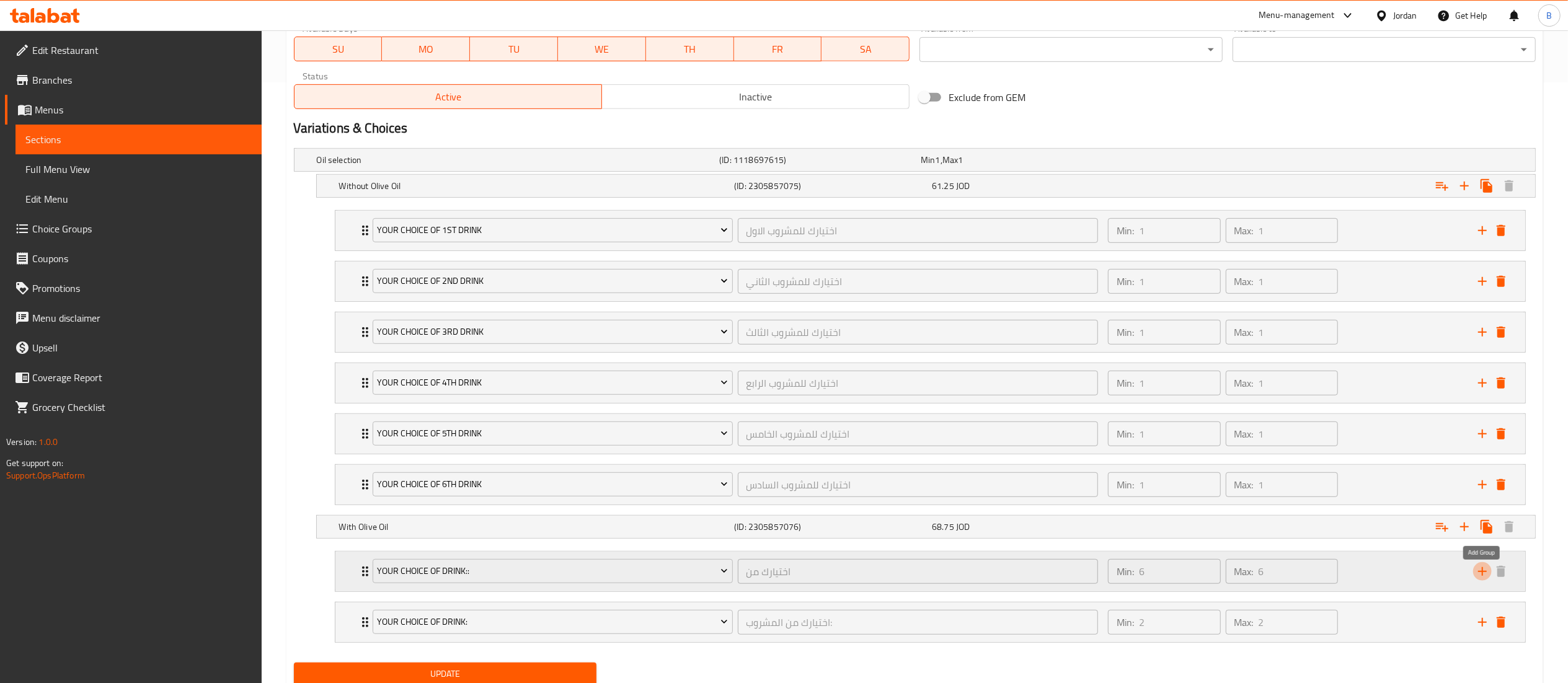
click at [1482, 579] on icon "add" at bounding box center [1482, 571] width 15 height 15
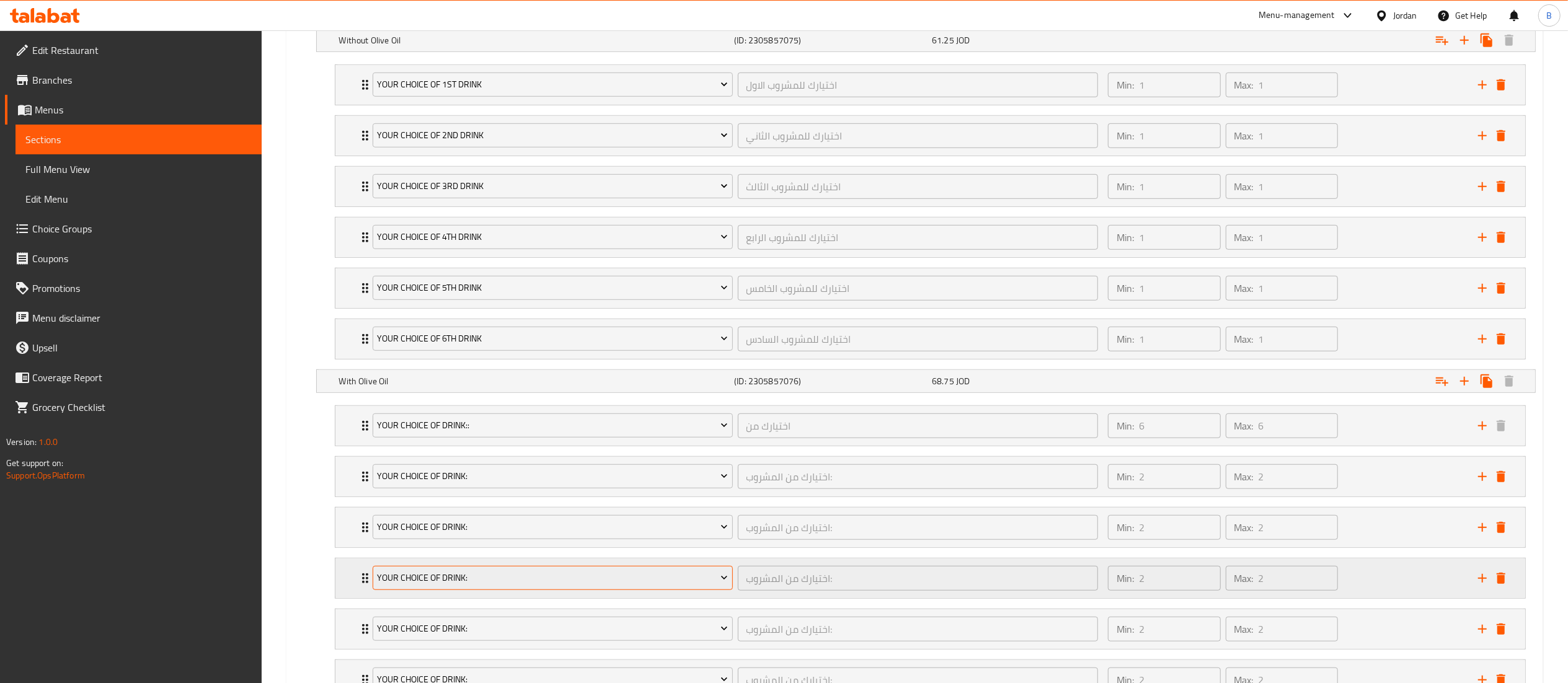
scroll to position [858, 0]
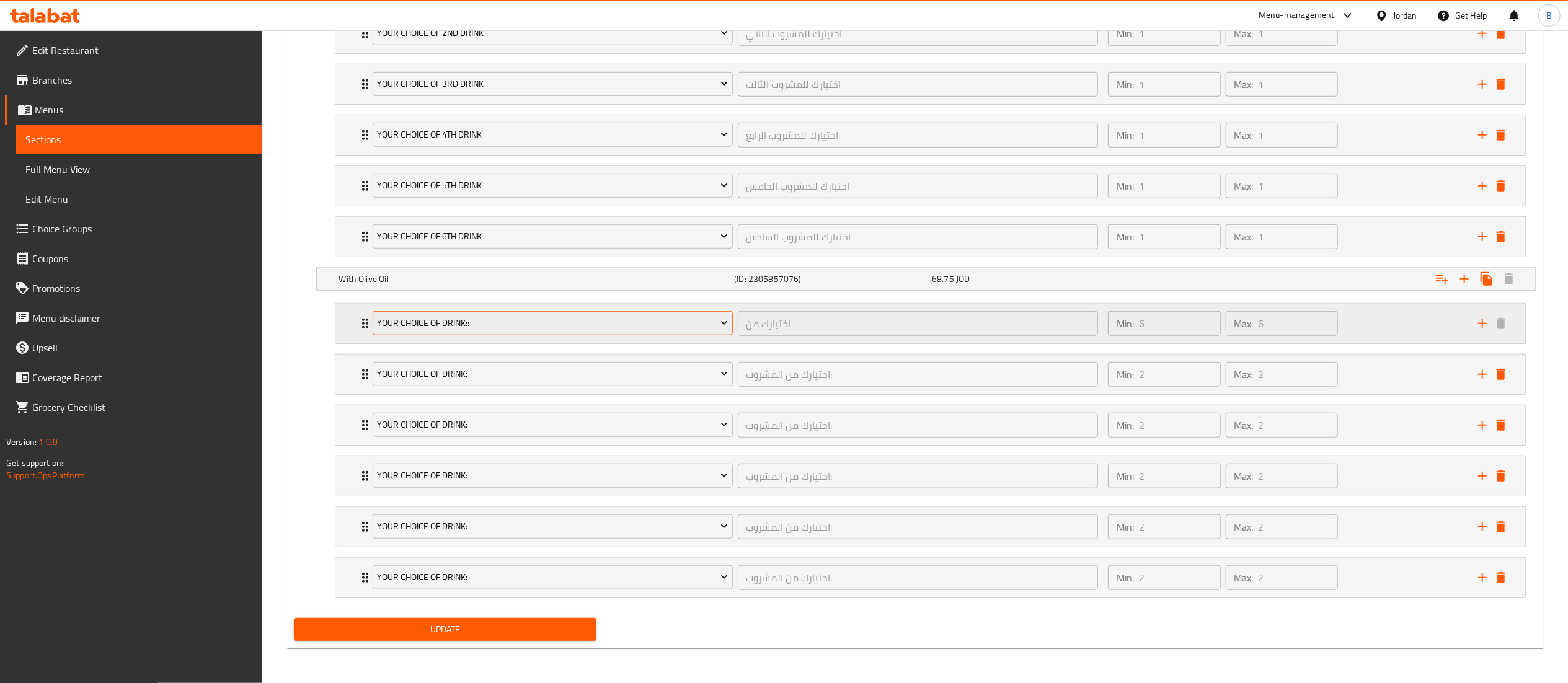
click at [514, 321] on span "your choice of drink::" at bounding box center [552, 323] width 351 height 15
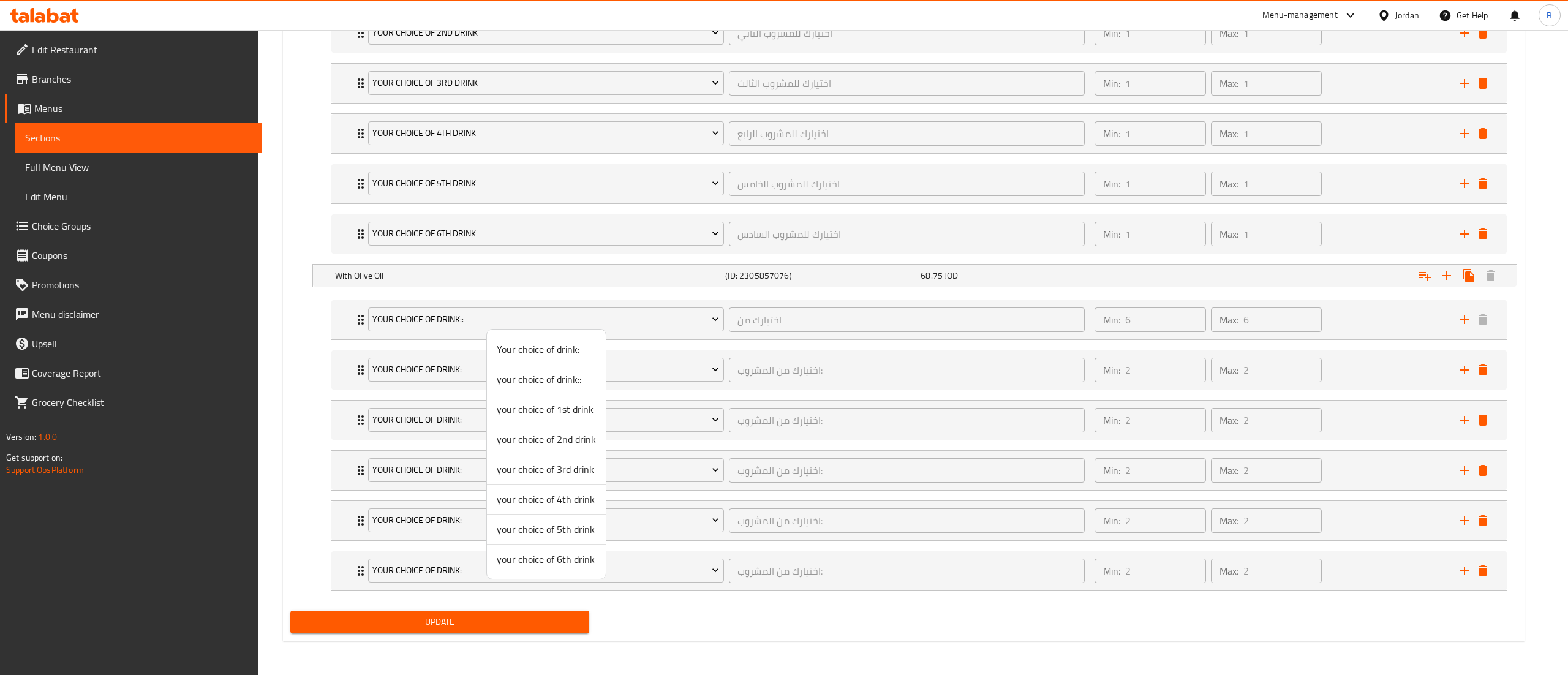
click at [576, 409] on span "your choice of 1st drink" at bounding box center [546, 409] width 99 height 15
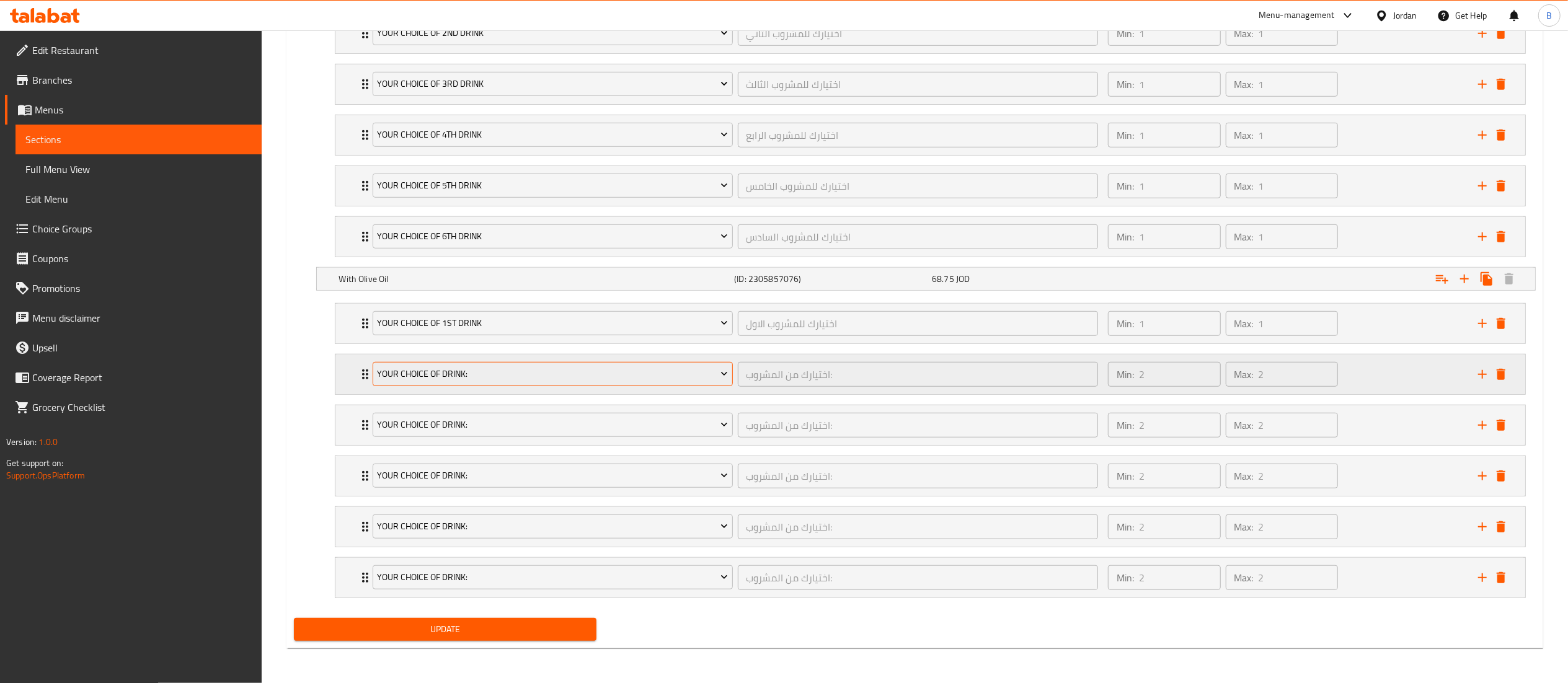
click at [494, 362] on button "Your choice of drink:" at bounding box center [553, 374] width 360 height 25
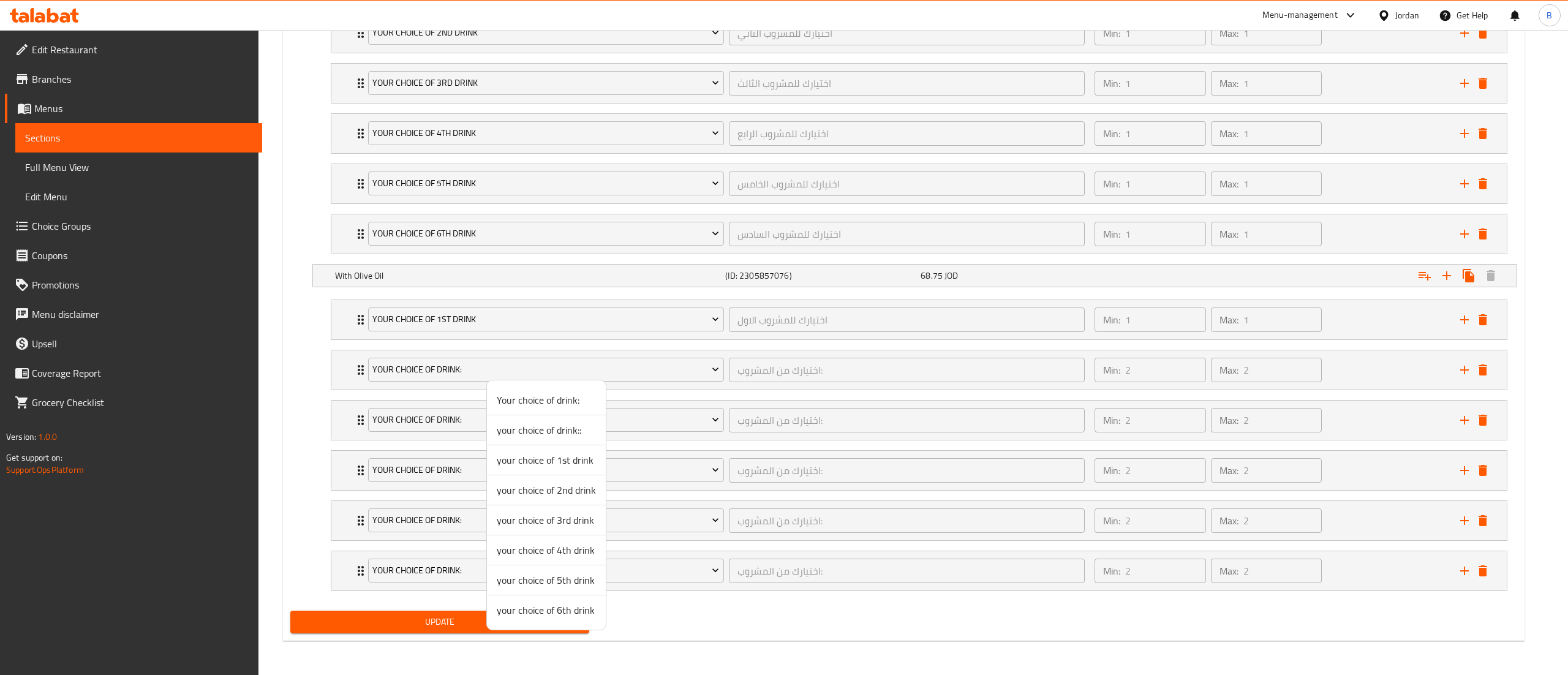
click at [549, 491] on span "your choice of 2nd drink" at bounding box center [546, 490] width 99 height 15
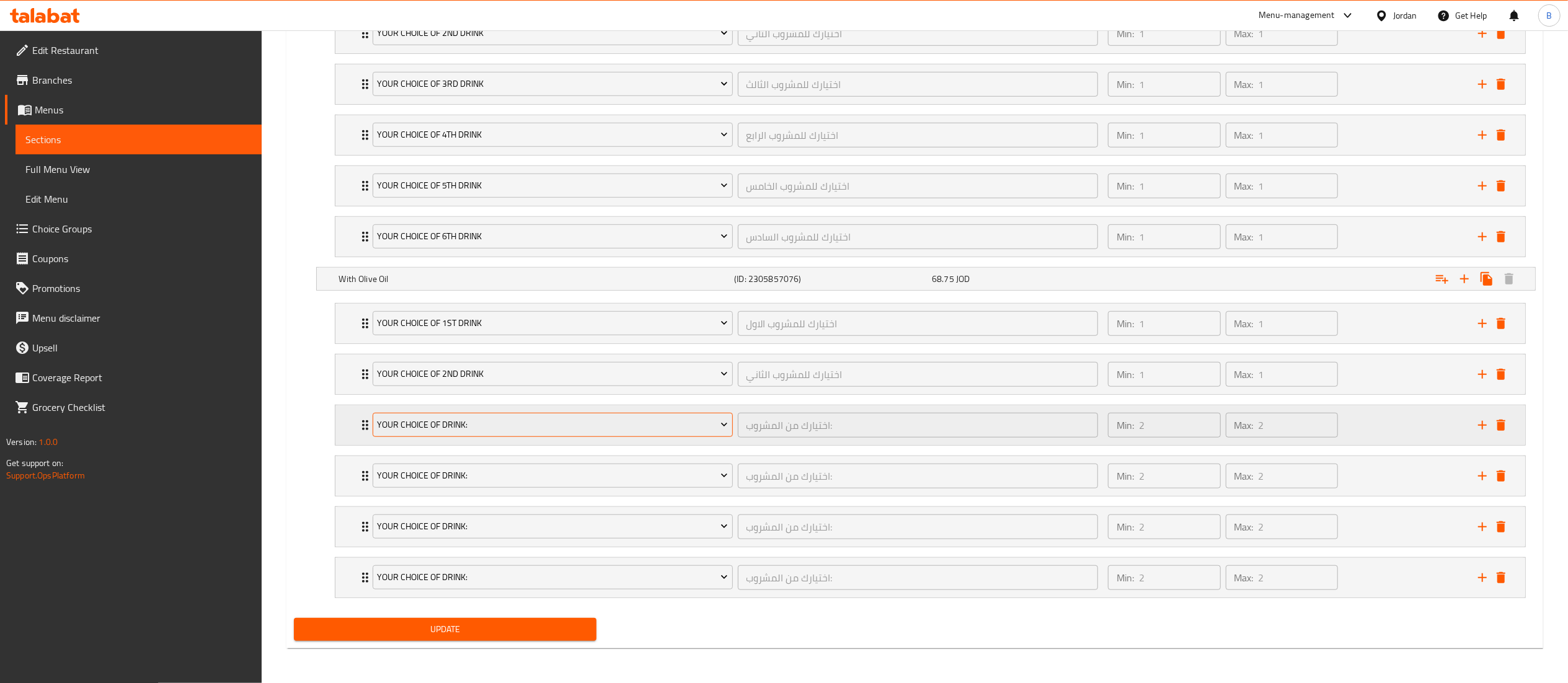
click at [506, 417] on span "Your choice of drink:" at bounding box center [552, 425] width 351 height 15
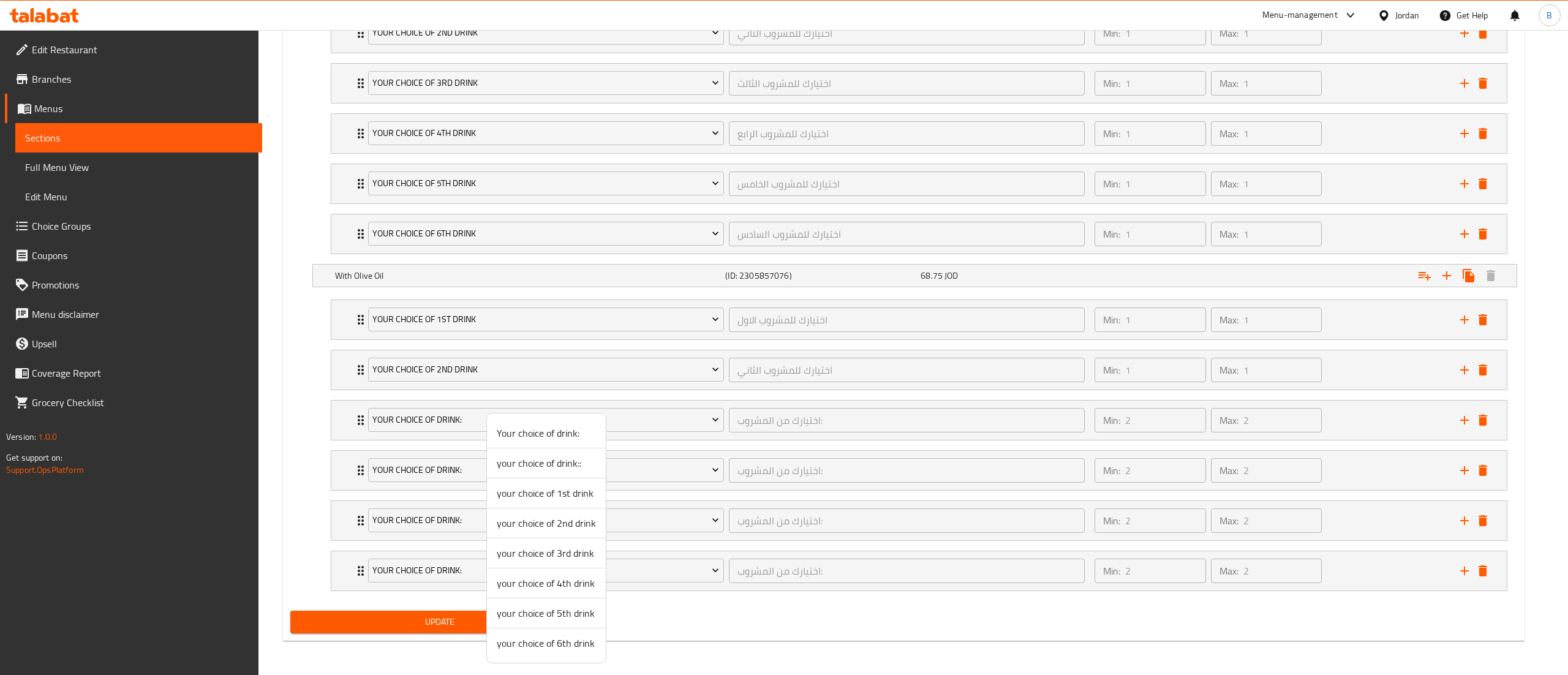
click at [527, 547] on span "your choice of 3rd drink" at bounding box center [546, 552] width 99 height 15
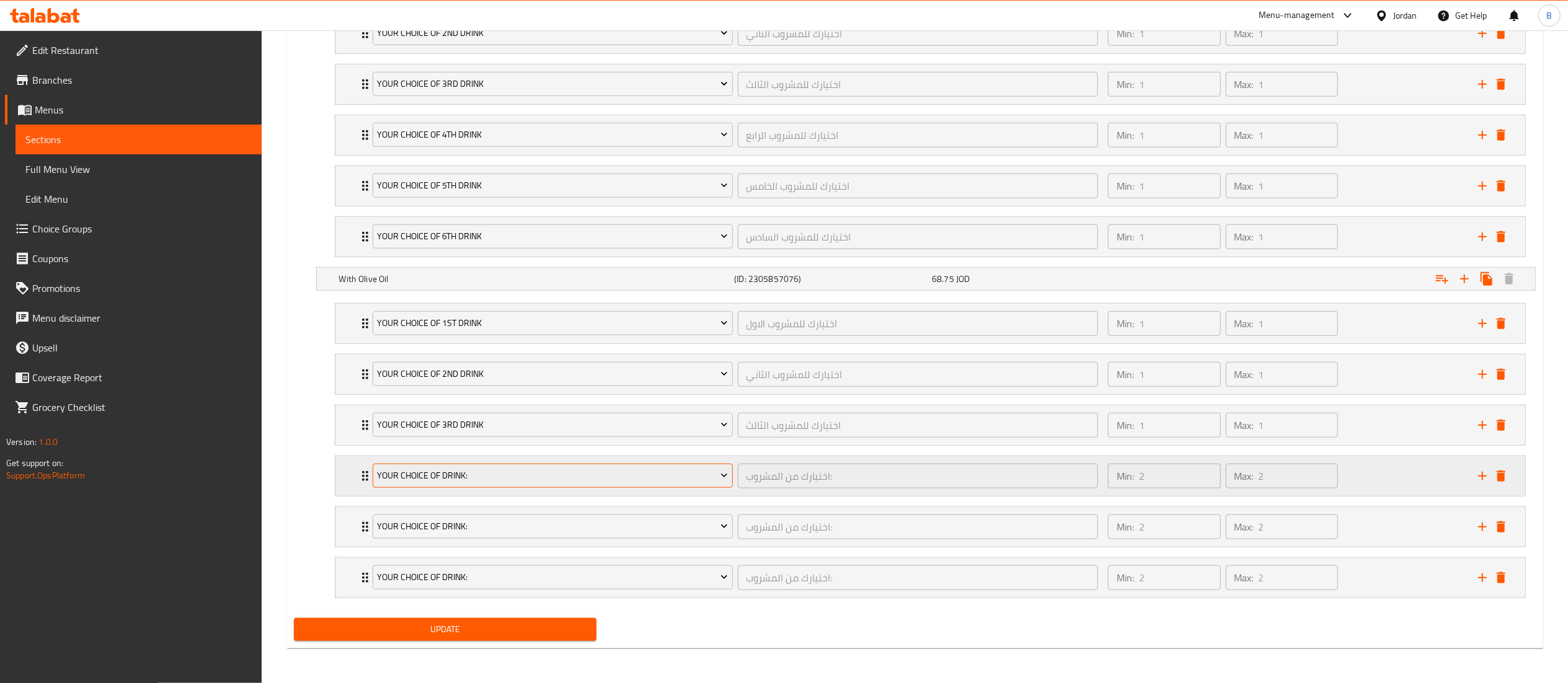
click at [490, 472] on span "Your choice of drink:" at bounding box center [552, 475] width 351 height 15
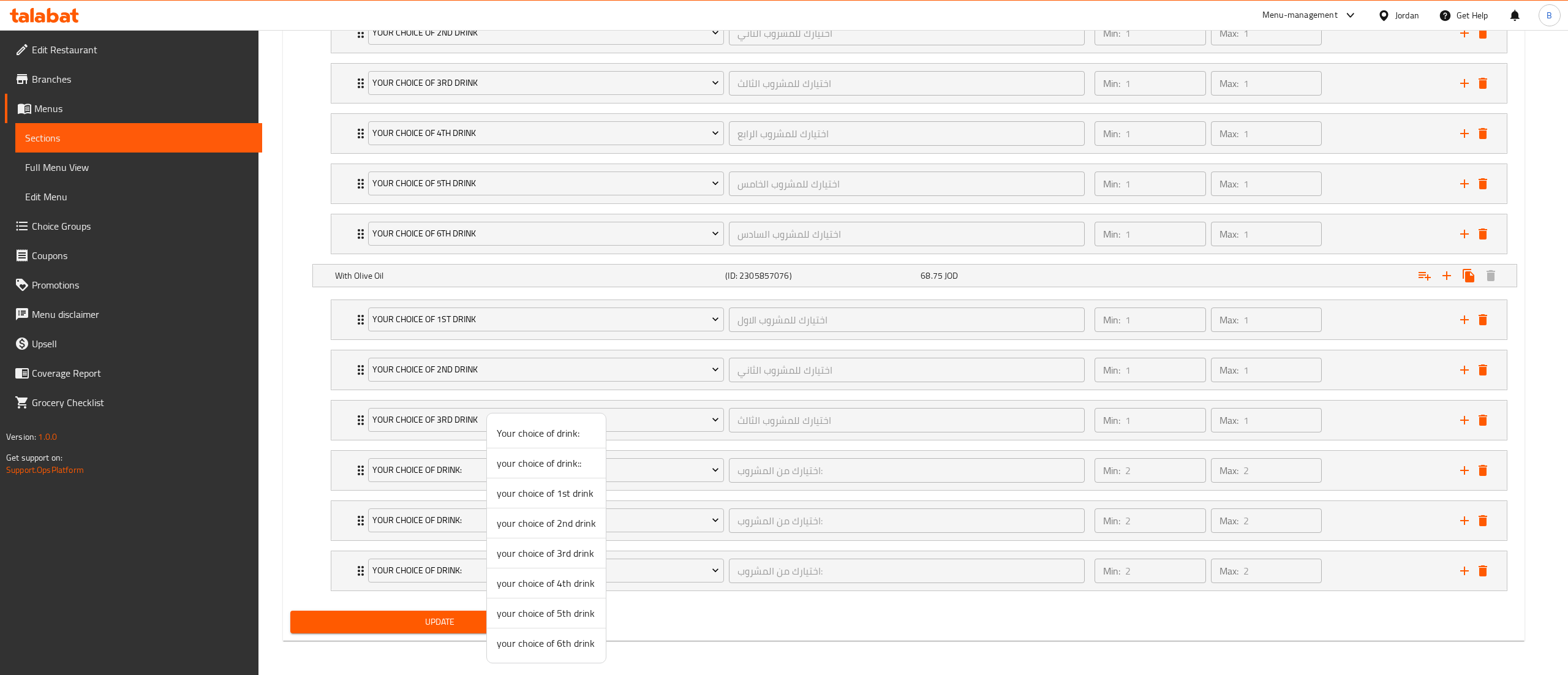
click at [522, 578] on span "your choice of 4th drink" at bounding box center [546, 582] width 99 height 15
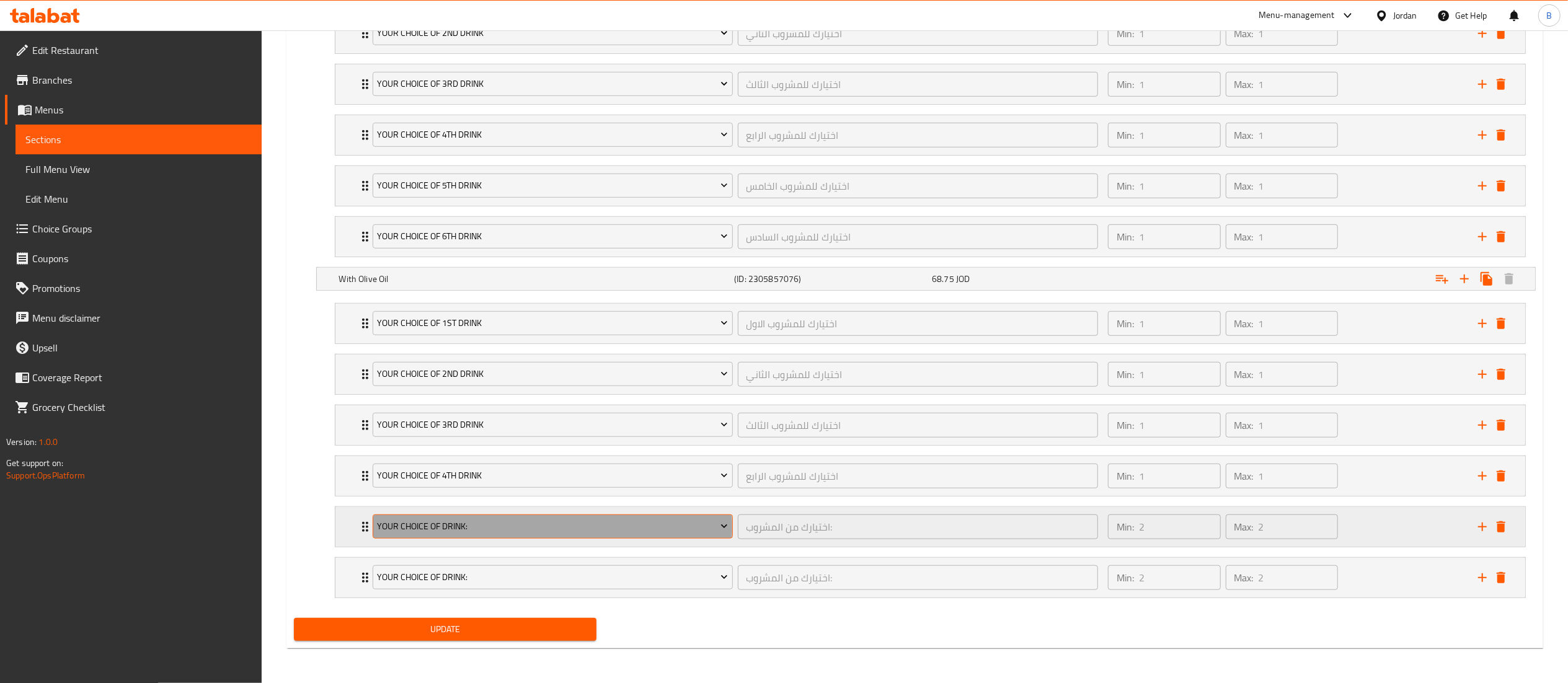
click at [474, 528] on span "Your choice of drink:" at bounding box center [552, 526] width 351 height 15
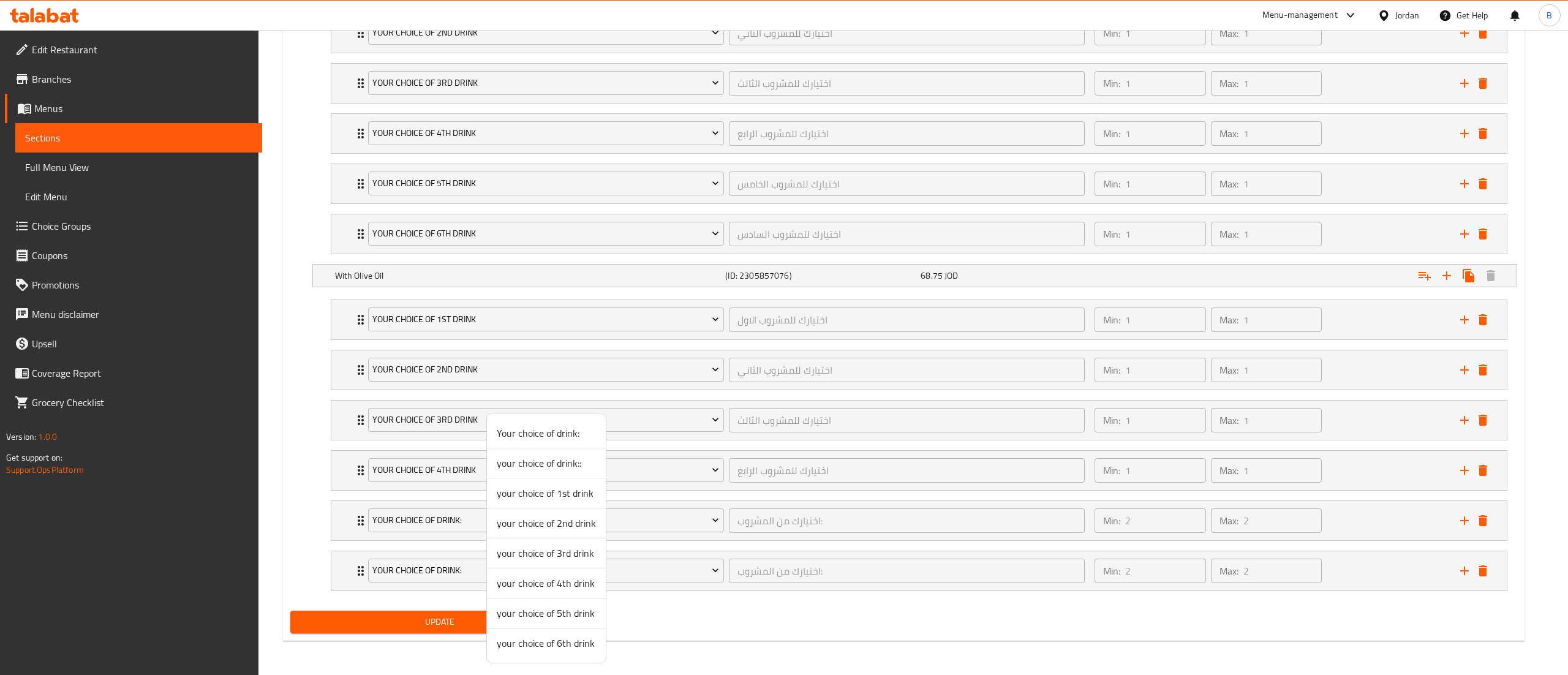
click at [505, 610] on span "your choice of 5th drink" at bounding box center [546, 613] width 99 height 15
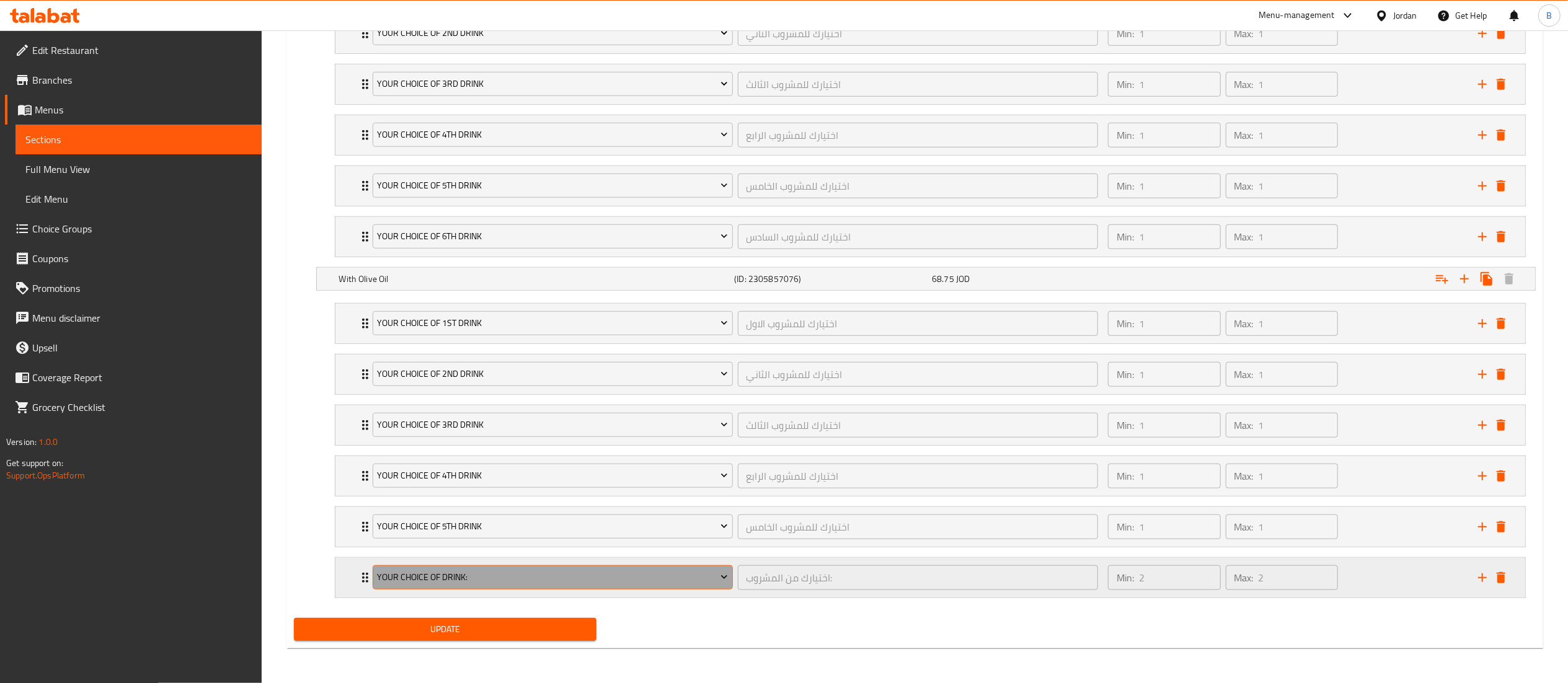
click at [496, 585] on span "Your choice of drink:" at bounding box center [552, 577] width 351 height 15
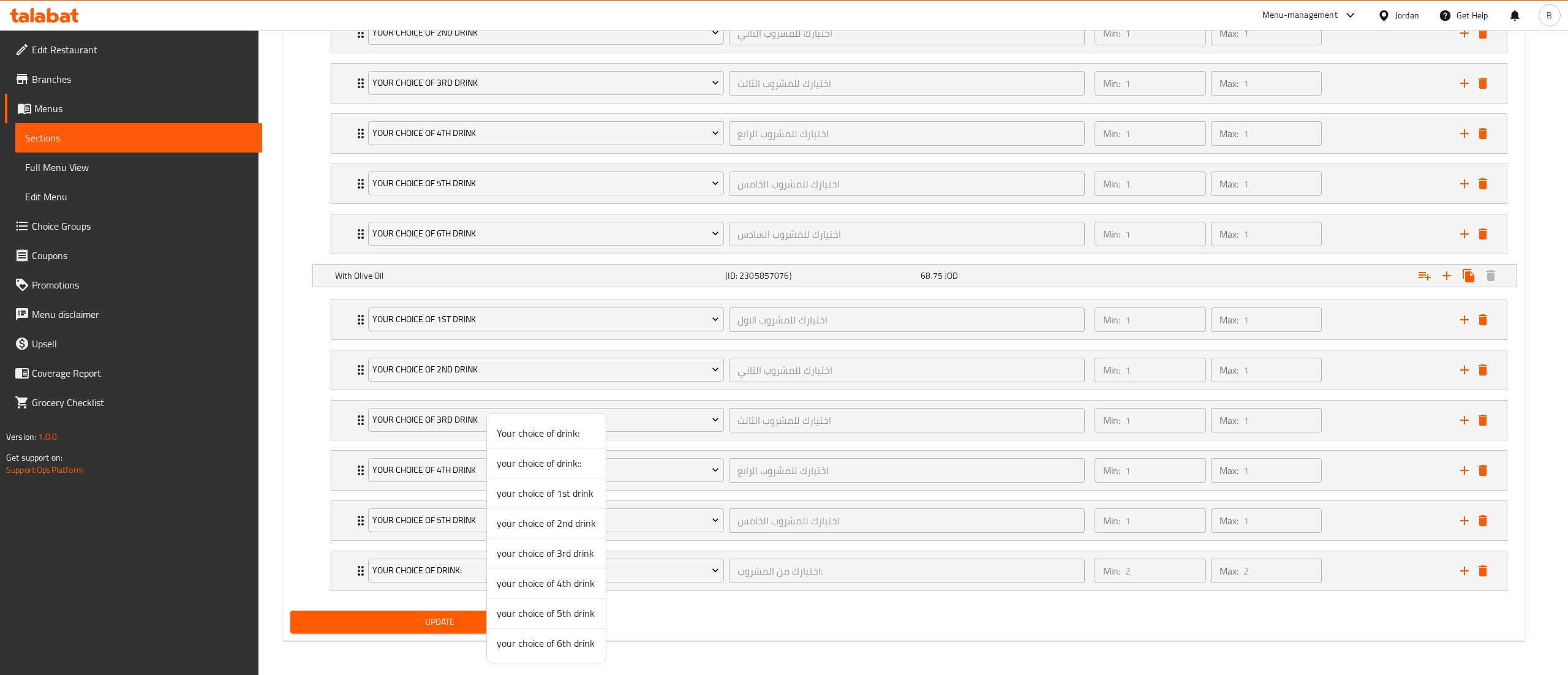
click at [516, 648] on span "your choice of 6th drink" at bounding box center [546, 643] width 99 height 15
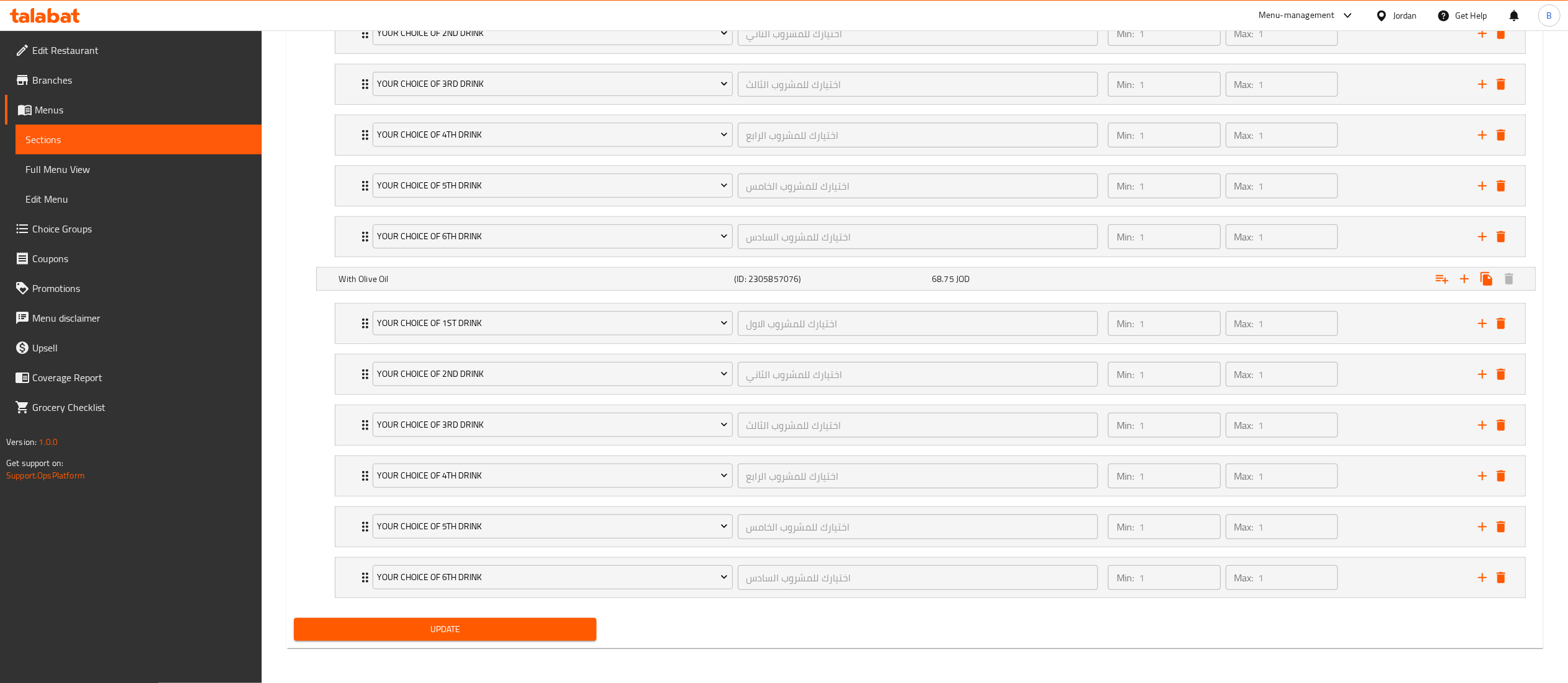
click at [490, 634] on span "Update" at bounding box center [445, 629] width 284 height 15
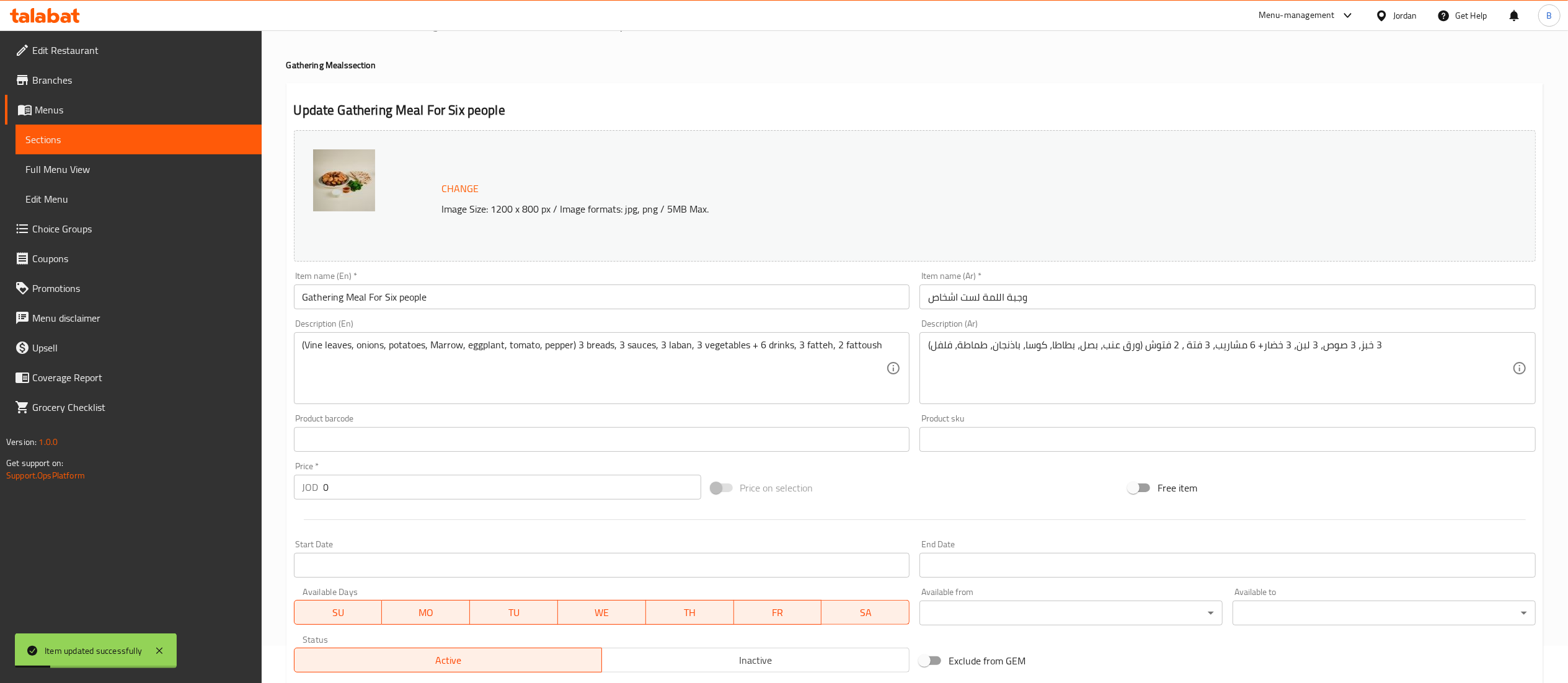
scroll to position [0, 0]
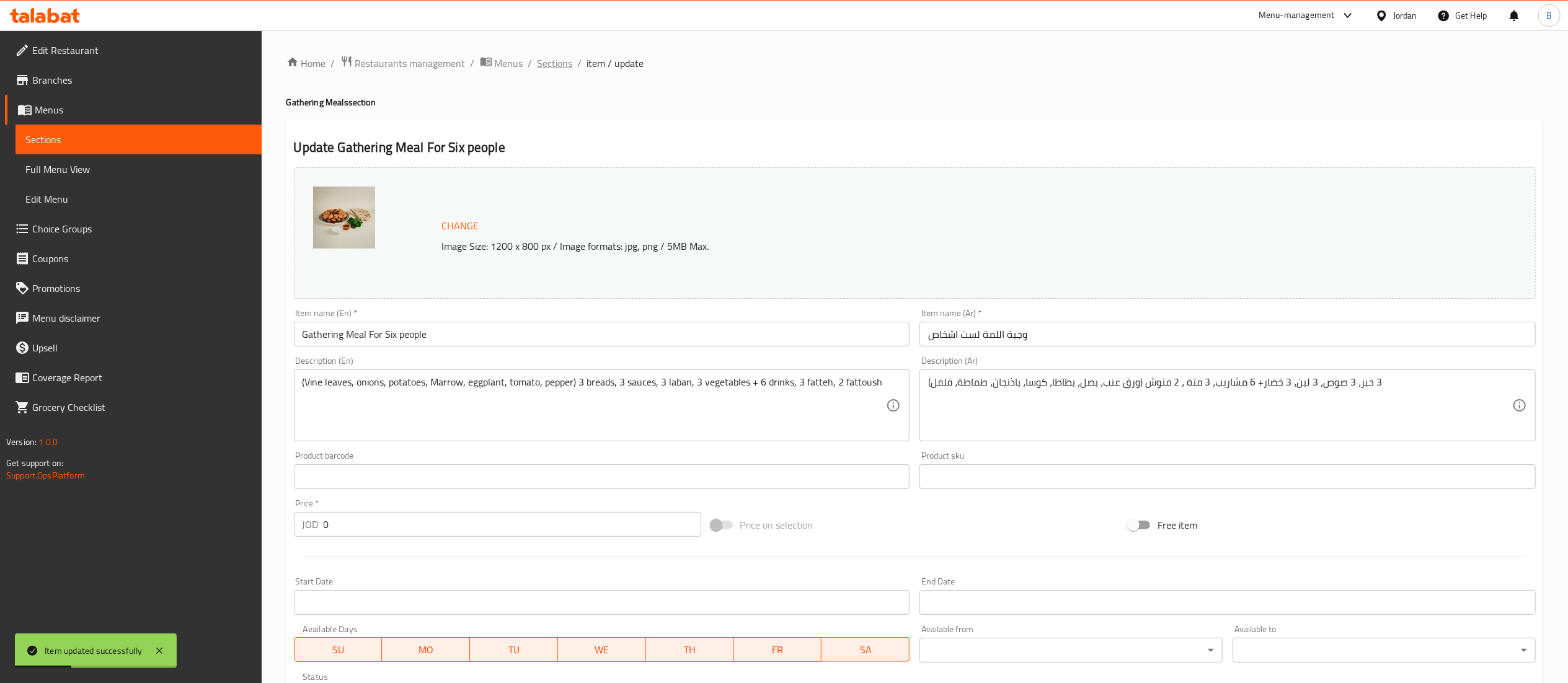
click at [539, 59] on span "Sections" at bounding box center [555, 63] width 35 height 15
